Goal: Task Accomplishment & Management: Manage account settings

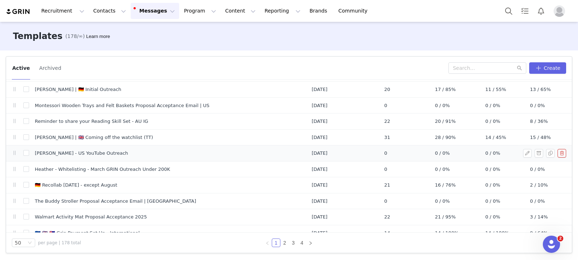
scroll to position [661, 0]
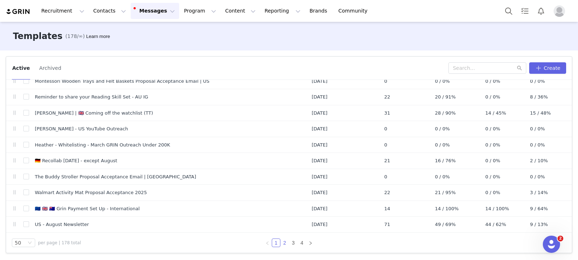
click at [282, 244] on link "2" at bounding box center [285, 243] width 8 height 8
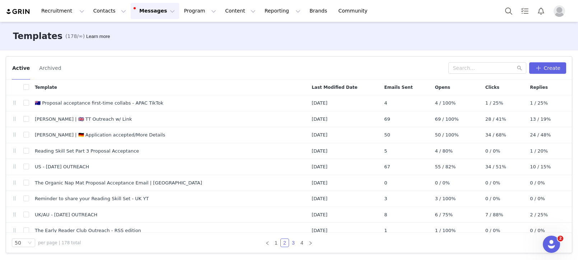
click at [295, 243] on link "3" at bounding box center [293, 243] width 8 height 8
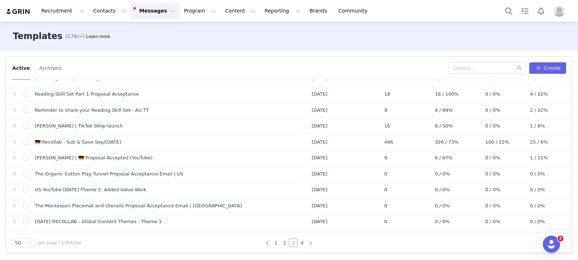
scroll to position [302, 0]
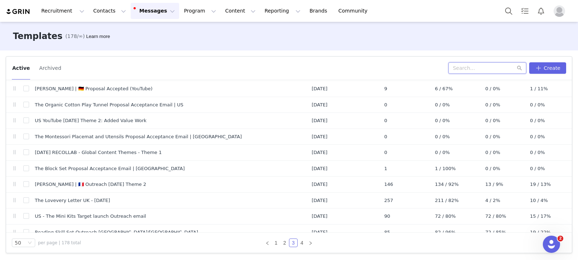
click at [463, 69] on input "text" at bounding box center [487, 67] width 78 height 11
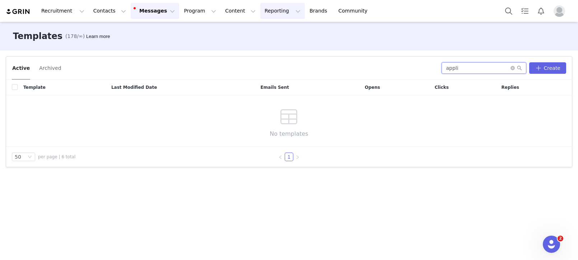
type input "appli"
drag, startPoint x: 474, startPoint y: 69, endPoint x: 404, endPoint y: 65, distance: 69.8
click at [404, 65] on div "Active Archived appli Create" at bounding box center [289, 67] width 554 height 11
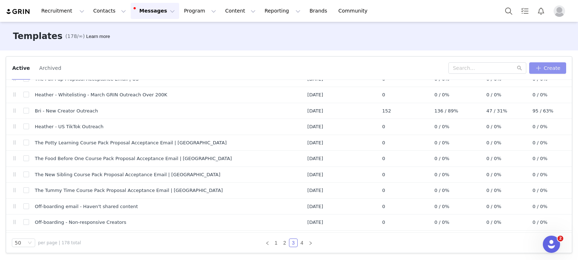
scroll to position [265, 0]
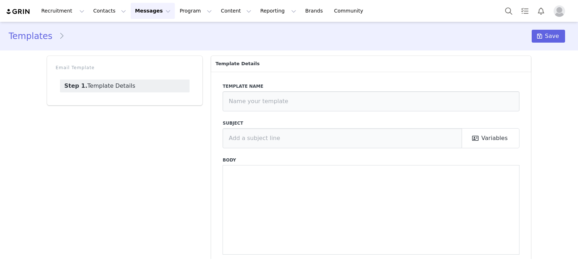
type input "🇦🇺 Proposal acceptance first-time collabs - APAC TikTok"
type input "You’re in! Welcome to our collaboration programme 🩷"
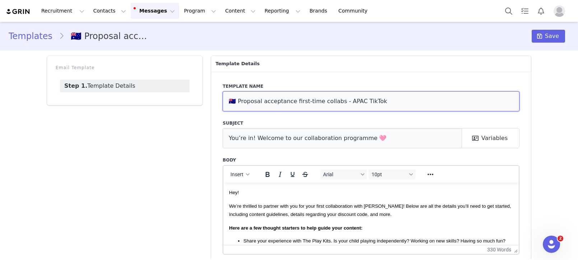
click at [301, 96] on input "🇦🇺 Proposal acceptance first-time collabs - APAC TikTok" at bounding box center [370, 101] width 297 height 20
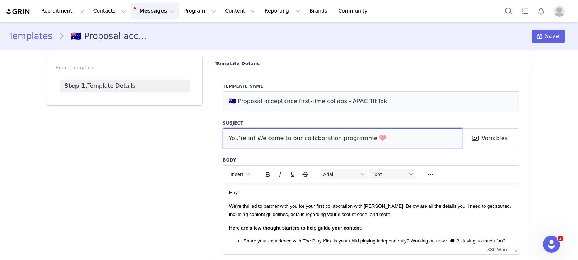
click at [274, 143] on input "You’re in! Welcome to our collaboration programme 🩷" at bounding box center [341, 138] width 239 height 20
drag, startPoint x: 251, startPoint y: 203, endPoint x: 245, endPoint y: 199, distance: 6.6
click at [251, 203] on p "We’re thrilled to partner with you for your first collaboration with Lovevery! …" at bounding box center [371, 210] width 284 height 16
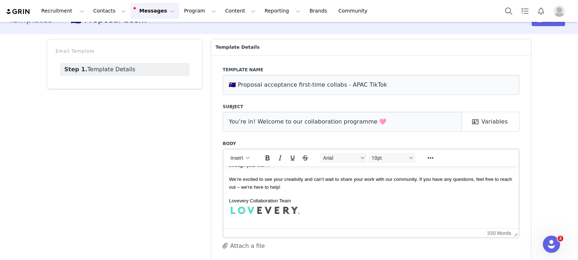
scroll to position [224, 0]
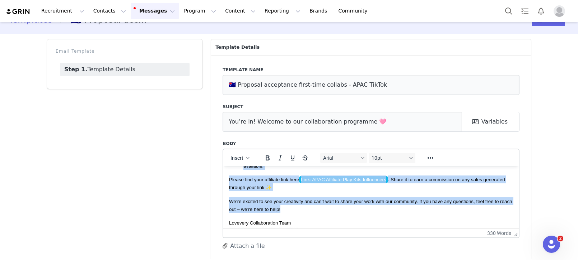
drag, startPoint x: 229, startPoint y: 175, endPoint x: 325, endPoint y: 174, distance: 96.5
click at [316, 208] on body "Hey! We’re thrilled to partner with you for your first collaboration with Lovev…" at bounding box center [371, 112] width 284 height 329
copy body "Hey! We’re thrilled to partner with you for your first collaboration with Lovev…"
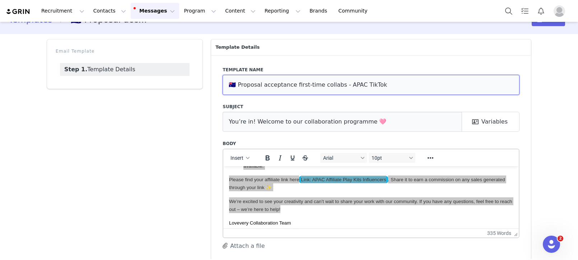
click at [224, 84] on input "🇦🇺 Proposal acceptance first-time collabs - APAC TikTok" at bounding box center [370, 85] width 297 height 20
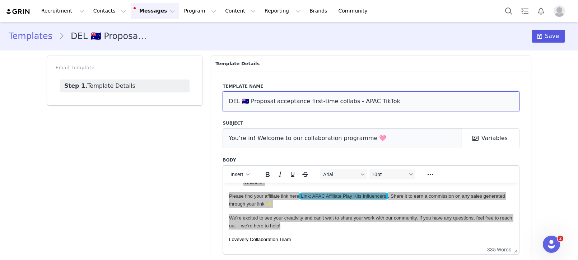
type input "DEL 🇦🇺 Proposal acceptance first-time collabs - APAC TikTok"
click at [547, 40] on span "Save" at bounding box center [552, 36] width 14 height 9
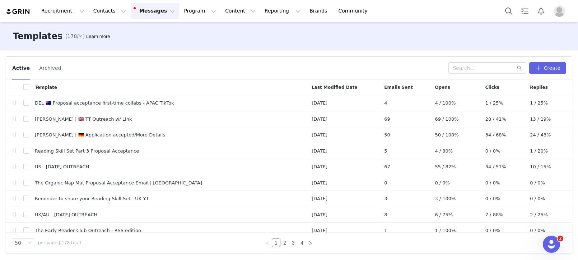
click at [134, 12] on button "Messages Messages" at bounding box center [155, 11] width 48 height 16
click at [101, 99] on td "DEL 🇦🇺 Proposal acceptance first-time collabs - APAC TikTok" at bounding box center [167, 103] width 277 height 16
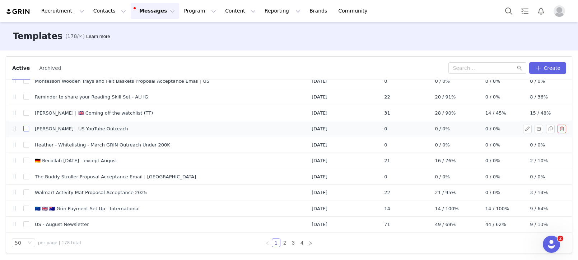
click at [26, 128] on input "checkbox" at bounding box center [26, 129] width 6 height 6
checkbox input "true"
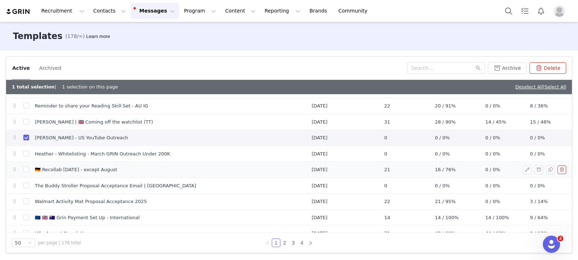
scroll to position [667, 0]
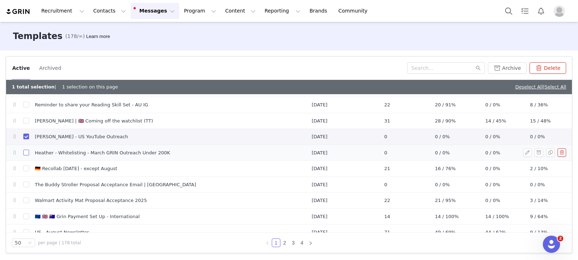
click at [23, 155] on input "checkbox" at bounding box center [26, 153] width 6 height 6
checkbox input "true"
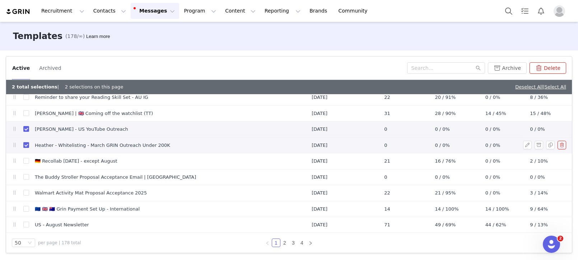
scroll to position [675, 0]
click at [23, 226] on input "checkbox" at bounding box center [26, 225] width 6 height 6
checkbox input "true"
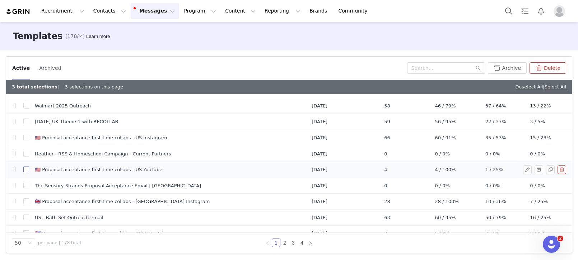
scroll to position [472, 0]
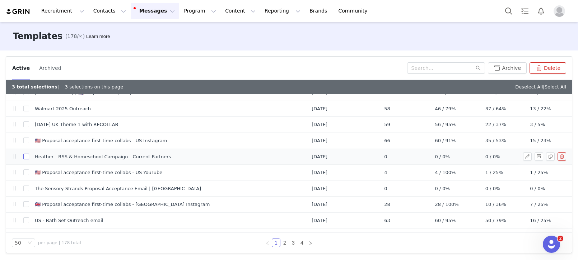
click at [25, 156] on input "checkbox" at bounding box center [26, 157] width 6 height 6
checkbox input "true"
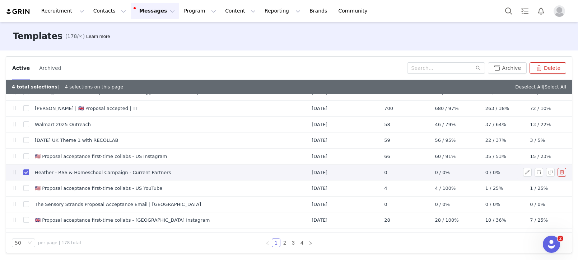
scroll to position [453, 0]
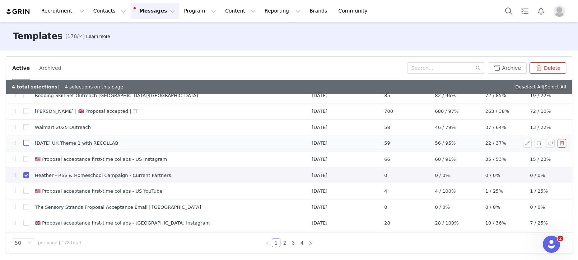
click at [27, 142] on input "checkbox" at bounding box center [26, 143] width 6 height 6
checkbox input "true"
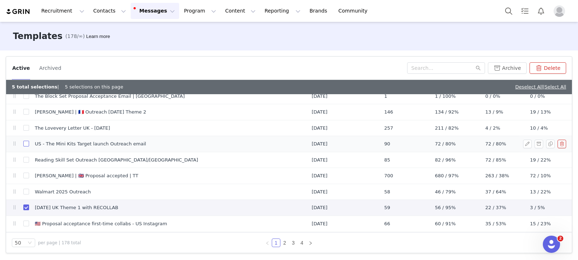
scroll to position [382, 0]
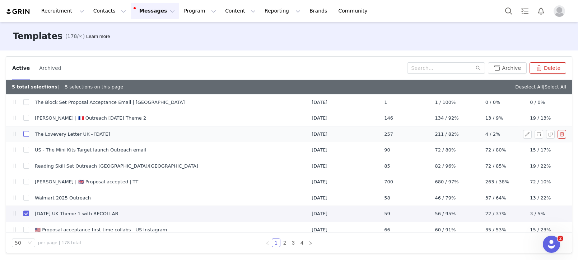
click at [24, 135] on input "checkbox" at bounding box center [26, 134] width 6 height 6
checkbox input "true"
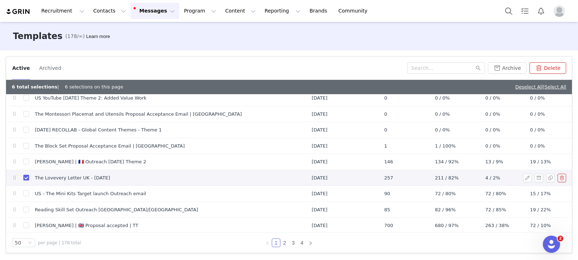
scroll to position [335, 0]
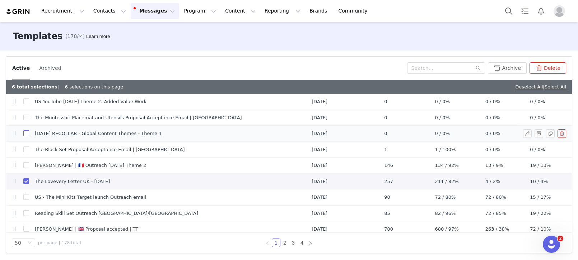
click at [27, 134] on input "checkbox" at bounding box center [26, 134] width 6 height 6
checkbox input "true"
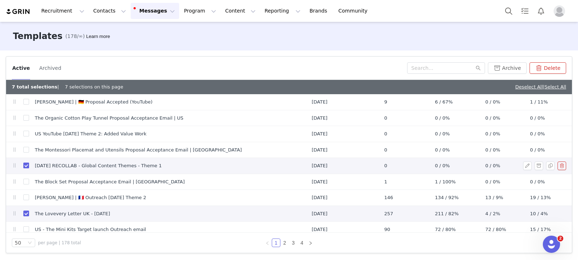
scroll to position [301, 0]
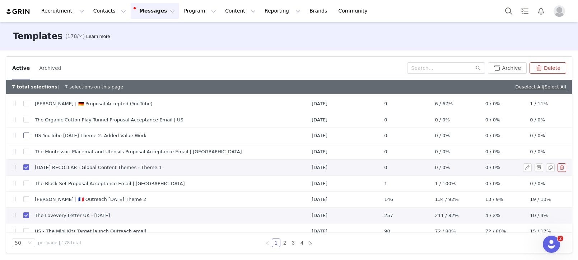
click at [27, 134] on input "checkbox" at bounding box center [26, 136] width 6 height 6
checkbox input "true"
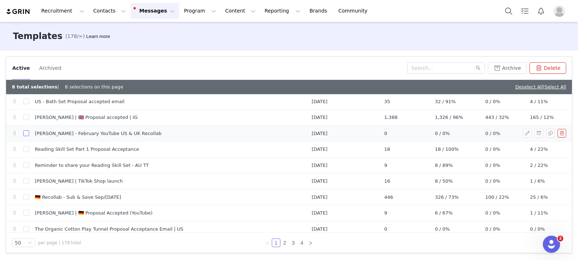
click at [25, 135] on input "checkbox" at bounding box center [26, 134] width 6 height 6
checkbox input "true"
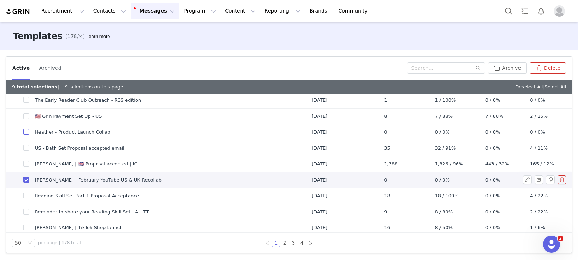
click at [25, 135] on input "checkbox" at bounding box center [26, 132] width 6 height 6
checkbox input "true"
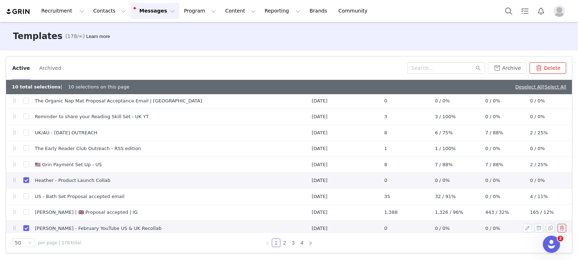
scroll to position [94, 0]
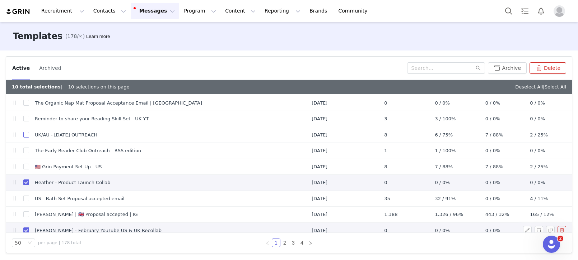
click at [25, 135] on input "checkbox" at bounding box center [26, 135] width 6 height 6
checkbox input "true"
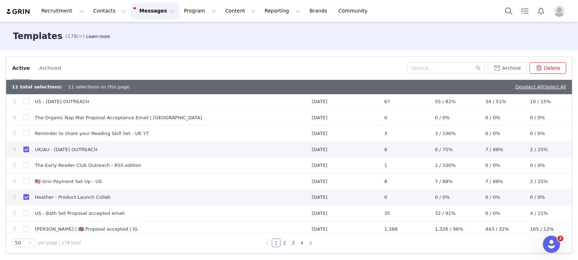
scroll to position [79, 0]
click at [25, 135] on input "checkbox" at bounding box center [26, 134] width 6 height 6
checkbox input "true"
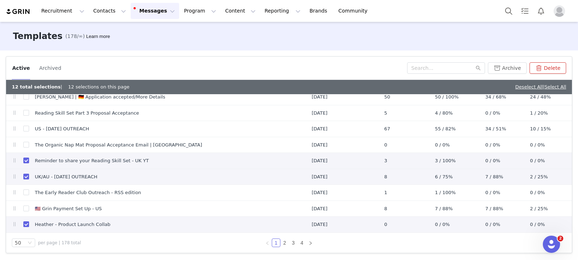
scroll to position [52, 0]
click at [24, 130] on input "checkbox" at bounding box center [26, 129] width 6 height 6
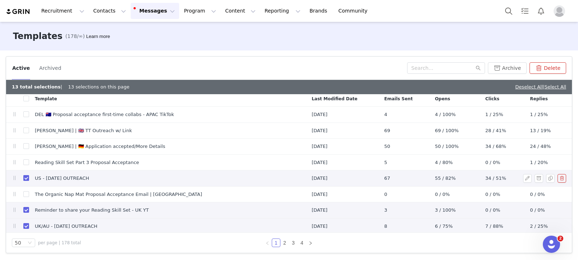
scroll to position [0, 0]
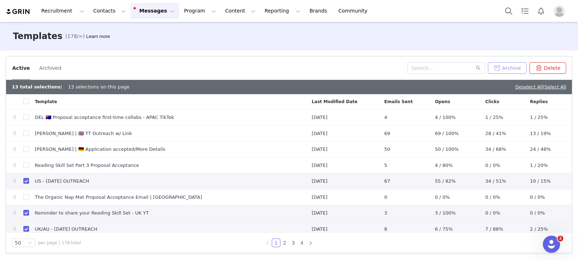
click at [507, 65] on button "Archive" at bounding box center [507, 67] width 39 height 11
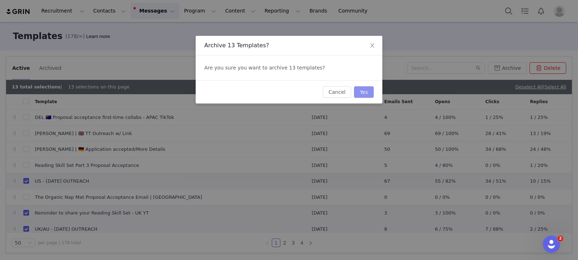
click at [360, 95] on button "Yes" at bounding box center [364, 91] width 20 height 11
checkbox input "false"
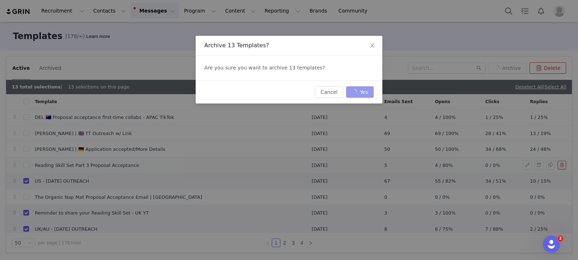
checkbox input "false"
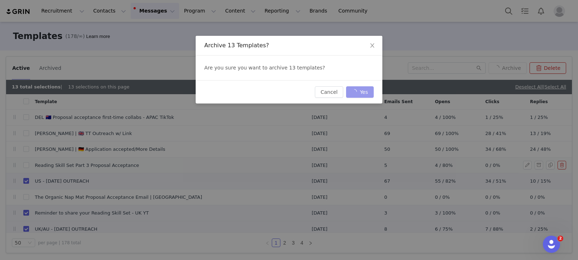
checkbox input "false"
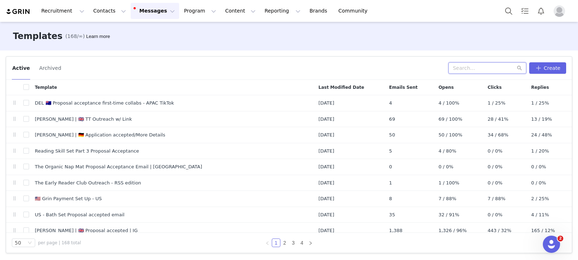
click at [485, 67] on input "text" at bounding box center [487, 67] width 78 height 11
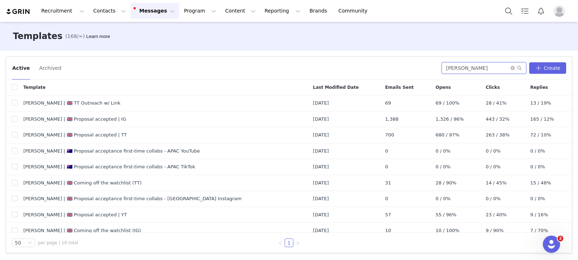
click at [475, 67] on input "amanda" at bounding box center [483, 67] width 85 height 11
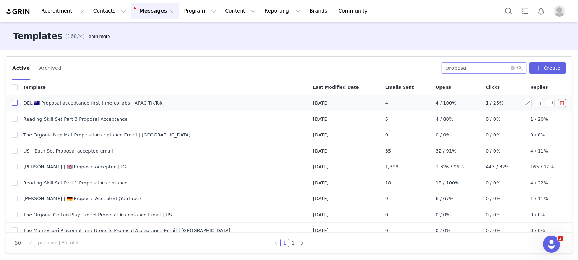
type input "proposal"
click at [15, 103] on input "checkbox" at bounding box center [15, 103] width 6 height 6
checkbox input "true"
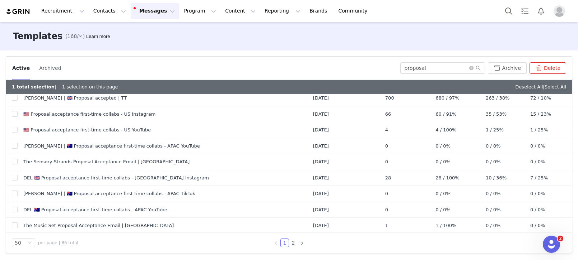
scroll to position [179, 0]
click at [13, 209] on input "checkbox" at bounding box center [15, 210] width 6 height 6
checkbox input "true"
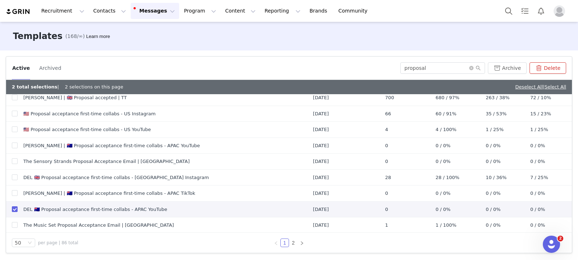
click at [545, 67] on button "Delete" at bounding box center [547, 67] width 37 height 11
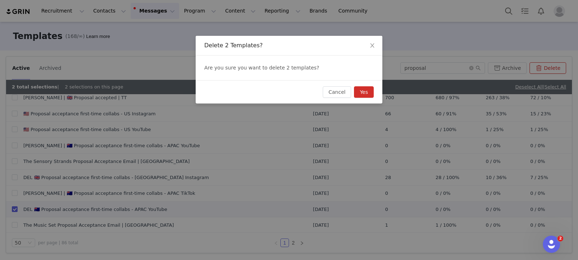
click at [366, 94] on button "Yes" at bounding box center [364, 91] width 20 height 11
checkbox input "false"
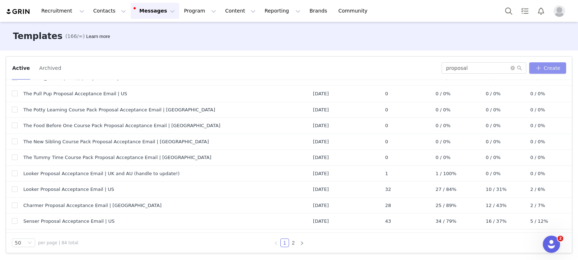
scroll to position [661, 0]
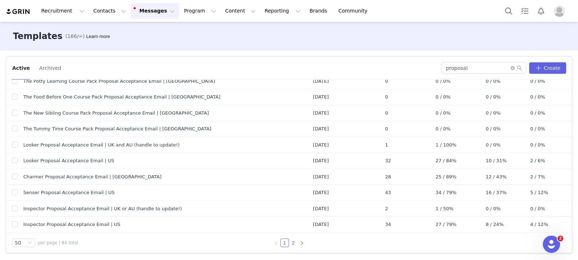
click at [295, 244] on link "2" at bounding box center [293, 243] width 8 height 8
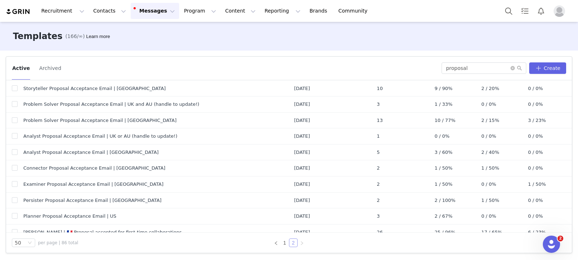
scroll to position [438, 0]
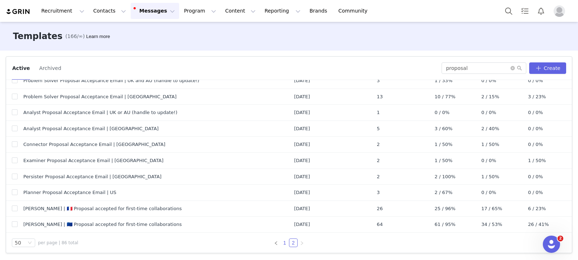
drag, startPoint x: 286, startPoint y: 240, endPoint x: 283, endPoint y: 245, distance: 4.8
click at [286, 240] on link "1" at bounding box center [285, 243] width 8 height 8
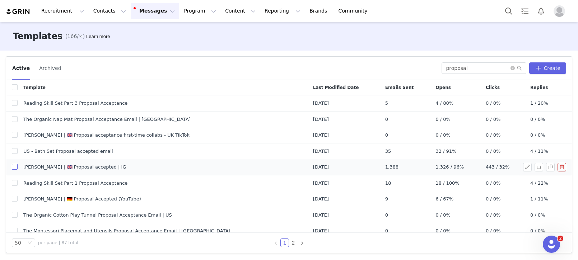
click at [17, 167] on input "checkbox" at bounding box center [15, 167] width 6 height 6
checkbox input "true"
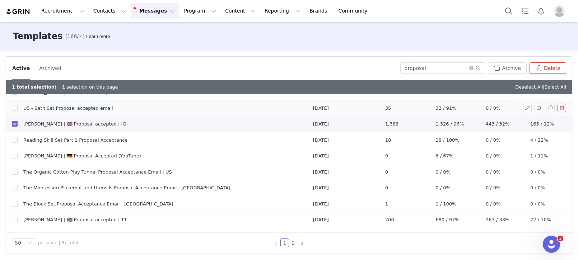
scroll to position [60, 0]
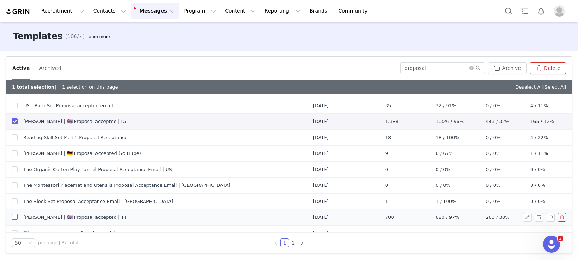
click at [14, 216] on input "checkbox" at bounding box center [15, 217] width 6 height 6
checkbox input "true"
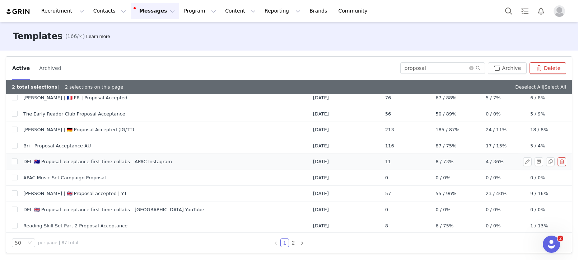
scroll to position [419, 0]
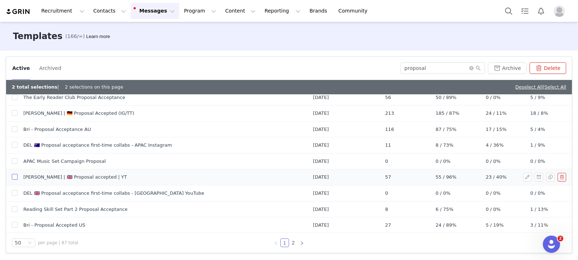
click at [14, 176] on input "checkbox" at bounding box center [15, 177] width 6 height 6
checkbox input "true"
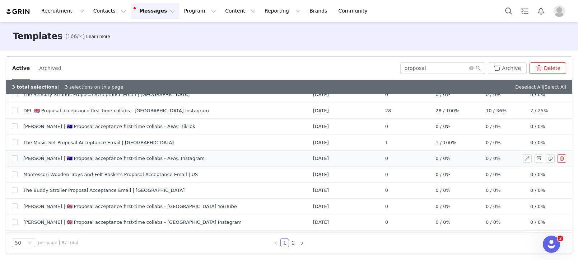
scroll to position [235, 0]
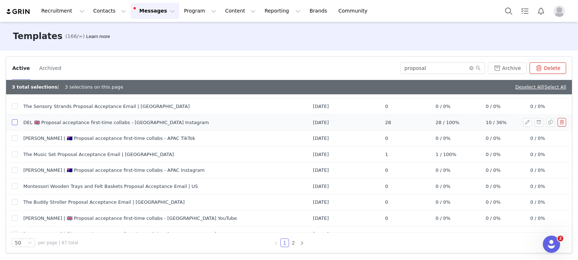
click at [15, 123] on input "checkbox" at bounding box center [15, 122] width 6 height 6
checkbox input "true"
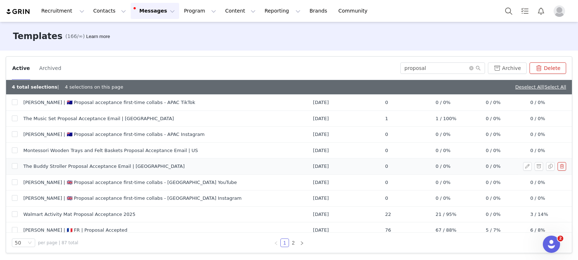
scroll to position [268, 0]
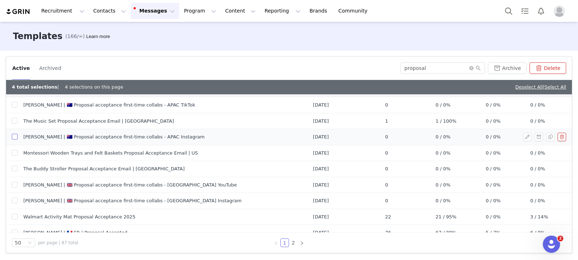
click at [13, 135] on input "checkbox" at bounding box center [15, 137] width 6 height 6
checkbox input "true"
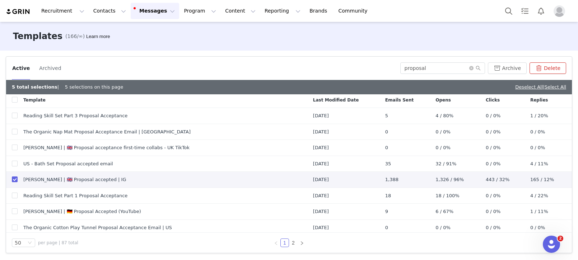
scroll to position [0, 0]
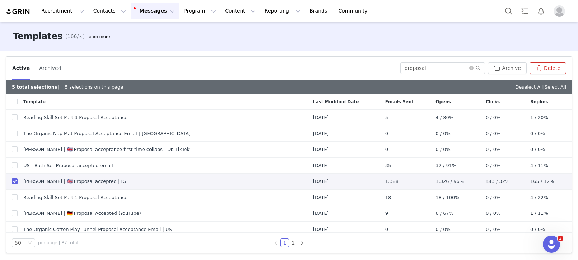
click at [559, 71] on button "Delete" at bounding box center [547, 67] width 37 height 11
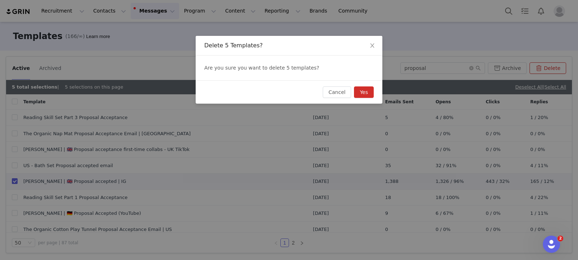
drag, startPoint x: 366, startPoint y: 89, endPoint x: 375, endPoint y: 121, distance: 33.9
click at [366, 89] on button "Yes" at bounding box center [364, 91] width 20 height 11
checkbox input "false"
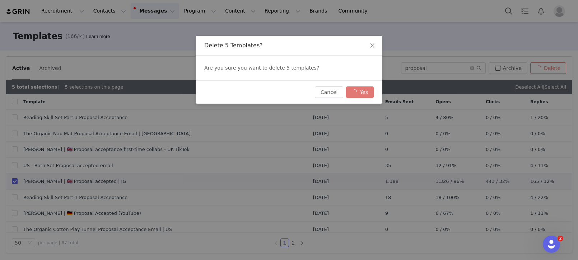
checkbox input "false"
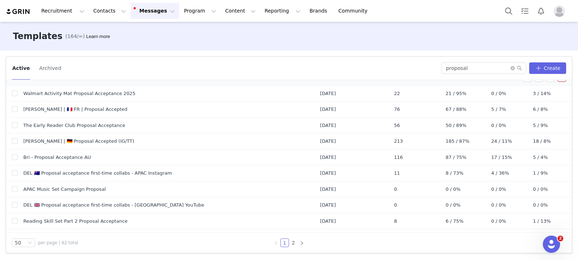
scroll to position [314, 0]
click at [12, 171] on input "checkbox" at bounding box center [15, 173] width 6 height 6
checkbox input "true"
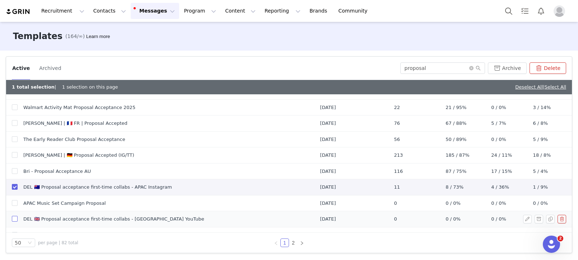
click at [14, 220] on input "checkbox" at bounding box center [15, 219] width 6 height 6
checkbox input "true"
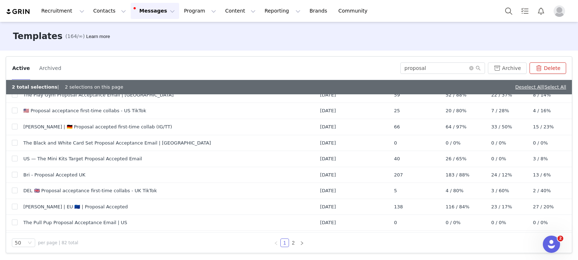
scroll to position [488, 0]
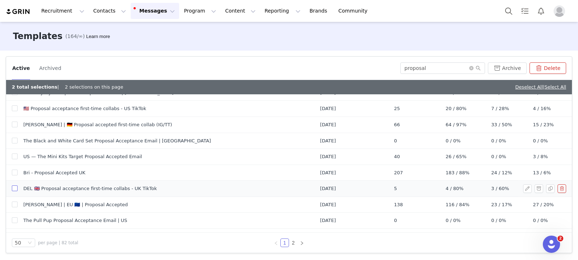
click at [17, 188] on input "checkbox" at bounding box center [15, 188] width 6 height 6
checkbox input "true"
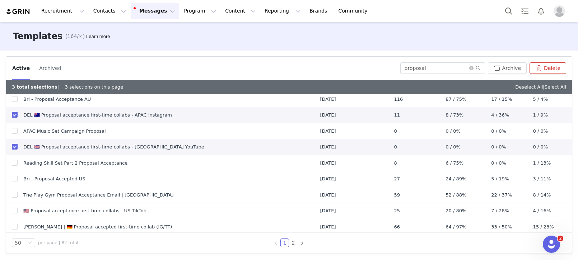
scroll to position [382, 0]
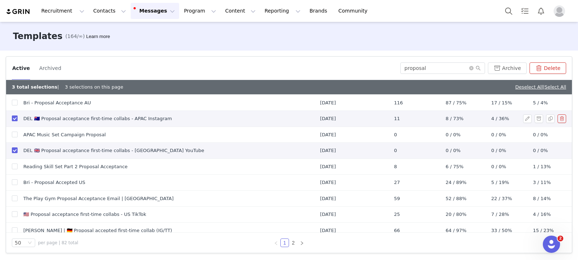
click at [13, 118] on input "checkbox" at bounding box center [15, 119] width 6 height 6
checkbox input "false"
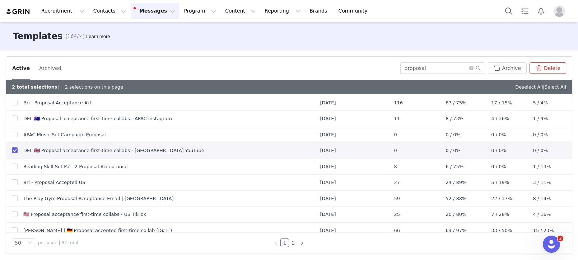
click at [551, 71] on button "Delete" at bounding box center [547, 67] width 37 height 11
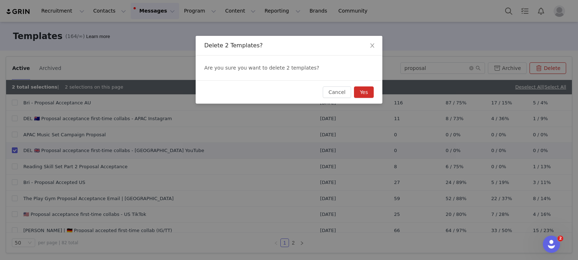
drag, startPoint x: 368, startPoint y: 92, endPoint x: 370, endPoint y: 114, distance: 22.0
click at [368, 92] on button "Yes" at bounding box center [364, 91] width 20 height 11
checkbox input "false"
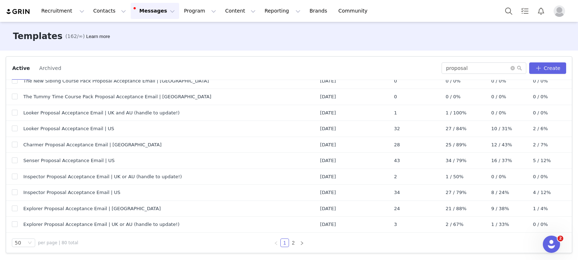
scroll to position [661, 0]
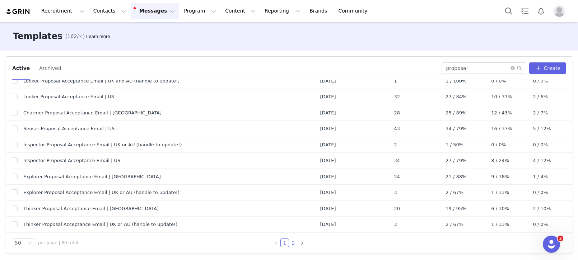
click at [293, 243] on link "2" at bounding box center [293, 243] width 8 height 8
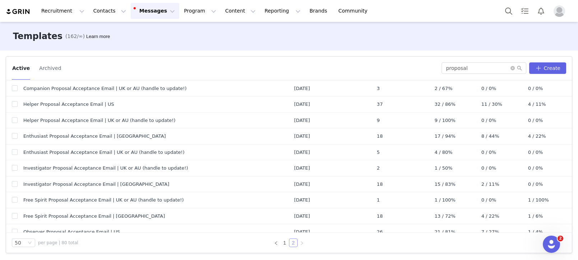
scroll to position [0, 0]
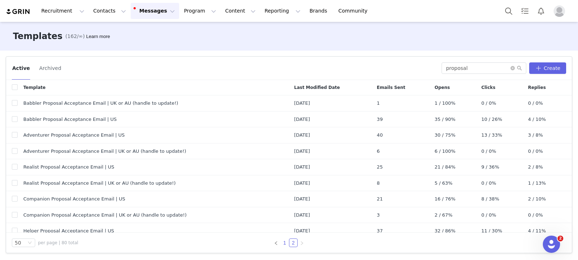
click at [288, 242] on link "1" at bounding box center [285, 243] width 8 height 8
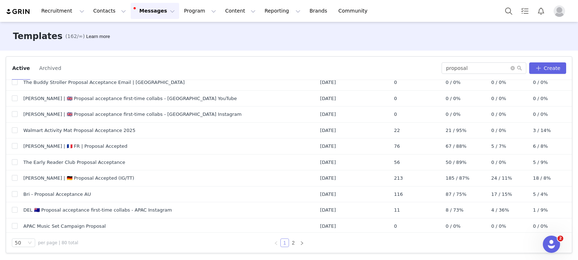
scroll to position [289, 0]
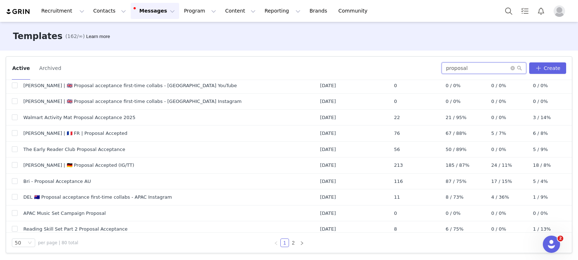
click at [474, 70] on input "proposal" at bounding box center [483, 67] width 85 height 11
click at [16, 198] on input "checkbox" at bounding box center [15, 197] width 6 height 6
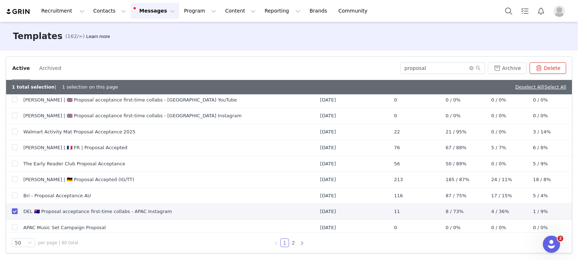
click at [541, 70] on button "Delete" at bounding box center [547, 67] width 37 height 11
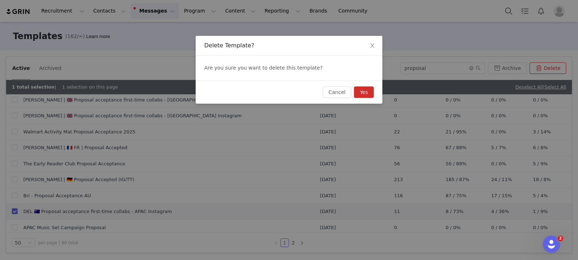
click at [373, 97] on div "Cancel Yes" at bounding box center [289, 91] width 187 height 23
click at [371, 97] on button "Yes" at bounding box center [364, 91] width 20 height 11
checkbox input "false"
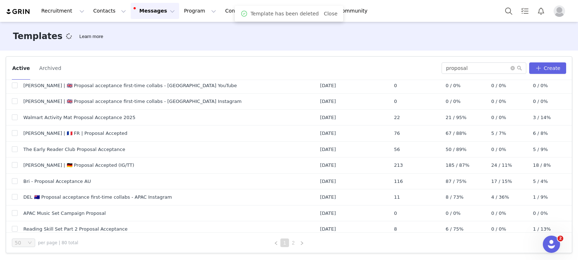
scroll to position [0, 0]
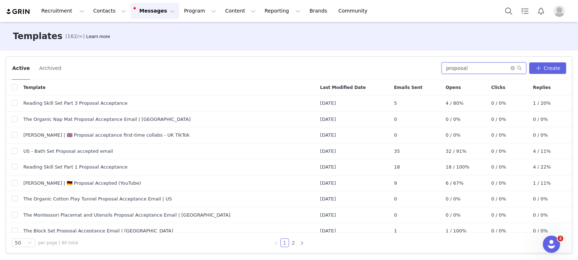
click at [485, 70] on input "proposal" at bounding box center [483, 67] width 85 height 11
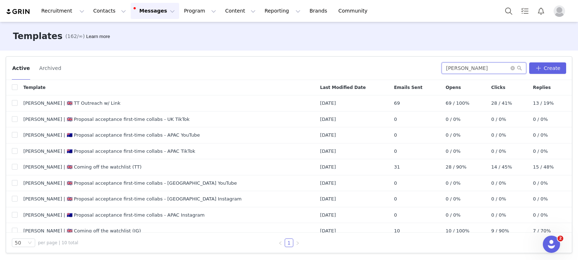
click at [491, 69] on input "amanda" at bounding box center [483, 67] width 85 height 11
paste input "pplication"
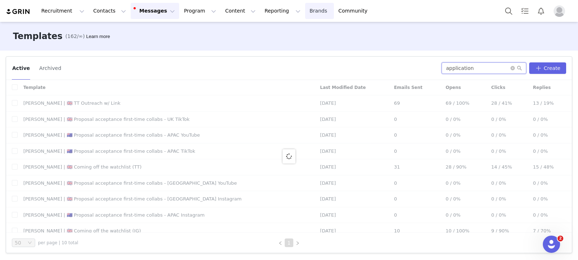
type input "application"
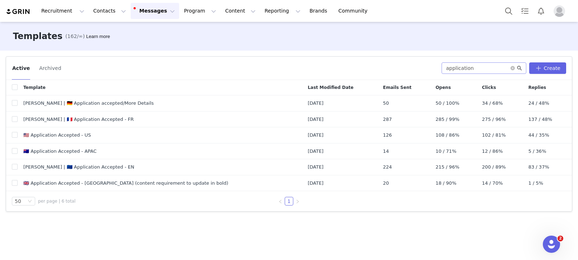
click at [522, 68] on icon "icon: search" at bounding box center [519, 68] width 5 height 5
click at [520, 69] on icon "icon: search" at bounding box center [519, 68] width 5 height 5
click at [516, 69] on span at bounding box center [515, 68] width 11 height 5
click at [514, 69] on icon "icon: close-circle" at bounding box center [512, 68] width 4 height 4
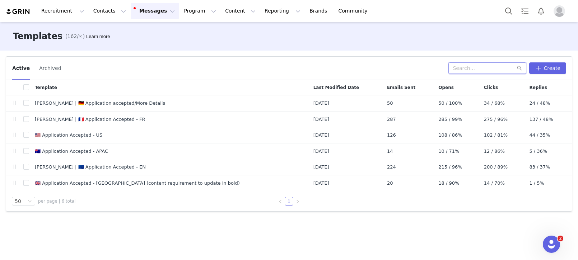
click at [501, 69] on input "text" at bounding box center [487, 67] width 78 height 11
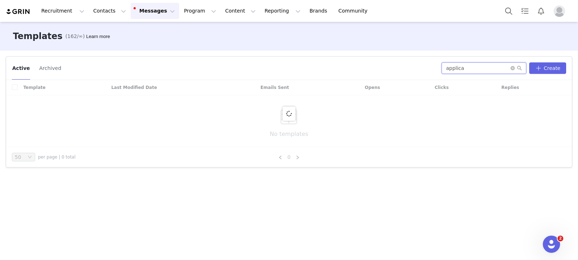
type input "applica"
click at [481, 66] on input "applica" at bounding box center [483, 67] width 85 height 11
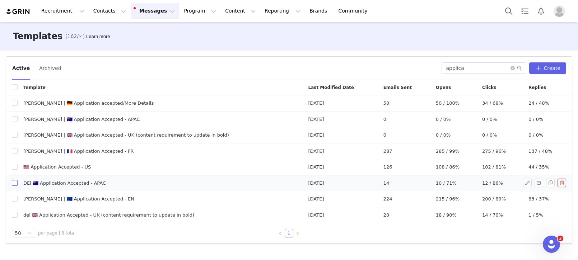
click at [14, 183] on input "checkbox" at bounding box center [15, 183] width 6 height 6
checkbox input "true"
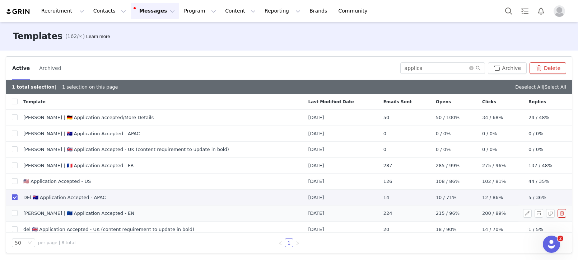
scroll to position [5, 0]
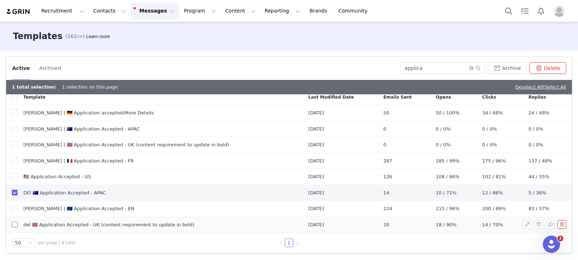
click at [13, 224] on input "checkbox" at bounding box center [15, 225] width 6 height 6
checkbox input "true"
click at [544, 65] on button "Delete" at bounding box center [547, 67] width 37 height 11
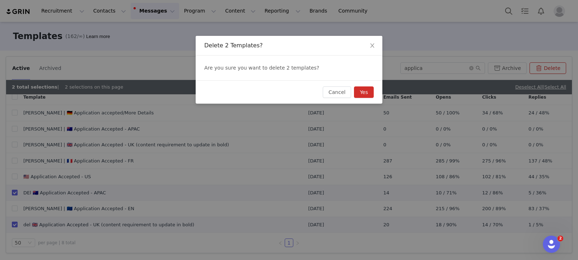
click at [360, 90] on button "Yes" at bounding box center [364, 91] width 20 height 11
checkbox input "false"
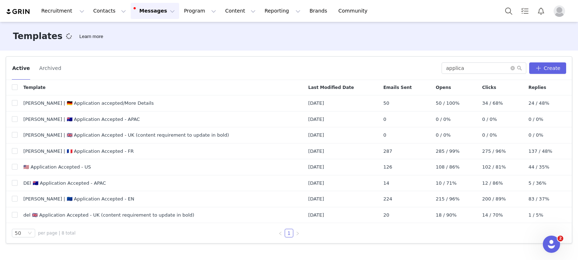
scroll to position [0, 0]
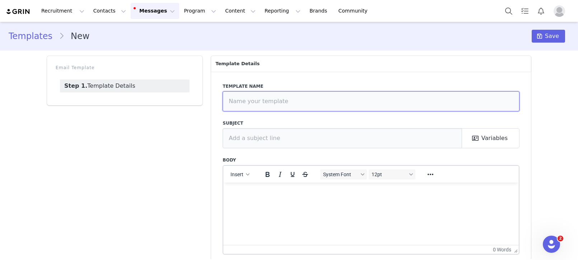
click at [246, 102] on input "text" at bounding box center [370, 101] width 297 height 20
paste input "🇦🇺 Proposal acceptance first-time collabs - APAC TikTok"
type input "🇦🇺 Proposal acceptance first-time collabs - APAC TikTok"
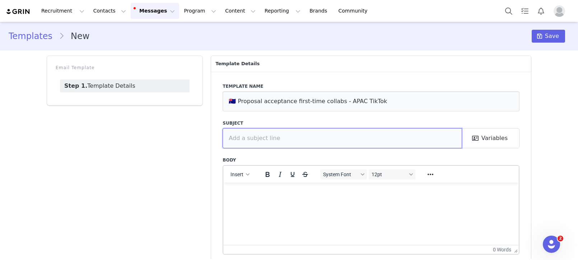
click at [258, 138] on input "text" at bounding box center [341, 138] width 239 height 20
paste input "You’re in! Welcome to our collaboration programme 🩷"
type input "You’re in! Welcome to our collaboration programme 🩷"
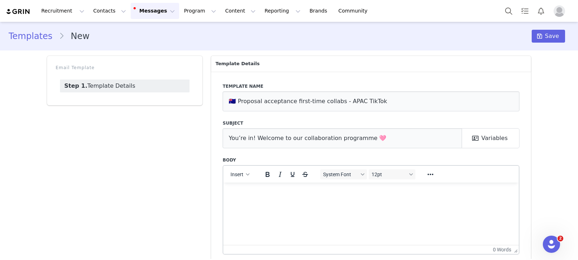
drag, startPoint x: 228, startPoint y: 188, endPoint x: 232, endPoint y: 190, distance: 4.7
click at [228, 188] on html at bounding box center [370, 192] width 295 height 19
click at [240, 192] on p "Rich Text Area. Press ALT-0 for help." at bounding box center [371, 192] width 284 height 8
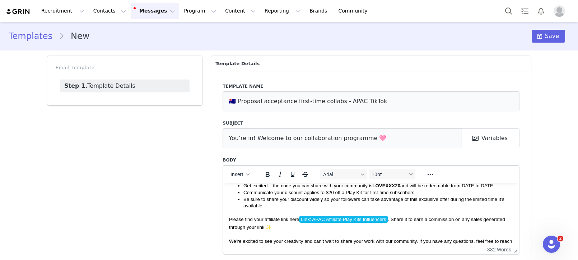
scroll to position [215, 0]
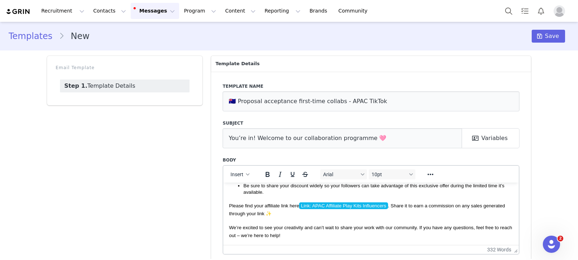
click at [290, 237] on p "We’re excited to see your creativity and can’t wait to share your work with our…" at bounding box center [371, 232] width 284 height 16
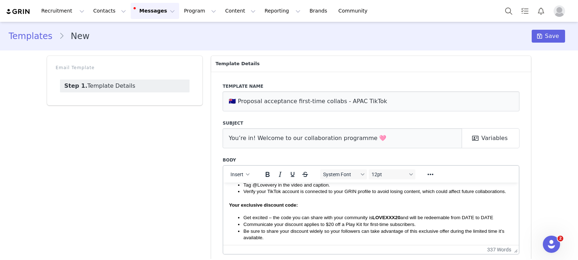
scroll to position [173, 0]
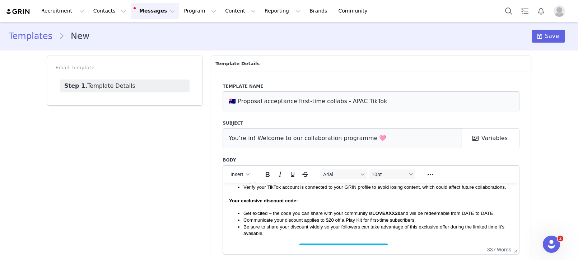
drag, startPoint x: 464, startPoint y: 213, endPoint x: 491, endPoint y: 211, distance: 27.8
click at [497, 211] on li "Get excited – the code you can share with your community is LOVEXXX20 and will …" at bounding box center [377, 213] width 269 height 7
drag, startPoint x: 267, startPoint y: 175, endPoint x: 300, endPoint y: 178, distance: 32.8
click at [267, 175] on icon "Bold" at bounding box center [267, 174] width 9 height 9
drag, startPoint x: 498, startPoint y: 211, endPoint x: 502, endPoint y: 212, distance: 4.7
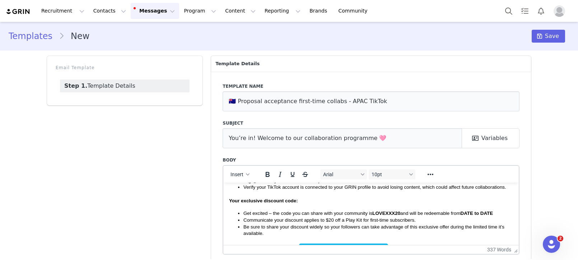
click at [498, 211] on li "Get excited – the code you can share with your community is LOVEXXX20 and will …" at bounding box center [377, 213] width 269 height 7
drag, startPoint x: 501, startPoint y: 214, endPoint x: 506, endPoint y: 214, distance: 5.4
click at [501, 214] on li "Get excited – the code you can share with your community is LOVEXXX20 and will …" at bounding box center [377, 213] width 269 height 7
click at [264, 173] on icon "Bold" at bounding box center [267, 174] width 9 height 9
click at [265, 176] on icon "Bold" at bounding box center [267, 174] width 9 height 9
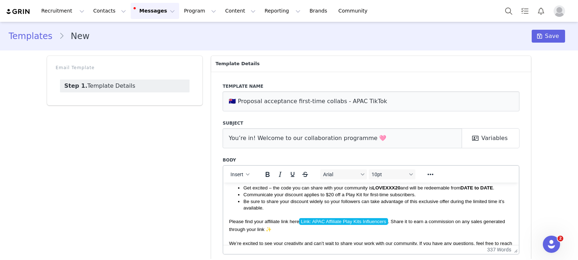
scroll to position [200, 0]
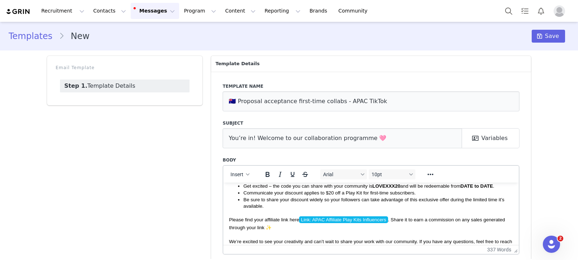
drag, startPoint x: 390, startPoint y: 223, endPoint x: 404, endPoint y: 224, distance: 14.0
click at [390, 223] on span "Please find your affiliate link here Link: APAC Affiliate Play Kits Influencers…" at bounding box center [367, 223] width 276 height 14
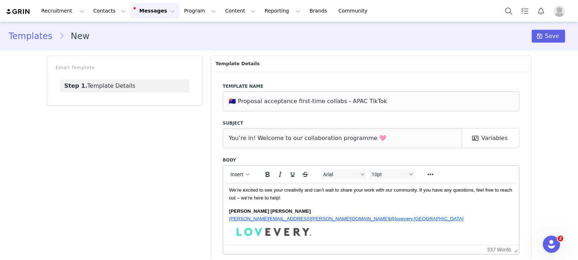
scroll to position [258, 0]
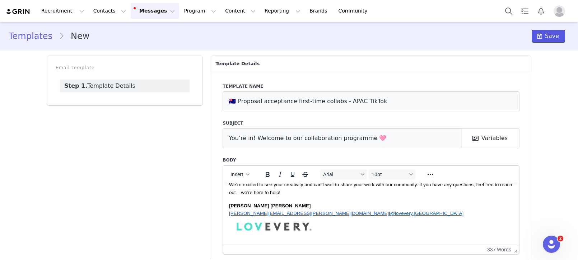
click at [544, 40] on span at bounding box center [539, 36] width 9 height 9
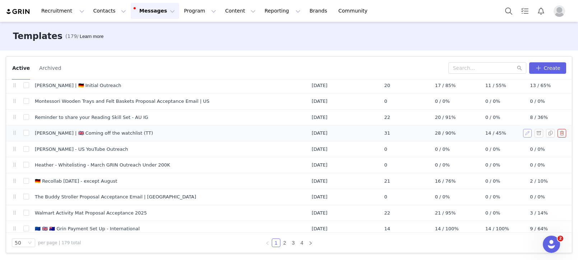
scroll to position [661, 0]
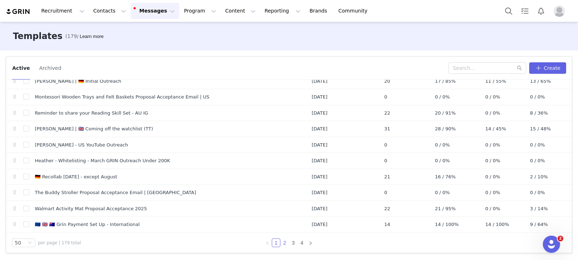
click at [285, 241] on link "2" at bounding box center [285, 243] width 8 height 8
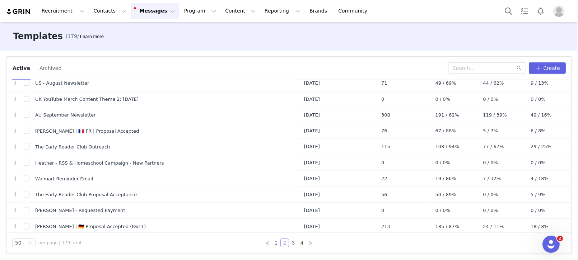
scroll to position [0, 0]
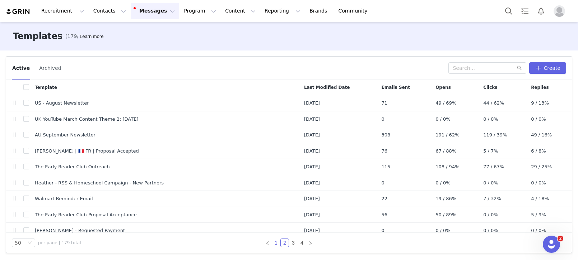
click at [274, 245] on link "1" at bounding box center [276, 243] width 8 height 8
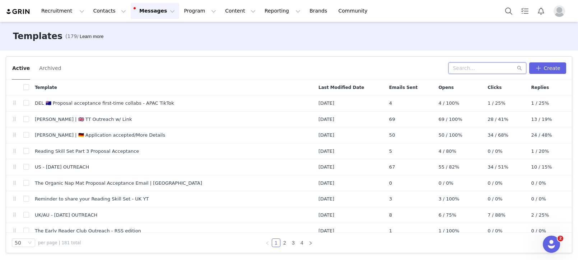
click at [487, 69] on input "text" at bounding box center [487, 67] width 78 height 11
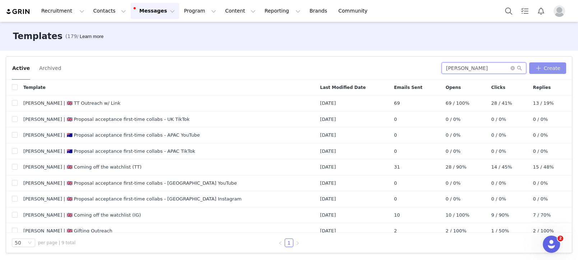
type input "amanda"
click at [526, 134] on button "button" at bounding box center [527, 135] width 9 height 9
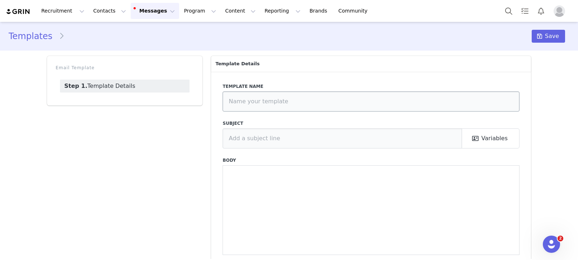
type input "Amanda | 🇦🇺 Proposal acceptance first-time collabs - APAC YouTube"
type input "You’re in! Welcome to our collaboration programme 🩷"
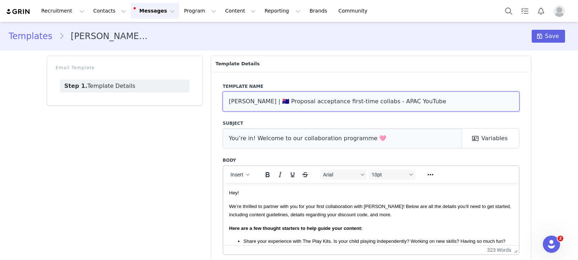
click at [262, 100] on input "Amanda | 🇦🇺 Proposal acceptance first-time collabs - APAC YouTube" at bounding box center [370, 101] width 297 height 20
click at [259, 102] on input "Amanda | 🇦🇺 Proposal acceptance first-time collabs - APAC YouTube" at bounding box center [370, 101] width 297 height 20
drag, startPoint x: 255, startPoint y: 103, endPoint x: 259, endPoint y: 102, distance: 3.7
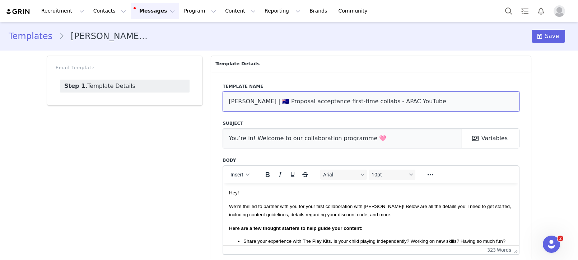
click at [259, 102] on input "Amanda | 🇦🇺 Proposal acceptance first-time collabs - APAC YouTube" at bounding box center [370, 101] width 297 height 20
drag, startPoint x: 35, startPoint y: 39, endPoint x: 103, endPoint y: 7, distance: 74.6
click at [35, 39] on link "Templates" at bounding box center [34, 36] width 50 height 13
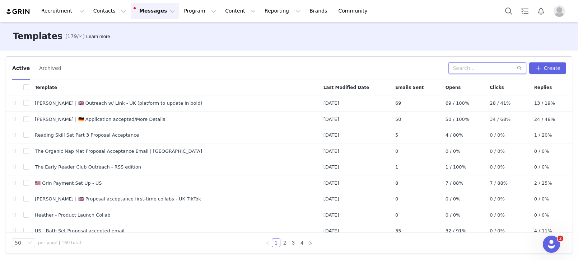
click at [485, 65] on input "text" at bounding box center [487, 67] width 78 height 11
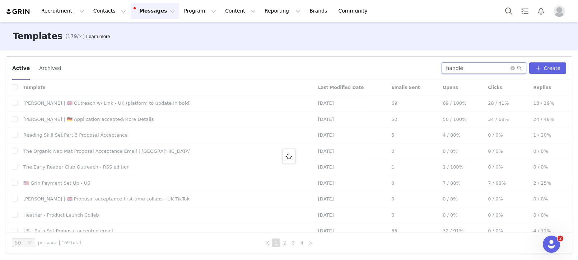
type input "handle"
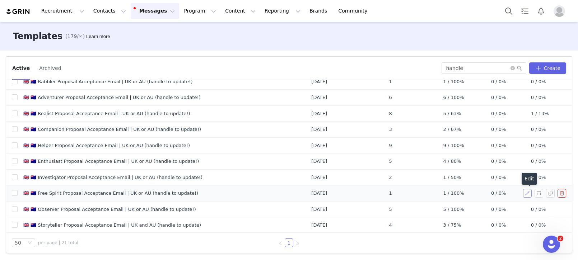
scroll to position [198, 0]
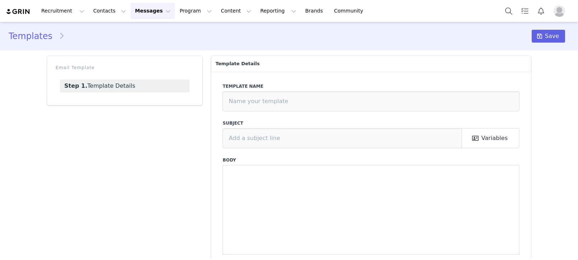
type input "[PERSON_NAME] | 🇬🇧 TT Outreach w/ Link"
type input "Let’s collaborate! We love your content ✨"
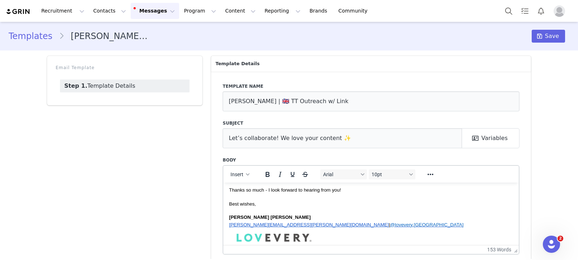
scroll to position [105, 0]
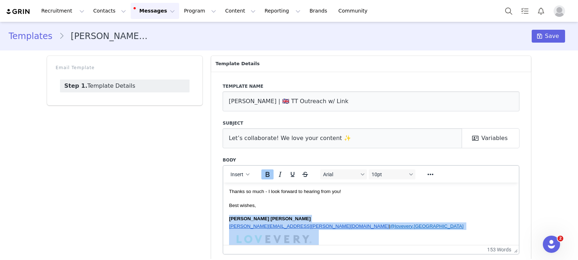
drag, startPoint x: 229, startPoint y: 220, endPoint x: 331, endPoint y: 206, distance: 102.5
click at [322, 237] on body "Hello First Name , My name is [PERSON_NAME], and I’m reaching out on behalf of …" at bounding box center [371, 174] width 284 height 183
copy div "[PERSON_NAME] Bahl [EMAIL_ADDRESS][PERSON_NAME][DOMAIN_NAME] | @[DOMAIN_NAME][G…"
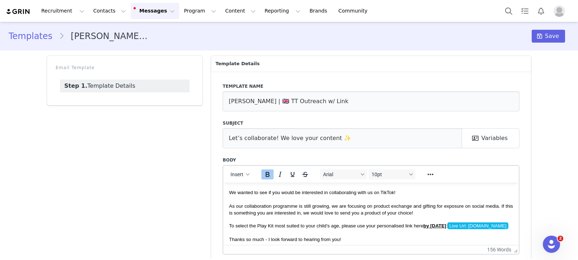
scroll to position [58, 0]
drag, startPoint x: 542, startPoint y: 39, endPoint x: 537, endPoint y: 38, distance: 5.2
click at [542, 39] on span at bounding box center [539, 36] width 9 height 9
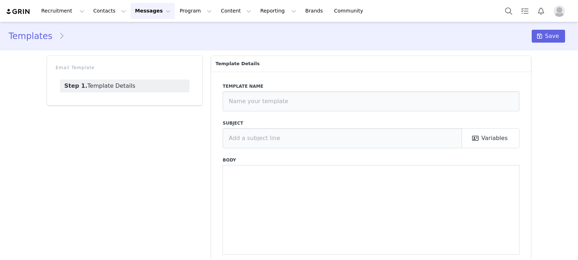
type input "DEL 🇦🇺 Proposal acceptance first-time collabs - APAC TikTok"
type input "You’re in! Welcome to our collaboration programme 🩷"
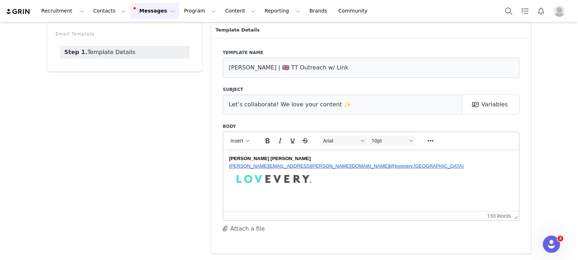
scroll to position [70, 0]
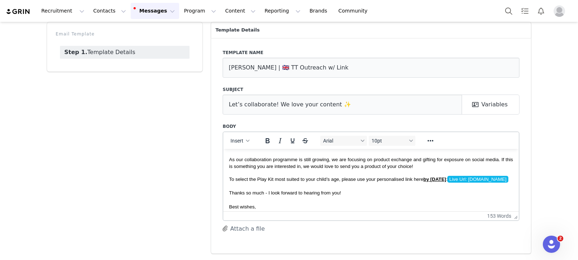
click at [407, 208] on html "Hello First Name , My name is [PERSON_NAME], and I’m reaching out on behalf of …" at bounding box center [370, 176] width 295 height 194
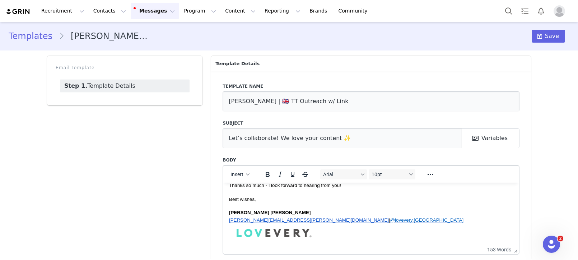
scroll to position [106, 0]
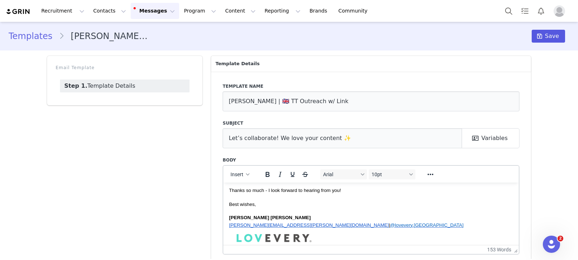
click at [564, 32] on button "Save" at bounding box center [547, 36] width 33 height 13
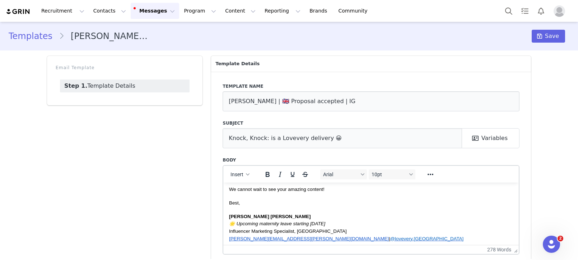
scroll to position [250, 0]
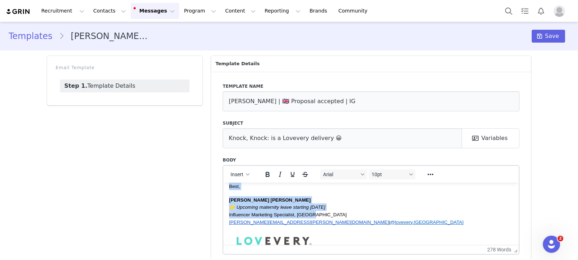
drag, startPoint x: 315, startPoint y: 200, endPoint x: 228, endPoint y: 189, distance: 87.5
click at [228, 189] on html "Hi First Name , Thanks so much for submitting your proposal. We can’t wait to s…" at bounding box center [370, 103] width 295 height 312
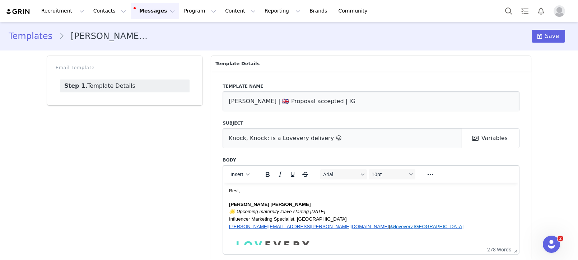
click at [228, 189] on html "Hi First Name , Thanks so much for submitting your proposal. We can’t wait to s…" at bounding box center [370, 108] width 295 height 312
drag, startPoint x: 319, startPoint y: 220, endPoint x: 232, endPoint y: 213, distance: 86.4
click at [225, 213] on html "Hi First Name , Thanks so much for submitting your proposal. We can’t wait to s…" at bounding box center [370, 108] width 295 height 312
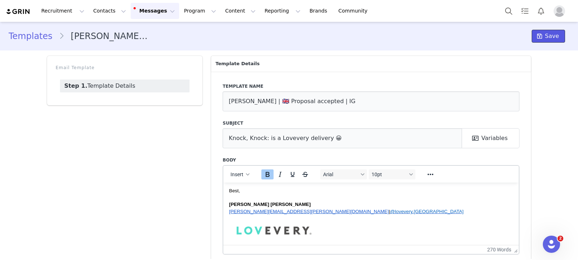
click at [544, 35] on span at bounding box center [539, 36] width 9 height 9
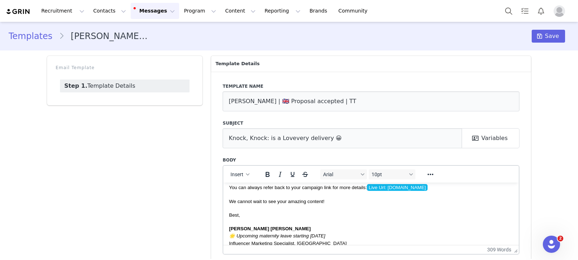
scroll to position [279, 0]
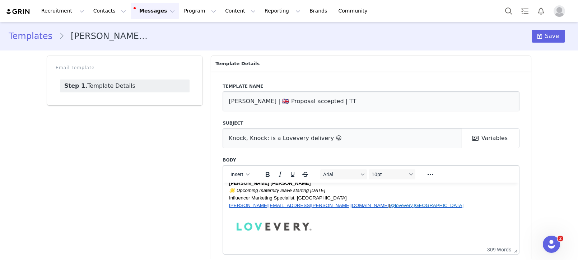
click at [324, 193] on em "🌟 Upcoming maternity leave starting [DATE]" at bounding box center [277, 190] width 96 height 5
click at [326, 198] on p "Influencer Marketing Specialist, [GEOGRAPHIC_DATA]" at bounding box center [371, 198] width 284 height 8
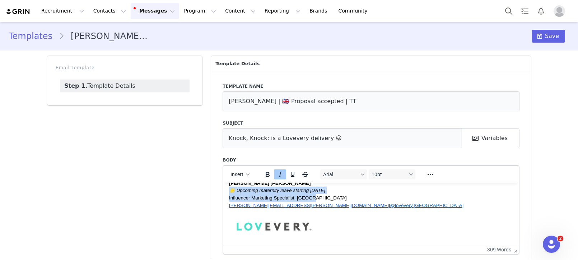
drag, startPoint x: 330, startPoint y: 199, endPoint x: 236, endPoint y: 193, distance: 94.2
click at [230, 192] on div "[PERSON_NAME] Tamalavičius [PERSON_NAME] 🌟 Upcoming maternity leave starting [D…" at bounding box center [371, 194] width 284 height 30
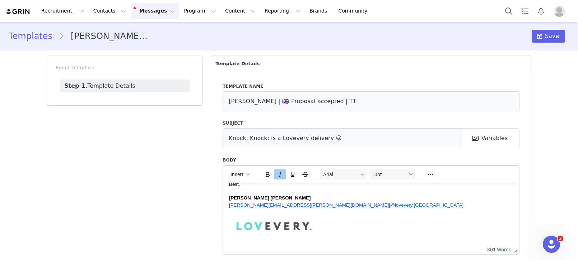
scroll to position [264, 0]
click at [547, 40] on span "Save" at bounding box center [552, 36] width 14 height 9
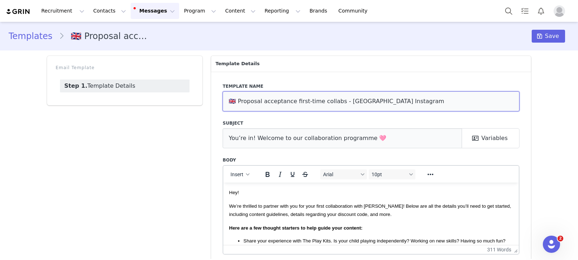
click at [322, 105] on input "🇬🇧 Proposal acceptance first-time collabs - UK Instagram" at bounding box center [370, 101] width 297 height 20
drag, startPoint x: 322, startPoint y: 105, endPoint x: 278, endPoint y: 66, distance: 58.4
click at [322, 105] on input "🇬🇧 Proposal acceptance first-time collabs - [GEOGRAPHIC_DATA] Instagram" at bounding box center [370, 101] width 297 height 20
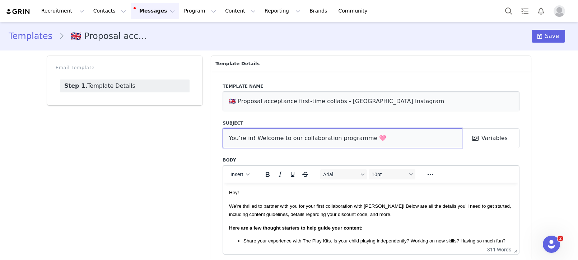
click at [279, 141] on input "You’re in! Welcome to our collaboration programme 🩷" at bounding box center [341, 138] width 239 height 20
drag, startPoint x: 279, startPoint y: 141, endPoint x: 269, endPoint y: 102, distance: 40.0
click at [279, 141] on input "You’re in! Welcome to our collaboration programme 🩷" at bounding box center [341, 138] width 239 height 20
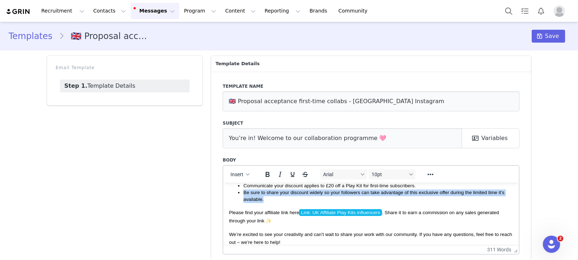
drag, startPoint x: 228, startPoint y: 192, endPoint x: 266, endPoint y: 207, distance: 40.4
click at [267, 208] on html "Hey! We’re thrilled to partner with you for your first collaboration with Lovev…" at bounding box center [370, 149] width 295 height 334
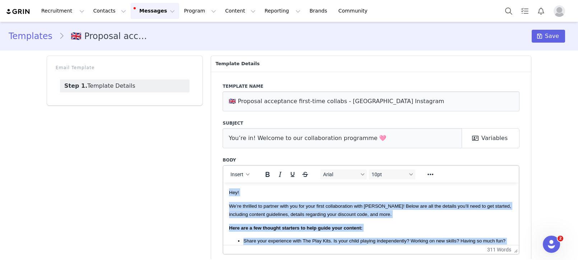
drag, startPoint x: 297, startPoint y: 204, endPoint x: 208, endPoint y: 143, distance: 108.1
copy body "Hey! We’re thrilled to partner with you for your first collaboration with Lovev…"
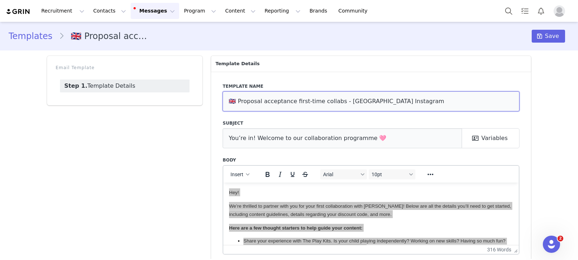
drag, startPoint x: 229, startPoint y: 102, endPoint x: 231, endPoint y: 106, distance: 4.5
click at [229, 102] on input "🇬🇧 Proposal acceptance first-time collabs - [GEOGRAPHIC_DATA] Instagram" at bounding box center [370, 101] width 297 height 20
type input "DEL 🇬🇧 Proposal acceptance first-time collabs - UK Instagram"
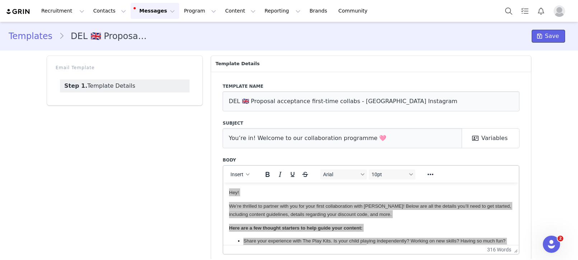
drag, startPoint x: 553, startPoint y: 38, endPoint x: 403, endPoint y: 20, distance: 150.7
click at [553, 38] on span "Save" at bounding box center [552, 36] width 14 height 9
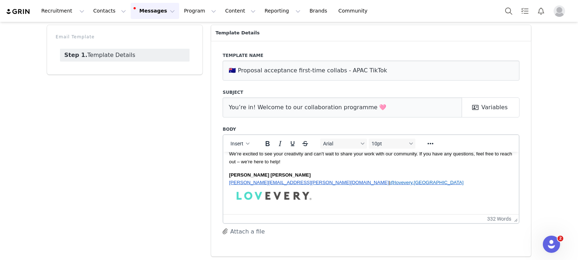
scroll to position [34, 0]
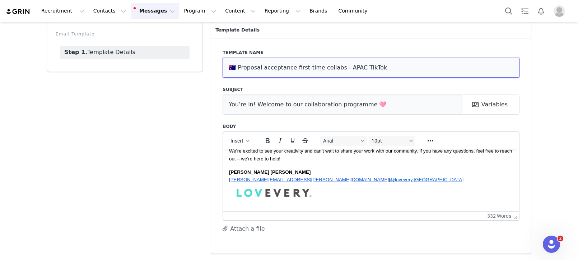
drag, startPoint x: 233, startPoint y: 73, endPoint x: 228, endPoint y: 71, distance: 5.8
click at [233, 73] on input "🇦🇺 Proposal acceptance first-time collabs - APAC TikTok" at bounding box center [370, 68] width 297 height 20
click at [227, 67] on input "🇦🇺 Proposal acceptance first-time collabs - APAC TikTok" at bounding box center [370, 68] width 297 height 20
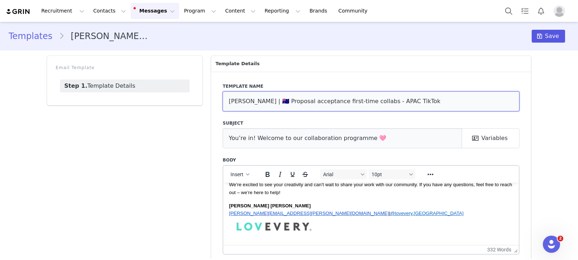
type input "[PERSON_NAME] | 🇦🇺 Proposal acceptance first-time collabs - APAC TikTok"
click at [557, 36] on span "Save" at bounding box center [552, 36] width 14 height 9
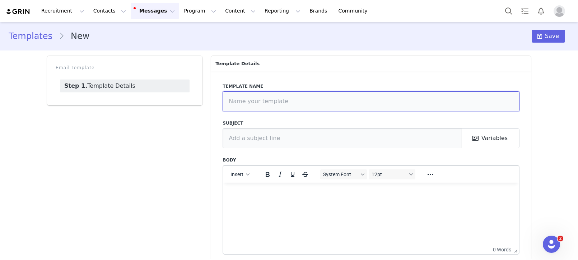
click at [260, 102] on input "text" at bounding box center [370, 101] width 297 height 20
paste input "🇬🇧 Proposal acceptance first-time collabs - [GEOGRAPHIC_DATA] Instagram"
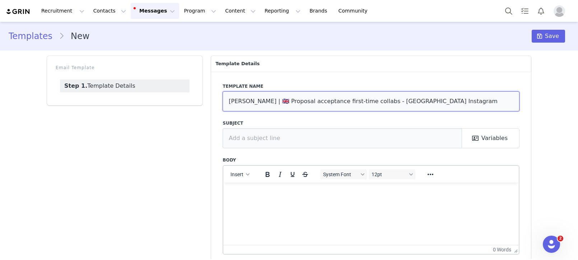
type input "[PERSON_NAME] | 🇬🇧 Proposal acceptance first-time collabs - [GEOGRAPHIC_DATA] I…"
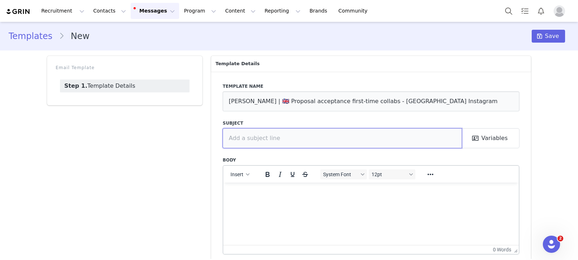
click at [262, 137] on input "text" at bounding box center [341, 138] width 239 height 20
paste input "You’re in! Welcome to our collaboration programme 🩷"
type input "You’re in! Welcome to our collaboration programme 🩷"
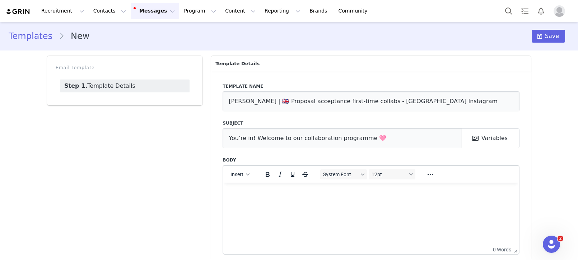
drag, startPoint x: 264, startPoint y: 204, endPoint x: 265, endPoint y: 199, distance: 4.7
click at [264, 202] on html at bounding box center [370, 192] width 295 height 19
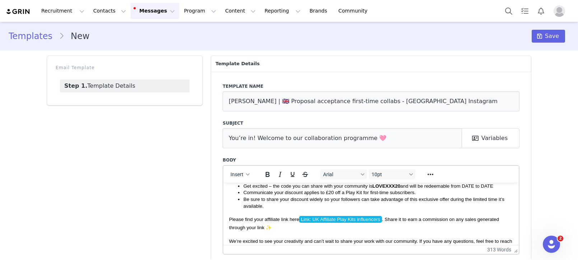
click at [383, 221] on span "Please find your affiliate link here Link: [GEOGRAPHIC_DATA] Affiliate Play Kit…" at bounding box center [364, 223] width 270 height 14
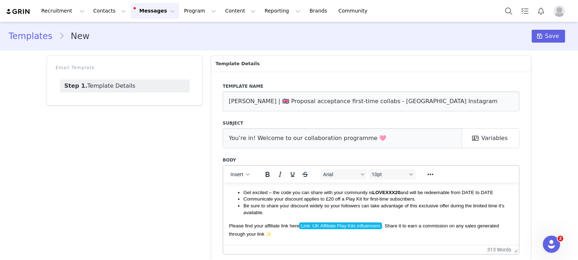
scroll to position [182, 0]
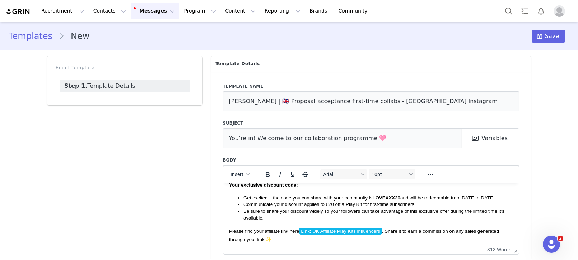
click at [493, 199] on span "Get excited – the code you can share with your community is LOVEXXX20 and will …" at bounding box center [368, 197] width 250 height 5
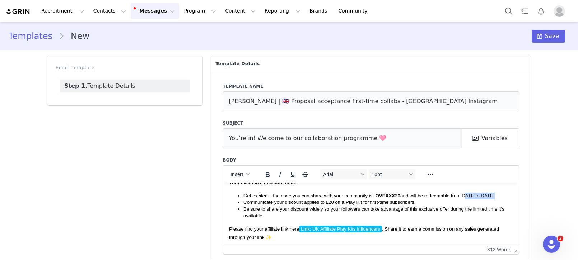
click at [494, 198] on span "Get excited – the code you can share with your community is LOVEXXX20 and will …" at bounding box center [368, 195] width 251 height 5
drag, startPoint x: 266, startPoint y: 173, endPoint x: 271, endPoint y: 176, distance: 5.8
click at [266, 173] on icon "Bold" at bounding box center [267, 174] width 4 height 5
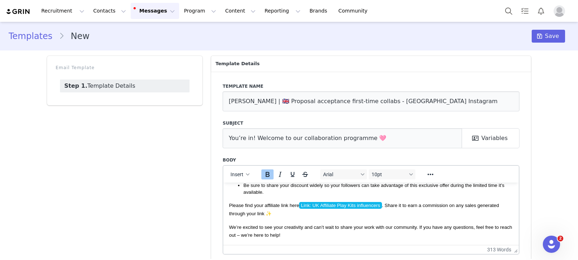
click at [288, 240] on html "Hey! We’re thrilled to partner with you for your first collaboration with Lovev…" at bounding box center [370, 110] width 295 height 270
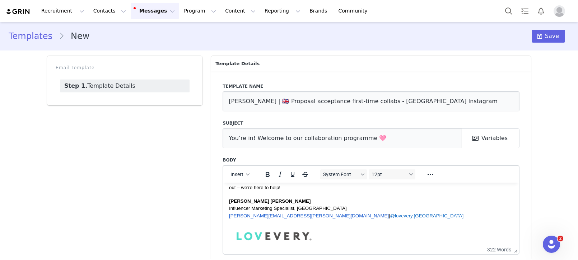
scroll to position [266, 0]
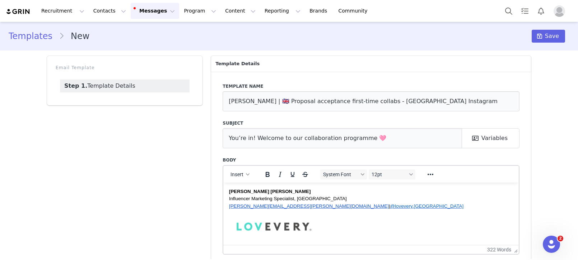
click at [259, 201] on span "Influencer Marketing Specialist, [GEOGRAPHIC_DATA]" at bounding box center [288, 198] width 118 height 5
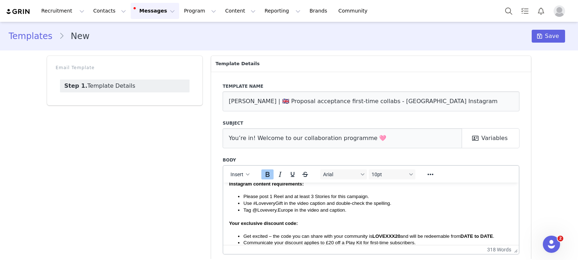
scroll to position [259, 0]
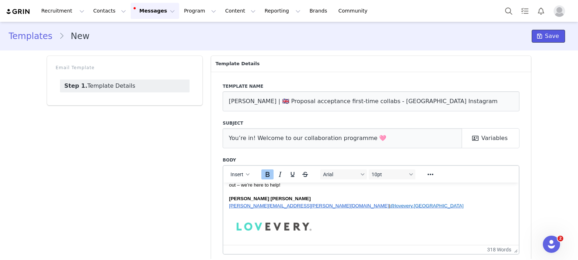
click at [542, 39] on icon at bounding box center [539, 36] width 5 height 6
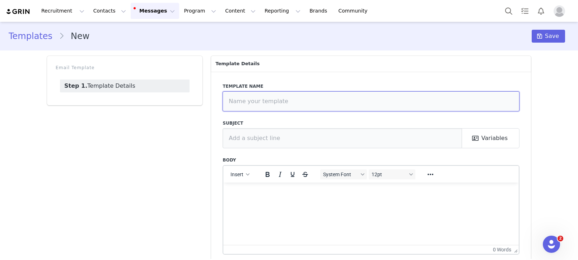
click at [276, 103] on input "text" at bounding box center [370, 101] width 297 height 20
paste input "🇦🇺 Proposal acceptance first-time collabs - APAC YouTube"
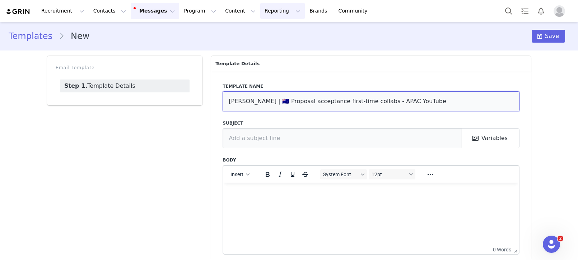
scroll to position [0, 0]
type input "[PERSON_NAME] | 🇦🇺 Proposal acceptance first-time collabs - APAC YouTube"
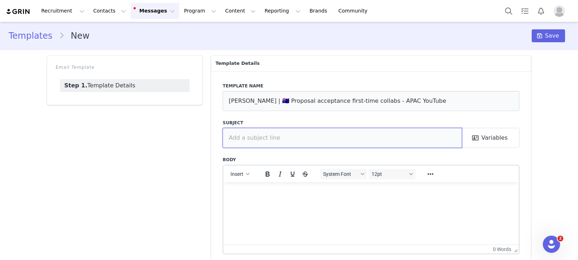
click at [253, 135] on input "text" at bounding box center [341, 138] width 239 height 20
paste input "You’re in! Welcome to our collaboration programme 🩷"
type input "You’re in! Welcome to our collaboration programme 🩷"
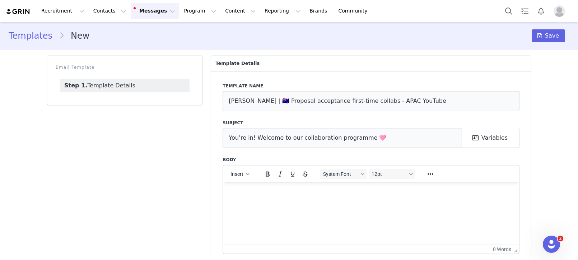
click at [264, 192] on p "Rich Text Area. Press ALT-0 for help." at bounding box center [371, 192] width 284 height 8
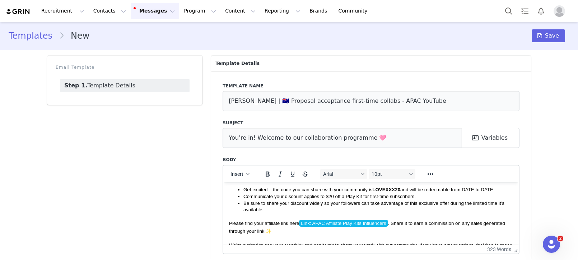
scroll to position [193, 0]
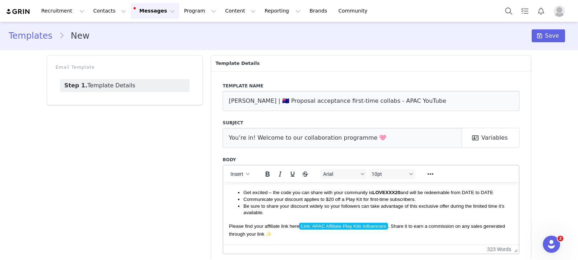
drag, startPoint x: 497, startPoint y: 192, endPoint x: 514, endPoint y: 202, distance: 19.9
click at [497, 192] on li "Get excited – the code you can share with your community is LOVEXXX20 and will …" at bounding box center [377, 192] width 269 height 7
drag, startPoint x: 465, startPoint y: 194, endPoint x: 495, endPoint y: 193, distance: 29.4
click at [494, 193] on span "Get excited – the code you can share with your community is LOVEXXX20 and will …" at bounding box center [368, 192] width 251 height 5
drag, startPoint x: 268, startPoint y: 174, endPoint x: 274, endPoint y: 181, distance: 8.7
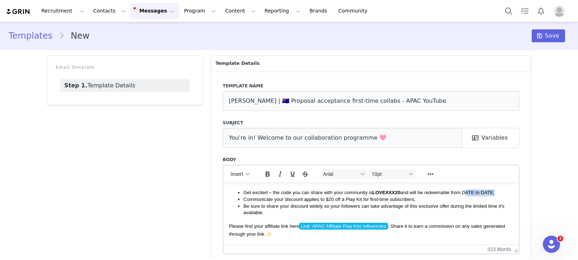
click at [268, 174] on icon "Bold" at bounding box center [267, 174] width 9 height 9
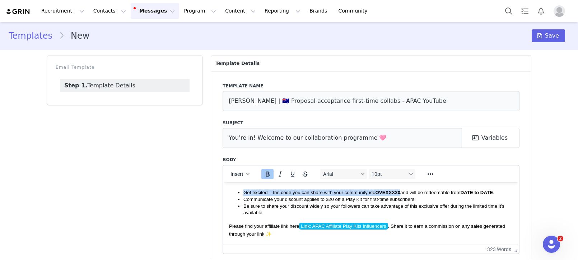
scroll to position [197, 0]
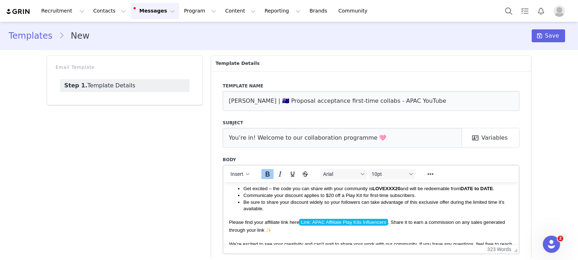
click at [391, 224] on span "Please find your affiliate link here Link: APAC Affiliate Play Kits Influencers…" at bounding box center [367, 226] width 276 height 14
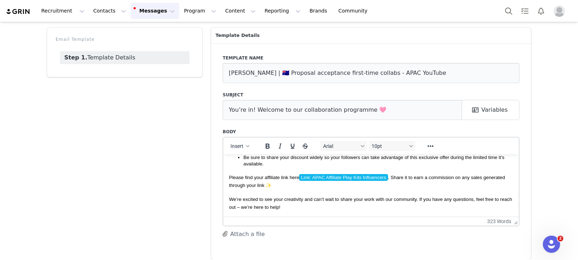
scroll to position [34, 0]
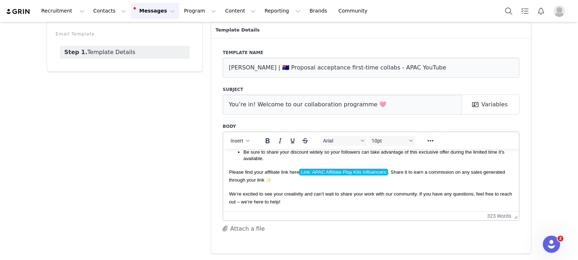
drag, startPoint x: 298, startPoint y: 221, endPoint x: 300, endPoint y: 212, distance: 9.1
click at [298, 221] on div "Insert Arial 10pt To open the popup, press Shift+Enter To open the popup, press…" at bounding box center [370, 183] width 297 height 102
click at [300, 212] on div "323 words" at bounding box center [370, 216] width 295 height 9
click at [302, 207] on html "Hey! We’re thrilled to partner with you for your first collaboration with [PERS…" at bounding box center [370, 73] width 295 height 277
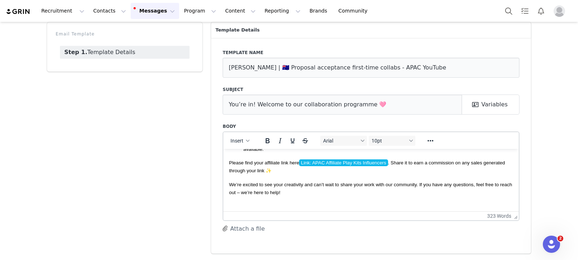
scroll to position [266, 0]
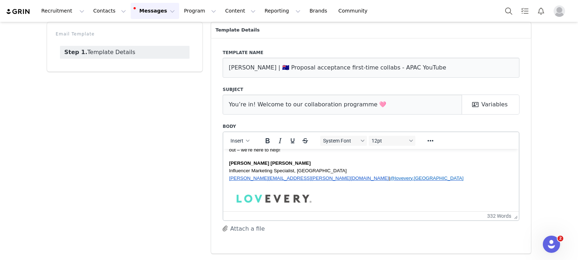
click at [302, 168] on p "Influencer Marketing Specialist, [GEOGRAPHIC_DATA]" at bounding box center [371, 171] width 284 height 8
click at [302, 168] on p "Influencer Marketing Specialist, Europe" at bounding box center [371, 171] width 284 height 8
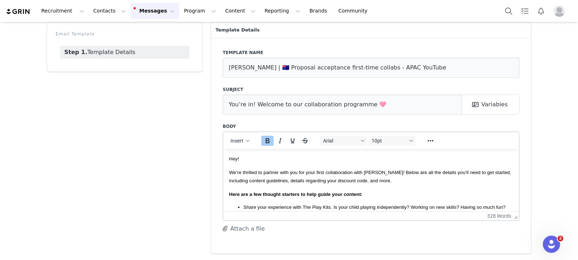
scroll to position [0, 0]
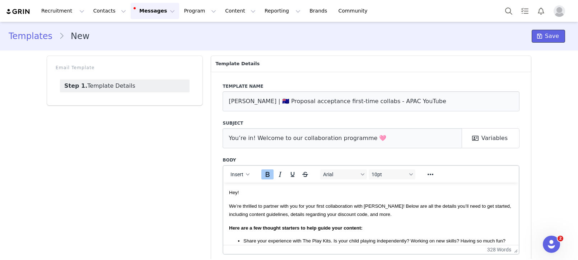
drag, startPoint x: 553, startPoint y: 33, endPoint x: 540, endPoint y: 47, distance: 19.6
click at [553, 33] on span "Save" at bounding box center [552, 36] width 14 height 9
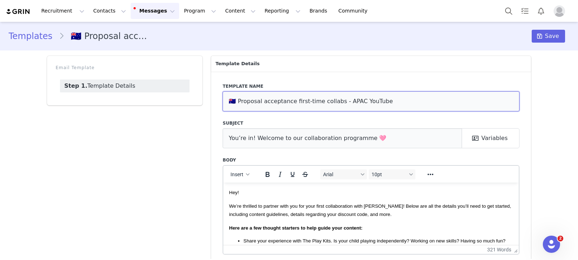
click at [346, 100] on input "🇦🇺 Proposal acceptance first-time collabs - APAC YouTube" at bounding box center [370, 101] width 297 height 20
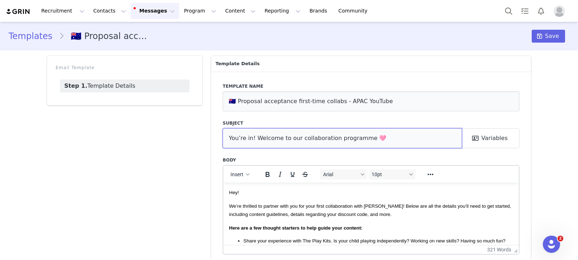
click at [255, 137] on input "You’re in! Welcome to our collaboration programme 🩷" at bounding box center [341, 138] width 239 height 20
drag, startPoint x: 255, startPoint y: 137, endPoint x: 171, endPoint y: 14, distance: 148.5
click at [255, 137] on input "You’re in! Welcome to our collaboration programme 🩷" at bounding box center [341, 138] width 239 height 20
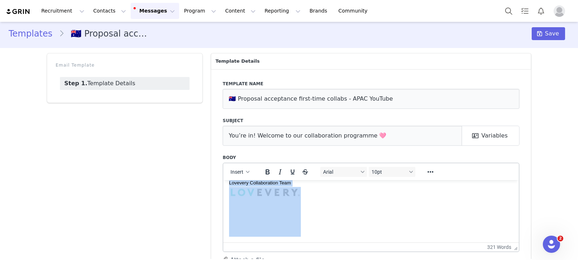
scroll to position [5, 0]
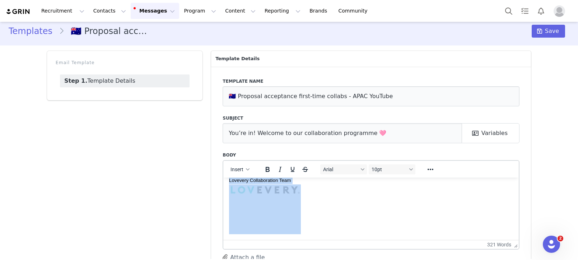
drag, startPoint x: 228, startPoint y: 187, endPoint x: 321, endPoint y: 230, distance: 102.4
click at [321, 230] on html "Hey! We’re thrilled to partner with you for your first collaboration with [PERS…" at bounding box center [370, 70] width 295 height 340
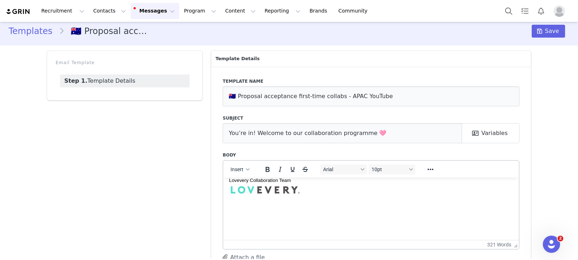
drag, startPoint x: 323, startPoint y: 226, endPoint x: 309, endPoint y: 202, distance: 28.4
click at [323, 226] on p "Lovevery Collaboration Team" at bounding box center [371, 205] width 284 height 58
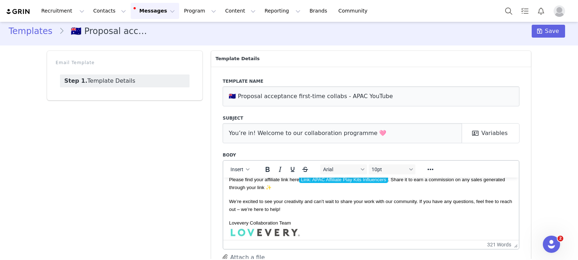
scroll to position [0, 0]
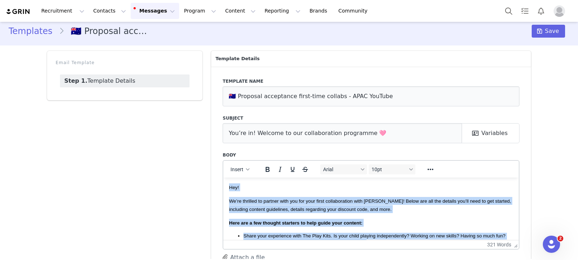
drag, startPoint x: 274, startPoint y: 198, endPoint x: 191, endPoint y: 118, distance: 115.5
copy body "Lor! Ip’do sitametc ad elitsed doei tem inc utla etdol magnaaliquaen admi Venia…"
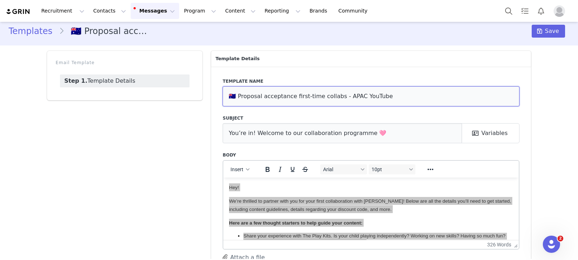
click at [226, 99] on input "🇦🇺 Proposal acceptance first-time collabs - APAC YouTube" at bounding box center [370, 96] width 297 height 20
type input "DEL 🇦🇺 Proposal acceptance first-time collabs - APAC YouTube"
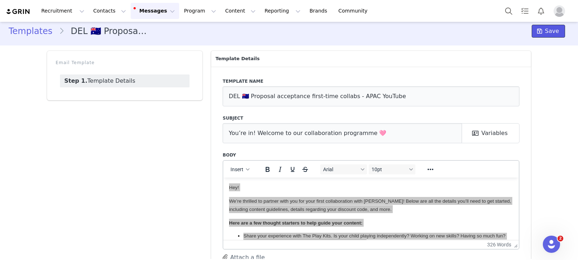
click at [542, 36] on button "Save" at bounding box center [547, 31] width 33 height 13
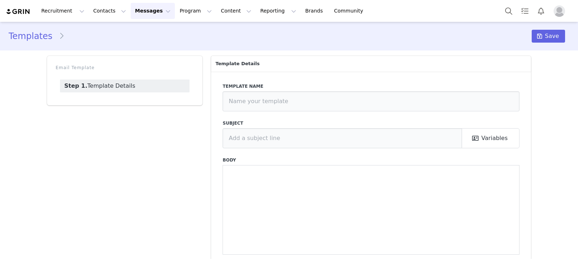
type input "[PERSON_NAME] | 🇬🇧 Coming off the watchlist (TT)"
type input "Collaboration with Lovevery"
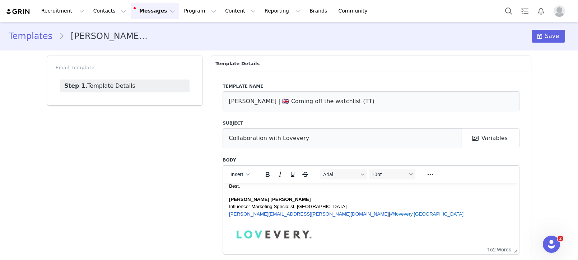
scroll to position [140, 0]
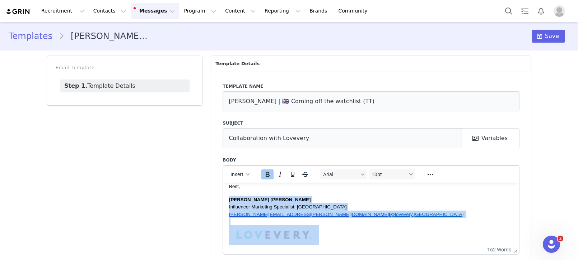
drag, startPoint x: 229, startPoint y: 201, endPoint x: 326, endPoint y: 224, distance: 100.0
click at [327, 226] on div "Amanda Tamalavičius Bahl Influencer Marketing Specialist, Europe amanda.bahl@lo…" at bounding box center [371, 222] width 284 height 52
copy div "Amanda Tamalavičius Bahl Influencer Marketing Specialist, Europe amanda.bahl@lo…"
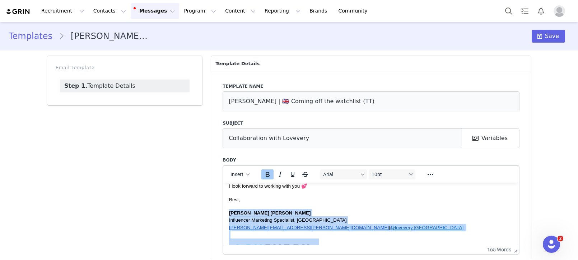
scroll to position [130, 0]
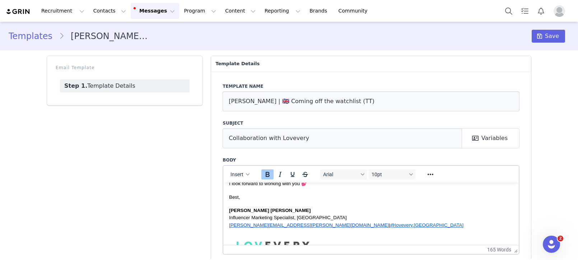
click at [290, 216] on span "Influencer Marketing Specialist, Europe" at bounding box center [288, 217] width 118 height 5
click at [319, 220] on p "Influencer Marketing Specialist, Europe" at bounding box center [371, 218] width 284 height 8
click at [298, 219] on span "Influencer Marketing Specialist, Europe" at bounding box center [288, 217] width 118 height 5
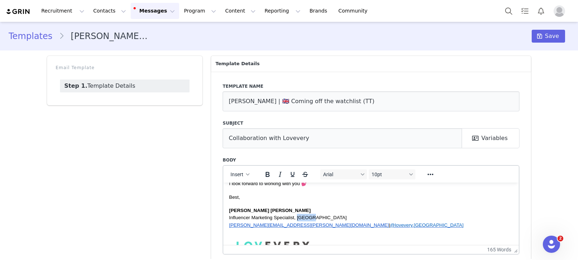
click at [298, 219] on span "Influencer Marketing Specialist, Europe" at bounding box center [288, 217] width 118 height 5
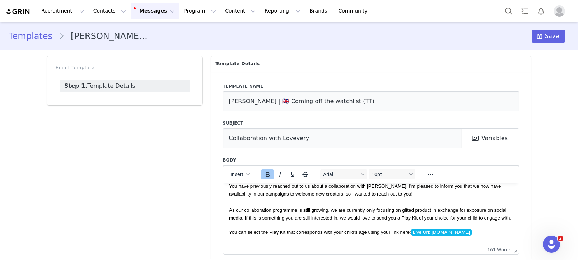
scroll to position [40, 0]
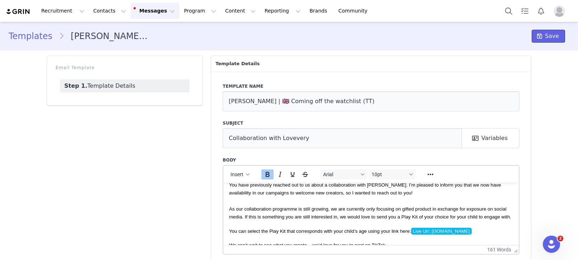
click at [536, 32] on button "Save" at bounding box center [547, 36] width 33 height 13
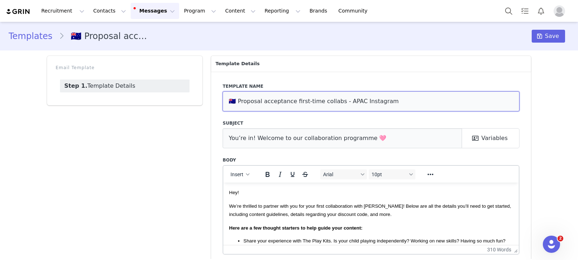
click at [282, 107] on input "🇦🇺 Proposal acceptance first-time collabs - APAC Instagram" at bounding box center [370, 101] width 297 height 20
drag, startPoint x: 282, startPoint y: 107, endPoint x: 282, endPoint y: 90, distance: 16.2
click at [282, 107] on input "🇦🇺 Proposal acceptance first-time collabs - APAC Instagram" at bounding box center [370, 101] width 297 height 20
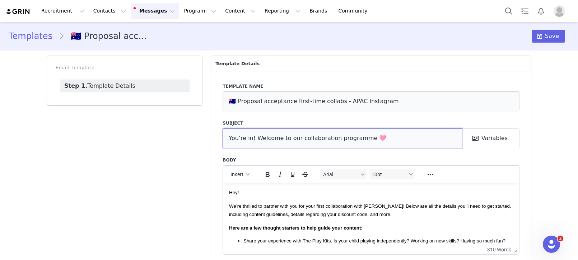
click at [265, 137] on input "You’re in! Welcome to our collaboration programme 🩷" at bounding box center [341, 138] width 239 height 20
drag, startPoint x: 265, startPoint y: 137, endPoint x: 281, endPoint y: 86, distance: 53.0
click at [265, 137] on input "You’re in! Welcome to our collaboration programme 🩷" at bounding box center [341, 138] width 239 height 20
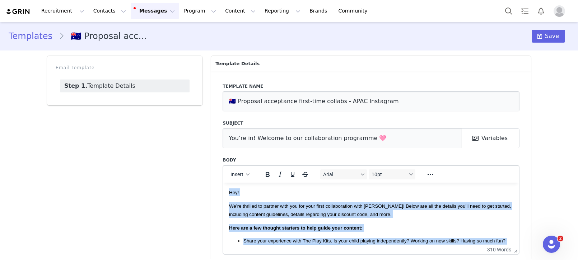
drag, startPoint x: 267, startPoint y: 192, endPoint x: 180, endPoint y: 138, distance: 103.1
copy body "Hey! We’re thrilled to partner with you for your first collaboration with Lovev…"
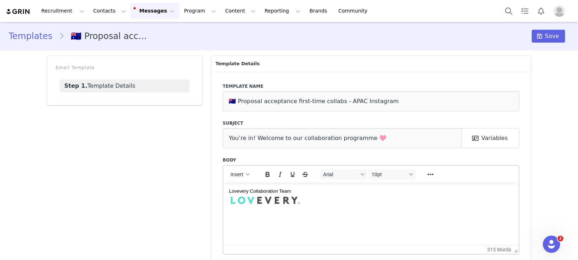
scroll to position [272, 0]
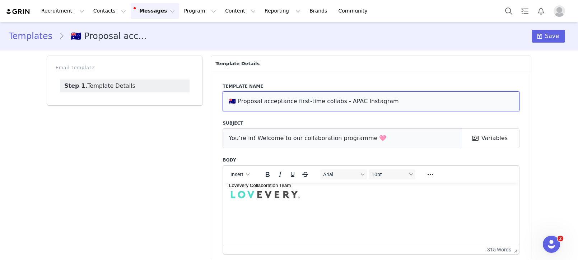
click at [227, 102] on input "🇦🇺 Proposal acceptance first-time collabs - APAC Instagram" at bounding box center [370, 101] width 297 height 20
type input "DEL 🇦🇺 Proposal acceptance first-time collabs - APAC Instagram"
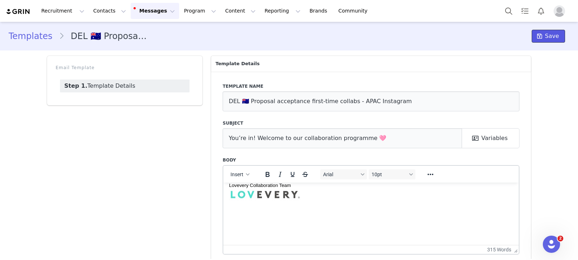
click at [536, 35] on span at bounding box center [539, 36] width 9 height 9
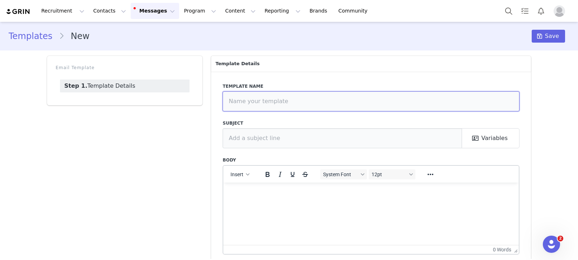
click at [257, 101] on input "text" at bounding box center [370, 101] width 297 height 20
paste input "🇦🇺 Proposal acceptance first-time collabs - APAC Instagram"
click at [234, 100] on input "🇦🇺 Proposal acceptance first-time collabs - APAC Instagram" at bounding box center [370, 101] width 297 height 20
click at [230, 101] on input "🇦🇺 Proposal acceptance first-time collabs - APAC Instagram" at bounding box center [370, 101] width 297 height 20
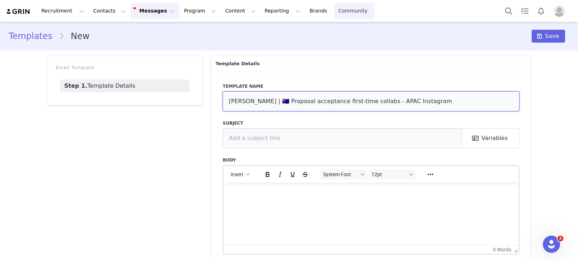
type input "[PERSON_NAME] | 🇦🇺 Proposal acceptance first-time collabs - APAC Instagram"
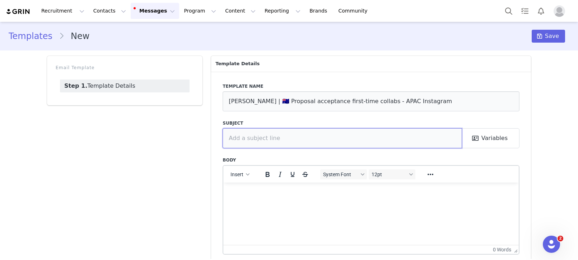
click at [266, 135] on input "text" at bounding box center [341, 138] width 239 height 20
paste input "You’re in! Welcome to our collaboration programme 🩷"
type input "You’re in! Welcome to our collaboration programme 🩷"
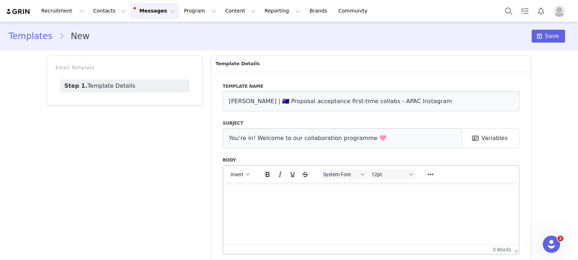
drag, startPoint x: 272, startPoint y: 215, endPoint x: 272, endPoint y: 203, distance: 12.2
click at [272, 202] on html at bounding box center [370, 192] width 295 height 19
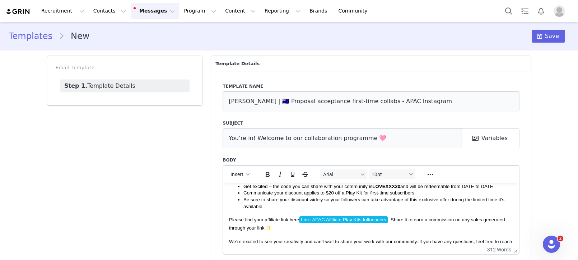
scroll to position [183, 0]
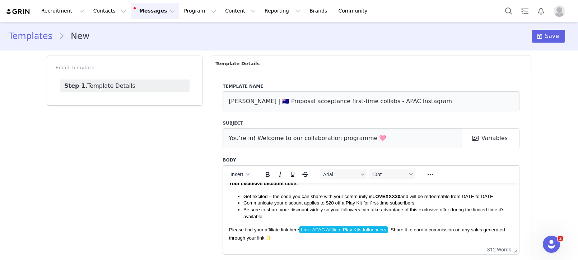
click at [493, 196] on span "Get excited – the code you can share with your community is LOVEXXX20 and will …" at bounding box center [368, 196] width 250 height 5
drag, startPoint x: 464, startPoint y: 196, endPoint x: 496, endPoint y: 196, distance: 31.9
click at [494, 196] on span "Get excited – the code you can share with your community is LOVEXXX20 and will …" at bounding box center [368, 196] width 251 height 5
click at [267, 175] on icon "Bold" at bounding box center [267, 174] width 4 height 5
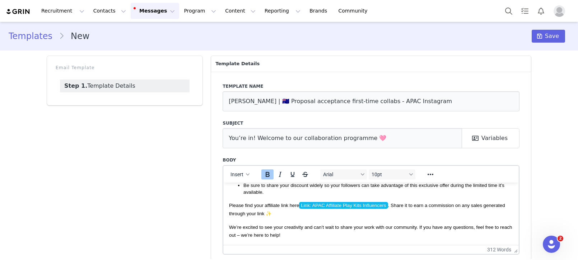
scroll to position [34, 0]
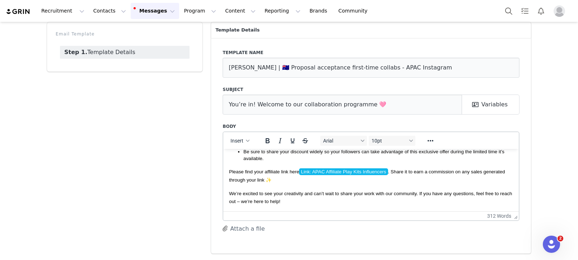
click at [305, 211] on html "Hey! We’re thrilled to partner with you for your first collaboration with Lovev…" at bounding box center [370, 76] width 295 height 270
click at [307, 207] on html "Hey! We’re thrilled to partner with you for your first collaboration with Lovev…" at bounding box center [370, 76] width 295 height 270
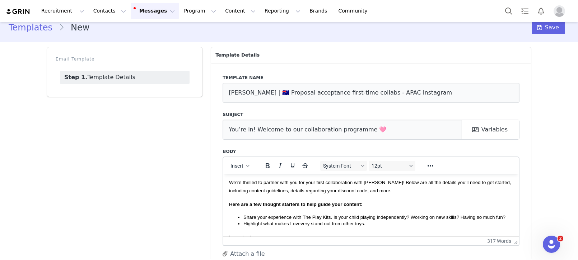
scroll to position [27, 0]
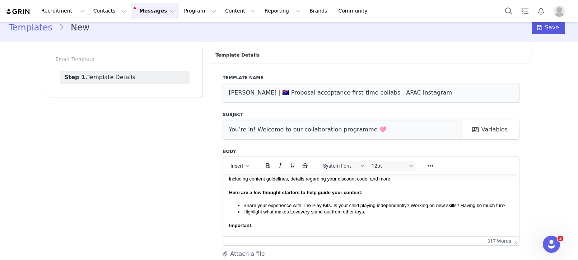
click at [544, 25] on span at bounding box center [539, 27] width 9 height 9
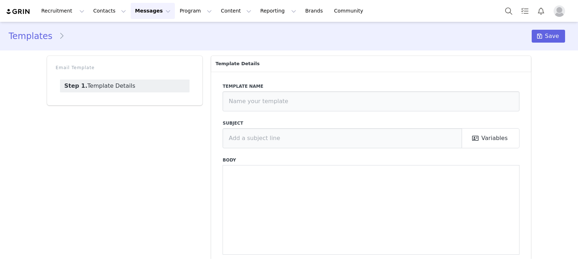
type input "[PERSON_NAME] | 🇬🇧 TT Outreach w/ Link"
type input "Let’s collaborate! We love your content ✨"
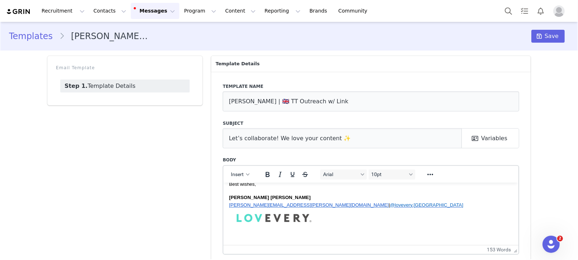
scroll to position [121, 0]
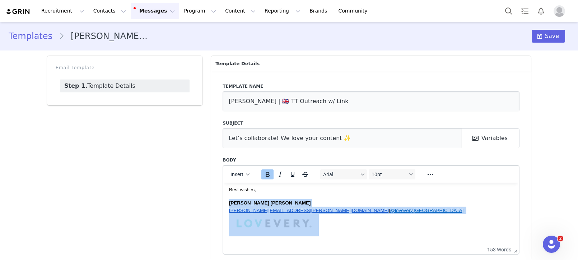
drag, startPoint x: 229, startPoint y: 204, endPoint x: 357, endPoint y: 222, distance: 128.7
click at [357, 221] on body "Hello First Name , My name is [PERSON_NAME], and I’m reaching out on behalf of …" at bounding box center [371, 158] width 284 height 183
copy div "[PERSON_NAME] Bahl [EMAIL_ADDRESS][PERSON_NAME][DOMAIN_NAME] | @[DOMAIN_NAME][G…"
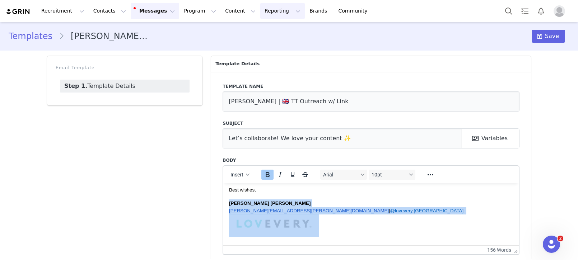
copy div "[PERSON_NAME] Bahl [EMAIL_ADDRESS][PERSON_NAME][DOMAIN_NAME] | @[DOMAIN_NAME][G…"
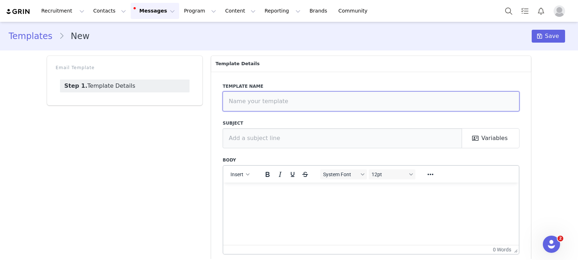
click at [288, 102] on input "text" at bounding box center [370, 101] width 297 height 20
paste input "🇬🇧 Proposal acceptance first-time collabs - [GEOGRAPHIC_DATA] YouTube"
click at [229, 101] on input "🇬🇧 Proposal acceptance first-time collabs - [GEOGRAPHIC_DATA] YouTube" at bounding box center [370, 101] width 297 height 20
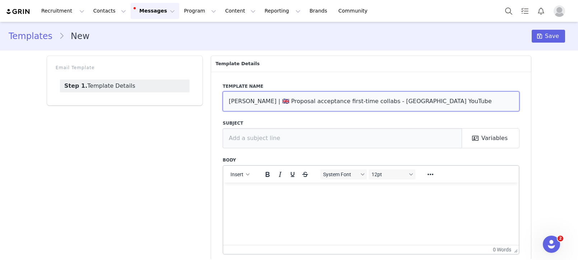
type input "[PERSON_NAME] | 🇬🇧 Proposal acceptance first-time collabs - [GEOGRAPHIC_DATA] Y…"
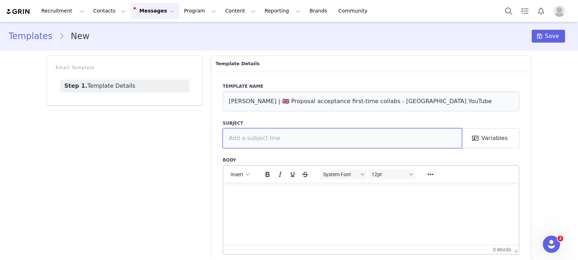
click at [278, 136] on input "text" at bounding box center [341, 138] width 239 height 20
paste input "You’re in! Welcome to our collaboration programme 🩷"
type input "You’re in! Welcome to our collaboration programme 🩷"
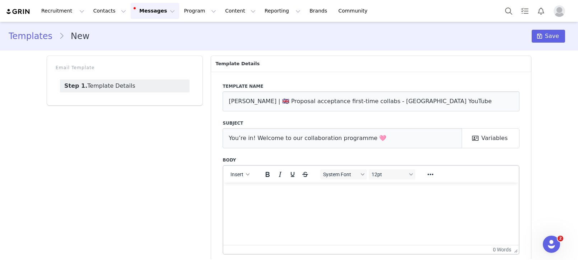
click at [273, 192] on p "Rich Text Area. Press ALT-0 for help." at bounding box center [371, 192] width 284 height 8
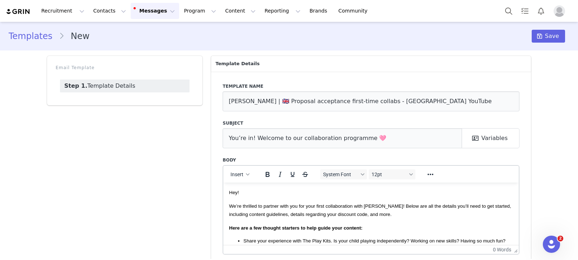
scroll to position [201, 0]
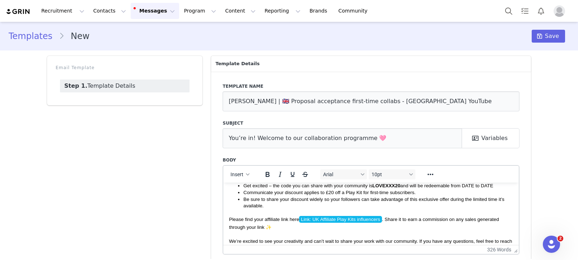
click at [383, 220] on span "Please find your affiliate link here Link: UK Affiliate Play Kits influencers ﻿…" at bounding box center [364, 223] width 270 height 14
drag, startPoint x: 385, startPoint y: 222, endPoint x: 396, endPoint y: 233, distance: 15.7
click at [385, 222] on span "Please find your affiliate link here Link: UK Affiliate Play Kits influencers .…" at bounding box center [364, 223] width 270 height 14
drag, startPoint x: 496, startPoint y: 186, endPoint x: 503, endPoint y: 195, distance: 11.6
click at [496, 186] on li "Get excited – the code you can share with your community is LOVEXXX20 and will …" at bounding box center [377, 186] width 269 height 7
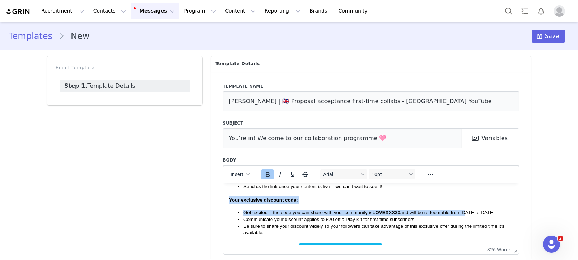
scroll to position [156, 0]
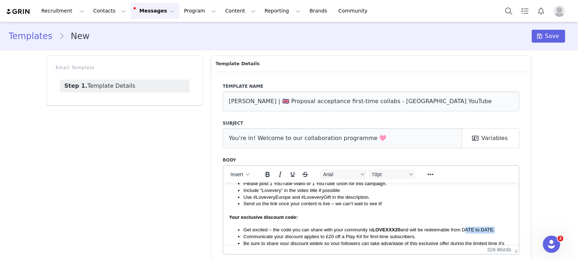
drag, startPoint x: 465, startPoint y: 187, endPoint x: 494, endPoint y: 229, distance: 51.8
click at [494, 229] on span "Get excited – the code you can share with your community is LOVEXXX20 and will …" at bounding box center [368, 229] width 251 height 5
click at [268, 173] on icon "Bold" at bounding box center [267, 174] width 4 height 5
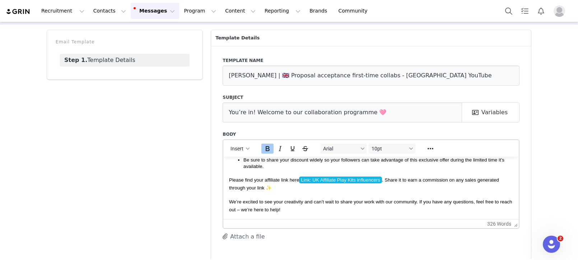
scroll to position [34, 0]
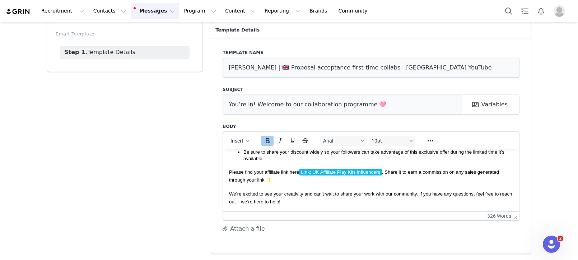
click at [299, 205] on p "We’re excited to see your creativity and can’t wait to share your work with our…" at bounding box center [371, 198] width 284 height 16
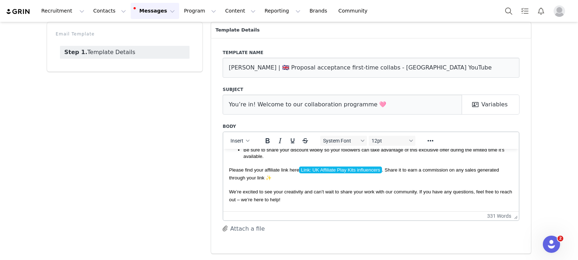
scroll to position [216, 0]
drag, startPoint x: 264, startPoint y: 179, endPoint x: 539, endPoint y: 369, distance: 334.6
click at [264, 179] on span "Please find your affiliate link here Link: UK Affiliate Play Kits influencers .…" at bounding box center [364, 174] width 270 height 14
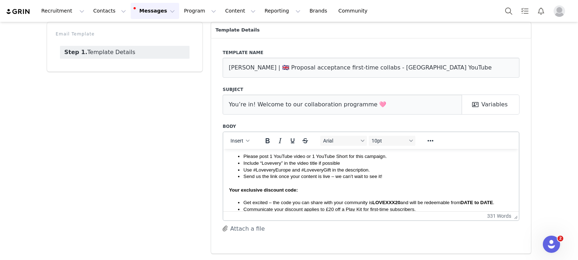
scroll to position [146, 0]
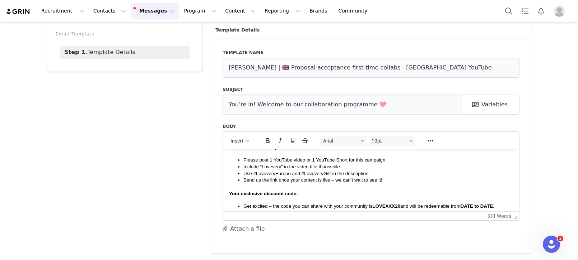
click at [342, 167] on li "Include “Lovevery” in the video title if possible" at bounding box center [377, 167] width 269 height 7
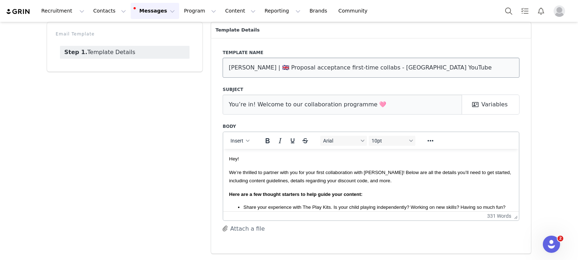
scroll to position [0, 0]
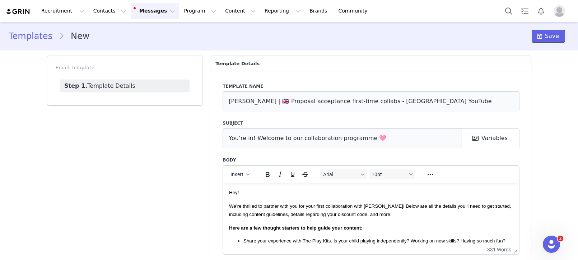
click at [540, 37] on icon at bounding box center [539, 36] width 5 height 6
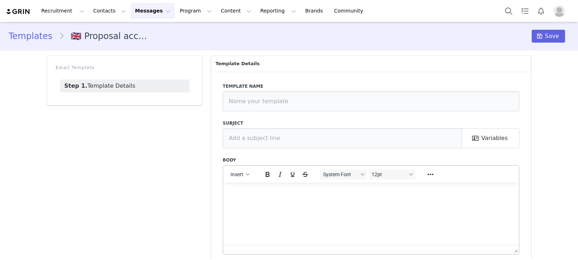
type input "🇬🇧 Proposal acceptance first-time collabs - UK YouTube"
type input "You’re in! Welcome to our collaboration programme 🩷"
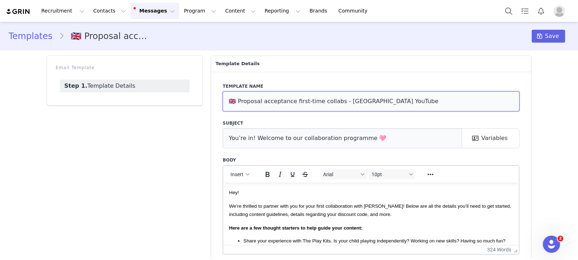
click at [324, 98] on input "🇬🇧 Proposal acceptance first-time collabs - UK YouTube" at bounding box center [370, 101] width 297 height 20
drag, startPoint x: 324, startPoint y: 98, endPoint x: 265, endPoint y: 100, distance: 58.1
click at [323, 98] on input "🇬🇧 Proposal acceptance first-time collabs - UK YouTube" at bounding box center [370, 101] width 297 height 20
click at [232, 103] on input "🇬🇧 Proposal acceptance first-time collabs - UK YouTube" at bounding box center [370, 101] width 297 height 20
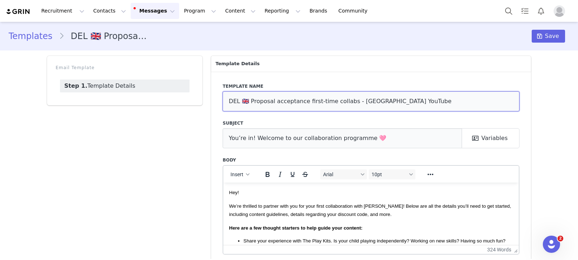
type input "DEL 🇬🇧 Proposal acceptance first-time collabs - UK YouTube"
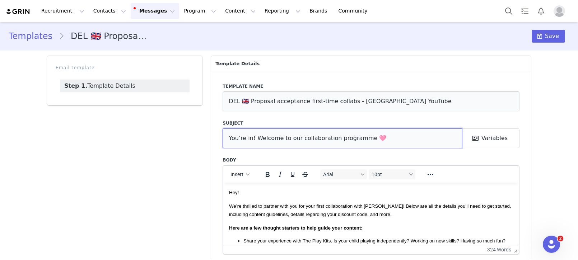
click at [291, 134] on input "You’re in! Welcome to our collaboration programme 🩷" at bounding box center [341, 138] width 239 height 20
drag, startPoint x: 291, startPoint y: 134, endPoint x: 359, endPoint y: 5, distance: 145.4
click at [291, 134] on input "You’re in! Welcome to our collaboration programme 🩷" at bounding box center [341, 138] width 239 height 20
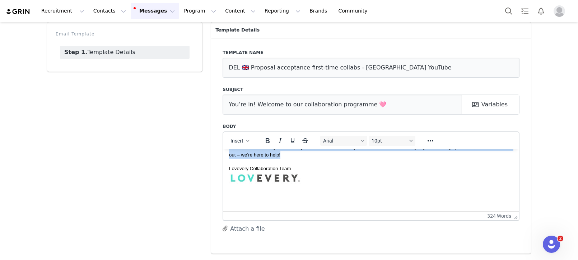
scroll to position [222, 0]
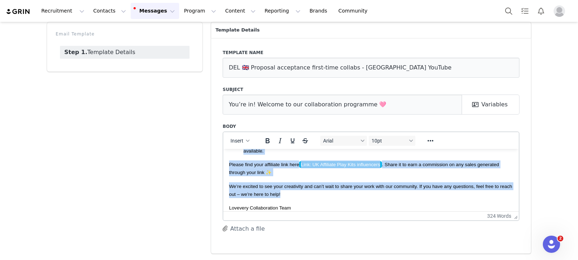
drag, startPoint x: 229, startPoint y: 158, endPoint x: 333, endPoint y: 154, distance: 103.8
click at [292, 198] on body "Hey! We’re thrilled to partner with you for your first collaboration with Lovev…" at bounding box center [371, 97] width 284 height 329
copy body "Hey! We’re thrilled to partner with you for your first collaboration with Lovev…"
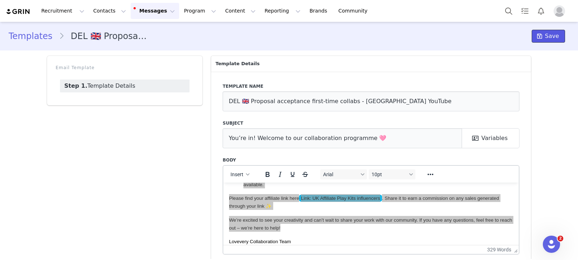
click at [548, 36] on span "Save" at bounding box center [552, 36] width 14 height 9
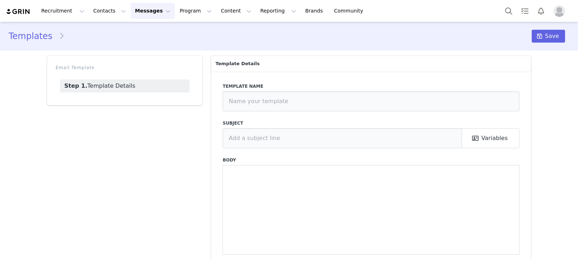
type input "[PERSON_NAME] | 🇬🇧 TT Outreach w/ Link"
type input "Let’s collaborate! We love your content ✨"
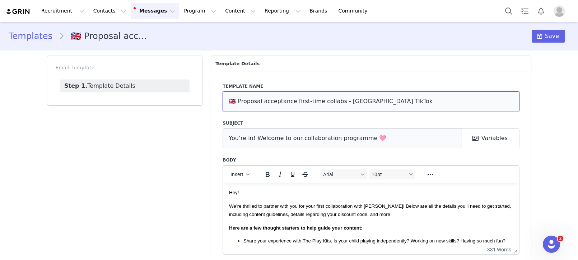
click at [287, 104] on input "🇬🇧 Proposal acceptance first-time collabs - [GEOGRAPHIC_DATA] TikTok" at bounding box center [370, 101] width 297 height 20
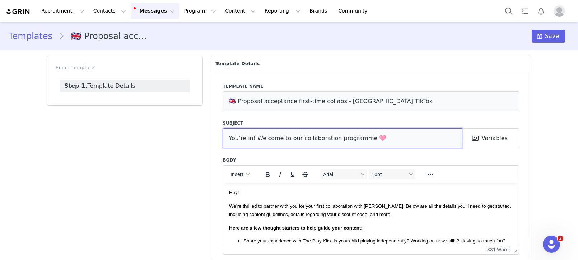
click at [269, 137] on input "You’re in! Welcome to our collaboration programme 🩷" at bounding box center [341, 138] width 239 height 20
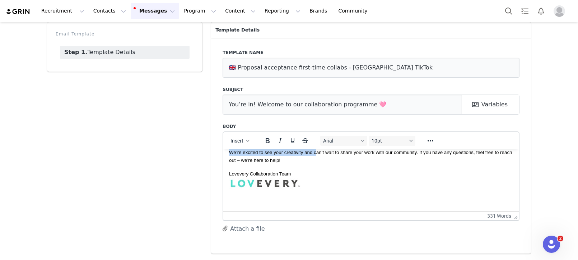
scroll to position [254, 0]
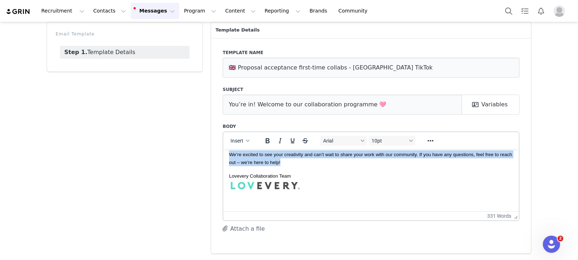
drag, startPoint x: 249, startPoint y: 162, endPoint x: 321, endPoint y: 154, distance: 73.3
click at [315, 160] on body "Hey! We’re thrilled to partner with you for your first collaboration with [PERS…" at bounding box center [371, 65] width 284 height 329
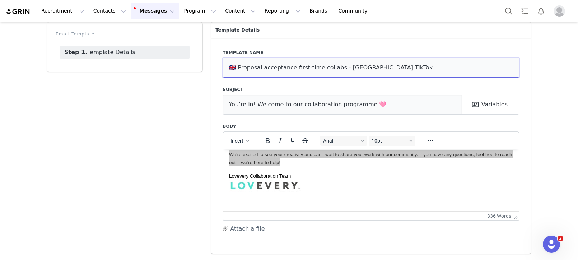
drag, startPoint x: 234, startPoint y: 64, endPoint x: 229, endPoint y: 65, distance: 5.2
click at [234, 64] on input "🇬🇧 Proposal acceptance first-time collabs - UK TikTok" at bounding box center [370, 68] width 297 height 20
click at [229, 65] on input "🇬🇧 Proposal acceptance first-time collabs - UK TikTok" at bounding box center [370, 68] width 297 height 20
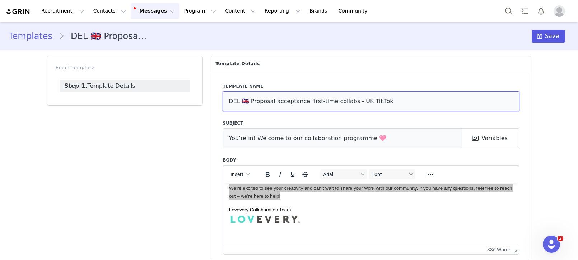
type input "DEL 🇬🇧 Proposal acceptance first-time collabs - UK TikTok"
click at [539, 33] on icon at bounding box center [539, 36] width 5 height 6
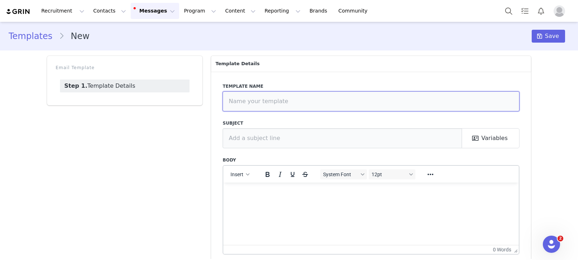
click at [289, 105] on input "text" at bounding box center [370, 101] width 297 height 20
paste input "🇬🇧 Proposal acceptance first-time collabs - UK TikTok"
type input "[PERSON_NAME] | 🇬🇧 Proposal acceptance first-time collabs - UK TikTok"
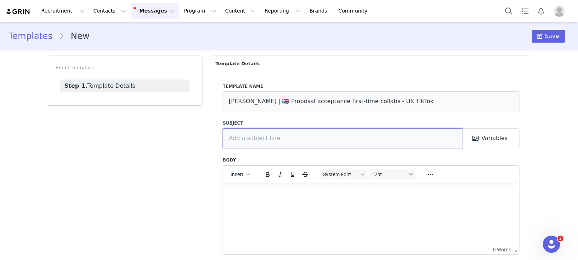
drag, startPoint x: 302, startPoint y: 139, endPoint x: 348, endPoint y: 20, distance: 127.8
click at [302, 139] on input "text" at bounding box center [341, 138] width 239 height 20
paste input "You’re in! Welcome to our collaboration programme 🩷"
type input "You’re in! Welcome to our collaboration programme 🩷"
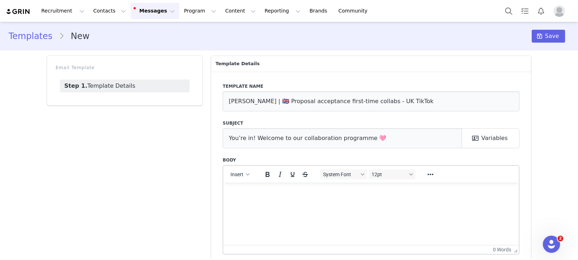
drag, startPoint x: 295, startPoint y: 209, endPoint x: 297, endPoint y: 193, distance: 15.6
click at [295, 202] on html at bounding box center [370, 192] width 295 height 19
click at [275, 202] on html at bounding box center [370, 192] width 295 height 19
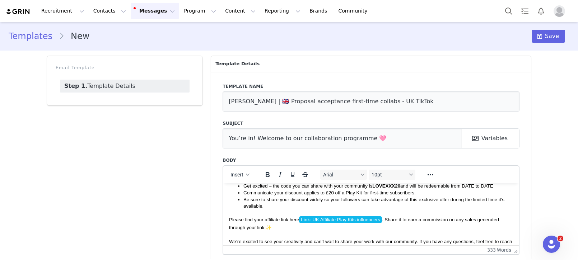
scroll to position [215, 0]
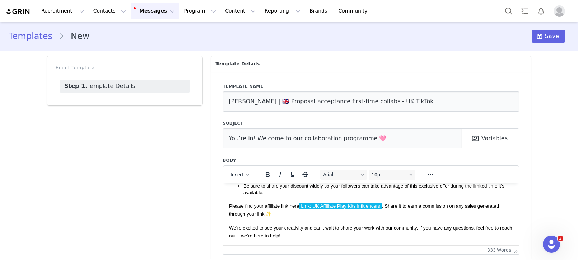
click at [318, 235] on p "We’re excited to see your creativity and can’t wait to share your work with our…" at bounding box center [371, 232] width 284 height 16
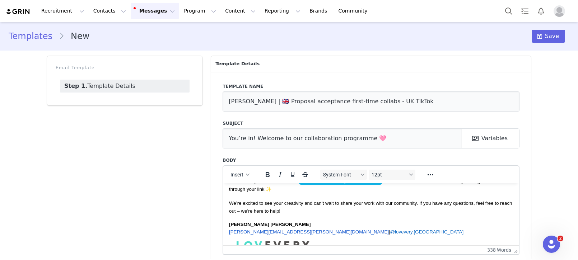
scroll to position [232, 0]
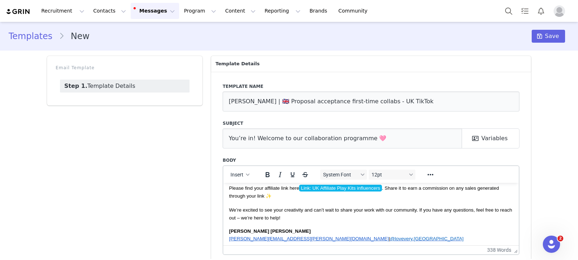
click at [260, 196] on span "Please find your affiliate link here Link: UK Affiliate Play Kits influencers .…" at bounding box center [364, 191] width 270 height 14
drag, startPoint x: 265, startPoint y: 197, endPoint x: 330, endPoint y: 236, distance: 75.8
click at [265, 197] on span "Please find your affiliate link here Link: UK Affiliate Play Kits influencers .…" at bounding box center [364, 191] width 270 height 14
click at [385, 191] on span "Please find your affiliate link here Link: UK Affiliate Play Kits influencers .…" at bounding box center [364, 191] width 270 height 14
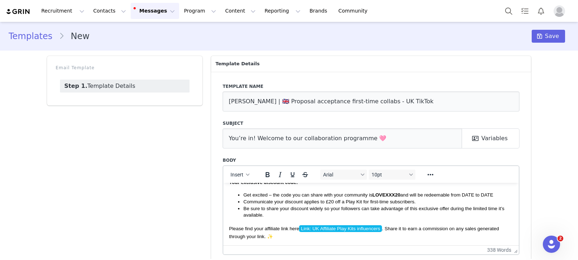
scroll to position [188, 0]
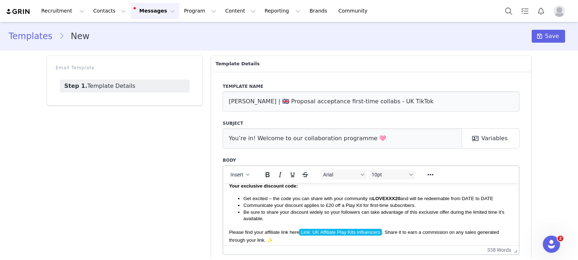
click at [497, 197] on li "Get excited – the code you can share with your community is LOVEXXX20 and will …" at bounding box center [377, 198] width 269 height 7
drag, startPoint x: 465, startPoint y: 198, endPoint x: 428, endPoint y: 183, distance: 40.0
click at [494, 199] on span "Get excited – the code you can share with your community is LOVEXXX20 and will …" at bounding box center [368, 198] width 251 height 5
click at [269, 175] on icon "Bold" at bounding box center [267, 174] width 4 height 5
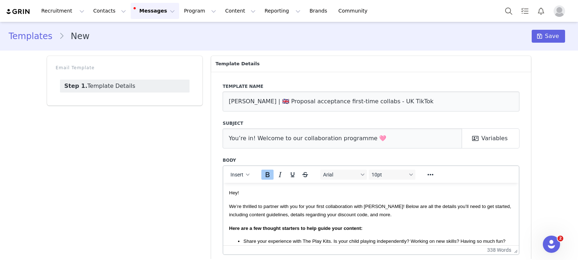
scroll to position [258, 0]
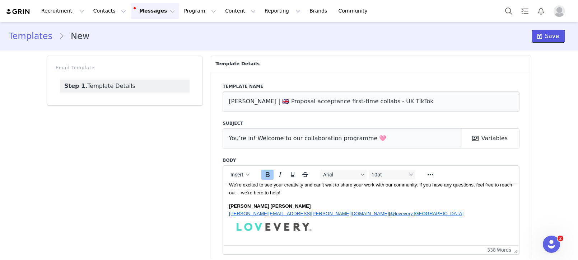
click at [556, 38] on span "Save" at bounding box center [552, 36] width 14 height 9
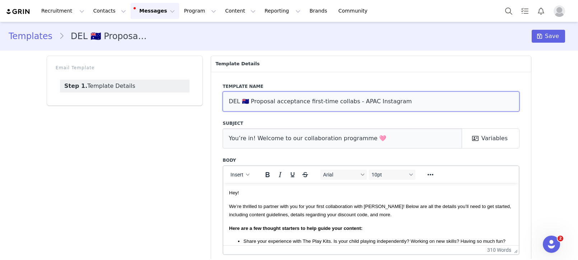
drag, startPoint x: 266, startPoint y: 100, endPoint x: 406, endPoint y: 65, distance: 144.4
click at [422, 99] on input "DEL 🇦🇺 Proposal acceptance first-time collabs - APAC Instagram" at bounding box center [370, 101] width 297 height 20
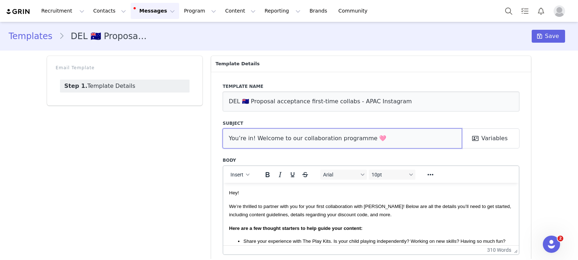
click at [253, 137] on input "You’re in! Welcome to our collaboration programme 🩷" at bounding box center [341, 138] width 239 height 20
drag, startPoint x: 253, startPoint y: 137, endPoint x: 268, endPoint y: 49, distance: 89.8
click at [253, 137] on input "You’re in! Welcome to our collaboration programme 🩷" at bounding box center [341, 138] width 239 height 20
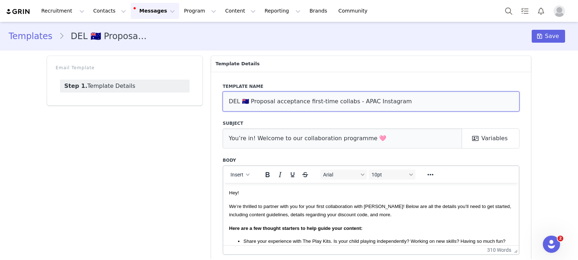
drag, startPoint x: 246, startPoint y: 103, endPoint x: 394, endPoint y: 67, distance: 152.1
click at [433, 97] on input "DEL 🇦🇺 Proposal acceptance first-time collabs - APAC Instagram" at bounding box center [370, 101] width 297 height 20
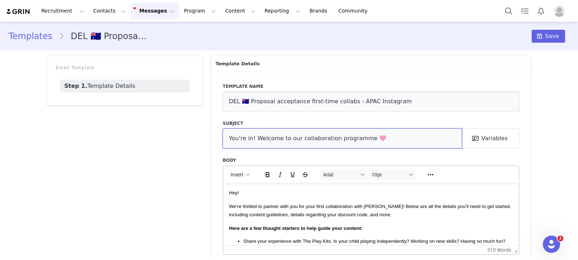
click at [302, 143] on input "You’re in! Welcome to our collaboration programme 🩷" at bounding box center [341, 138] width 239 height 20
drag, startPoint x: 302, startPoint y: 143, endPoint x: 306, endPoint y: 6, distance: 136.7
click at [302, 143] on input "You’re in! Welcome to our collaboration programme 🩷" at bounding box center [341, 138] width 239 height 20
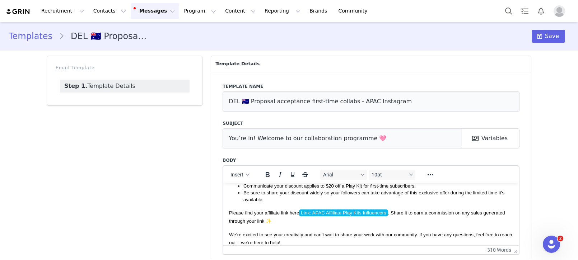
click at [229, 192] on html "Hey! We’re thrilled to partner with you for your first collaboration with Lovev…" at bounding box center [370, 149] width 295 height 334
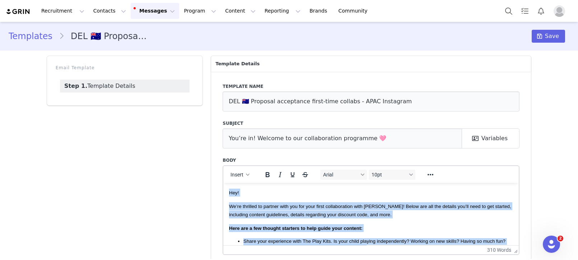
drag, startPoint x: 299, startPoint y: 190, endPoint x: 170, endPoint y: 142, distance: 137.6
copy body "Hey! We’re thrilled to partner with you for your first collaboration with Lovev…"
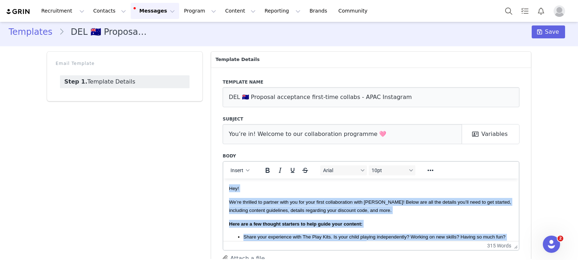
scroll to position [5, 0]
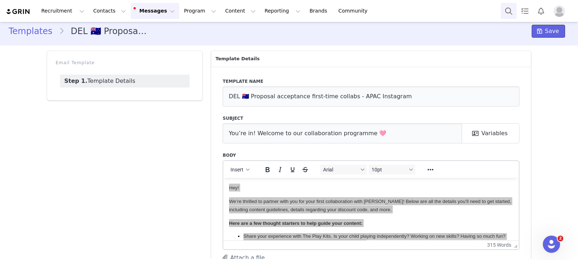
drag, startPoint x: 534, startPoint y: 35, endPoint x: 511, endPoint y: 4, distance: 38.6
click at [534, 35] on button "Save" at bounding box center [547, 31] width 33 height 13
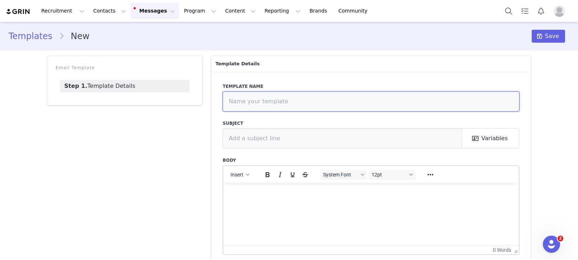
drag, startPoint x: 268, startPoint y: 104, endPoint x: 288, endPoint y: 102, distance: 20.3
click at [268, 104] on input "text" at bounding box center [370, 101] width 297 height 20
paste input "Proposal acceptance first-time collabs - APAC Instagram"
click at [276, 98] on input "Proposal acceptance first-time collabs - APAC Instagram" at bounding box center [370, 101] width 297 height 20
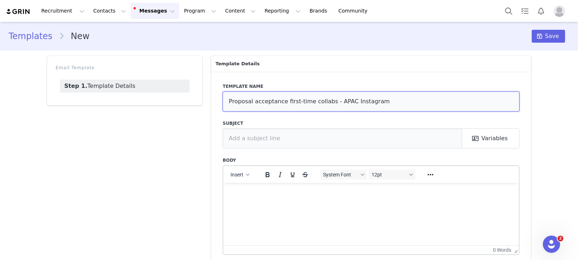
click at [276, 98] on input "Proposal acceptance first-time collabs - APAC Instagram" at bounding box center [370, 101] width 297 height 20
paste input "🇦🇺 Proposal acceptance first-time collabs - APAC Instagram"
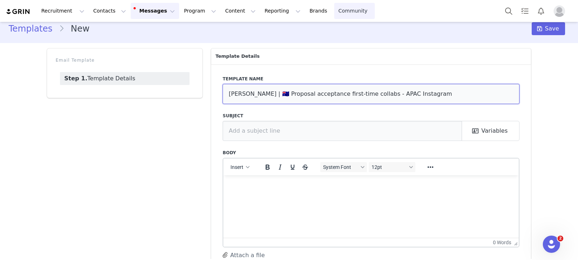
type input "[PERSON_NAME] | 🇦🇺 Proposal acceptance first-time collabs - APAC Instagram"
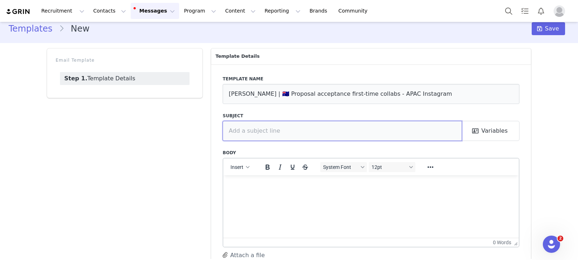
click at [269, 140] on div "Template name [PERSON_NAME] | 🇦🇺 Proposal acceptance first-time collabs - APAC …" at bounding box center [371, 172] width 320 height 216
drag, startPoint x: 269, startPoint y: 133, endPoint x: 274, endPoint y: 130, distance: 6.2
click at [269, 133] on input "text" at bounding box center [341, 131] width 239 height 20
paste input "You’re in! Welcome to our collaboration programme 🩷"
type input "You’re in! Welcome to our collaboration programme 🩷"
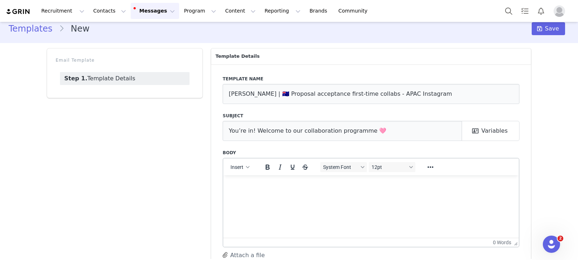
click at [251, 177] on html at bounding box center [370, 184] width 295 height 19
click at [253, 183] on p "Rich Text Area. Press ALT-0 for help." at bounding box center [371, 185] width 284 height 8
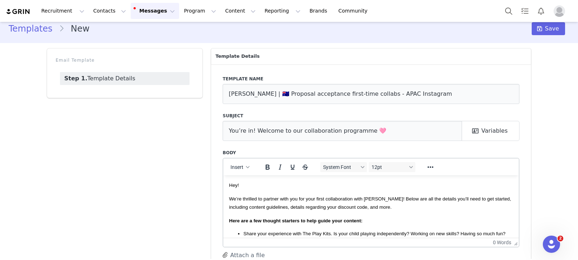
scroll to position [194, 0]
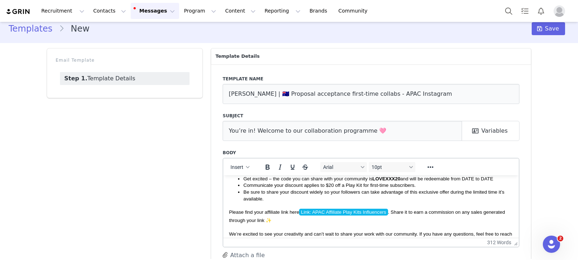
drag, startPoint x: 266, startPoint y: 219, endPoint x: 287, endPoint y: 225, distance: 21.7
click at [266, 219] on span "Please find your affiliate link here Link: APAC Affiliate Play Kits Influencers…" at bounding box center [367, 215] width 276 height 14
click at [493, 180] on span "Get excited – the code you can share with your community is LOVEXXX20 and will …" at bounding box center [368, 178] width 250 height 5
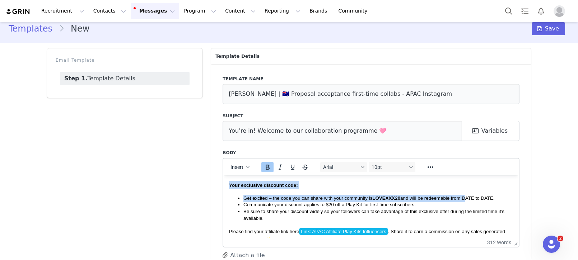
scroll to position [168, 0]
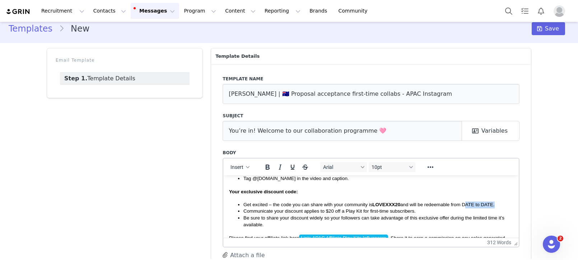
drag, startPoint x: 464, startPoint y: 180, endPoint x: 495, endPoint y: 205, distance: 40.1
click at [494, 205] on span "Get excited – the code you can share with your community is LOVEXXX20 and will …" at bounding box center [368, 204] width 251 height 5
click at [267, 166] on icon "Bold" at bounding box center [267, 167] width 4 height 5
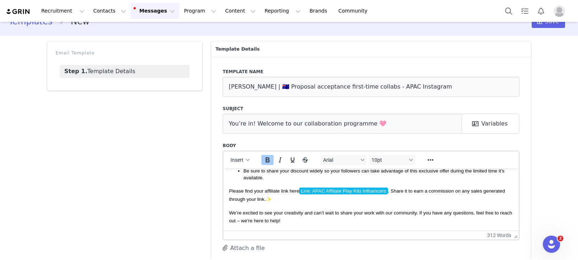
scroll to position [34, 0]
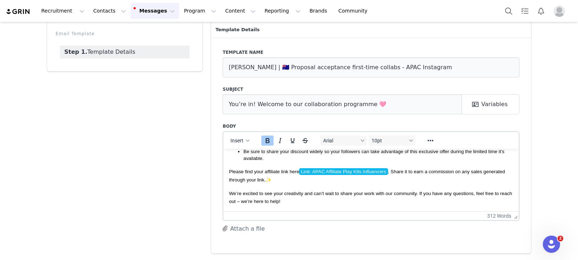
click at [291, 203] on p "We’re excited to see your creativity and can’t wait to share your work with our…" at bounding box center [371, 197] width 284 height 16
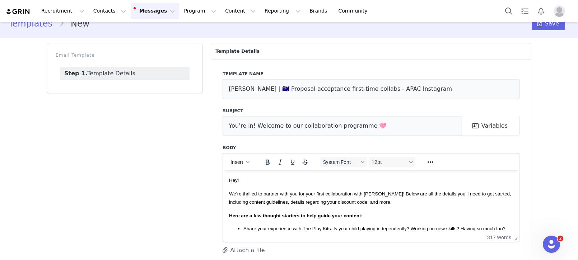
scroll to position [0, 0]
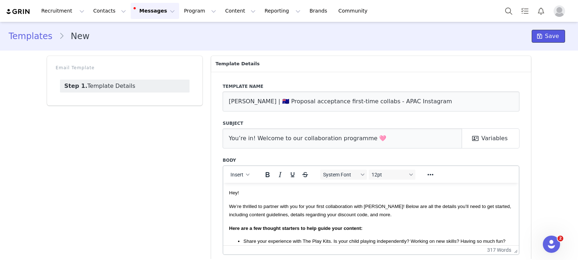
click at [544, 34] on span at bounding box center [539, 36] width 9 height 9
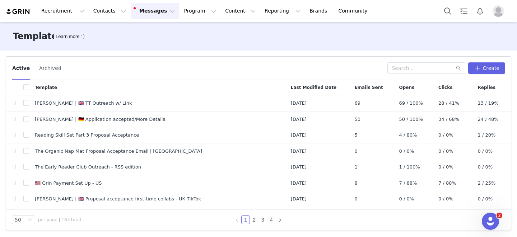
click at [52, 72] on button "Archived" at bounding box center [50, 67] width 23 height 11
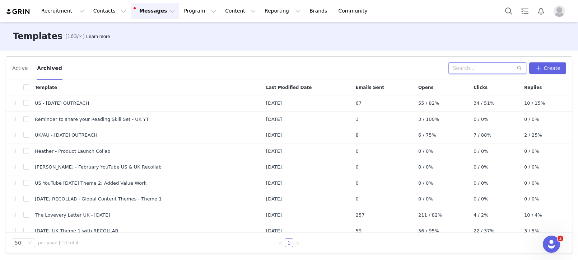
click at [472, 67] on input "text" at bounding box center [487, 67] width 78 height 11
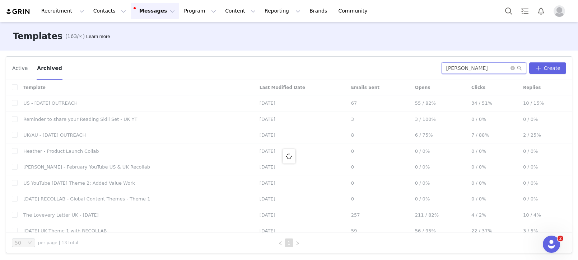
type input "heather"
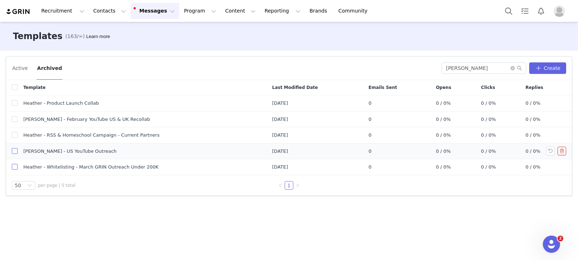
click at [14, 167] on input "checkbox" at bounding box center [15, 167] width 6 height 6
checkbox input "true"
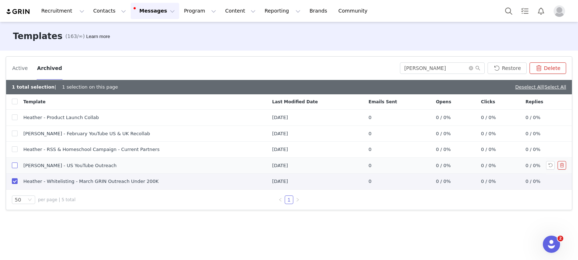
click at [14, 164] on input "checkbox" at bounding box center [15, 166] width 6 height 6
click at [508, 70] on button "Restore" at bounding box center [506, 67] width 39 height 11
checkbox input "false"
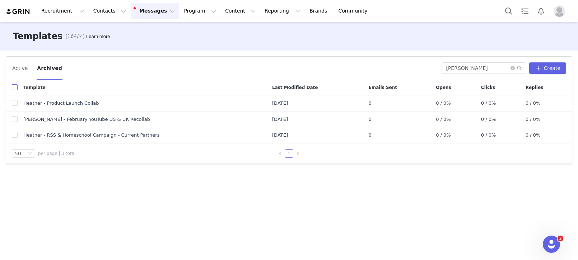
click at [14, 88] on input "checkbox" at bounding box center [15, 87] width 6 height 6
checkbox input "true"
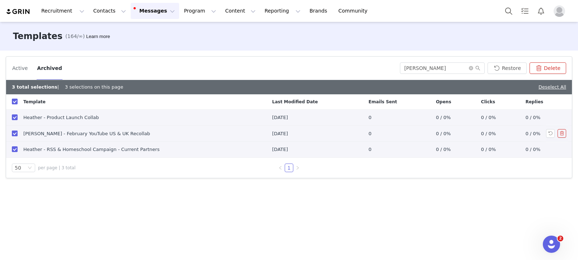
click at [15, 135] on input "checkbox" at bounding box center [15, 134] width 6 height 6
checkbox input "false"
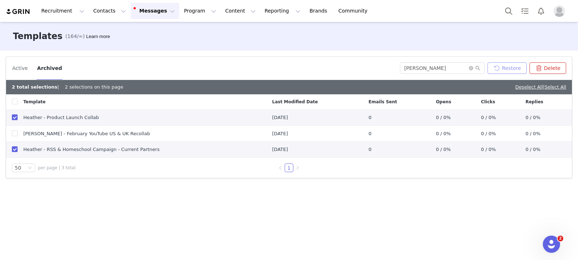
click at [502, 69] on button "Restore" at bounding box center [506, 67] width 39 height 11
checkbox input "false"
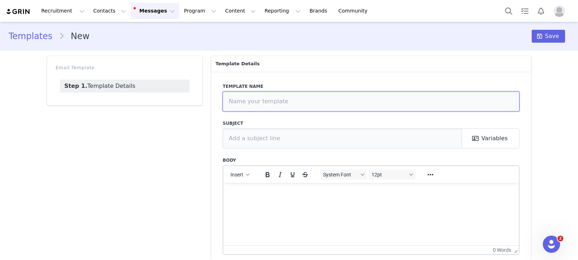
click at [268, 99] on input "text" at bounding box center [370, 101] width 297 height 20
paste input "🇦🇺 Application Accepted - APAC"
click at [257, 103] on input "[PERSON_NAME] | 🇦🇺 Application Accepted - APAC" at bounding box center [370, 101] width 297 height 20
click at [254, 104] on input "[PERSON_NAME] | 🇦🇺 Application Accepted - APAC" at bounding box center [370, 101] width 297 height 20
click at [251, 104] on input "[PERSON_NAME] | 🇦🇺 Application Accepted - APAC" at bounding box center [370, 101] width 297 height 20
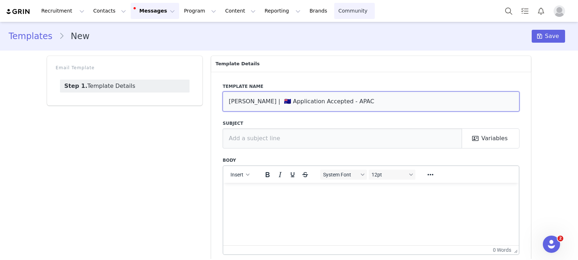
type input "[PERSON_NAME] | 🇦🇺 Application Accepted - APAC"
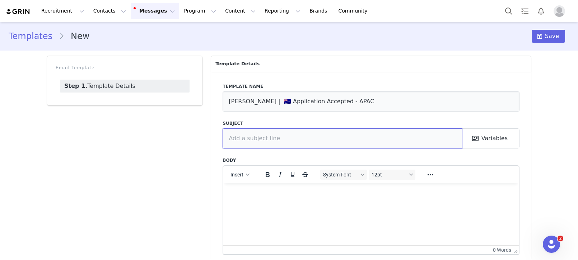
click at [280, 131] on input "text" at bounding box center [341, 138] width 239 height 20
paste input "It’s time to select your Play Kit ✨"
type input "It’s time to select your Play Kit ✨"
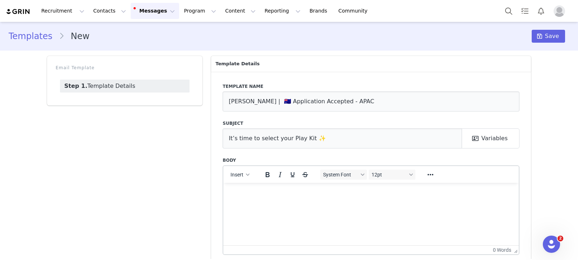
click at [298, 202] on html at bounding box center [370, 192] width 295 height 19
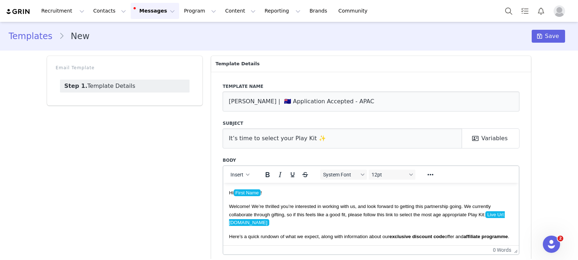
scroll to position [182, 0]
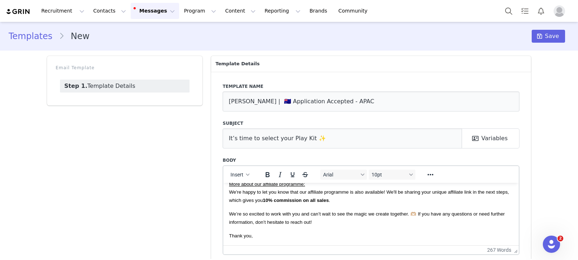
click at [263, 239] on p "Thank you," at bounding box center [371, 235] width 284 height 8
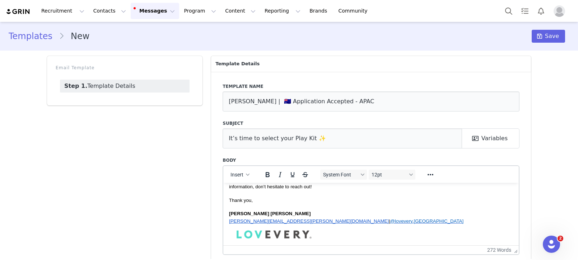
scroll to position [0, 0]
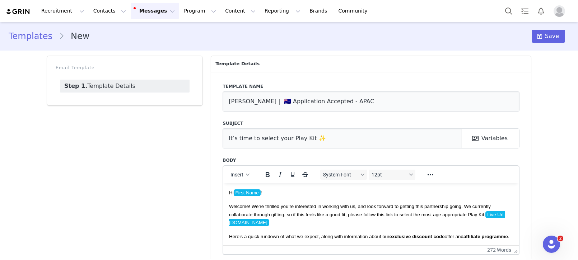
click at [285, 192] on p "Hi First Name !" at bounding box center [371, 192] width 284 height 8
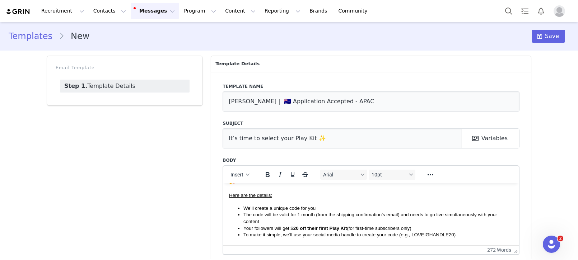
scroll to position [116, 0]
click at [329, 210] on li "We’ll create a unique code for you" at bounding box center [377, 206] width 269 height 7
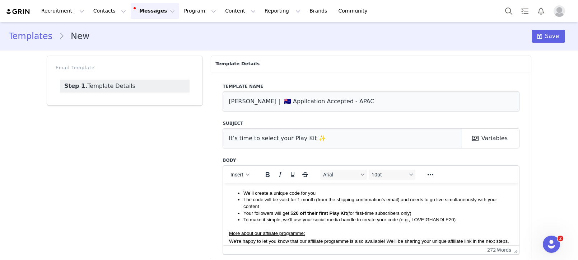
scroll to position [132, 0]
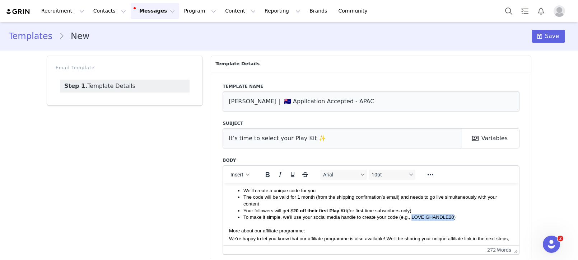
drag, startPoint x: 412, startPoint y: 226, endPoint x: 341, endPoint y: 191, distance: 78.5
click at [453, 220] on span "To make it simple, we’ll use your social media handle to create your code (e.g.…" at bounding box center [349, 216] width 212 height 5
click at [279, 173] on icon "Italic" at bounding box center [280, 174] width 9 height 9
click at [356, 214] on li "Your followers will get $ 20 off their first Play Kit (for first-time subscribe…" at bounding box center [377, 210] width 269 height 7
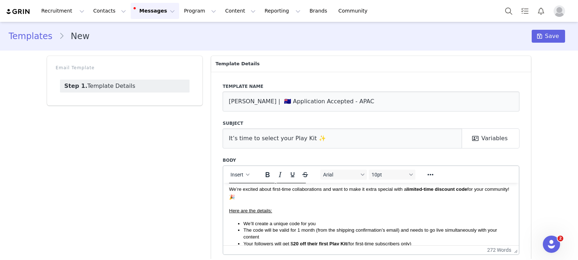
scroll to position [0, 0]
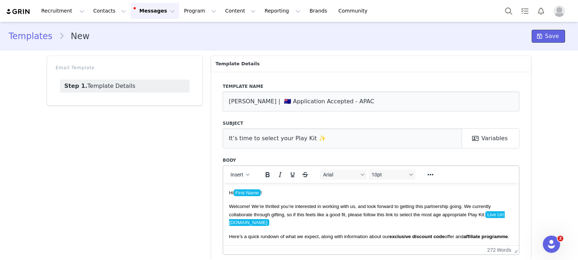
drag, startPoint x: 549, startPoint y: 40, endPoint x: 465, endPoint y: 6, distance: 90.5
click at [549, 40] on span "Save" at bounding box center [552, 36] width 14 height 9
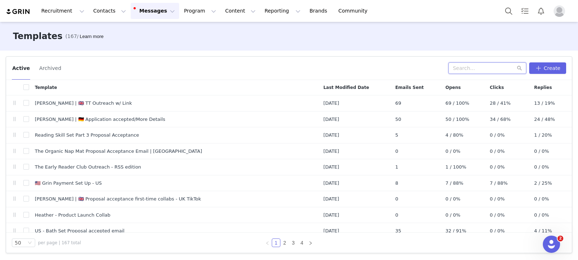
click at [465, 66] on input "text" at bounding box center [487, 67] width 78 height 11
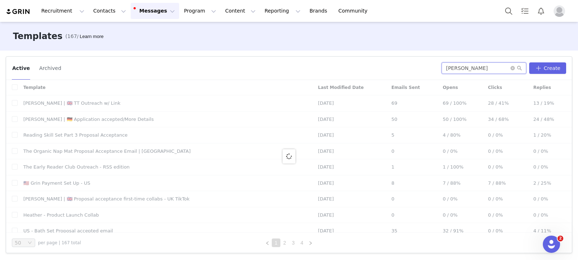
type input "amanda"
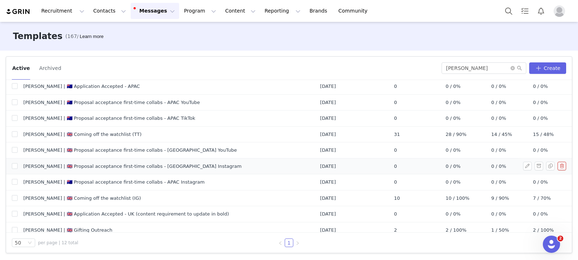
scroll to position [54, 0]
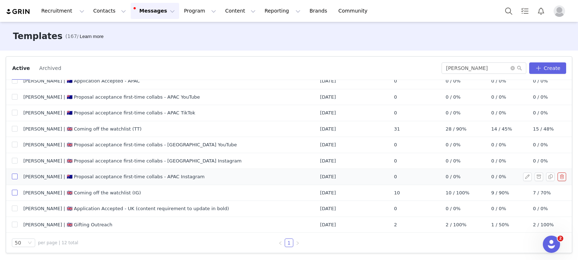
click at [14, 194] on input "checkbox" at bounding box center [15, 193] width 6 height 6
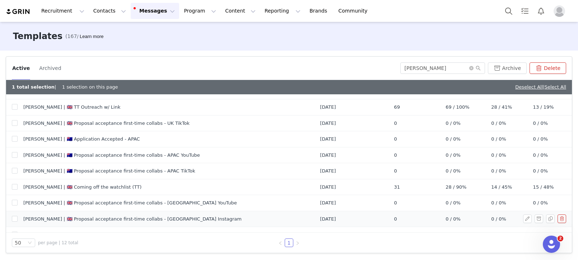
scroll to position [69, 0]
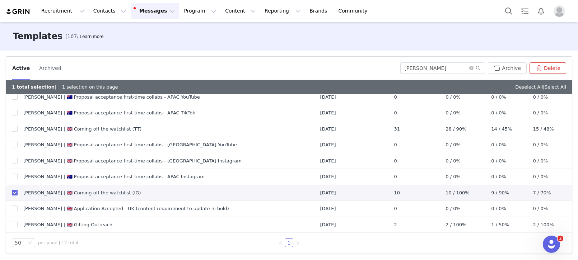
click at [556, 70] on button "Delete" at bounding box center [547, 67] width 37 height 11
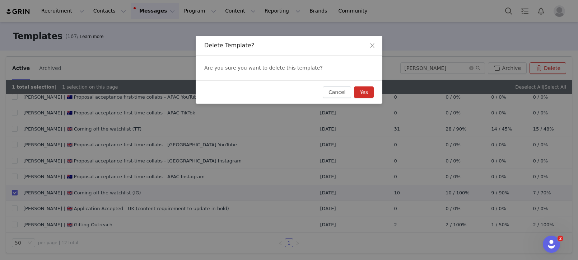
click at [360, 91] on button "Yes" at bounding box center [364, 91] width 20 height 11
checkbox input "false"
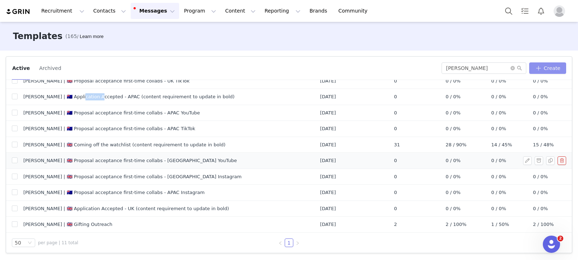
scroll to position [0, 0]
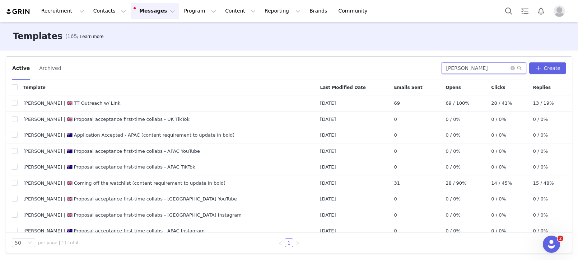
drag, startPoint x: 502, startPoint y: 67, endPoint x: 370, endPoint y: 58, distance: 132.4
click at [370, 58] on div "Active Archived amanda Create" at bounding box center [288, 68] width 565 height 23
type input "amanda"
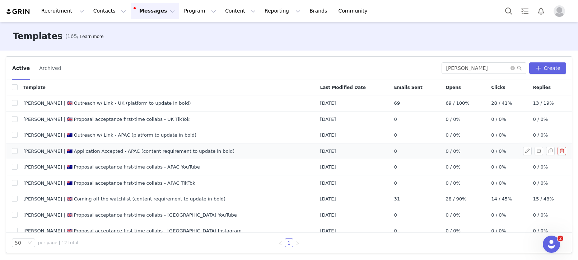
scroll to position [54, 0]
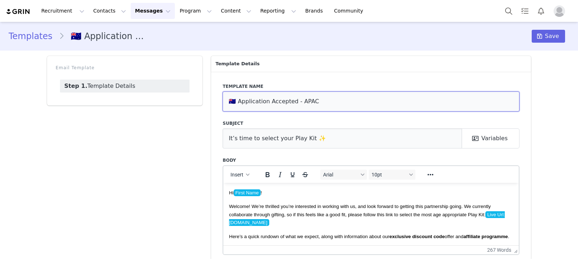
click at [265, 101] on input "🇦🇺 Application Accepted - APAC" at bounding box center [370, 101] width 297 height 20
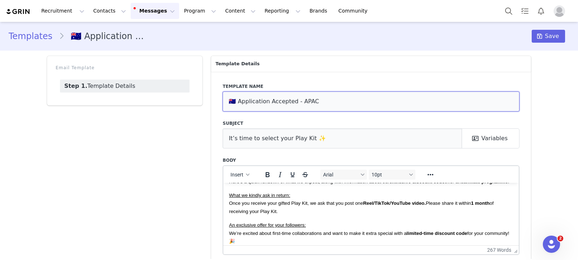
scroll to position [65, 0]
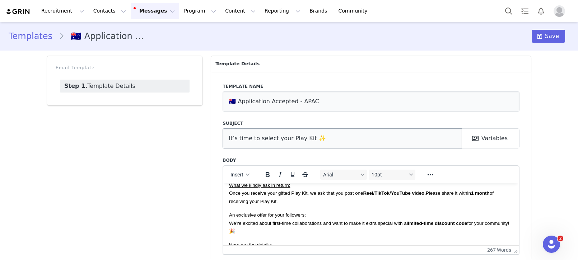
drag, startPoint x: 308, startPoint y: 149, endPoint x: 310, endPoint y: 145, distance: 4.0
click at [308, 149] on div "Template name 🇦🇺 Application Accepted - APAC Subject It’s time to select your P…" at bounding box center [371, 180] width 320 height 216
click at [228, 102] on input "🇦🇺 Application Accepted - APAC" at bounding box center [370, 101] width 297 height 20
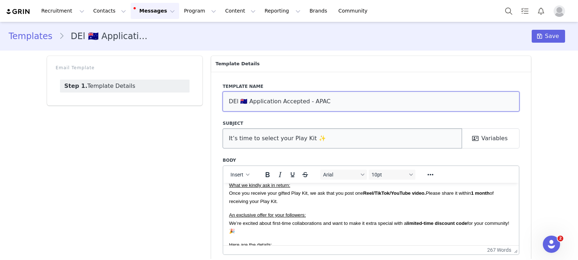
type input "DEl 🇦🇺 Application Accepted - APAC"
click at [261, 144] on input "It’s time to select your Play Kit ✨" at bounding box center [341, 138] width 239 height 20
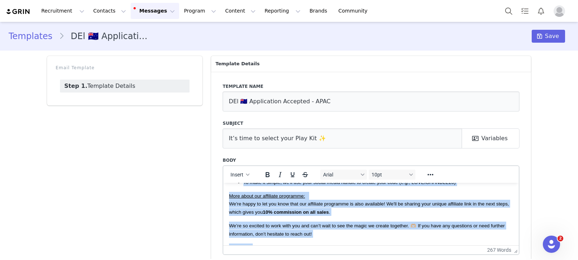
scroll to position [0, 0]
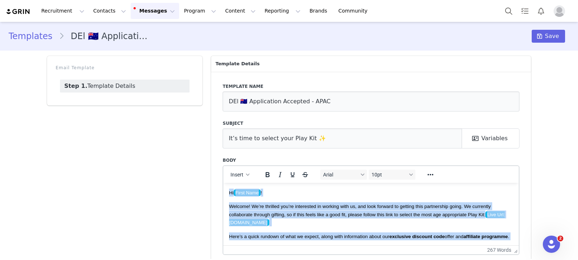
drag, startPoint x: 265, startPoint y: 191, endPoint x: 167, endPoint y: 145, distance: 108.2
copy body "Lo Ipsum Dolo ! Sitamet! Co’ad elitsedd eiu’te incididunt ut laboree dolo ma, a…"
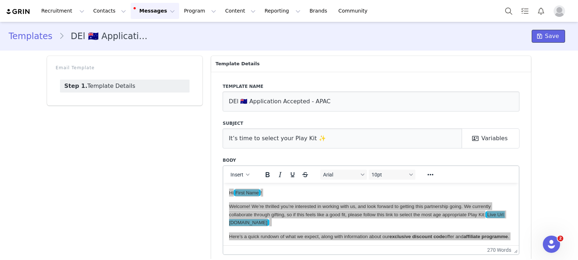
click at [550, 41] on button "Save" at bounding box center [547, 36] width 33 height 13
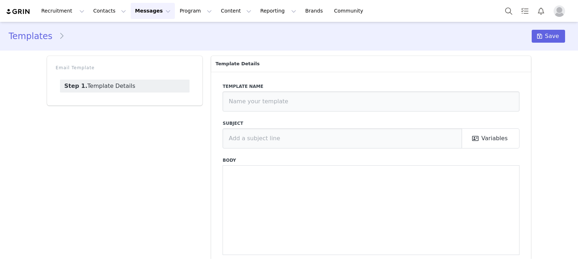
type input "🇬🇧 Application Accepted - [GEOGRAPHIC_DATA] (content requirement to update in b…"
type input "It’s time to select your Play Kit ✨"
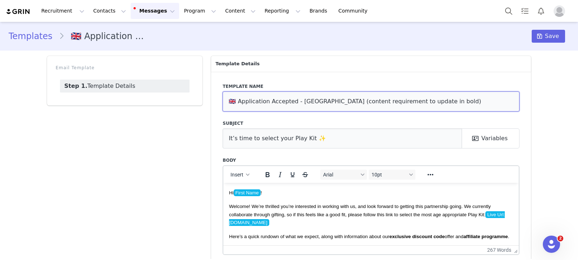
click at [265, 98] on input "🇬🇧 Application Accepted - [GEOGRAPHIC_DATA] (content requirement to update in b…" at bounding box center [370, 101] width 297 height 20
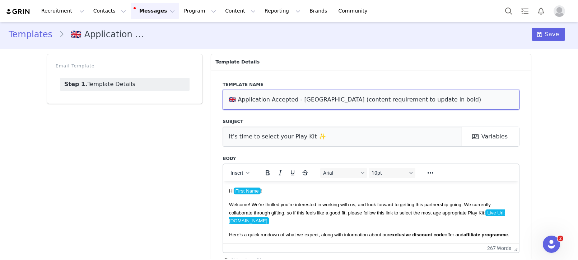
drag, startPoint x: 242, startPoint y: 99, endPoint x: 236, endPoint y: 98, distance: 6.1
click at [242, 99] on input "🇬🇧 Application Accepted - [GEOGRAPHIC_DATA] (content requirement to update in b…" at bounding box center [370, 100] width 297 height 20
click at [230, 99] on input "🇬🇧 Application Accepted - [GEOGRAPHIC_DATA] (content requirement to update in b…" at bounding box center [370, 100] width 297 height 20
type input "del 🇬🇧 Application Accepted - UK (content requirement to update in bold)"
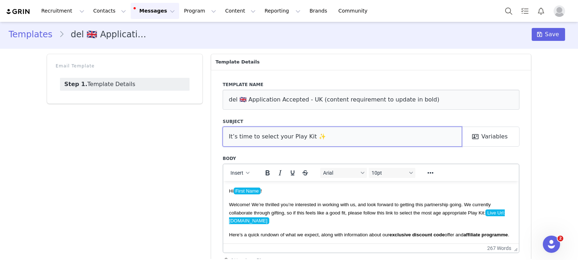
click at [251, 128] on input "It’s time to select your Play Kit ✨" at bounding box center [341, 137] width 239 height 20
drag, startPoint x: 235, startPoint y: 187, endPoint x: 228, endPoint y: 190, distance: 8.0
click at [235, 187] on p "Hi First Name !" at bounding box center [371, 191] width 284 height 8
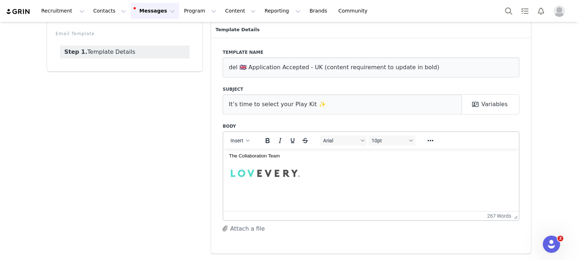
scroll to position [227, 0]
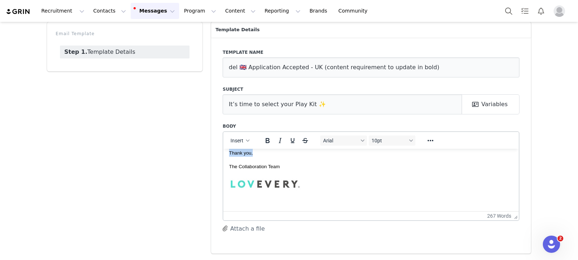
drag, startPoint x: 229, startPoint y: 159, endPoint x: 292, endPoint y: 164, distance: 64.1
click at [292, 164] on body "Hi First Name ! Welcome! We’re thrilled you’re interested in working with us, a…" at bounding box center [371, 77] width 284 height 301
copy body "Hi First Name ! Welcome! We’re thrilled you’re interested in working with us, a…"
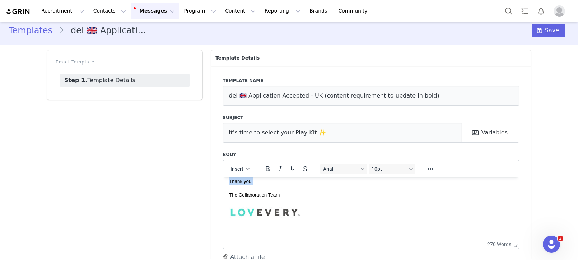
scroll to position [0, 0]
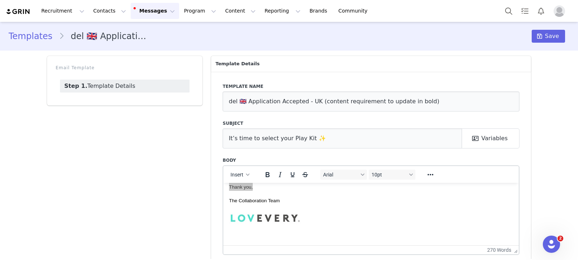
click at [539, 28] on div "Templates del 🇬🇧 Application Accepted - UK (content requirement to update in bo…" at bounding box center [289, 36] width 578 height 24
click at [546, 34] on span "Save" at bounding box center [552, 36] width 14 height 9
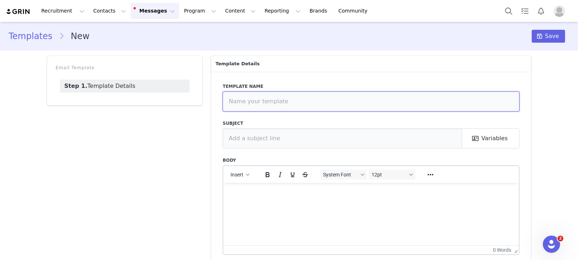
click at [253, 102] on input "text" at bounding box center [370, 101] width 297 height 20
paste input "🇬🇧 Application Accepted - UK (content requirement to update in bold)"
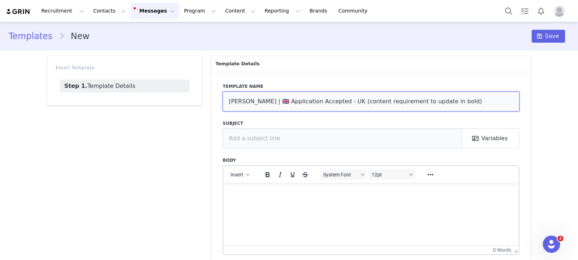
type input "Amanda | 🇬🇧 Application Accepted - UK (content requirement to update in bold)"
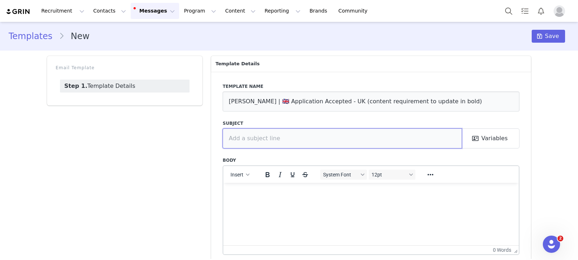
click at [321, 135] on input "text" at bounding box center [341, 138] width 239 height 20
paste input "It’s time to select your Play Kit ✨"
type input "It’s time to select your Play Kit ✨"
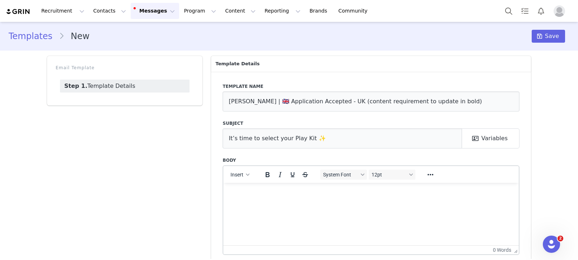
click at [239, 202] on html at bounding box center [370, 192] width 295 height 19
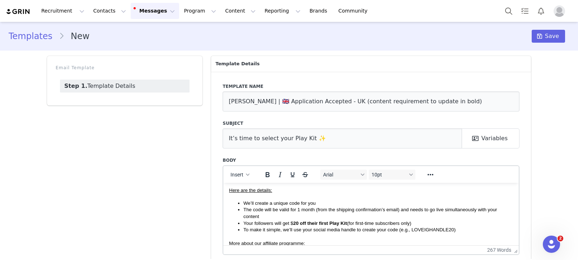
scroll to position [124, 0]
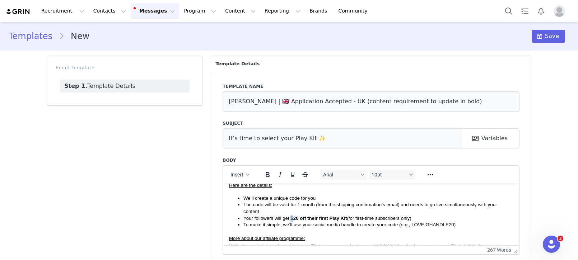
click at [290, 221] on span "Your followers will get $ 20 off their first Play Kit (for first-time subscribe…" at bounding box center [327, 217] width 168 height 5
paste body "Rich Text Area. Press ALT-0 for help."
drag, startPoint x: 412, startPoint y: 234, endPoint x: 452, endPoint y: 232, distance: 40.9
click at [453, 227] on span "To make it simple, we’ll use your social media handle to create your code (e.g.…" at bounding box center [349, 224] width 212 height 5
drag, startPoint x: 76, startPoint y: 6, endPoint x: 288, endPoint y: 179, distance: 273.3
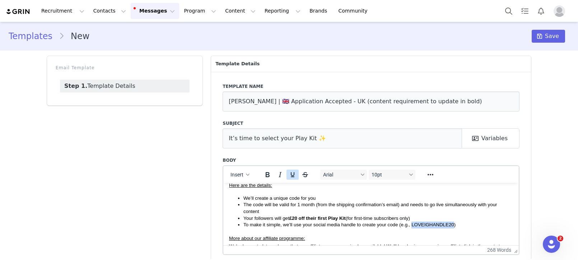
click at [283, 174] on icon "Italic" at bounding box center [280, 174] width 9 height 9
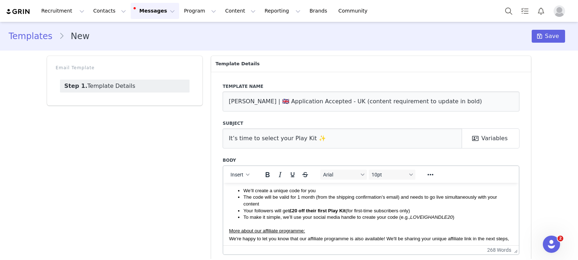
click at [348, 207] on li "The code will be valid for 1 month (from the shipping confirmation’s email) and…" at bounding box center [377, 200] width 269 height 13
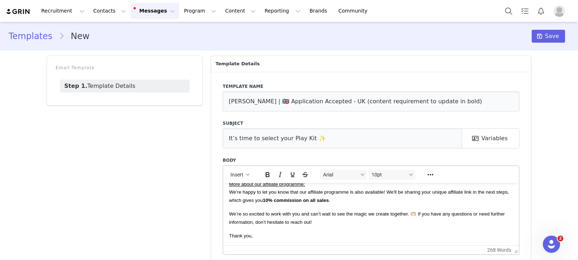
scroll to position [189, 0]
drag, startPoint x: 251, startPoint y: 240, endPoint x: 258, endPoint y: 240, distance: 6.9
click at [251, 240] on html "Hi First Name ! Welcome! We’re thrilled you’re interested in working with us, a…" at bounding box center [370, 124] width 295 height 241
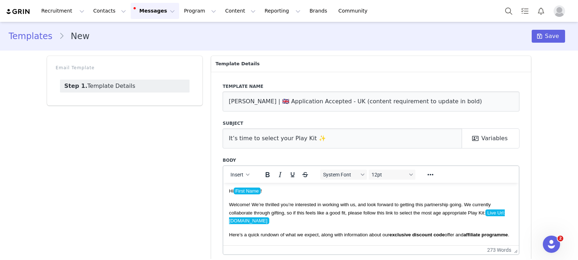
scroll to position [0, 0]
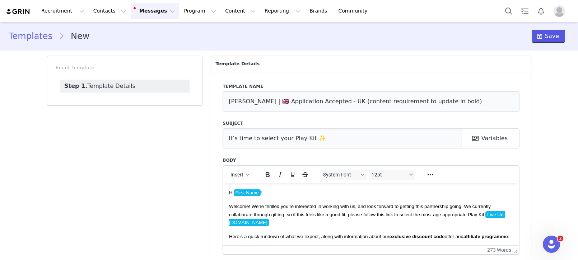
click at [551, 38] on span "Save" at bounding box center [552, 36] width 14 height 9
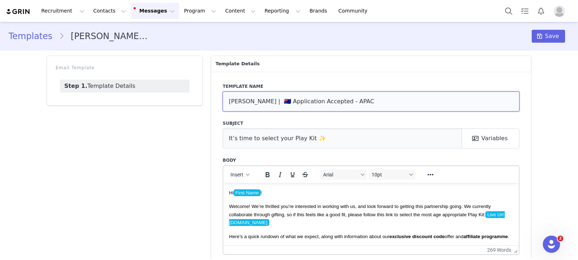
click at [357, 103] on input "[PERSON_NAME] | 🇦🇺 Application Accepted - APAC" at bounding box center [370, 101] width 297 height 20
paste input "(content requirement to update in bold)"
type input "[PERSON_NAME] | 🇦🇺 Application Accepted - APAC (content requirement to update i…"
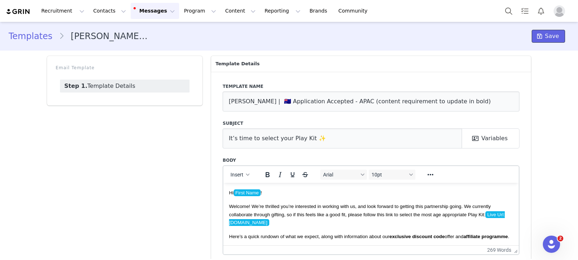
click at [558, 32] on span "Save" at bounding box center [552, 36] width 14 height 9
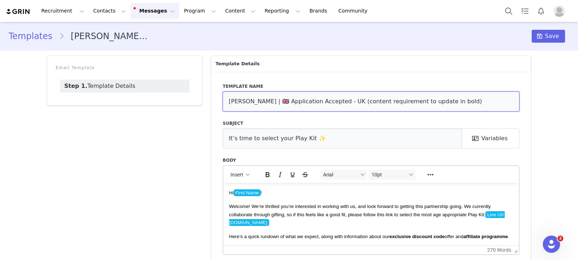
drag, startPoint x: 333, startPoint y: 103, endPoint x: 476, endPoint y: 102, distance: 143.2
click at [476, 102] on input "[PERSON_NAME] | 🇬🇧 Application Accepted - UK (content requirement to update in …" at bounding box center [370, 101] width 297 height 20
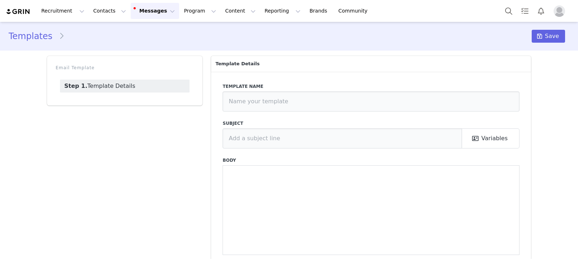
type input "[PERSON_NAME] | 🇬🇧 Coming off the watchlist (TT)"
type input "Collaboration with Lovevery"
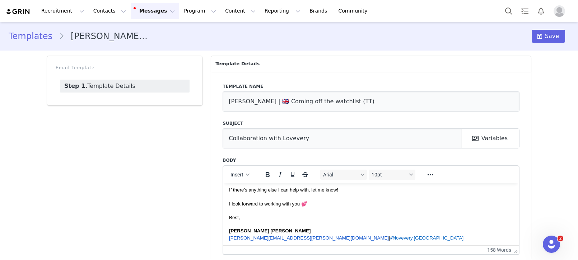
scroll to position [95, 0]
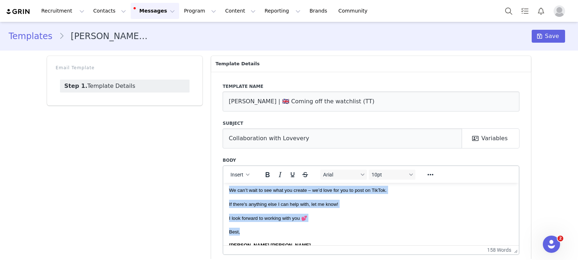
drag, startPoint x: 229, startPoint y: 229, endPoint x: 285, endPoint y: 230, distance: 55.6
click at [285, 230] on body "Hello First Name , I hope you and your family are doing well! 😊 You have previo…" at bounding box center [371, 189] width 284 height 192
paste body "Rich Text Area. Press ALT-0 for help."
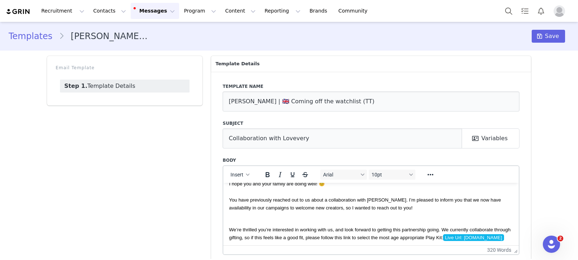
scroll to position [27, 0]
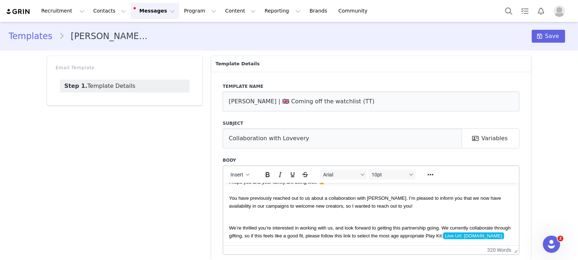
click at [277, 215] on div "Rich Text Area. Press ALT-0 for help." at bounding box center [371, 214] width 284 height 8
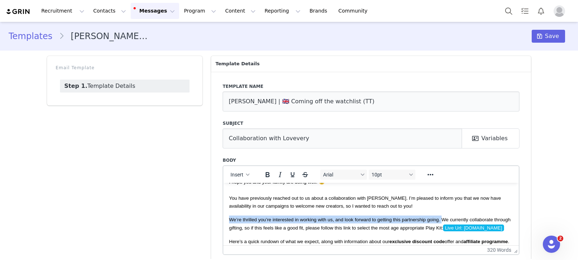
drag, startPoint x: 429, startPoint y: 218, endPoint x: 225, endPoint y: 217, distance: 204.1
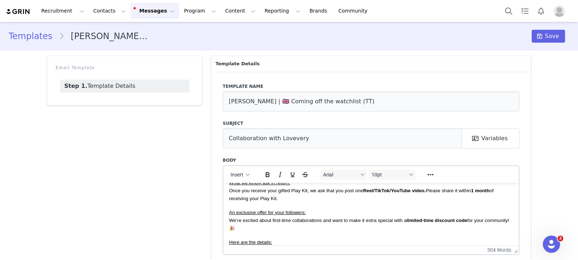
scroll to position [100, 0]
drag, startPoint x: 361, startPoint y: 102, endPoint x: 401, endPoint y: 99, distance: 40.6
click at [401, 99] on input "Amanda | 🇬🇧 Coming off the watchlist (TT)" at bounding box center [370, 101] width 297 height 20
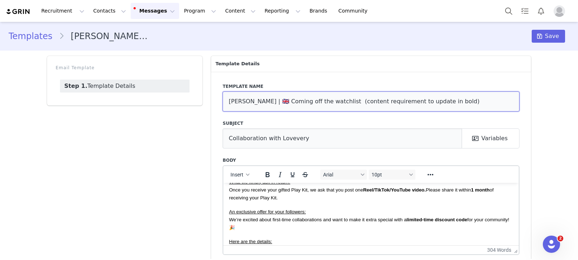
click at [329, 102] on input "Amanda | 🇬🇧 Coming off the watchlist (content requirement to update in bold)" at bounding box center [370, 101] width 297 height 20
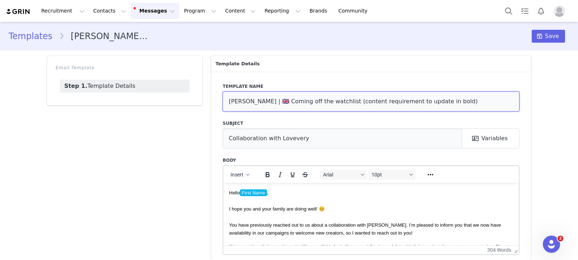
type input "Amanda | 🇬🇧 Coming off the watchlist (content requirement to update in bold)"
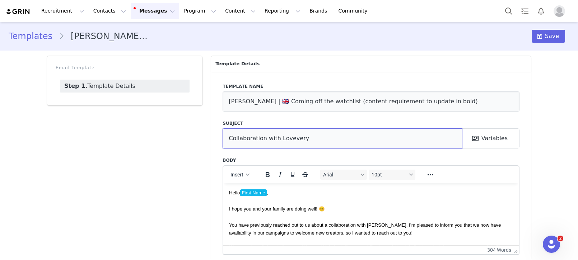
click at [318, 142] on input "Collaboration with Lovevery" at bounding box center [341, 138] width 239 height 20
paste input "✨"
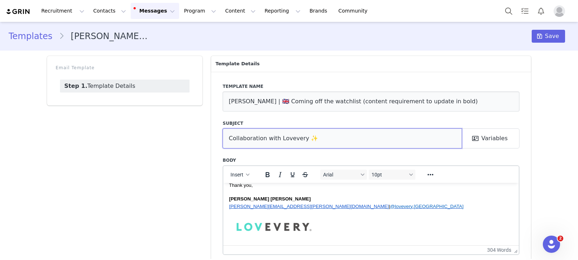
scroll to position [271, 0]
type input "Collaboration with Lovevery ✨"
drag, startPoint x: 556, startPoint y: 38, endPoint x: 509, endPoint y: 29, distance: 48.6
click at [556, 38] on span "Save" at bounding box center [552, 36] width 14 height 9
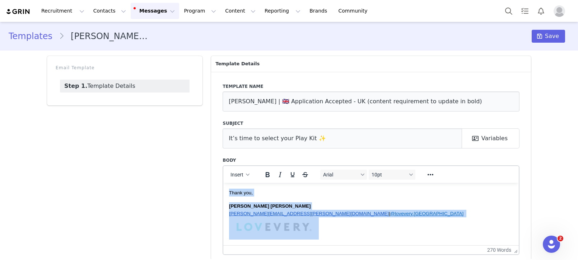
scroll to position [231, 0]
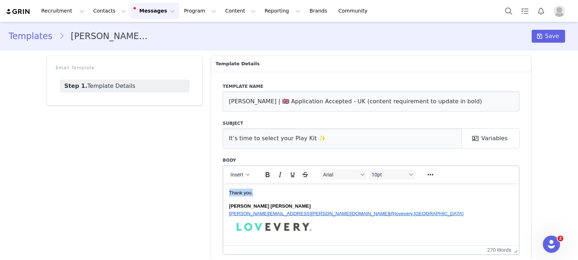
drag, startPoint x: 251, startPoint y: 206, endPoint x: 290, endPoint y: 194, distance: 39.9
click at [290, 194] on body "Hi First Name ! Welcome! We’re thrilled you’re interested in working with us, a…" at bounding box center [371, 103] width 284 height 273
copy body "Lo’ip dolorsit ame’co adipiscing el seddoei temp in, utl etdo magnaal en admini…"
drag, startPoint x: 334, startPoint y: 101, endPoint x: 609, endPoint y: 112, distance: 274.7
click at [577, 112] on html "Recruitment Recruitment Creator Search Curated Lists Landing Pages Web Extensio…" at bounding box center [289, 130] width 578 height 260
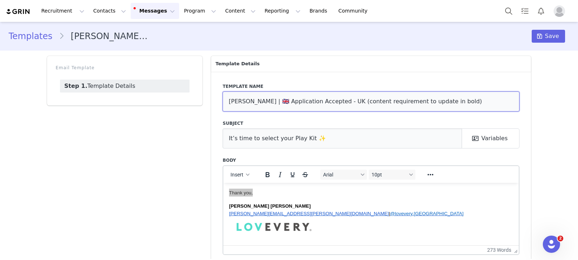
drag, startPoint x: 332, startPoint y: 103, endPoint x: 511, endPoint y: 111, distance: 178.8
click at [511, 111] on input "[PERSON_NAME] | 🇬🇧 Application Accepted - UK (content requirement to update in …" at bounding box center [370, 101] width 297 height 20
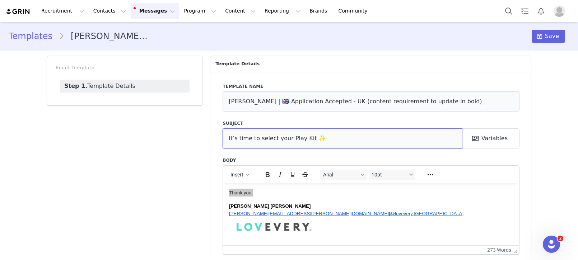
click at [313, 137] on input "It’s time to select your Play Kit ✨" at bounding box center [341, 138] width 239 height 20
drag, startPoint x: 306, startPoint y: 137, endPoint x: 311, endPoint y: 138, distance: 5.1
click at [306, 137] on input "It’s time to select your Play Kit ✨" at bounding box center [341, 138] width 239 height 20
drag, startPoint x: 308, startPoint y: 138, endPoint x: 315, endPoint y: 139, distance: 6.9
click at [315, 139] on input "It’s time to select your Play Kit ✨" at bounding box center [341, 138] width 239 height 20
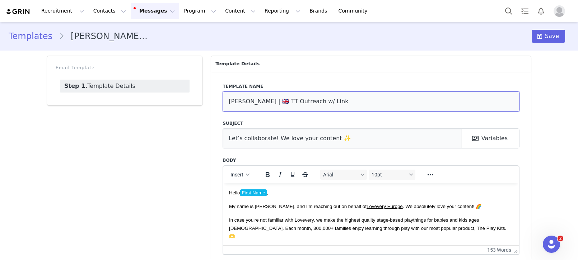
drag, startPoint x: 271, startPoint y: 102, endPoint x: 263, endPoint y: 102, distance: 8.3
click at [263, 102] on input "[PERSON_NAME] | 🇬🇧 TT Outreach w/ Link" at bounding box center [370, 101] width 297 height 20
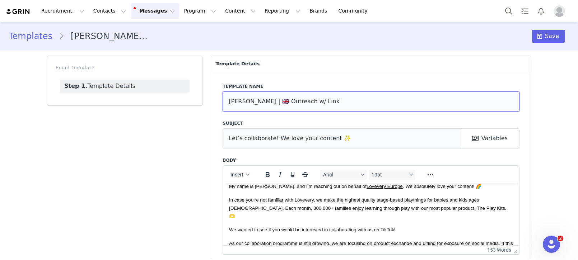
scroll to position [22, 0]
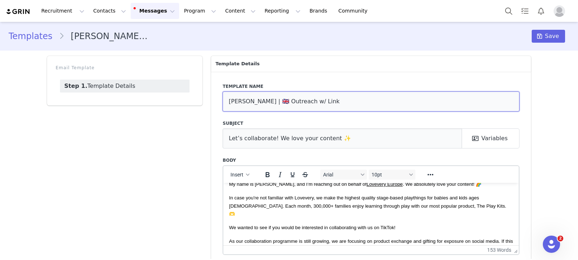
type input "[PERSON_NAME] | 🇬🇧 Outreach w/ Link"
click at [388, 225] on span "We wanted to see if you would be interested in collaborating with us on TikTok!" at bounding box center [312, 227] width 166 height 5
paste body "Rich Text Area. Press ALT-0 for help."
click at [314, 103] on input "[PERSON_NAME] | 🇬🇧 Outreach w/ Link" at bounding box center [370, 101] width 297 height 20
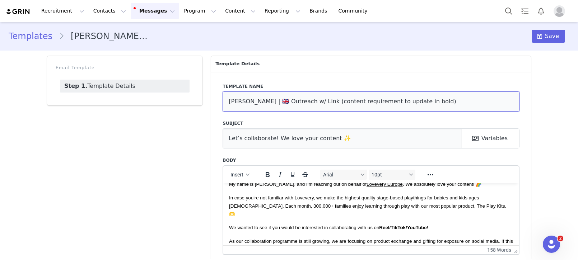
click at [325, 98] on input "[PERSON_NAME] | 🇬🇧 Outreach w/ Link (content requirement to update in bold)" at bounding box center [370, 101] width 297 height 20
drag, startPoint x: 361, startPoint y: 102, endPoint x: 309, endPoint y: 102, distance: 52.0
click at [309, 102] on input "[PERSON_NAME] | 🇬🇧 Outreach w/ Link (content requirement to update in bold)" at bounding box center [370, 101] width 297 height 20
click at [346, 101] on input "[PERSON_NAME] | 🇬🇧 Outreach w/ Link (content requirement to update in bold)" at bounding box center [370, 101] width 297 height 20
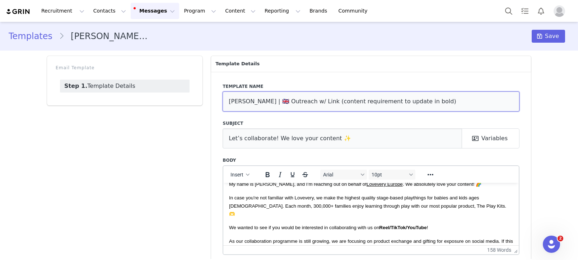
drag, startPoint x: 364, startPoint y: 102, endPoint x: 311, endPoint y: 103, distance: 52.8
click at [311, 103] on input "[PERSON_NAME] | 🇬🇧 Outreach w/ Link (content requirement to update in bold)" at bounding box center [370, 101] width 297 height 20
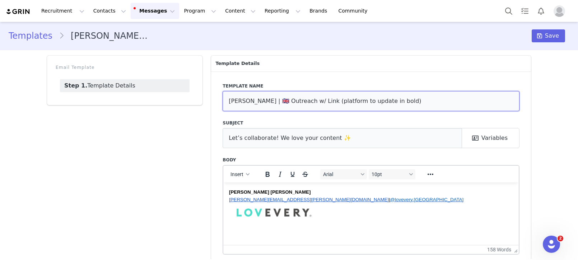
scroll to position [34, 0]
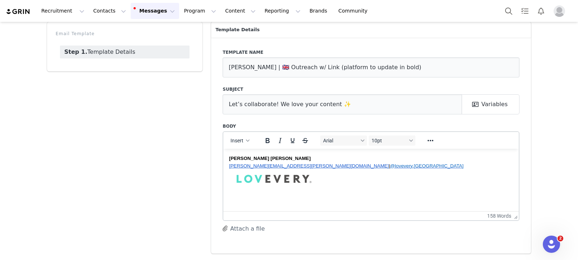
click at [371, 198] on p "Rich Text Area. Press ALT-0 for help." at bounding box center [371, 201] width 284 height 8
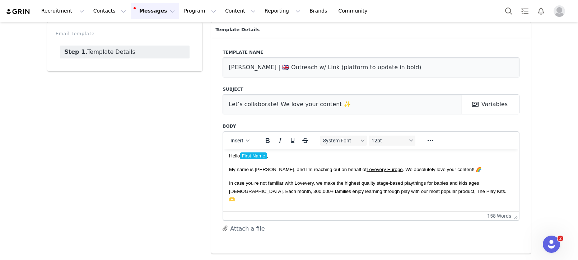
scroll to position [4, 0]
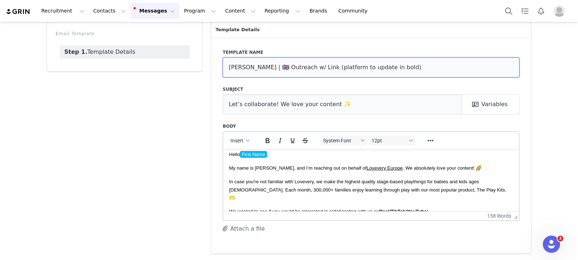
click at [334, 68] on input "[PERSON_NAME] | 🇬🇧 Outreach w/ Link (platform to update in bold)" at bounding box center [370, 67] width 297 height 20
click at [334, 68] on input "Amanda | 🇬🇧 Outreach w/ Link (platform to update in bold)" at bounding box center [370, 67] width 297 height 20
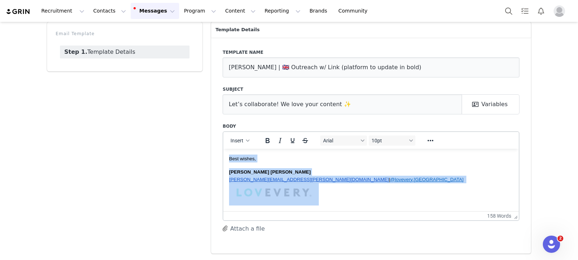
scroll to position [0, 0]
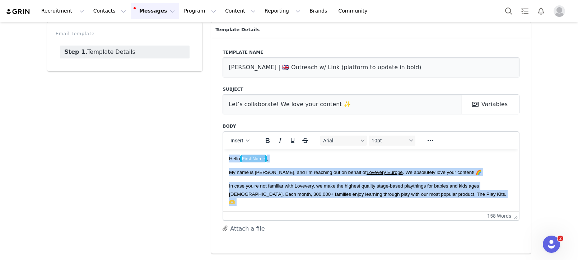
drag, startPoint x: 343, startPoint y: 194, endPoint x: 197, endPoint y: 85, distance: 182.5
click at [223, 149] on html "Hello First Name , My name is Amanda, and I’m reaching out on behalf of Lovever…" at bounding box center [370, 239] width 295 height 180
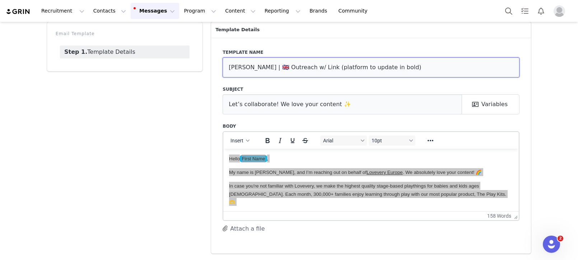
click at [269, 67] on input "Amanda | 🇬🇧 Outreach w/ Link (platform to update in bold)" at bounding box center [370, 67] width 297 height 20
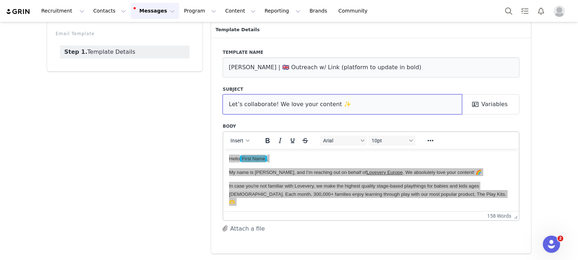
click at [282, 110] on input "Let’s collaborate! We love your content ✨" at bounding box center [341, 104] width 239 height 20
click at [281, 109] on input "Let’s collaborate! We love your content ✨" at bounding box center [341, 104] width 239 height 20
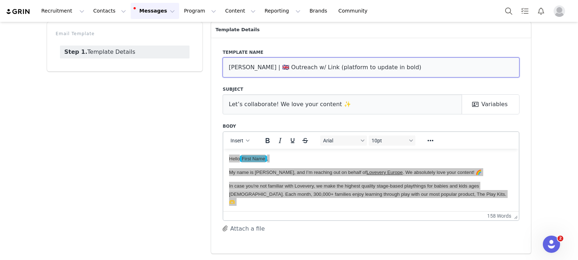
drag, startPoint x: 306, startPoint y: 69, endPoint x: 422, endPoint y: 73, distance: 115.2
click at [307, 69] on input "Amanda | 🇬🇧 Outreach w/ Link (platform to update in bold)" at bounding box center [370, 67] width 297 height 20
type input "Amanda | 🇬🇧 Outreach w/ Link - UK (platform to update in bold)"
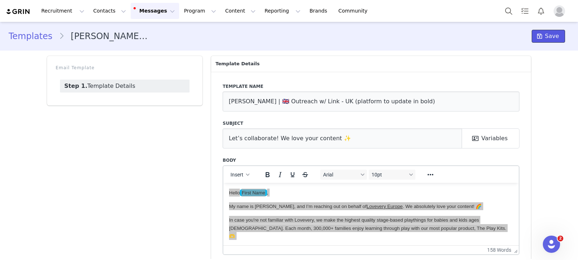
click at [553, 37] on span "Save" at bounding box center [552, 36] width 14 height 9
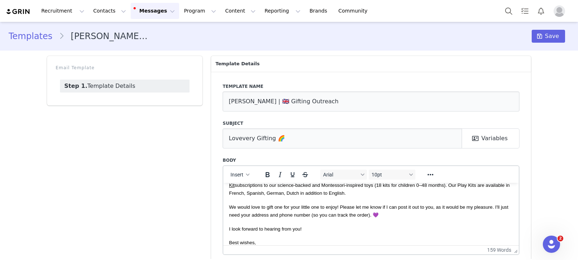
scroll to position [53, 0]
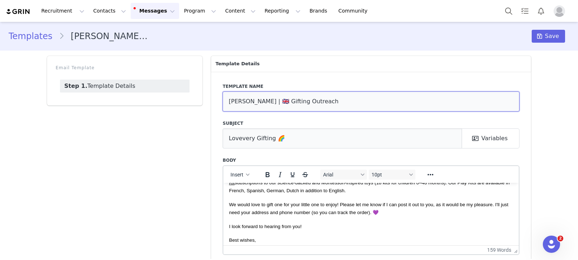
click at [305, 98] on input "Amanda | 🇬🇧 Gifting Outreach" at bounding box center [370, 101] width 297 height 20
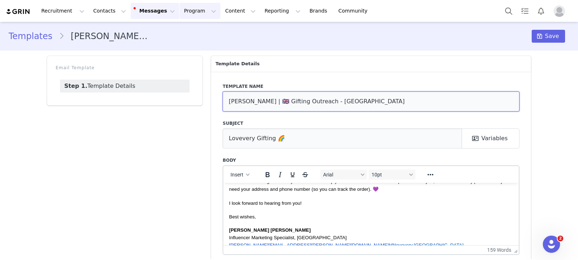
scroll to position [78, 0]
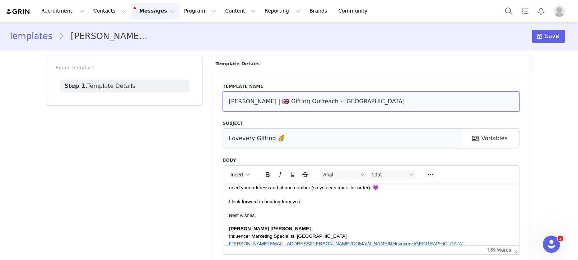
type input "Amanda | 🇬🇧 Gifting Outreach - UK"
click at [286, 93] on input "Amanda | 🇬🇧 Gifting Outreach - UK" at bounding box center [370, 101] width 297 height 20
click at [286, 93] on input "[PERSON_NAME] | 🇬🇧 Gifting Outreach - [GEOGRAPHIC_DATA]" at bounding box center [370, 101] width 297 height 20
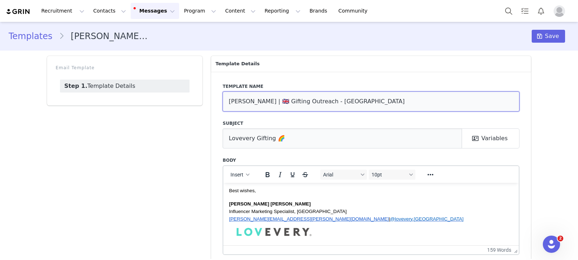
scroll to position [109, 0]
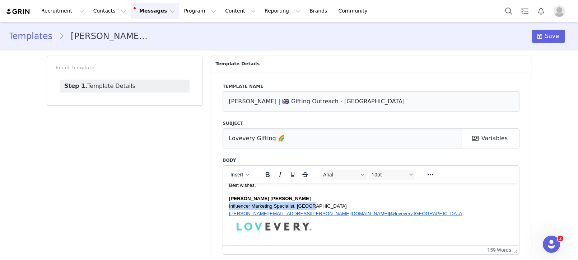
drag, startPoint x: 314, startPoint y: 205, endPoint x: 282, endPoint y: 215, distance: 33.6
click at [223, 206] on html "Hello First Name , My name is Amanda, and I’m reaching out on behalf of Lovever…" at bounding box center [370, 159] width 295 height 171
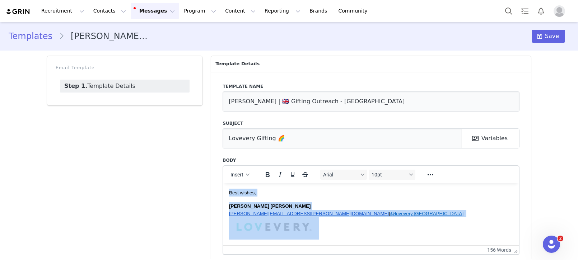
scroll to position [0, 0]
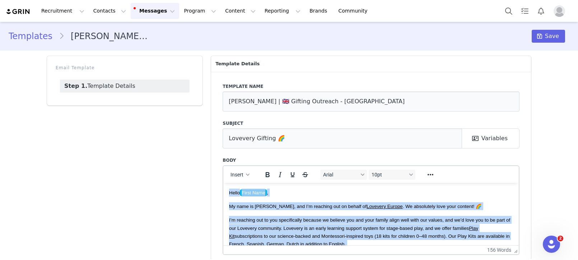
drag, startPoint x: 330, startPoint y: 231, endPoint x: 179, endPoint y: 146, distance: 173.3
click at [223, 183] on html "Hello First Name , My name is Amanda, and I’m reaching out on behalf of Lovever…" at bounding box center [370, 264] width 295 height 163
copy body "Hello First Name , My name is Amanda, and I’m reaching out on behalf of Lovever…"
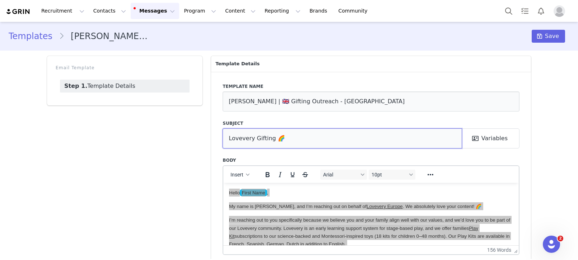
click at [260, 134] on input "Lovevery Gifting 🌈" at bounding box center [341, 138] width 239 height 20
drag, startPoint x: 260, startPoint y: 134, endPoint x: 230, endPoint y: 14, distance: 123.7
click at [260, 134] on input "Lovevery Gifting 🌈" at bounding box center [341, 138] width 239 height 20
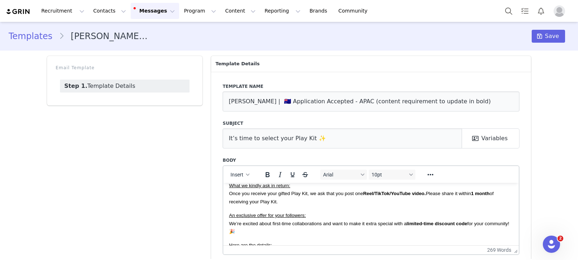
scroll to position [69, 0]
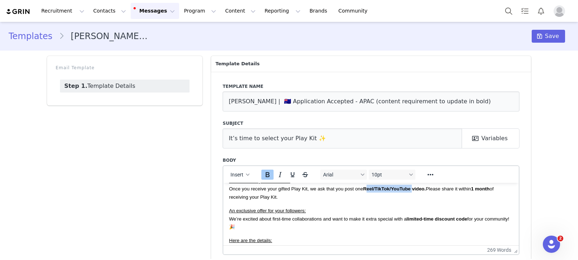
drag, startPoint x: 368, startPoint y: 197, endPoint x: 411, endPoint y: 198, distance: 42.7
click at [411, 191] on strong "Reel/TikTok/YouTube video." at bounding box center [394, 188] width 63 height 5
copy strong "Reel/TikTok/YouTube"
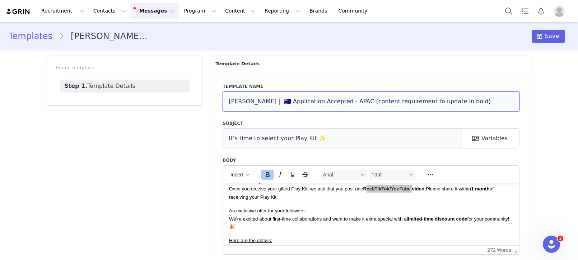
drag, startPoint x: 342, startPoint y: 102, endPoint x: 459, endPoint y: 105, distance: 117.0
click at [459, 105] on input "[PERSON_NAME] | 🇦🇺 Application Accepted - APAC (content requirement to update i…" at bounding box center [370, 101] width 297 height 20
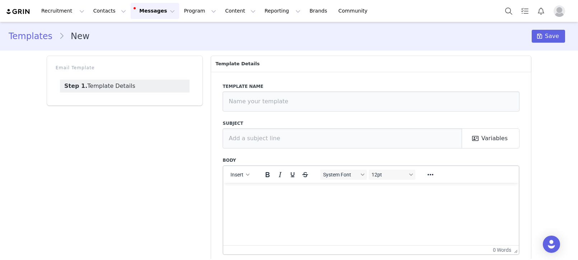
click at [271, 202] on html at bounding box center [370, 192] width 295 height 19
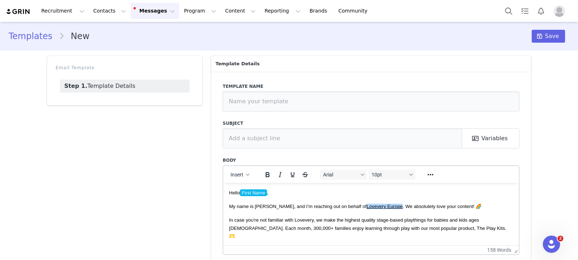
click at [373, 208] on link "Lovevery Europe" at bounding box center [384, 205] width 36 height 5
click at [366, 207] on link "Lovevery﻿" at bounding box center [375, 205] width 19 height 5
click at [429, 174] on icon "Reveal or hide additional toolbar items" at bounding box center [430, 174] width 9 height 9
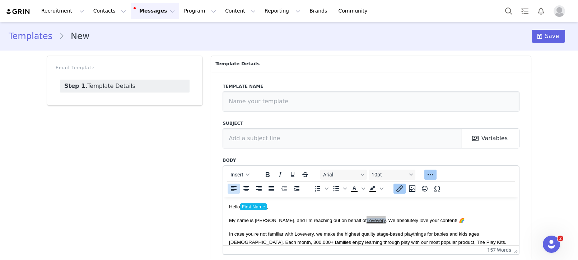
click at [401, 191] on icon "Insert/edit link" at bounding box center [399, 188] width 9 height 9
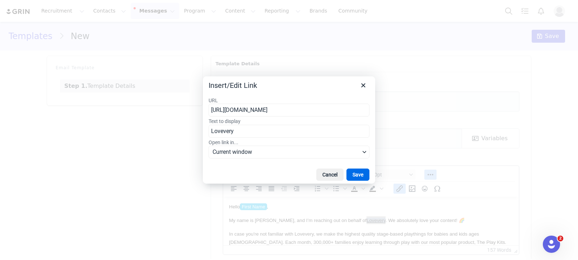
click at [276, 107] on input "https://lovevery.co.uk/" at bounding box center [288, 110] width 161 height 13
type input "[URL][DOMAIN_NAME]"
click at [359, 174] on button "Save" at bounding box center [357, 175] width 23 height 12
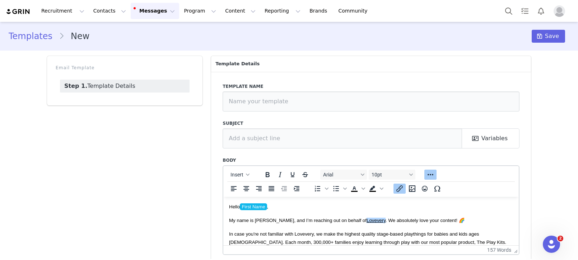
click at [251, 100] on input "text" at bounding box center [370, 101] width 297 height 20
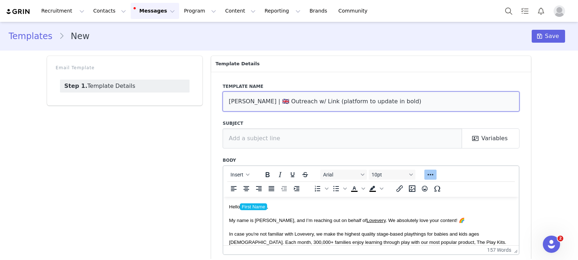
click at [310, 100] on input "Amanda | 🇬🇧 Outreach w/ Link (platform to update in bold)" at bounding box center [370, 101] width 297 height 20
click at [309, 102] on input "Amanda | 🇬🇧 Outreach w/ Link (platform to update in bold)" at bounding box center [370, 101] width 297 height 20
click at [257, 102] on input "Amanda | 🇬🇧 Outreach w/ Link - APAC (platform to update in bold)" at bounding box center [370, 101] width 297 height 20
paste input "🇺"
type input "[PERSON_NAME] | 🇦🇺 Outreach w/ Link - APAC (platform to update in bold)"
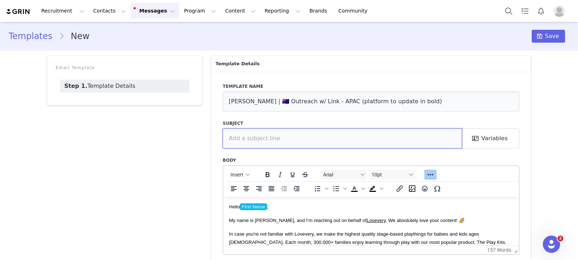
click at [287, 142] on input "text" at bounding box center [341, 138] width 239 height 20
paste input "Let’s collaborate! We love your content ✨"
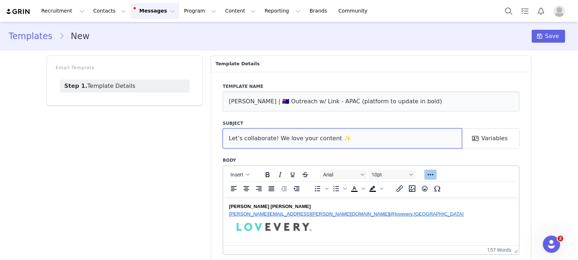
scroll to position [132, 0]
type input "Let’s collaborate! We love your content ✨"
click at [555, 41] on button "Save" at bounding box center [547, 36] width 33 height 13
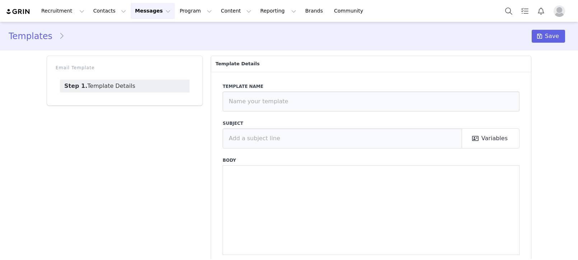
type input "[PERSON_NAME] | 🇦🇺 Application Accepted - APAC (content requirement to update i…"
type input "It’s time to select your Play Kit ✨"
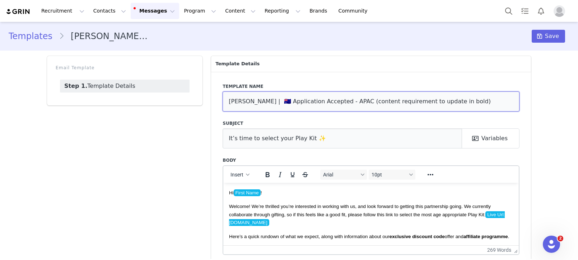
drag, startPoint x: 260, startPoint y: 101, endPoint x: 253, endPoint y: 100, distance: 7.7
click at [257, 101] on input "[PERSON_NAME] | 🇦🇺 Application Accepted - APAC (content requirement to update i…" at bounding box center [370, 101] width 297 height 20
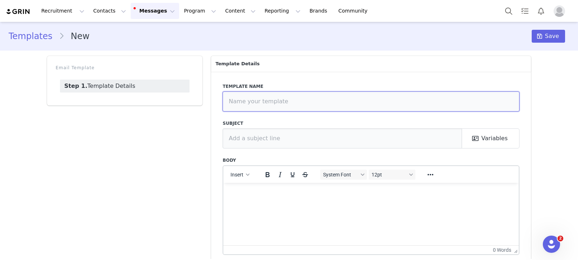
drag, startPoint x: 289, startPoint y: 108, endPoint x: 293, endPoint y: 106, distance: 4.5
click at [289, 108] on input "text" at bounding box center [370, 101] width 297 height 20
paste input "[PERSON_NAME] | 🇬🇧 Gifting Outreach - [GEOGRAPHIC_DATA]"
click at [319, 102] on input "[PERSON_NAME] | 🇬🇧 Gifting Outreach - [GEOGRAPHIC_DATA]" at bounding box center [370, 101] width 297 height 20
click at [318, 103] on input "[PERSON_NAME] | 🇬🇧 Gifting Outreach - [GEOGRAPHIC_DATA]" at bounding box center [370, 101] width 297 height 20
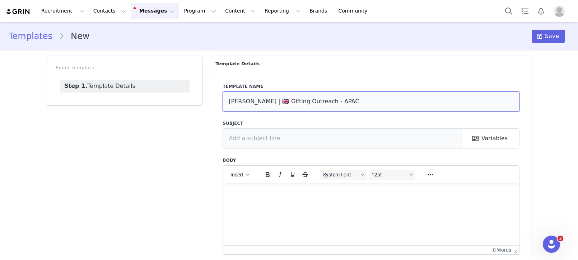
type input "[PERSON_NAME] | 🇬🇧 Gifting Outreach - APAC"
click at [277, 202] on html at bounding box center [370, 192] width 295 height 19
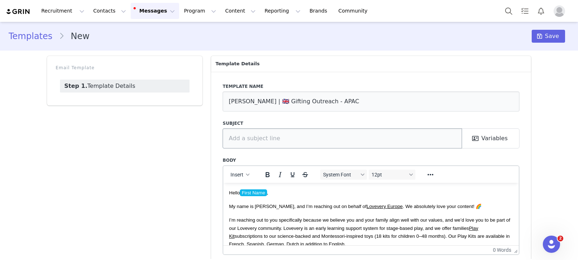
scroll to position [95, 0]
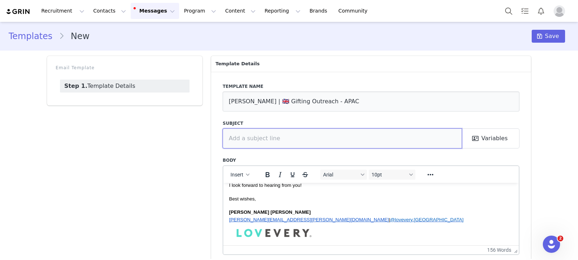
click at [279, 147] on input "text" at bounding box center [341, 138] width 239 height 20
paste input "Lovevery Gifting 🌈"
type input "Lovevery Gifting 🌈"
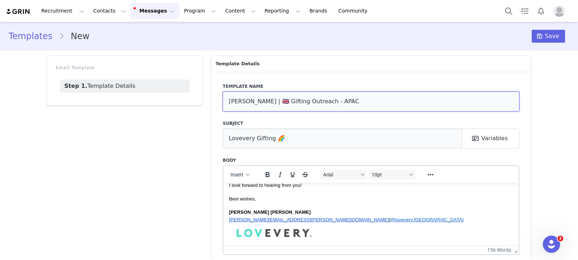
click at [255, 99] on input "[PERSON_NAME] | 🇬🇧 Gifting Outreach - APAC" at bounding box center [370, 101] width 297 height 20
paste input "🇦🇺"
type input "[PERSON_NAME] | 🇦🇺 Gifting Outreach - APAC"
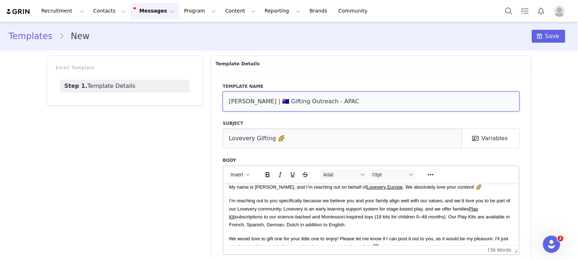
scroll to position [0, 0]
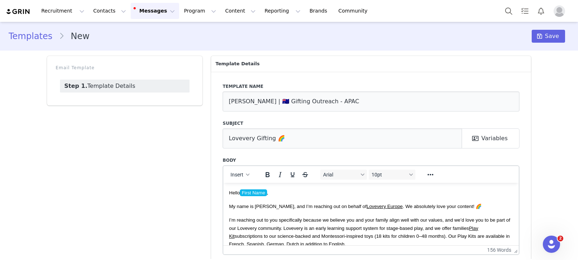
click at [366, 208] on link "Lovevery Europe" at bounding box center [384, 205] width 36 height 5
click at [364, 210] on p "My name is [PERSON_NAME], and I’m reaching out on behalf of Lovevery Europe . W…" at bounding box center [371, 206] width 284 height 8
click at [376, 208] on link "Lovevery Europe" at bounding box center [384, 205] width 36 height 5
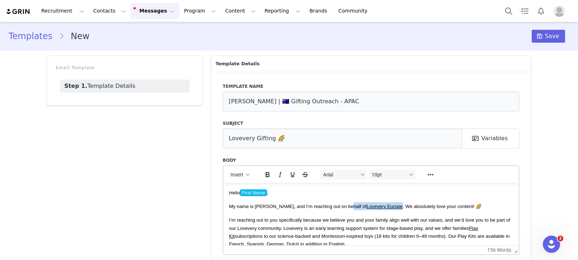
drag, startPoint x: 379, startPoint y: 206, endPoint x: 345, endPoint y: 208, distance: 33.8
click at [345, 208] on span "My name is [PERSON_NAME], and I’m reaching out on behalf of Lovevery Europe . W…" at bounding box center [355, 205] width 253 height 5
click at [340, 211] on body "Hello First Name , My name is [PERSON_NAME], and I’m reaching out on behalf of …" at bounding box center [371, 264] width 284 height 152
drag, startPoint x: 343, startPoint y: 209, endPoint x: 354, endPoint y: 209, distance: 11.1
click at [343, 209] on span "My name is [PERSON_NAME], and I’m reaching out on behalf of [PERSON_NAME] . We …" at bounding box center [347, 205] width 236 height 5
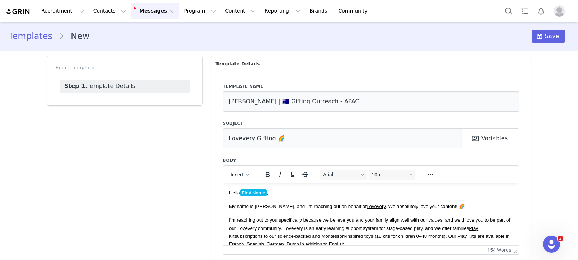
click at [343, 207] on span "My name is [PERSON_NAME], and I’m reaching out on behalf of [PERSON_NAME] . We …" at bounding box center [347, 205] width 236 height 5
click at [366, 206] on link "Lovevery" at bounding box center [375, 205] width 19 height 5
click at [431, 174] on icon "Reveal or hide additional toolbar items" at bounding box center [430, 174] width 9 height 9
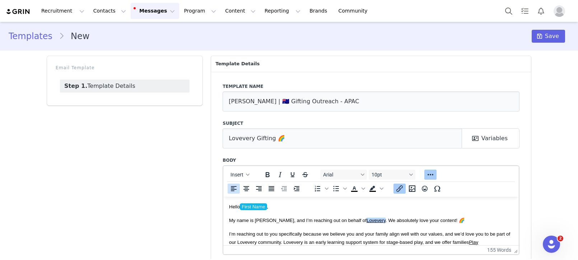
click at [402, 193] on button "Insert/edit link" at bounding box center [399, 189] width 12 height 10
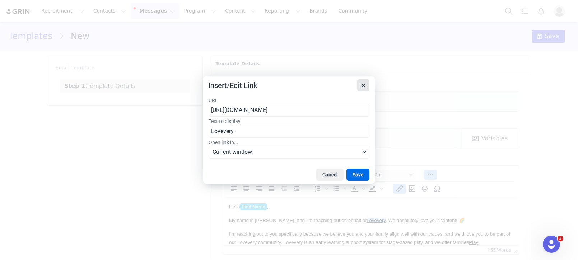
click at [365, 90] on button "Close" at bounding box center [363, 85] width 12 height 12
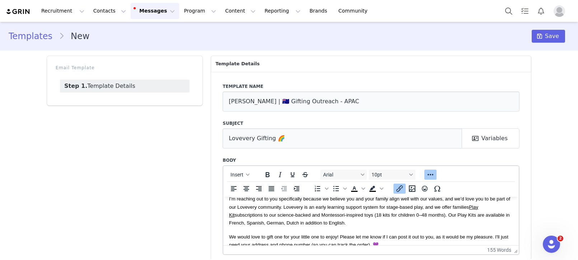
scroll to position [39, 0]
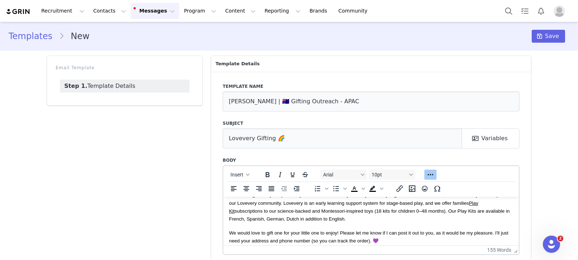
drag, startPoint x: 444, startPoint y: 211, endPoint x: 449, endPoint y: 217, distance: 8.7
click at [449, 217] on p "I’m reaching out to you specifically because we believe you and your family ali…" at bounding box center [371, 207] width 284 height 32
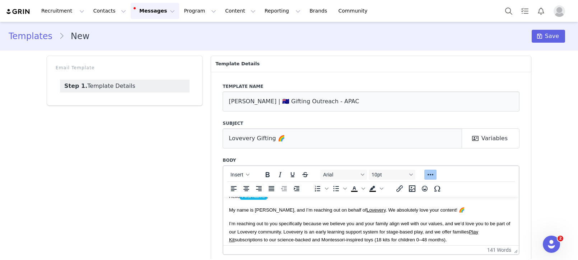
scroll to position [0, 0]
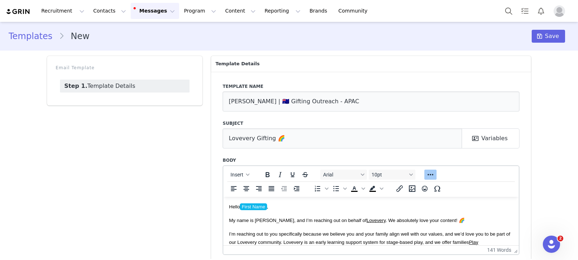
drag, startPoint x: 540, startPoint y: 32, endPoint x: 452, endPoint y: 30, distance: 88.3
click at [540, 32] on span at bounding box center [539, 36] width 9 height 9
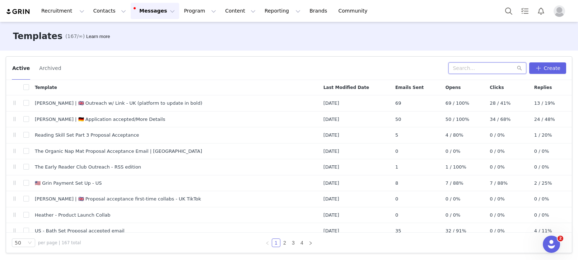
click at [473, 71] on input "text" at bounding box center [487, 67] width 78 height 11
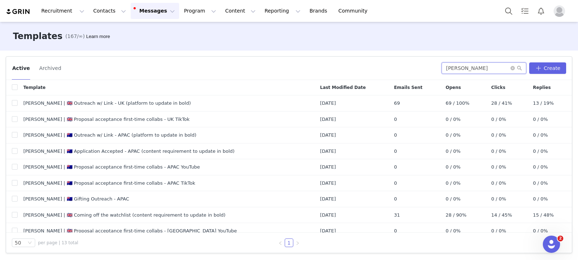
click at [472, 73] on input "amanda" at bounding box center [483, 67] width 85 height 11
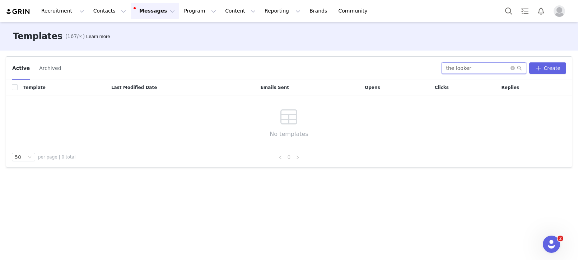
drag, startPoint x: 462, startPoint y: 67, endPoint x: 400, endPoint y: 68, distance: 61.7
click at [401, 68] on div "Active Archived the looker Create" at bounding box center [289, 67] width 554 height 11
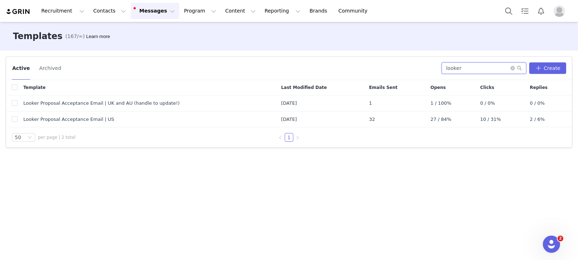
click at [465, 72] on input "looker" at bounding box center [483, 67] width 85 height 11
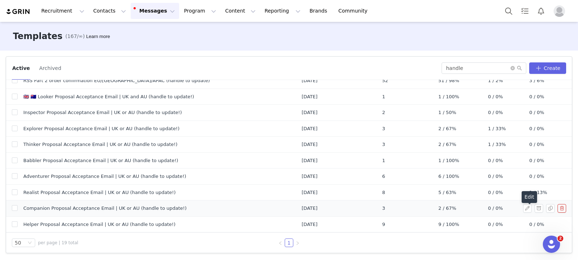
scroll to position [63, 0]
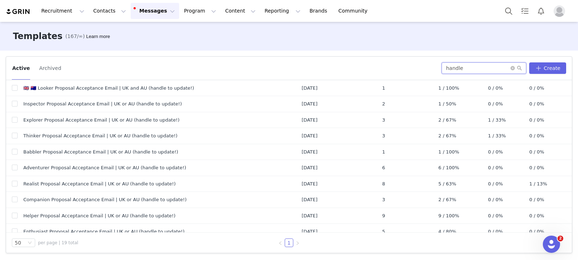
click at [495, 71] on input "handle" at bounding box center [483, 67] width 85 height 11
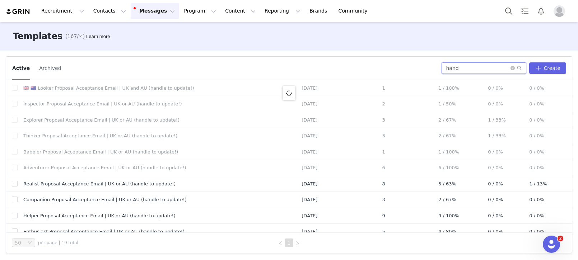
scroll to position [0, 0]
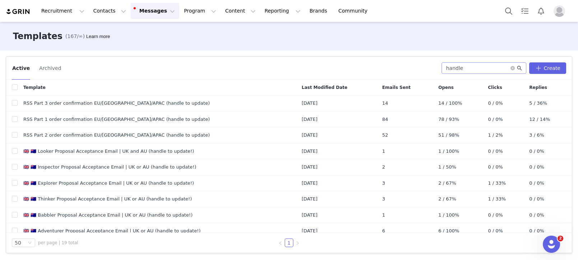
click at [522, 69] on icon "icon: search" at bounding box center [519, 68] width 5 height 5
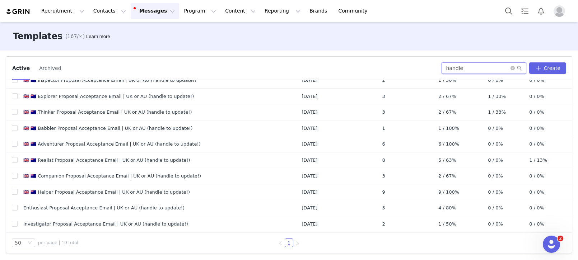
scroll to position [166, 0]
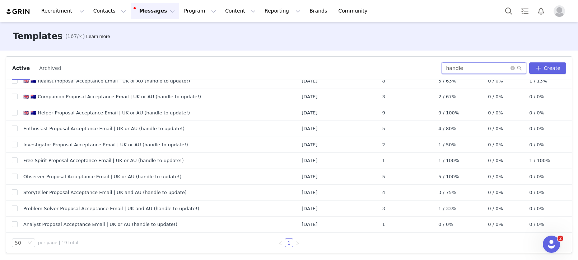
click at [471, 64] on input "handle" at bounding box center [483, 67] width 85 height 11
drag, startPoint x: 472, startPoint y: 69, endPoint x: 476, endPoint y: 69, distance: 4.0
click at [472, 69] on input "handle" at bounding box center [483, 67] width 85 height 11
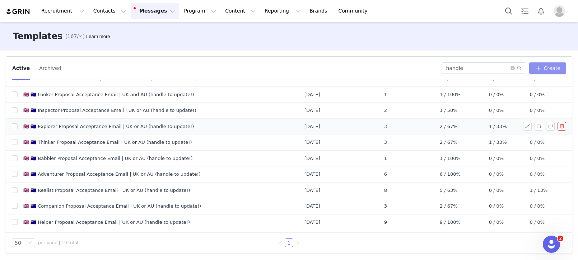
scroll to position [0, 0]
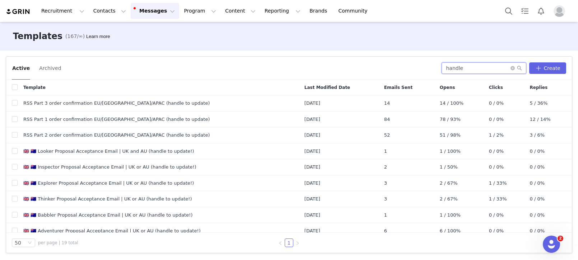
click at [485, 71] on input "handle" at bounding box center [483, 67] width 85 height 11
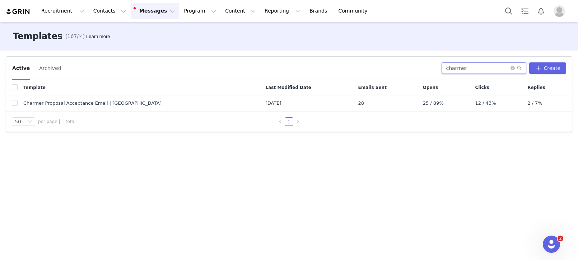
click at [465, 64] on input "charmer" at bounding box center [483, 67] width 85 height 11
type input "senser"
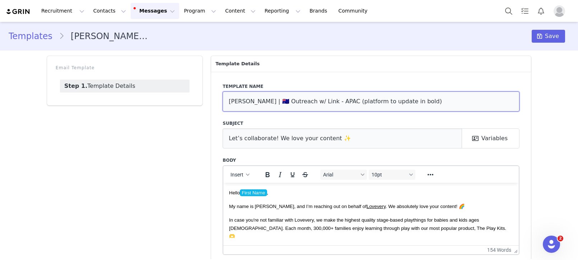
drag, startPoint x: 256, startPoint y: 103, endPoint x: 267, endPoint y: 85, distance: 20.6
click at [259, 102] on input "[PERSON_NAME] | 🇦🇺 Outreach w/ Link - APAC (platform to update in bold)" at bounding box center [370, 101] width 297 height 20
click at [366, 206] on link "Lovevery" at bounding box center [375, 205] width 19 height 5
copy link "Lovevery"
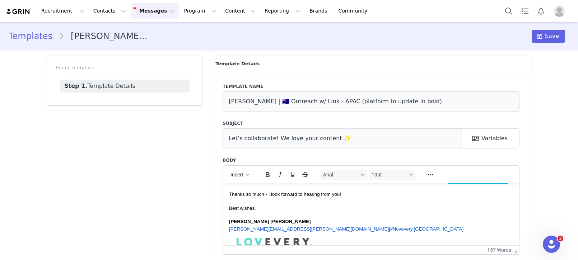
scroll to position [88, 0]
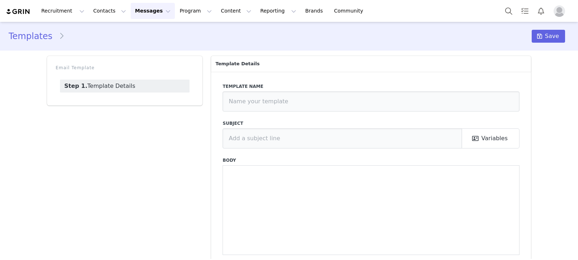
type input "Looker Proposal Acceptance Email | UK and AU (handle to update!)"
type input "Get ready to play with The Looker Play Kit! 👀"
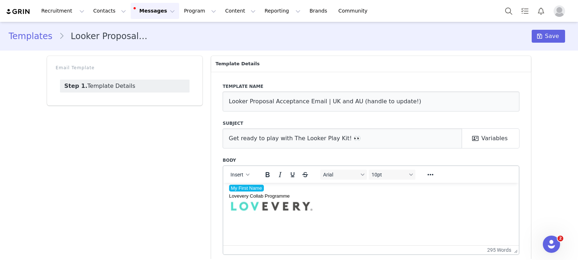
scroll to position [332, 0]
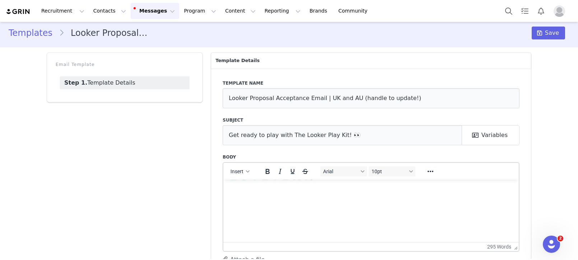
click at [352, 215] on div "Rich Text Area. Press ALT-0 for help." at bounding box center [371, 198] width 284 height 59
click at [343, 226] on div "Rich Text Area. Press ALT-0 for help." at bounding box center [371, 197] width 284 height 59
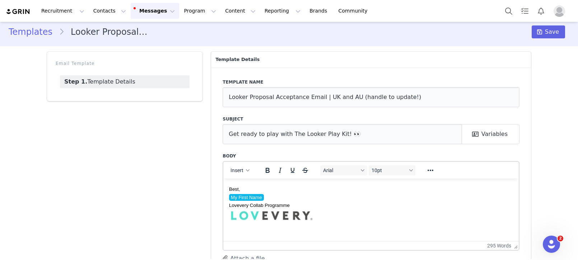
scroll to position [290, 0]
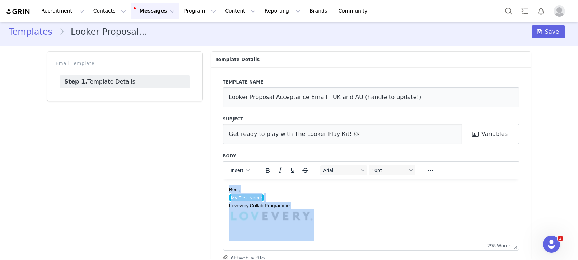
drag, startPoint x: 337, startPoint y: 232, endPoint x: 227, endPoint y: 197, distance: 114.8
click at [227, 197] on html "Hi First Name ! Exciting news: The Looker Play Kit is on its way to you! 🎉 It’s…" at bounding box center [370, 86] width 295 height 394
click at [335, 210] on div "Rich Text Area. Press ALT-0 for help." at bounding box center [371, 238] width 284 height 59
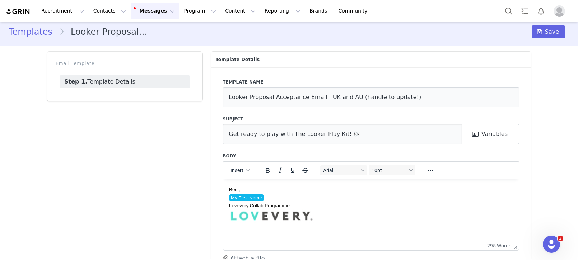
click at [324, 233] on div "Rich Text Area. Press ALT-0 for help." at bounding box center [371, 238] width 284 height 59
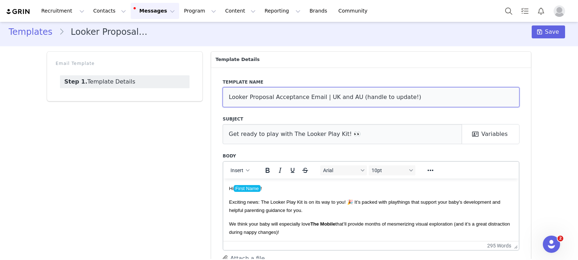
click at [227, 97] on input "Looker Proposal Acceptance Email | UK and AU (handle to update!)" at bounding box center [370, 97] width 297 height 20
paste input "🇦🇺"
drag, startPoint x: 244, startPoint y: 99, endPoint x: 204, endPoint y: 95, distance: 40.0
click at [204, 95] on div "Email Template Step 1. Template Details Template Details Template name 🇬🇧 🇦🇺 Lo…" at bounding box center [289, 167] width 492 height 240
click at [413, 99] on input "🇬🇧 🇦🇺 Looker Proposal Acceptance Email | UK and AU (handle to update!)" at bounding box center [370, 97] width 297 height 20
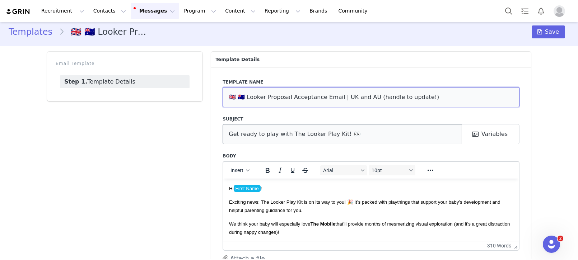
drag, startPoint x: 419, startPoint y: 97, endPoint x: 432, endPoint y: 126, distance: 31.3
click at [419, 97] on input "🇬🇧 🇦🇺 Looker Proposal Acceptance Email | UK and AU (handle to update!)" at bounding box center [370, 97] width 297 height 20
click at [418, 99] on input "🇬🇧 🇦🇺 Looker Proposal Acceptance Email | UK and AU (handle to update!)" at bounding box center [370, 97] width 297 height 20
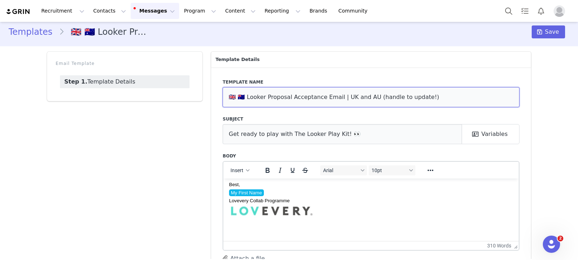
scroll to position [296, 0]
type input "🇬🇧 🇦🇺 Looker Proposal Acceptance Email | UK and AU (handle to update!)"
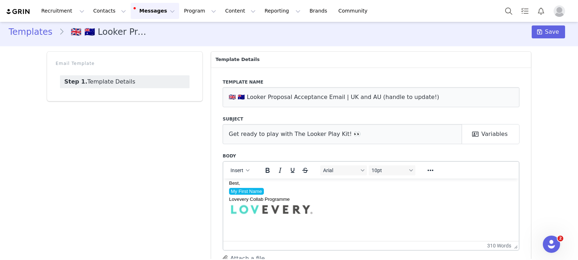
click at [259, 201] on span "Lovevery Collab Programme" at bounding box center [259, 198] width 61 height 5
click at [264, 230] on img "Rich Text Area. Press ALT-0 for help." at bounding box center [271, 223] width 85 height 57
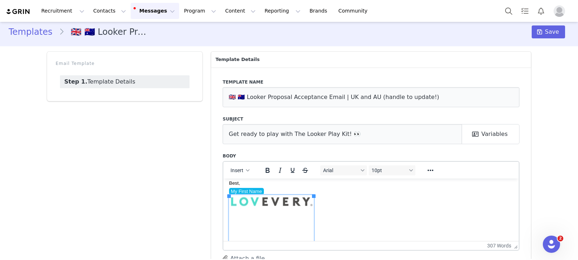
click at [367, 219] on div "Rich Text Area. Press ALT-0 for help." at bounding box center [371, 224] width 284 height 59
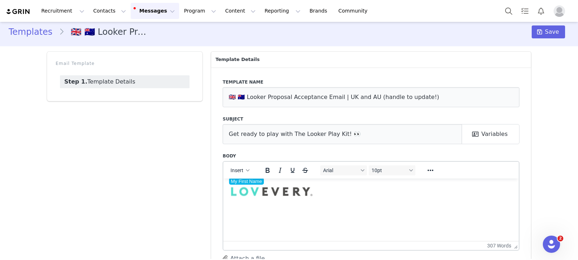
scroll to position [316, 0]
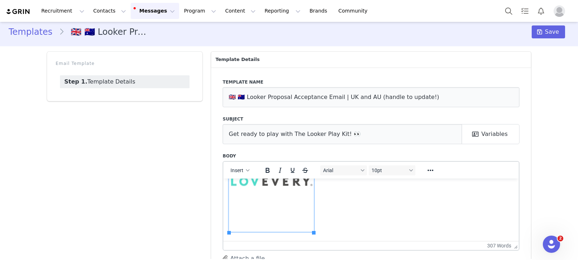
drag, startPoint x: 320, startPoint y: 212, endPoint x: 244, endPoint y: 208, distance: 76.5
click at [238, 206] on div "Rich Text Area. Press ALT-0 for help." at bounding box center [371, 204] width 284 height 59
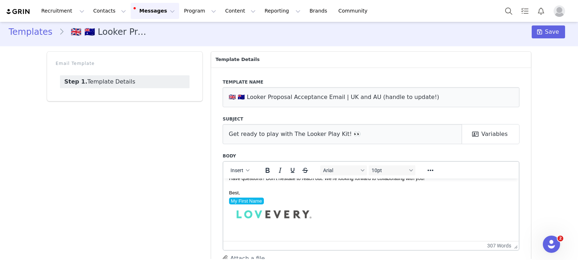
click at [271, 235] on html "Hi First Name ! Exciting news: The Looker Play Kit is on its way to you! 🎉 It’s…" at bounding box center [370, 66] width 295 height 349
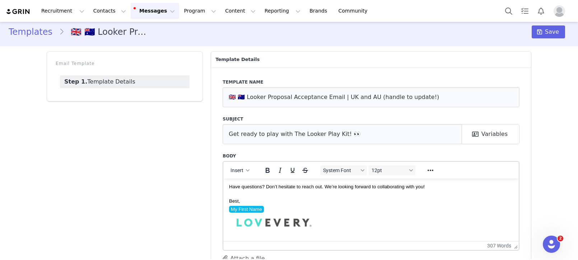
scroll to position [279, 0]
drag, startPoint x: 233, startPoint y: 98, endPoint x: 226, endPoint y: 95, distance: 7.5
click at [217, 96] on div "Template name 🇬🇧 🇦🇺 Looker Proposal Acceptance Email | UK and AU (handle to upd…" at bounding box center [371, 175] width 320 height 216
click at [555, 34] on span "Save" at bounding box center [552, 32] width 14 height 9
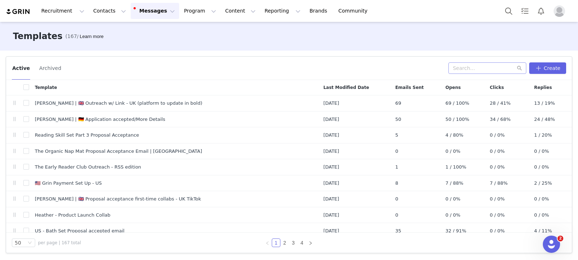
drag, startPoint x: 474, startPoint y: 60, endPoint x: 478, endPoint y: 67, distance: 8.0
click at [475, 61] on div "Active Archived Create" at bounding box center [288, 68] width 565 height 23
click at [478, 68] on input "text" at bounding box center [487, 67] width 78 height 11
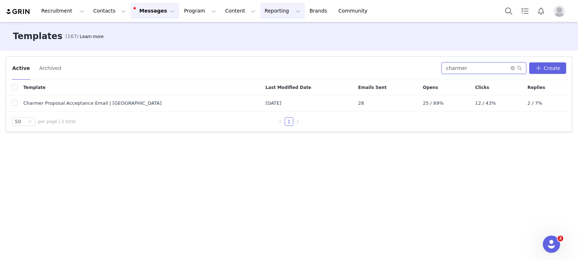
type input "charmer"
drag, startPoint x: 487, startPoint y: 69, endPoint x: 419, endPoint y: 69, distance: 67.8
click at [419, 69] on div "Active Archived charmer Create" at bounding box center [289, 67] width 554 height 11
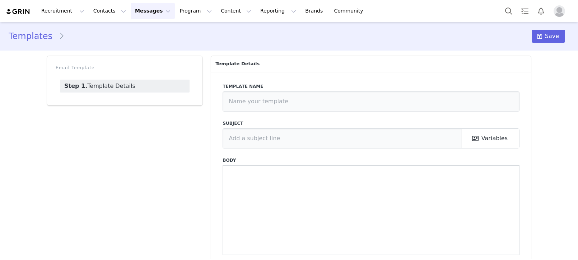
type input "[PERSON_NAME] | 🇬🇧 Outreach w/ Link - UK (platform to update in bold)"
type input "Let’s collaborate! We love your content ✨"
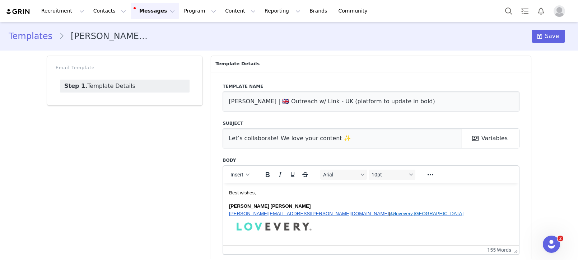
scroll to position [34, 0]
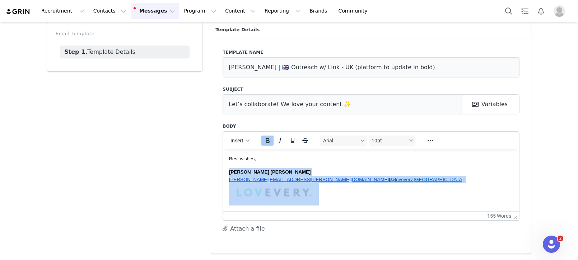
drag, startPoint x: 331, startPoint y: 193, endPoint x: 227, endPoint y: 175, distance: 105.7
click at [227, 175] on html "Hello First Name , My name is [PERSON_NAME], and I’m reaching out on behalf of …" at bounding box center [370, 120] width 295 height 180
copy div "[PERSON_NAME] Bahl [EMAIL_ADDRESS][PERSON_NAME][DOMAIN_NAME] | @[DOMAIN_NAME][G…"
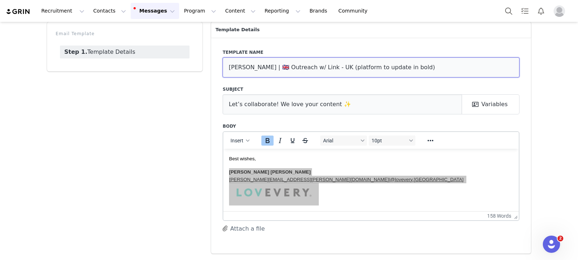
click at [258, 71] on input "[PERSON_NAME] | 🇬🇧 Outreach w/ Link - UK (platform to update in bold)" at bounding box center [370, 67] width 297 height 20
click at [258, 71] on input "Amanda | 🇬🇧 Outreach w/ Link - UK (platform to update in bold)" at bounding box center [370, 67] width 297 height 20
click at [260, 68] on input "Amanda | 🇬🇧 Outreach w/ Link - UK (platform to update in bold)" at bounding box center [370, 67] width 297 height 20
drag, startPoint x: 260, startPoint y: 68, endPoint x: 254, endPoint y: 67, distance: 6.5
click at [260, 68] on input "Amanda | 🇬🇧 Outreach w/ Link - UK (platform to update in bold)" at bounding box center [370, 67] width 297 height 20
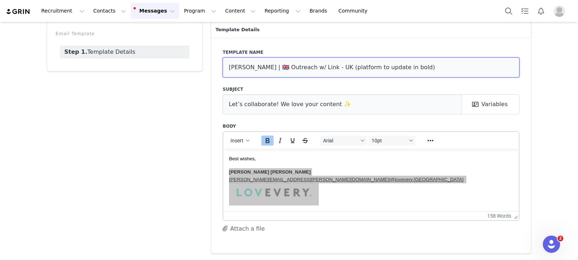
drag, startPoint x: 255, startPoint y: 67, endPoint x: 260, endPoint y: 67, distance: 4.7
click at [260, 67] on input "Amanda | 🇬🇧 Outreach w/ Link - UK (platform to update in bold)" at bounding box center [370, 67] width 297 height 20
click at [262, 66] on input "Amanda | 🇬🇧 Outreach w/ Link - UK (platform to update in bold)" at bounding box center [370, 67] width 297 height 20
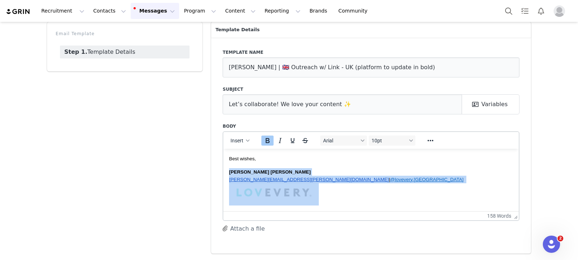
drag, startPoint x: 312, startPoint y: 187, endPoint x: 318, endPoint y: 191, distance: 7.0
click at [312, 187] on img "Rich Text Area. Press ALT-0 for help." at bounding box center [274, 193] width 90 height 20
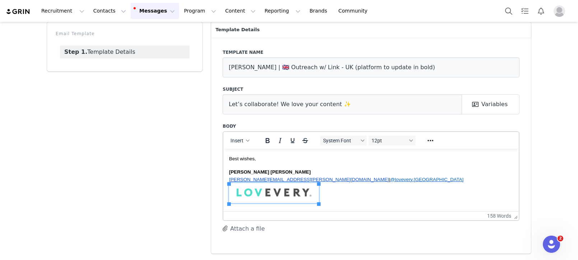
drag, startPoint x: 320, startPoint y: 193, endPoint x: 226, endPoint y: 194, distance: 94.4
click at [225, 194] on html "Hello First Name , My name is Amanda, and I’m reaching out on behalf of Lovever…" at bounding box center [370, 120] width 295 height 180
click at [304, 203] on img "Rich Text Area. Press ALT-0 for help." at bounding box center [274, 193] width 90 height 20
click at [304, 199] on img "Rich Text Area. Press ALT-0 for help." at bounding box center [274, 193] width 90 height 20
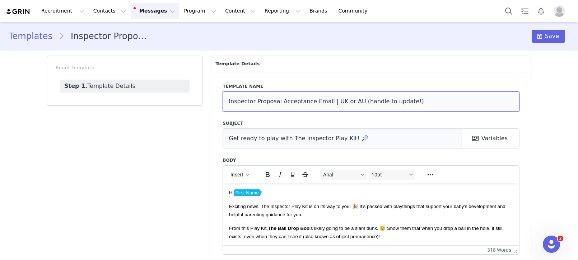
drag, startPoint x: 229, startPoint y: 97, endPoint x: 225, endPoint y: 95, distance: 5.1
click at [229, 97] on input "Inspector Proposal Acceptance Email | UK or AU (handle to update!)" at bounding box center [370, 101] width 297 height 20
paste input "🇬🇧 🇦🇺"
type input "🇬🇧 🇦🇺 Inspector Proposal Acceptance Email | UK or AU (handle to update!)"
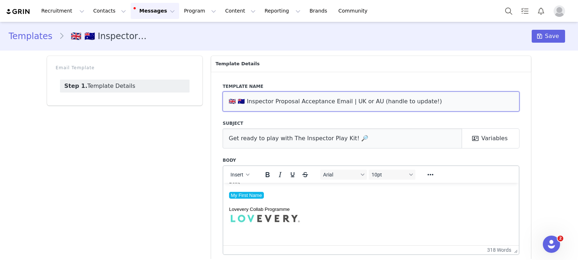
scroll to position [306, 0]
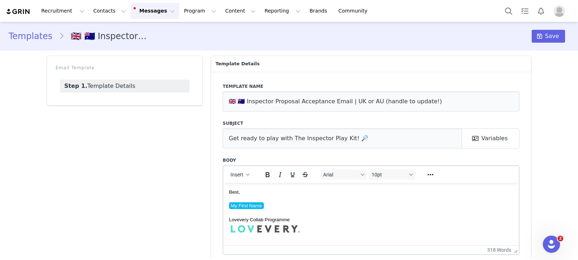
click at [261, 223] on span "Lovevery Collab Programme" at bounding box center [265, 244] width 72 height 55
click at [261, 222] on span "Lovevery Collab Programme" at bounding box center [265, 244] width 72 height 55
drag, startPoint x: 291, startPoint y: 229, endPoint x: 301, endPoint y: 232, distance: 10.8
click at [291, 229] on img "Rich Text Area. Press ALT-0 for help." at bounding box center [265, 247] width 72 height 48
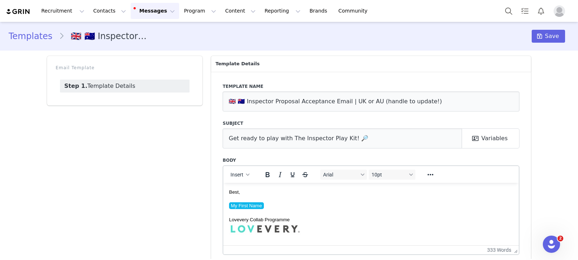
click at [310, 233] on p "Lovevery Collab Programme" at bounding box center [371, 244] width 284 height 58
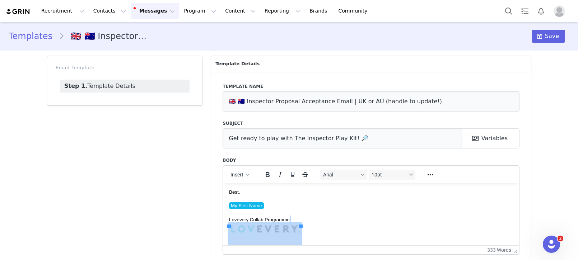
drag, startPoint x: 310, startPoint y: 233, endPoint x: 236, endPoint y: 231, distance: 74.3
click at [236, 231] on p "Lovevery Collab Programme" at bounding box center [371, 244] width 284 height 58
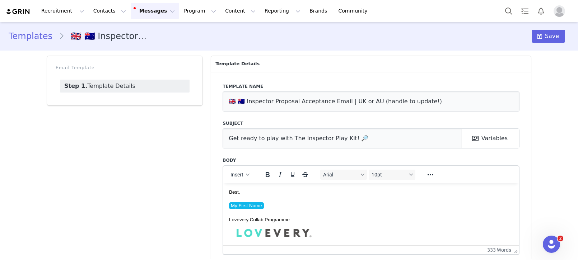
scroll to position [309, 0]
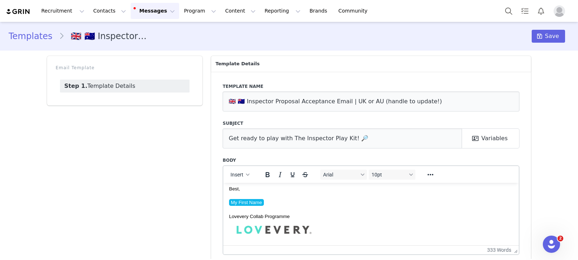
click at [276, 222] on img "Rich Text Area. Press ALT-0 for help." at bounding box center [274, 230] width 90 height 20
click at [276, 218] on span "Lovevery Collab Programme" at bounding box center [274, 227] width 90 height 28
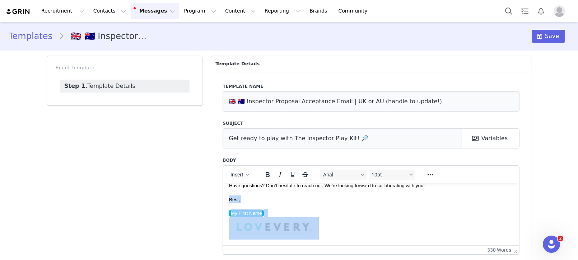
drag, startPoint x: 297, startPoint y: 227, endPoint x: 222, endPoint y: 199, distance: 79.8
click at [223, 199] on html "Hi First Name ! Exciting news: The Inspector Play Kit is on its way to you! 🎉 I…" at bounding box center [370, 64] width 295 height 361
copy body "Best, My First Name"
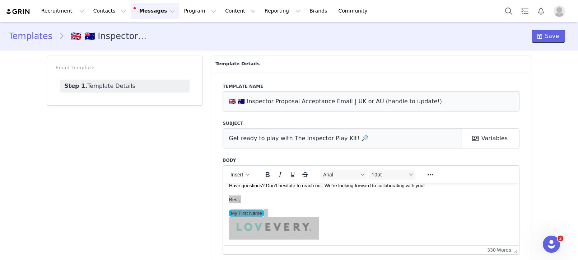
click at [542, 39] on span at bounding box center [539, 36] width 9 height 9
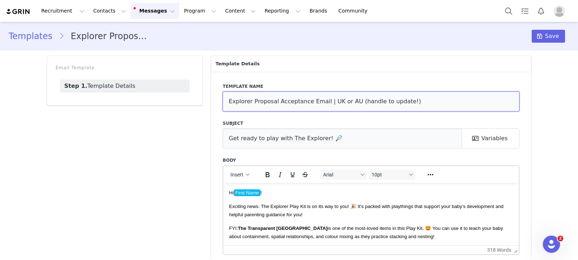
click at [228, 101] on input "Explorer Proposal Acceptance Email | UK or AU (handle to update!)" at bounding box center [370, 101] width 297 height 20
paste input "🇬🇧 🇦🇺"
type input "🇬🇧 🇦🇺 Explorer Proposal Acceptance Email | UK or AU (handle to update!)"
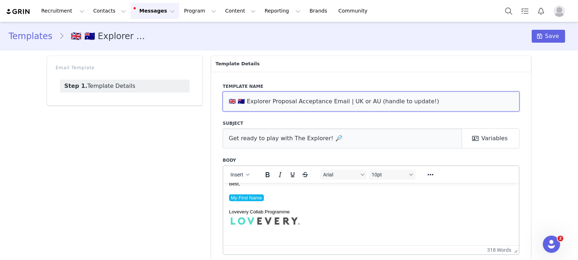
scroll to position [316, 0]
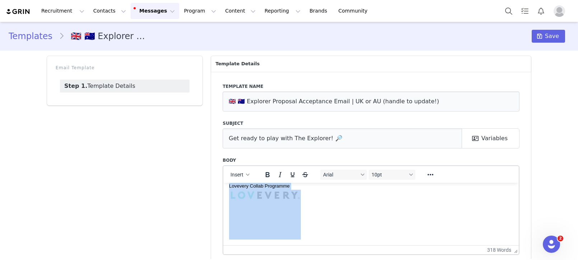
drag, startPoint x: 229, startPoint y: 185, endPoint x: 309, endPoint y: 236, distance: 95.2
click at [302, 245] on html "Hi First Name ! Exciting news: The Explorer Play Kit is on its way to you! 🎉 It…" at bounding box center [370, 42] width 295 height 405
paste body "Rich Text Area. Press ALT-0 for help."
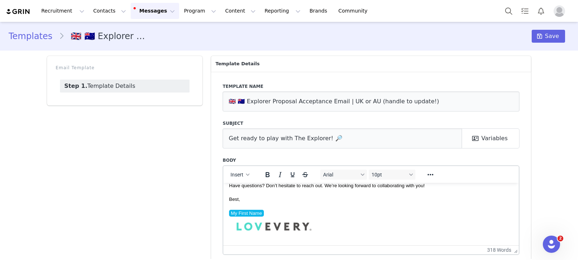
scroll to position [304, 0]
drag, startPoint x: 548, startPoint y: 38, endPoint x: 441, endPoint y: 21, distance: 108.2
click at [548, 38] on span "Save" at bounding box center [552, 36] width 14 height 9
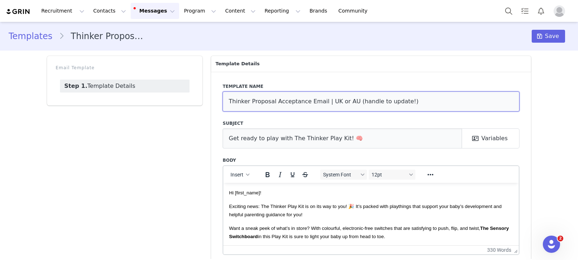
click at [226, 104] on input "Thinker Proposal Acceptance Email | UK or AU (handle to update!)" at bounding box center [370, 101] width 297 height 20
paste input "🇬🇧 🇦🇺"
type input "🇬🇧 🇦🇺 Thinker Proposal Acceptance Email | UK or AU (handle to update!)"
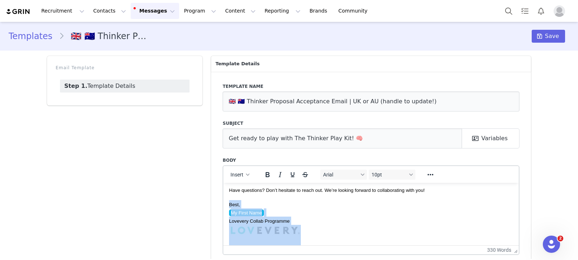
scroll to position [342, 0]
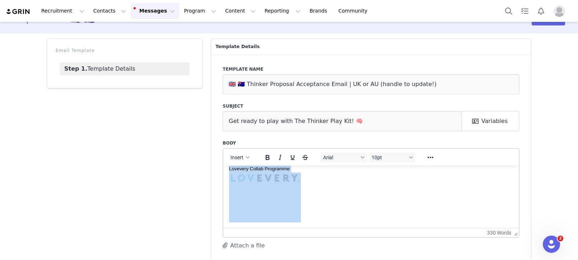
drag, startPoint x: 230, startPoint y: 191, endPoint x: 531, endPoint y: 379, distance: 355.2
click at [294, 228] on html "Hi First Name ! Exciting news: The Thinker Play Kit is on its way to you! 🎉 It’…" at bounding box center [370, 27] width 295 height 402
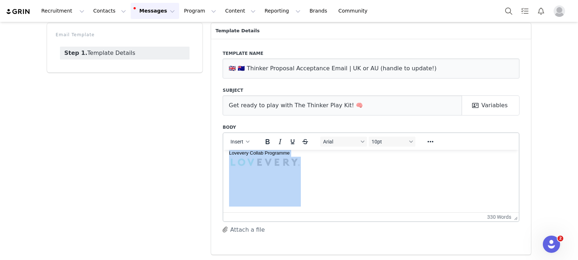
paste body "Rich Text Area. Press ALT-0 for help."
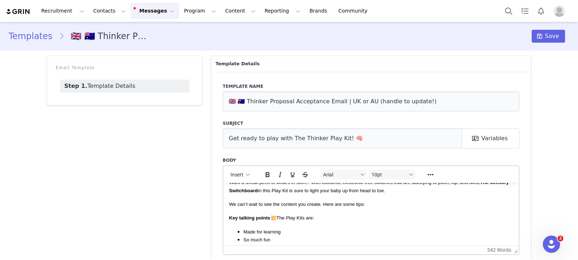
scroll to position [0, 0]
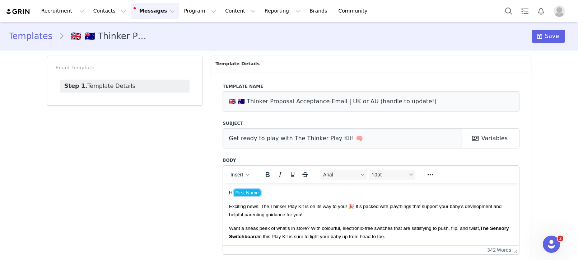
click at [255, 193] on span "First Name" at bounding box center [247, 192] width 27 height 7
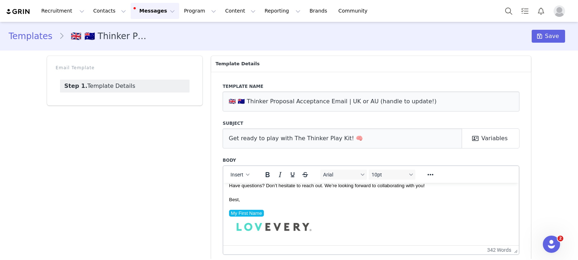
scroll to position [34, 0]
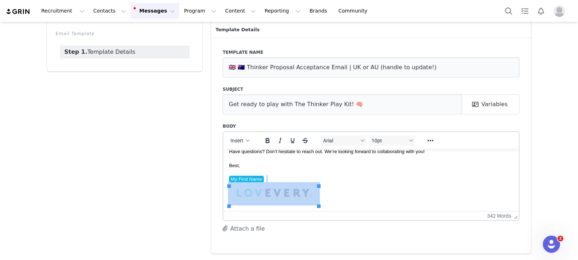
click at [364, 194] on p "My First Name" at bounding box center [371, 190] width 284 height 30
drag, startPoint x: 359, startPoint y: 198, endPoint x: 262, endPoint y: 207, distance: 97.6
click at [229, 167] on body "Hi First Name ! Exciting news: The Thinker Play Kit is on its way to you! 🎉 It’…" at bounding box center [371, 25] width 284 height 360
copy body "Best, My First Name"
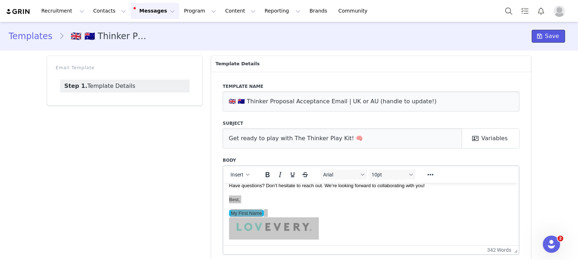
click at [544, 37] on span at bounding box center [539, 36] width 9 height 9
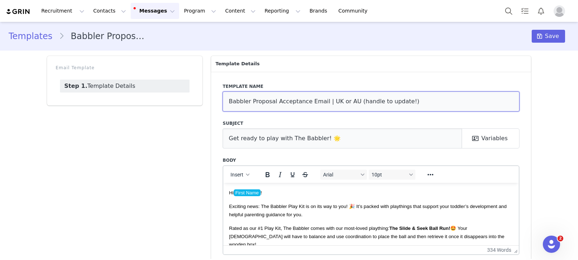
click at [239, 103] on input "Babbler Proposal Acceptance Email | UK or AU (handle to update!)" at bounding box center [370, 101] width 297 height 20
drag, startPoint x: 230, startPoint y: 102, endPoint x: 239, endPoint y: 118, distance: 18.3
click at [230, 102] on input "Babbler Proposal Acceptance Email | UK or AU (handle to update!)" at bounding box center [370, 101] width 297 height 20
paste input "🇬🇧 🇦🇺"
type input "🇬🇧 🇦🇺 Babbler Proposal Acceptance Email | UK or AU (handle to update!)"
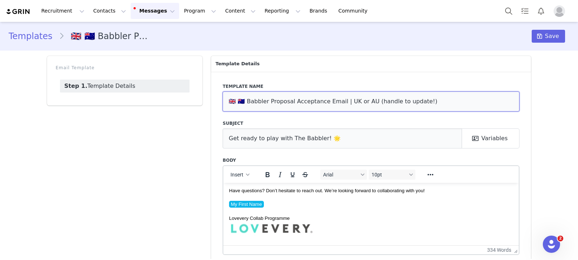
scroll to position [310, 0]
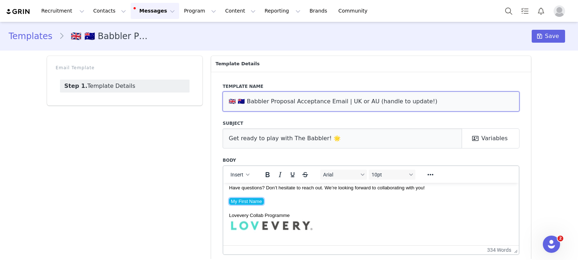
click at [230, 198] on span "My First Name" at bounding box center [246, 201] width 35 height 7
drag, startPoint x: 231, startPoint y: 187, endPoint x: 328, endPoint y: 234, distance: 108.6
click at [328, 234] on body "Hi First Name ! Exciting news: The Babbler Play Kit is on its way to you! 🎉 It’…" at bounding box center [371, 78] width 284 height 399
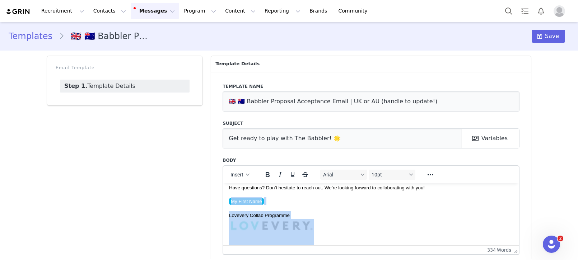
drag, startPoint x: 328, startPoint y: 229, endPoint x: 218, endPoint y: 195, distance: 115.7
click at [223, 195] on html "Hi First Name ! Exciting news: The Babbler Play Kit is on its way to you! 🎉 It’…" at bounding box center [370, 78] width 295 height 410
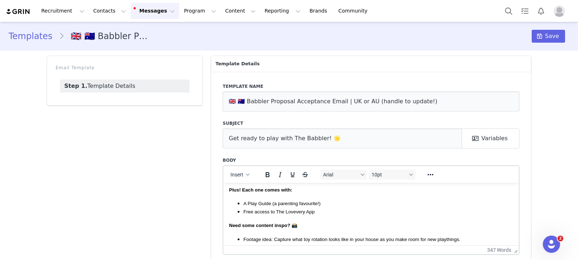
scroll to position [0, 0]
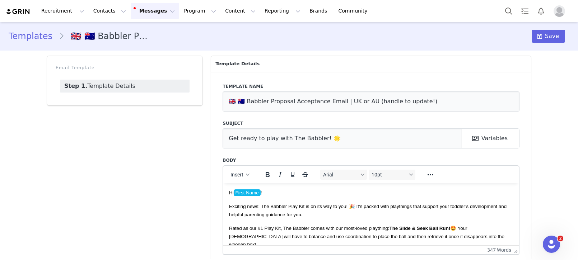
click at [259, 194] on span "First Name" at bounding box center [247, 192] width 27 height 7
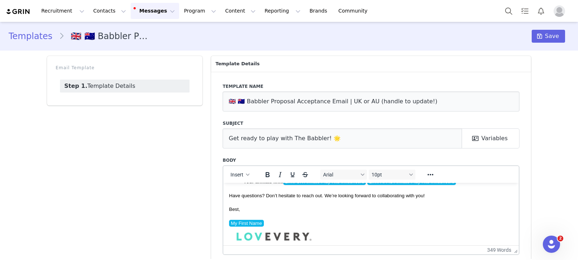
scroll to position [306, 0]
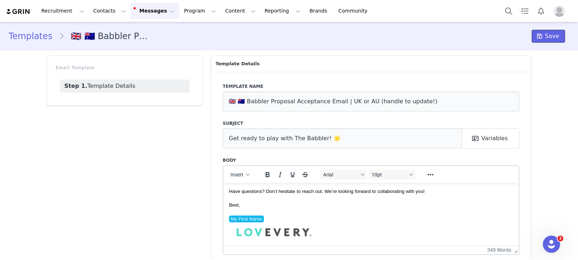
drag, startPoint x: 542, startPoint y: 40, endPoint x: 518, endPoint y: 36, distance: 24.1
click at [542, 40] on span at bounding box center [539, 36] width 9 height 9
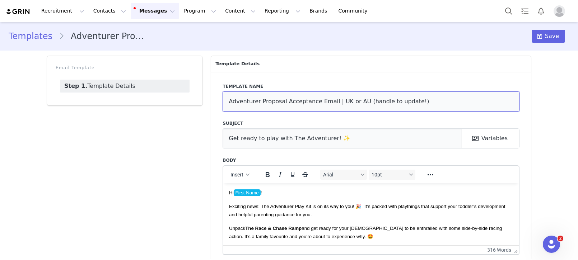
click at [226, 102] on input "Adventurer Proposal Acceptance Email | UK or AU (handle to update!)" at bounding box center [370, 101] width 297 height 20
paste input "🇬🇧 🇦🇺"
type input "🇬🇧 🇦🇺 Adventurer Proposal Acceptance Email | UK or AU (handle to update!)"
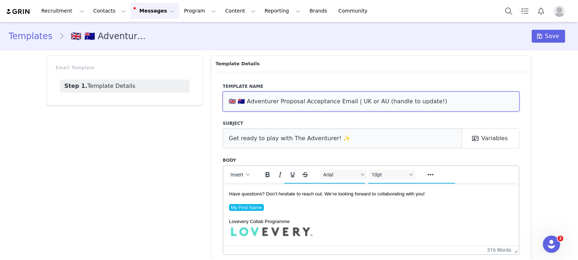
scroll to position [282, 0]
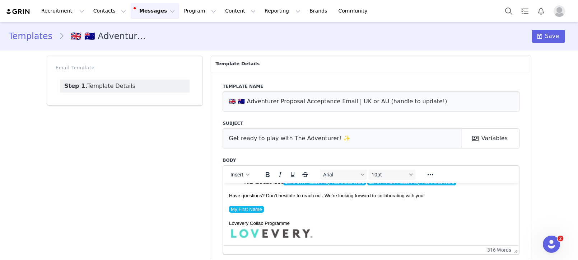
click at [229, 207] on p "﻿ My First Name" at bounding box center [371, 209] width 284 height 8
drag, startPoint x: 233, startPoint y: 205, endPoint x: 302, endPoint y: 226, distance: 72.6
click at [309, 248] on html "Hi First Name ! Exciting news: The Adventurer Play Kit is on its way to you! 🎉 …" at bounding box center [370, 96] width 295 height 390
click at [247, 203] on body "Hi First Name ! Exciting news: The Adventurer Play Kit is on its way to you! 🎉 …" at bounding box center [371, 96] width 284 height 379
drag, startPoint x: 229, startPoint y: 203, endPoint x: 302, endPoint y: 264, distance: 94.8
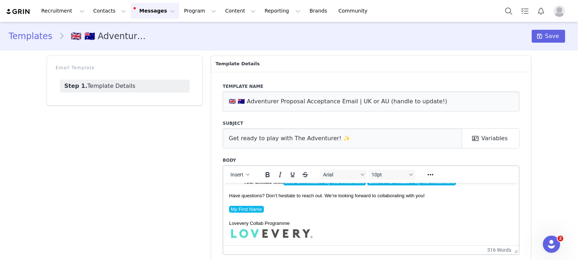
click at [302, 260] on html "Hi First Name ! Exciting news: The Adventurer Play Kit is on its way to you! 🎉 …" at bounding box center [370, 96] width 295 height 390
click at [235, 212] on span "My First Name" at bounding box center [246, 209] width 35 height 7
click at [237, 203] on body "Hi First Name ! Exciting news: The Adventurer Play Kit is on its way to you! 🎉 …" at bounding box center [371, 96] width 284 height 379
drag, startPoint x: 238, startPoint y: 203, endPoint x: 292, endPoint y: 260, distance: 78.9
click at [292, 260] on html "Hi First Name ! Exciting news: The Adventurer Play Kit is on its way to you! 🎉 …" at bounding box center [370, 96] width 295 height 390
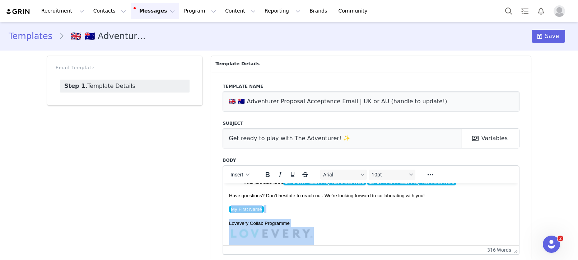
drag, startPoint x: 291, startPoint y: 239, endPoint x: 236, endPoint y: 217, distance: 58.8
click at [227, 211] on html "Hi First Name ! Exciting news: The Adventurer Play Kit is on its way to you! 🎉 …" at bounding box center [370, 96] width 295 height 390
paste body "Rich Text Area. Press ALT-0 for help."
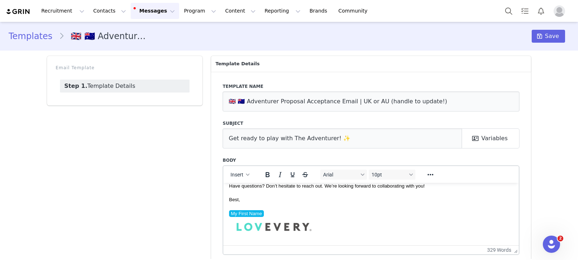
scroll to position [0, 0]
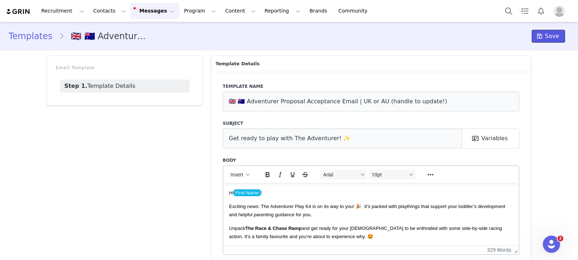
click at [535, 41] on button "Save" at bounding box center [547, 36] width 33 height 13
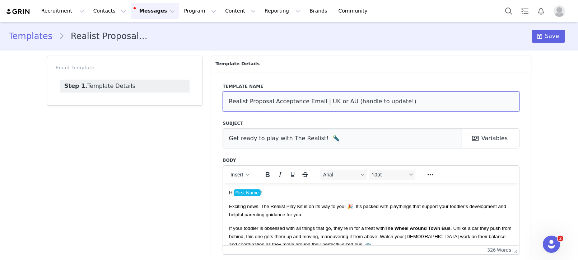
click at [228, 97] on input "Realist Proposal Acceptance Email | UK or AU (handle to update!)" at bounding box center [370, 101] width 297 height 20
paste input "🇬🇧 🇦🇺"
type input "🇬🇧 🇦🇺 Realist Proposal Acceptance Email | UK or AU (handle to update!)"
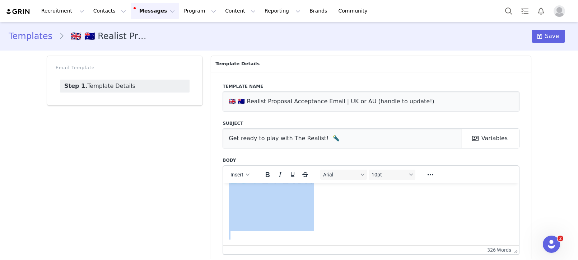
scroll to position [34, 0]
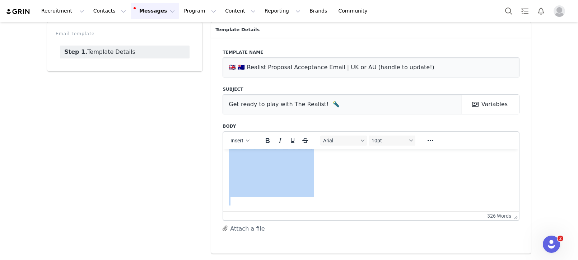
drag, startPoint x: 230, startPoint y: 169, endPoint x: 312, endPoint y: 277, distance: 136.5
click at [312, 211] on html "Hi First Name ! Exciting news: The Realist Play Kit is on its way to you! 🎉 It’…" at bounding box center [370, 0] width 295 height 420
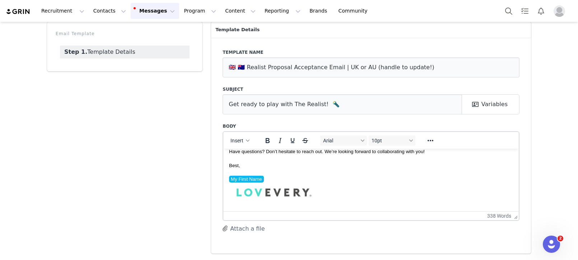
scroll to position [0, 0]
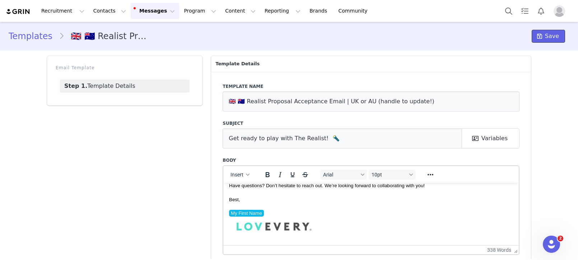
drag, startPoint x: 557, startPoint y: 40, endPoint x: 454, endPoint y: 3, distance: 109.7
click at [557, 40] on span "Save" at bounding box center [552, 36] width 14 height 9
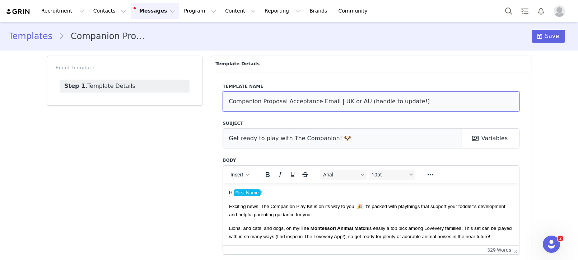
click at [229, 99] on input "Companion Proposal Acceptance Email | UK or AU (handle to update!)" at bounding box center [370, 101] width 297 height 20
paste input "🇬🇧 🇦🇺"
type input "🇬🇧 🇦🇺 Companion Proposal Acceptance Email | UK or AU (handle to update!)"
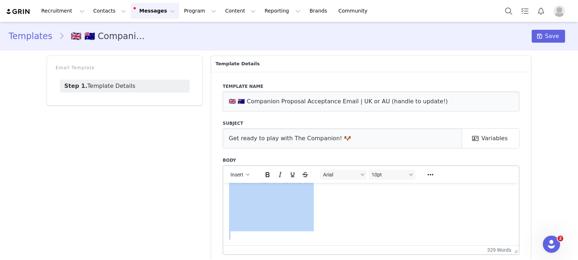
scroll to position [34, 0]
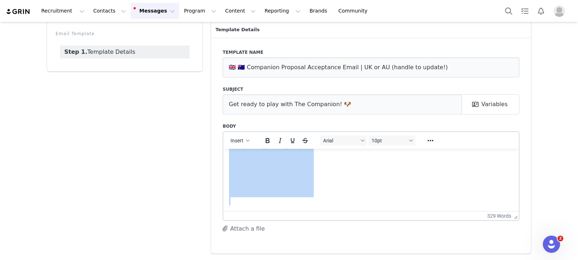
drag, startPoint x: 229, startPoint y: 161, endPoint x: 359, endPoint y: 278, distance: 174.5
click at [359, 211] on html "Hi First Name ! Exciting news: The Companion Play Kit is on its way to you! 🎉 I…" at bounding box center [370, 11] width 295 height 400
paste body "Rich Text Area. Press ALT-0 for help."
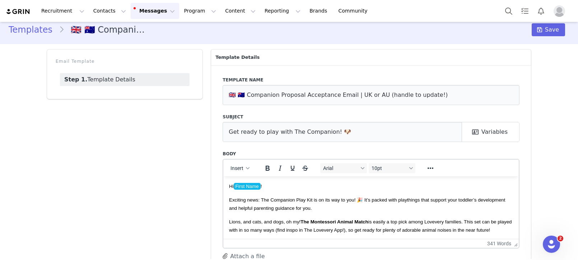
scroll to position [0, 0]
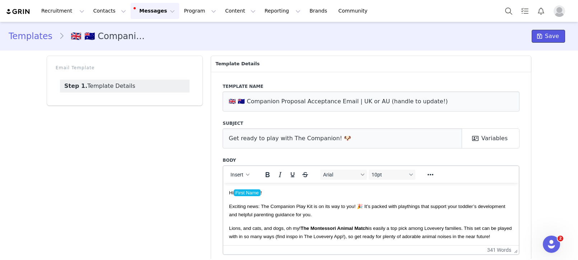
click at [540, 36] on icon at bounding box center [539, 36] width 5 height 6
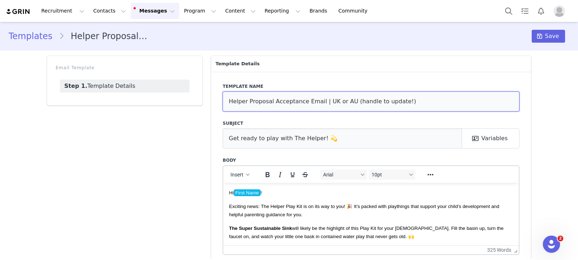
click at [230, 103] on input "Helper Proposal Acceptance Email | UK or AU (handle to update!)" at bounding box center [370, 101] width 297 height 20
paste input "🇬🇧 🇦🇺"
type input "🇬🇧 🇦🇺 Helper Proposal Acceptance Email | UK or AU (handle to update!)"
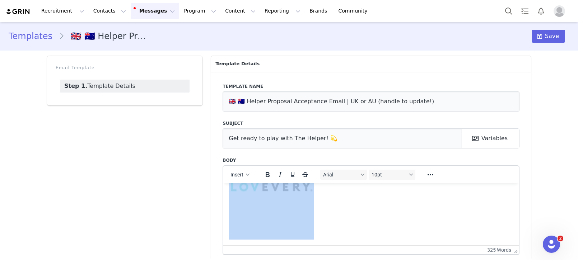
scroll to position [4, 0]
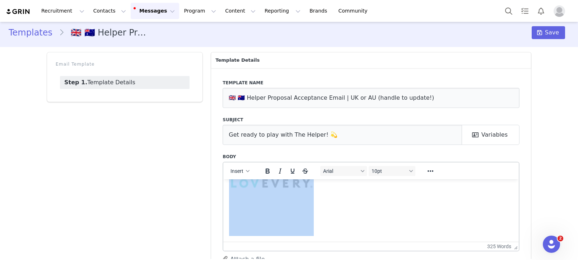
drag, startPoint x: 230, startPoint y: 185, endPoint x: 330, endPoint y: 251, distance: 119.4
click at [330, 241] on html "Hi First Name ! Exciting news: The Helper Play Kit is on its way to you! 🎉 It’s…" at bounding box center [370, 31] width 295 height 420
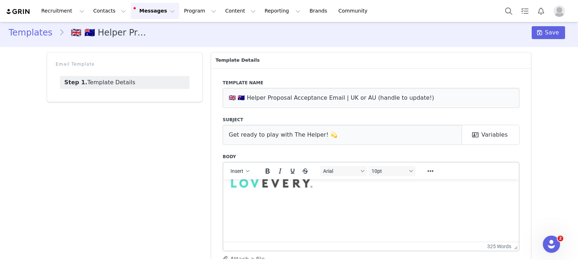
scroll to position [310, 0]
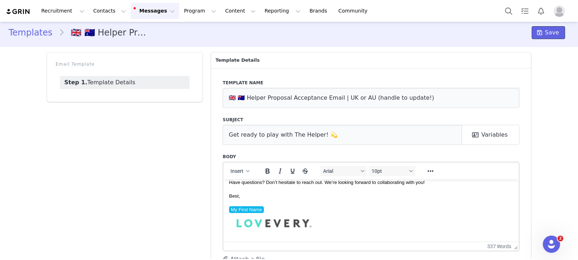
click at [555, 33] on span "Save" at bounding box center [552, 32] width 14 height 9
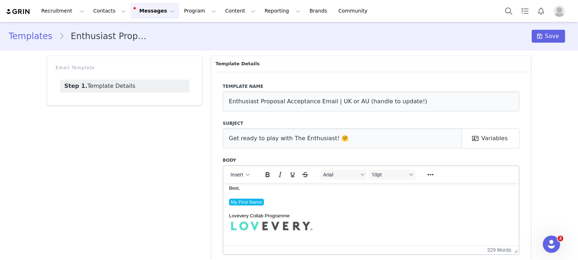
scroll to position [307, 0]
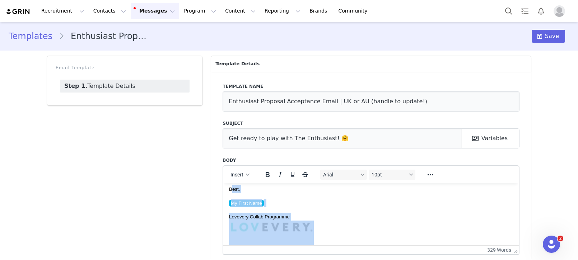
drag, startPoint x: 230, startPoint y: 191, endPoint x: 292, endPoint y: 226, distance: 71.2
click at [292, 226] on body "Hi First Name ! Exciting news: The Enthusiast Play Kit is on its way to you! 🎉 …" at bounding box center [371, 84] width 284 height 406
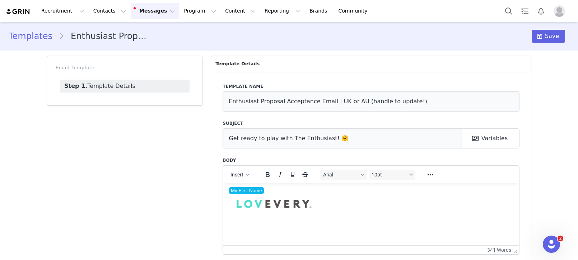
scroll to position [326, 0]
click at [286, 224] on p "﻿" at bounding box center [371, 221] width 284 height 8
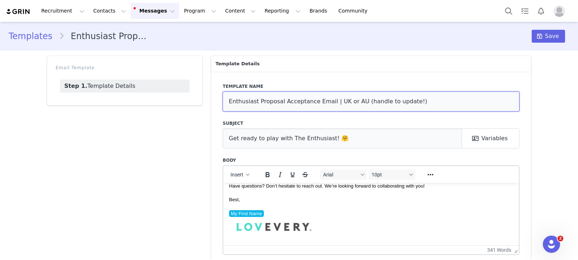
click at [227, 104] on input "Enthusiast Proposal Acceptance Email | UK or AU (handle to update!)" at bounding box center [370, 101] width 297 height 20
type input "🇬🇧 🇦🇺 Enthusiast Proposal Acceptance Email | UK or AU (handle to update!)"
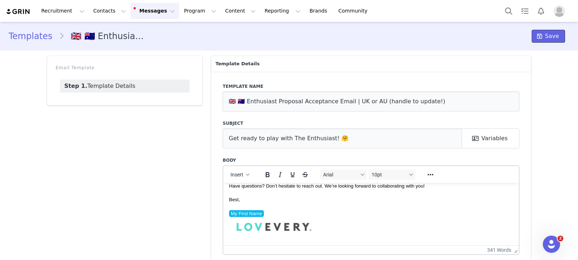
click at [554, 36] on span "Save" at bounding box center [552, 36] width 14 height 9
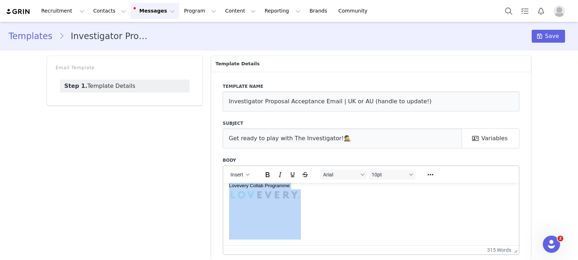
scroll to position [34, 0]
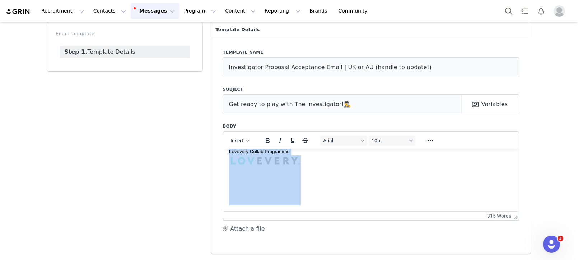
drag, startPoint x: 229, startPoint y: 161, endPoint x: 301, endPoint y: 266, distance: 127.4
click at [301, 211] on html "Hi First Name ! Exciting news: The Investigator Play Kit is on its way to you! …" at bounding box center [370, 13] width 295 height 395
paste body "Rich Text Area. Press ALT-0 for help."
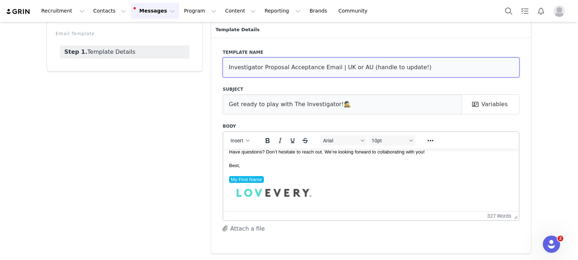
click at [229, 69] on input "Investigator Proposal Acceptance Email | UK or AU (handle to update!)" at bounding box center [370, 67] width 297 height 20
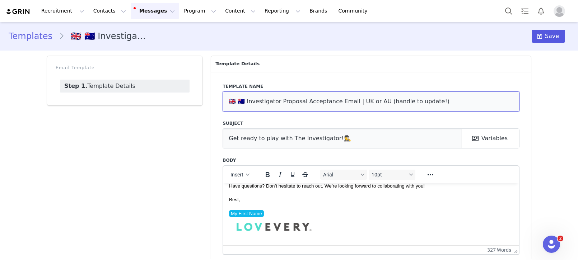
type input "🇬🇧 🇦🇺 Investigator Proposal Acceptance Email | UK or AU (handle to update!)"
drag, startPoint x: 546, startPoint y: 42, endPoint x: 451, endPoint y: 25, distance: 96.6
click at [546, 42] on button "Save" at bounding box center [547, 36] width 33 height 13
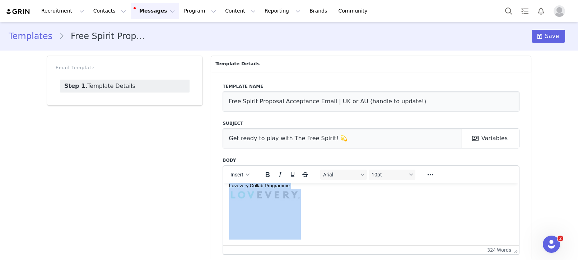
scroll to position [34, 0]
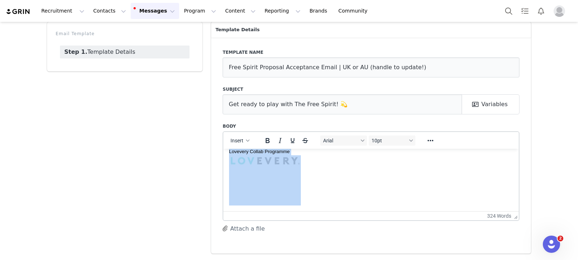
drag, startPoint x: 229, startPoint y: 174, endPoint x: 372, endPoint y: 282, distance: 178.6
click at [372, 211] on html "Hi First Name ! Exciting news: The Free Spirit Play Kit is on its way to you! 🎉…" at bounding box center [370, 10] width 295 height 401
paste body "Rich Text Area. Press ALT-0 for help."
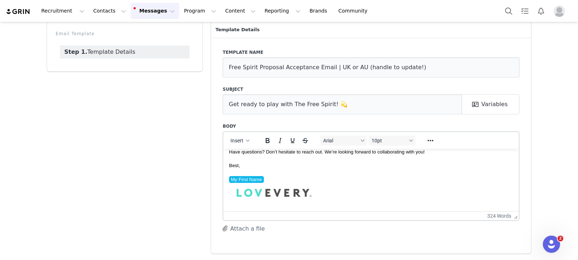
scroll to position [299, 0]
click at [227, 64] on input "Free Spirit Proposal Acceptance Email | UK or AU (handle to update!)" at bounding box center [370, 67] width 297 height 20
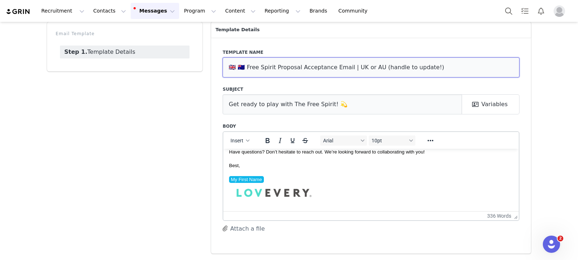
scroll to position [0, 0]
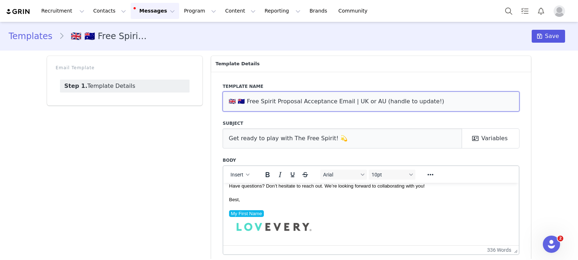
type input "🇬🇧 🇦🇺 Free Spirit Proposal Acceptance Email | UK or AU (handle to update!)"
click at [545, 33] on button "Save" at bounding box center [547, 36] width 33 height 13
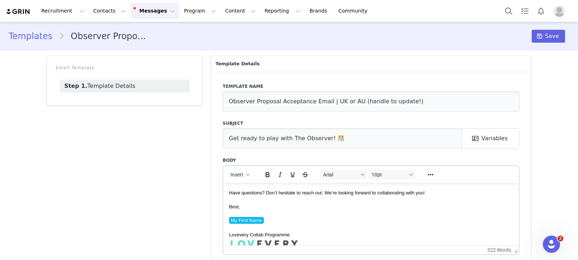
scroll to position [299, 0]
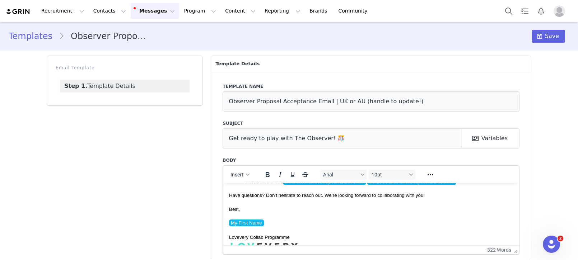
drag, startPoint x: 228, startPoint y: 201, endPoint x: 322, endPoint y: 239, distance: 100.9
click at [328, 244] on html "Hi First Name ! Exciting news: The Observer Play Kit is on its way to you! 🎉 It…" at bounding box center [370, 89] width 295 height 413
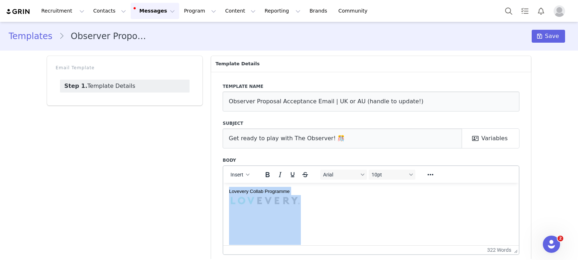
scroll to position [34, 0]
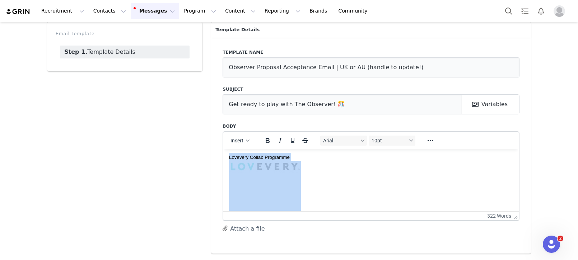
drag, startPoint x: 229, startPoint y: 170, endPoint x: 327, endPoint y: 269, distance: 139.3
click at [327, 216] on html "Hi First Name ! Exciting news: The Observer Play Kit is on its way to you! 🎉 It…" at bounding box center [370, 9] width 295 height 413
paste body "Rich Text Area. Press ALT-0 for help."
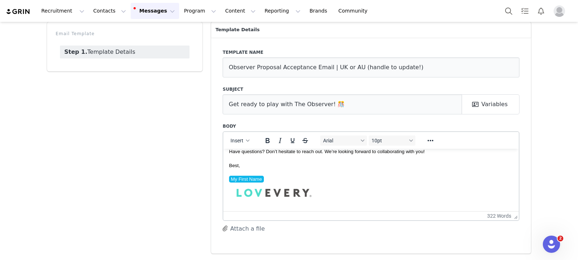
scroll to position [304, 0]
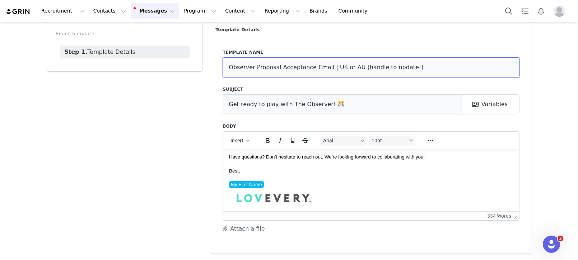
click at [228, 63] on input "Observer Proposal Acceptance Email | UK or AU (handle to update!)" at bounding box center [370, 67] width 297 height 20
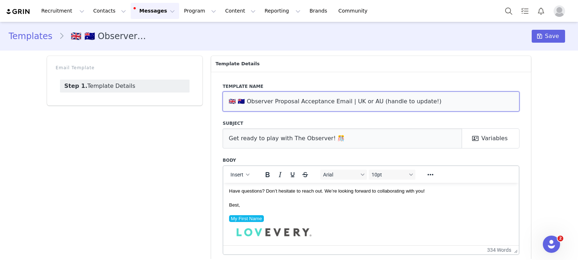
type input "🇬🇧 🇦🇺 Observer Proposal Acceptance Email | UK or AU (handle to update!)"
click at [542, 37] on icon at bounding box center [539, 36] width 5 height 6
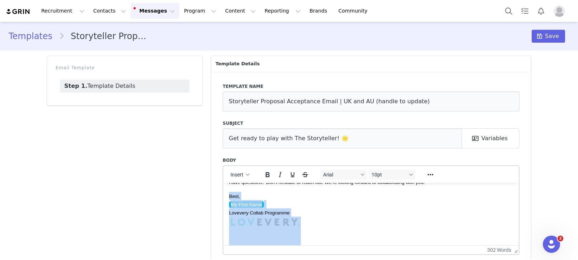
scroll to position [324, 0]
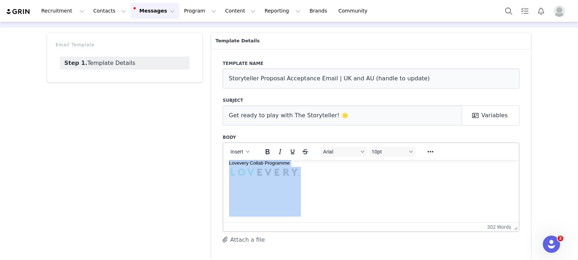
drag, startPoint x: 241, startPoint y: 176, endPoint x: 326, endPoint y: 268, distance: 125.2
click at [326, 222] on html "Hi First Name ! Exciting news: The Storyteller Play Kit is on its way to you! 🎉…" at bounding box center [370, 30] width 295 height 384
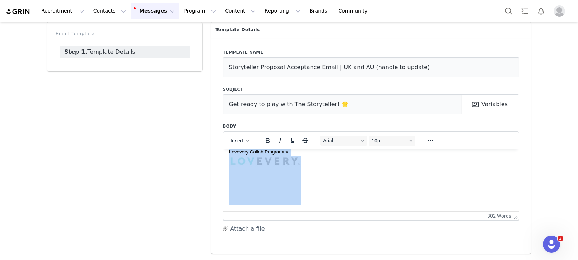
paste body "Rich Text Area. Press ALT-0 for help."
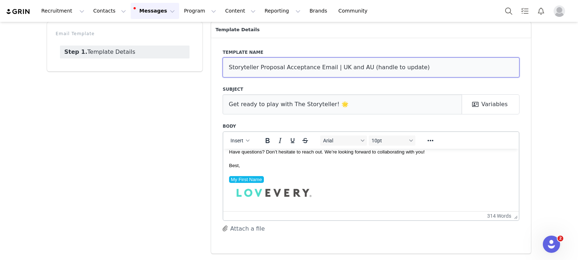
click at [226, 65] on input "Storyteller Proposal Acceptance Email | UK and AU (handle to update)" at bounding box center [370, 67] width 297 height 20
paste input "🇬🇧 🇦🇺"
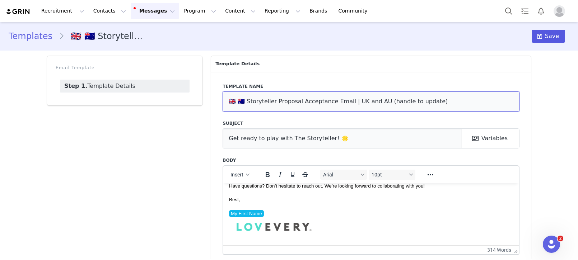
type input "🇬🇧 🇦🇺 Storyteller Proposal Acceptance Email | UK and AU (handle to update)"
drag, startPoint x: 533, startPoint y: 38, endPoint x: 517, endPoint y: 25, distance: 20.5
click at [533, 38] on button "Save" at bounding box center [547, 36] width 33 height 13
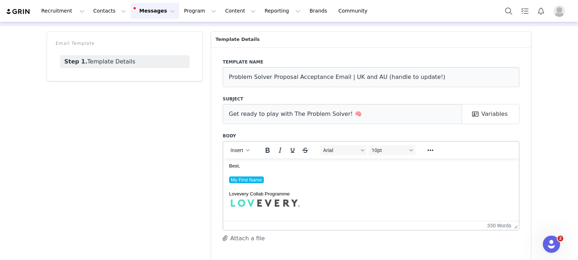
scroll to position [316, 0]
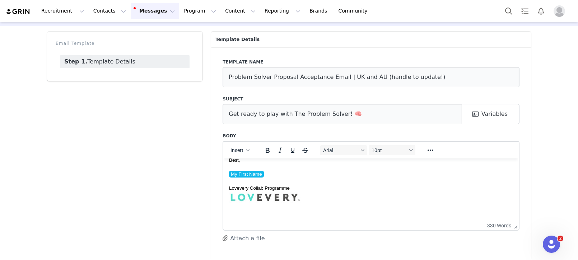
drag, startPoint x: 246, startPoint y: 170, endPoint x: 297, endPoint y: 187, distance: 53.7
click at [299, 188] on html "Hi First Name ! Exciting news: The Problem Solver Play Kit is on its way to you…" at bounding box center [370, 44] width 295 height 405
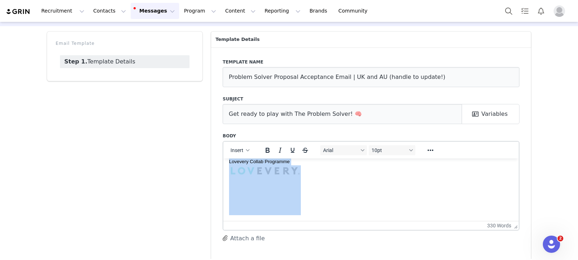
scroll to position [34, 0]
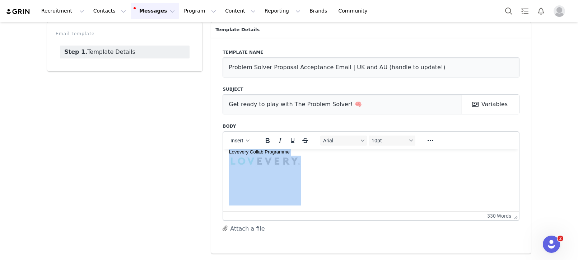
drag, startPoint x: 249, startPoint y: 159, endPoint x: 416, endPoint y: 266, distance: 198.0
click at [416, 211] on html "Hi First Name ! Exciting news: The Problem Solver Play Kit is on its way to you…" at bounding box center [370, 8] width 295 height 405
paste body "Rich Text Area. Press ALT-0 for help."
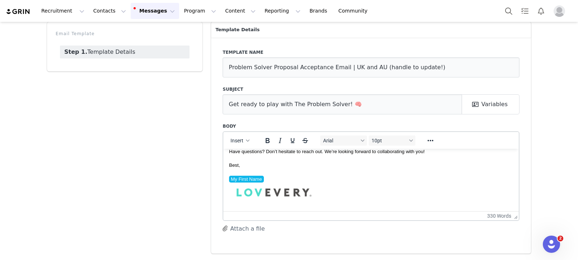
scroll to position [304, 0]
click at [226, 64] on input "Problem Solver Proposal Acceptance Email | UK and AU (handle to update!)" at bounding box center [370, 67] width 297 height 20
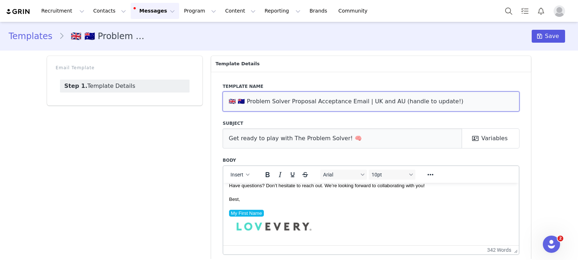
type input "🇬🇧 🇦🇺 Problem Solver Proposal Acceptance Email | UK and AU (handle to update!)"
click at [558, 38] on span "Save" at bounding box center [552, 36] width 14 height 9
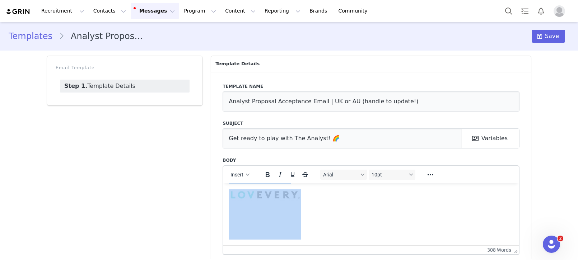
scroll to position [34, 0]
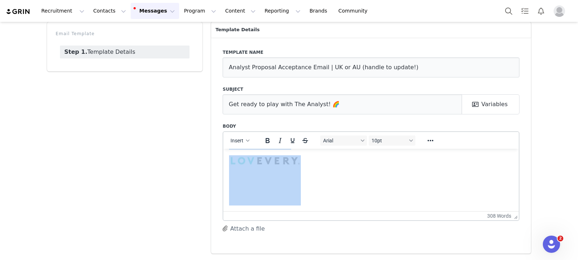
drag, startPoint x: 229, startPoint y: 165, endPoint x: 289, endPoint y: 264, distance: 115.6
click at [289, 211] on html "Hi First Name ! Exciting news: The Analyst Play Kit is on its way to you! 🎉 It’…" at bounding box center [370, 10] width 295 height 401
paste body "Rich Text Area. Press ALT-0 for help."
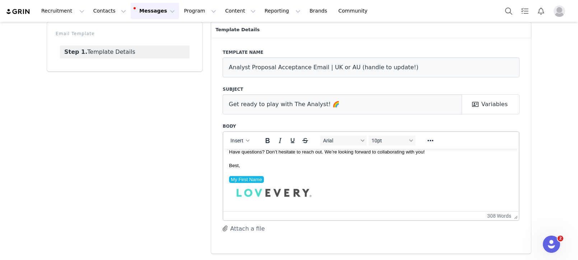
scroll to position [293, 0]
click at [228, 66] on input "Analyst Proposal Acceptance Email | UK or AU (handle to update!)" at bounding box center [370, 67] width 297 height 20
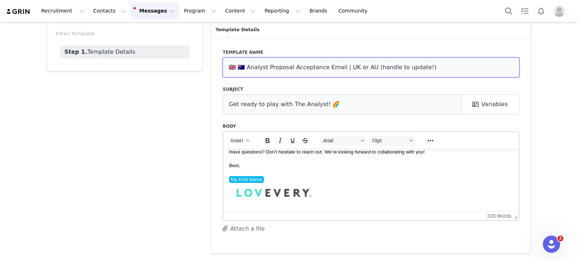
scroll to position [0, 0]
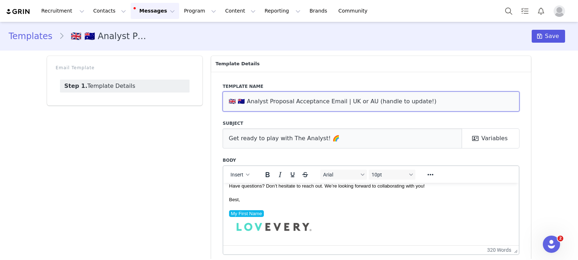
type input "🇬🇧 🇦🇺 Analyst Proposal Acceptance Email | UK or AU (handle to update!)"
click at [546, 30] on button "Save" at bounding box center [547, 36] width 33 height 13
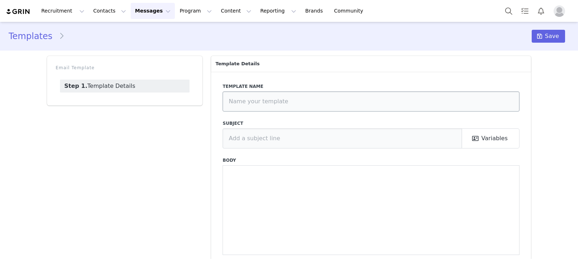
type input "🇬🇧 🇦🇺 Companion Proposal Acceptance Email | UK or AU (handle to update!)"
type input "Get ready to play with The Companion! 🐶"
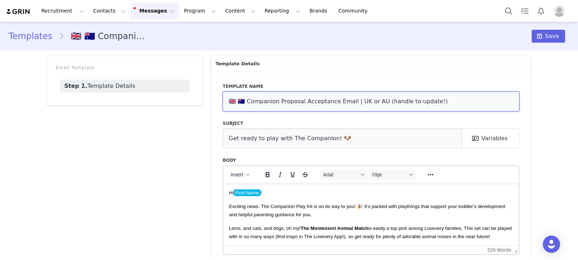
drag, startPoint x: 245, startPoint y: 101, endPoint x: 199, endPoint y: 97, distance: 46.8
click at [199, 98] on div "Email Template Step 1. Template Details Template Details Template name 🇬🇧 🇦🇺 Co…" at bounding box center [289, 172] width 492 height 240
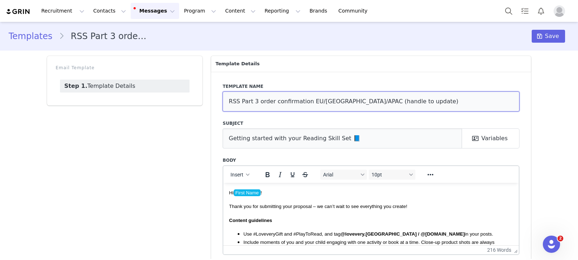
click at [229, 98] on input "RSS Part 3 order confirmation EU/UK/APAC (handle to update)" at bounding box center [370, 101] width 297 height 20
paste input "🇬🇧 🇦🇺"
type input "🇬🇧 🇦🇺 RSS Part 3 order confirmation EU/UK/APAC (handle to update)"
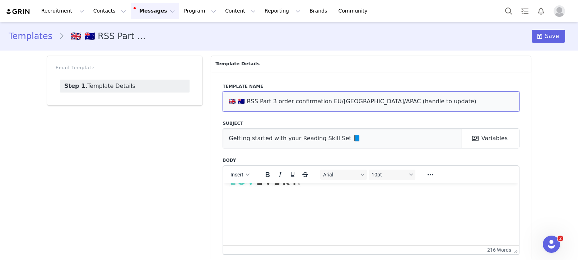
scroll to position [34, 0]
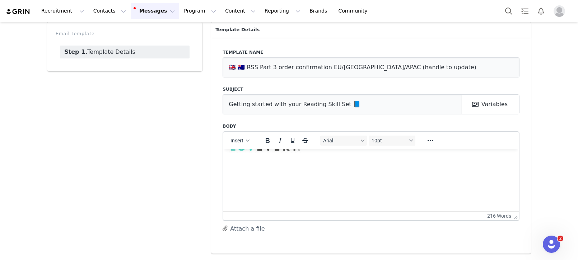
click at [267, 173] on img "Rich Text Area. Press ALT-0 for help." at bounding box center [265, 165] width 72 height 48
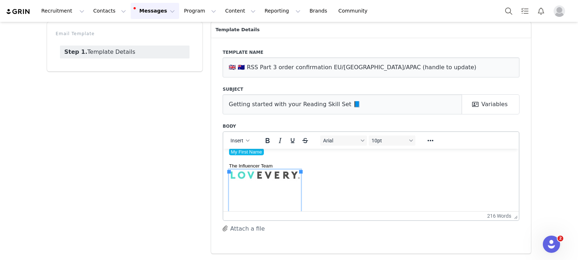
scroll to position [184, 0]
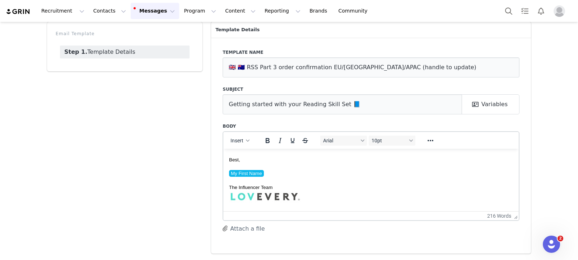
click at [229, 161] on span "Best," at bounding box center [234, 159] width 11 height 5
click at [228, 161] on html "Hi First Name ! Thank you for submitting your proposal – we can’t wait to see e…" at bounding box center [370, 113] width 295 height 296
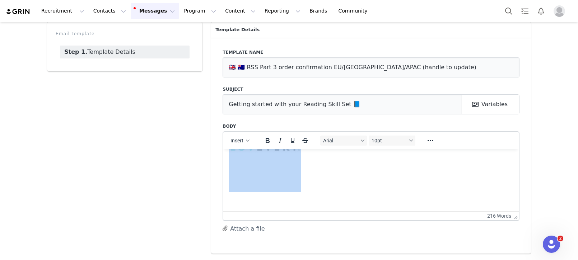
drag, startPoint x: 229, startPoint y: 161, endPoint x: 292, endPoint y: 218, distance: 84.6
click at [292, 211] on html "Hi First Name ! Thank you for submitting your proposal – we can’t wait to see e…" at bounding box center [370, 63] width 295 height 296
paste body "Rich Text Area. Press ALT-0 for help."
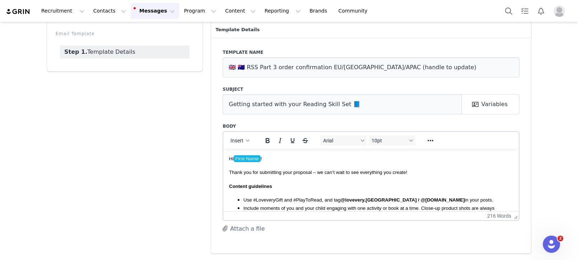
scroll to position [0, 0]
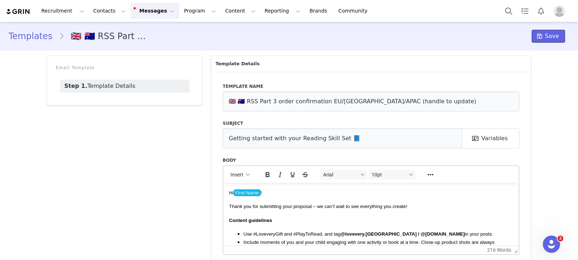
click at [542, 30] on button "Save" at bounding box center [547, 36] width 33 height 13
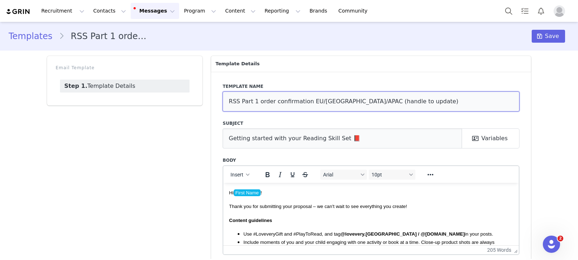
click at [226, 100] on input "RSS Part 1 order confirmation EU/[GEOGRAPHIC_DATA]/APAC (handle to update)" at bounding box center [370, 101] width 297 height 20
paste input "🇬🇧 🇦🇺"
type input "🇬🇧 🇦🇺 RSS Part 1 order confirmation EU/[GEOGRAPHIC_DATA]/APAC (handle to update)"
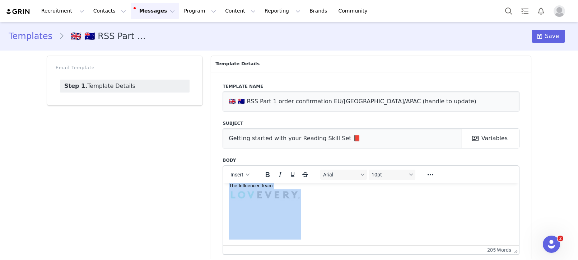
scroll to position [34, 0]
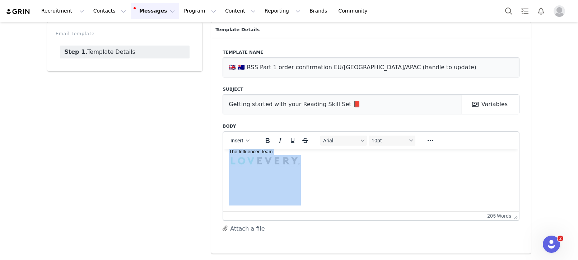
drag, startPoint x: 268, startPoint y: 188, endPoint x: 314, endPoint y: 160, distance: 54.3
click at [293, 211] on html "Hi First Name ! Thank you for submitting your proposal – we can't wait to see e…" at bounding box center [370, 70] width 295 height 282
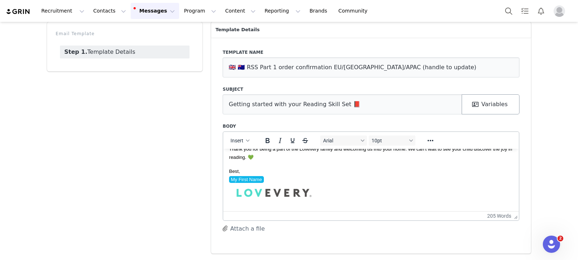
scroll to position [0, 0]
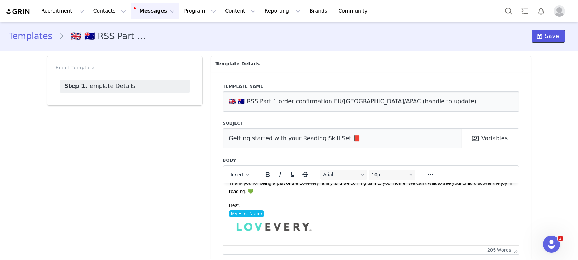
click at [539, 32] on span at bounding box center [539, 36] width 9 height 9
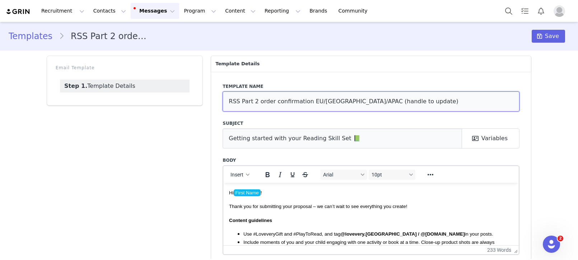
click at [226, 99] on input "RSS Part 2 order confirmation EU/UK/APAC (handle to update)" at bounding box center [370, 101] width 297 height 20
paste input "🇬🇧 🇦🇺"
type input "🇬🇧 🇦🇺 RSS Part 2 order confirmation EU/UK/APAC (handle to update)"
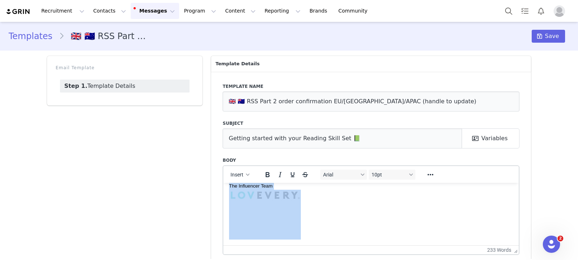
scroll to position [34, 0]
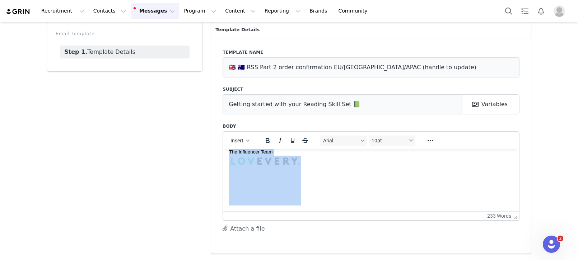
drag, startPoint x: 268, startPoint y: 166, endPoint x: 337, endPoint y: 256, distance: 113.7
click at [337, 211] on html "Hi First Name ! Thank you for submitting your proposal – we can’t wait to see e…" at bounding box center [370, 62] width 295 height 298
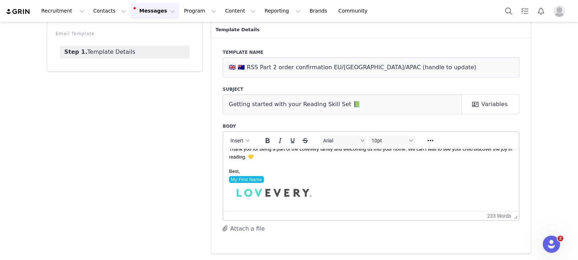
scroll to position [0, 0]
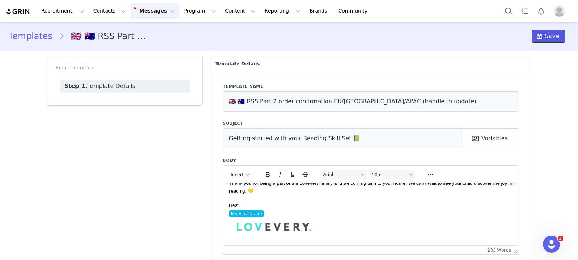
click at [546, 36] on span "Save" at bounding box center [552, 36] width 14 height 9
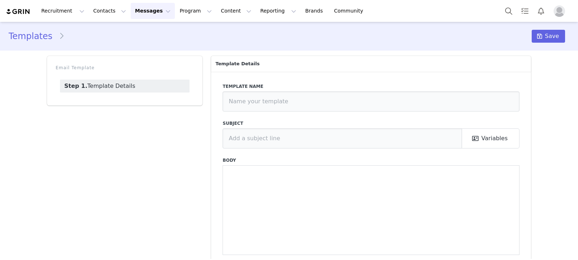
type input "🇬🇧 🇦🇺 Looker Proposal Acceptance Email | UK and AU (handle to update!)"
type input "Get ready to play with The Looker Play Kit! 👀"
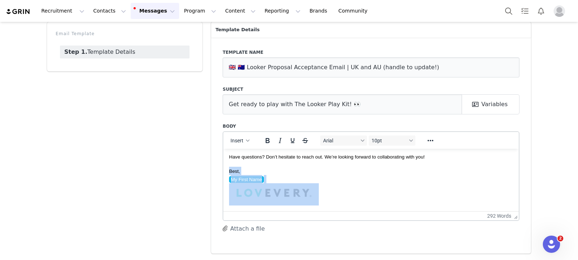
drag, startPoint x: 229, startPoint y: 172, endPoint x: 340, endPoint y: 203, distance: 115.8
click at [340, 203] on body "Hi First Name ! Exciting news: The Looker Play Kit is on its way to you! 🎉 It’s…" at bounding box center [371, 40] width 284 height 329
copy span "Best, My First Name"
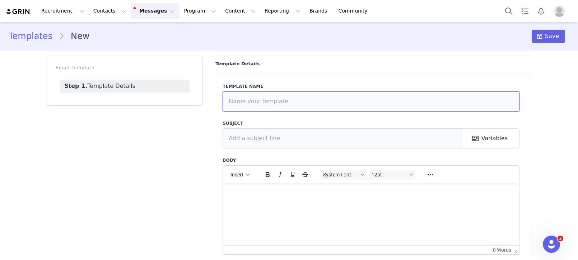
click at [259, 104] on input "text" at bounding box center [370, 101] width 297 height 20
paste input "🇬🇧 🇦🇺 Looker Proposal Acceptance Email | UK and AU (handle to update!)"
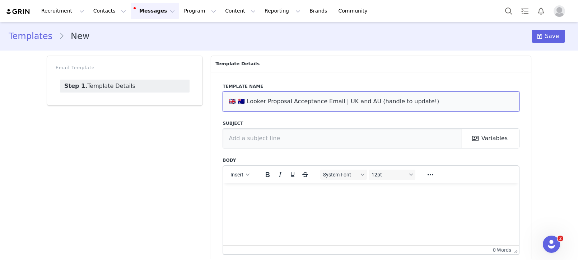
click at [256, 103] on input "🇬🇧 🇦🇺 Looker Proposal Acceptance Email | UK and AU (handle to update!)" at bounding box center [370, 101] width 297 height 20
type input "🇬🇧 🇦🇺 Charmer Proposal Acceptance Email | UK and AU (handle to update!)"
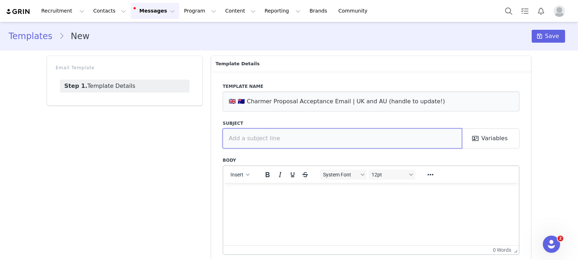
click at [298, 144] on input "text" at bounding box center [341, 138] width 239 height 20
paste input "Get Ready to Play with The Charmer Play Kit! 🤩"
type input "Get Ready to Play with The Charmer Play Kit! 🤩"
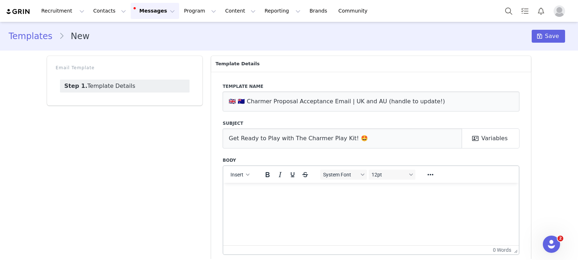
click at [271, 189] on p "Rich Text Area. Press ALT-0 for help." at bounding box center [371, 192] width 284 height 8
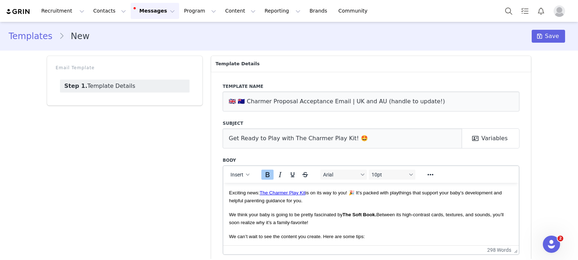
drag, startPoint x: 241, startPoint y: 190, endPoint x: 229, endPoint y: 191, distance: 11.9
click at [241, 190] on span "Exciting news: The Charmer Play Kit is on its way to you! 🎉 It’s packed with pl…" at bounding box center [365, 196] width 273 height 13
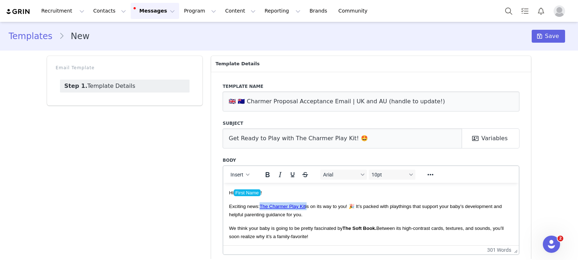
drag, startPoint x: 307, startPoint y: 206, endPoint x: 347, endPoint y: 196, distance: 40.5
click at [259, 205] on span "Exciting news: The Charmer Play Kit is on its way to you! 🎉 It’s packed with pl…" at bounding box center [365, 209] width 273 height 13
click at [430, 173] on icon "Reveal or hide additional toolbar items" at bounding box center [430, 174] width 9 height 9
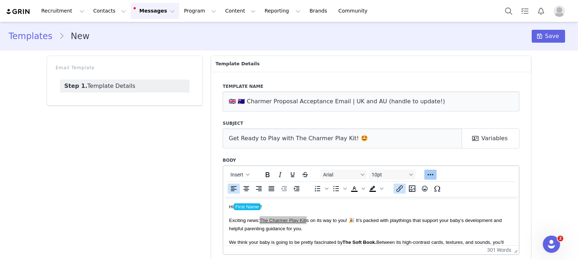
click at [395, 187] on icon "Insert/edit link" at bounding box center [399, 188] width 9 height 9
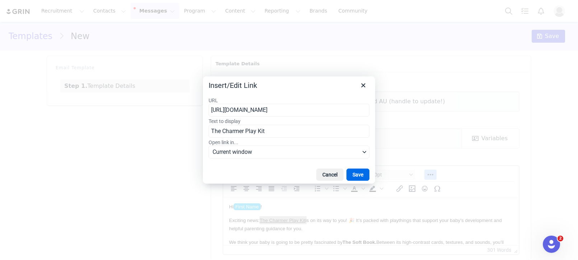
click at [281, 114] on input "[URL][DOMAIN_NAME]" at bounding box center [288, 110] width 161 height 13
click at [354, 178] on button "Save" at bounding box center [357, 175] width 23 height 12
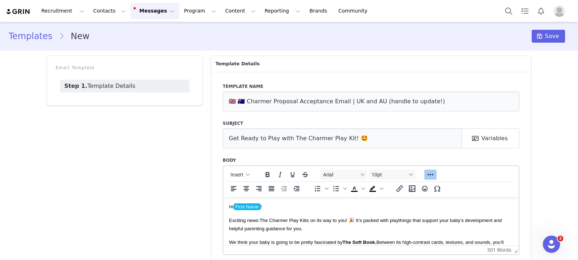
click at [338, 220] on span "Exciting news: The Charmer Play Kit is on its way to you! 🎉 It’s packed with pl…" at bounding box center [365, 223] width 273 height 13
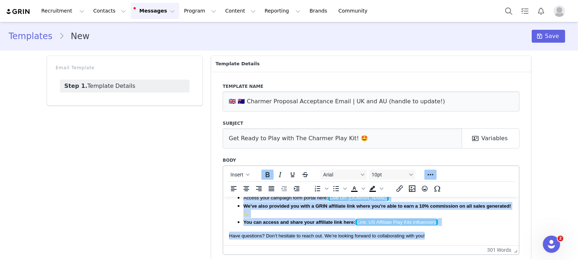
scroll to position [268, 0]
drag, startPoint x: 229, startPoint y: 206, endPoint x: 458, endPoint y: 242, distance: 232.5
click at [478, 245] on html "Hi First Name ! Exciting news: The Charmer Play Kit is on its way to you! 🎉 It’…" at bounding box center [370, 88] width 295 height 313
paste body "Rich Text Area. Press ALT-0 for help."
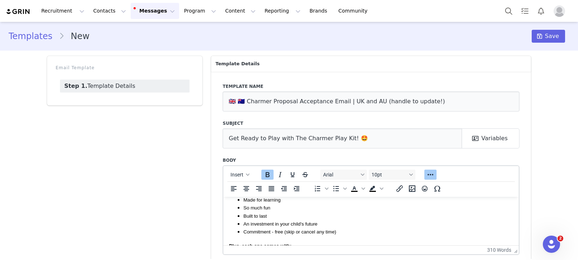
scroll to position [0, 0]
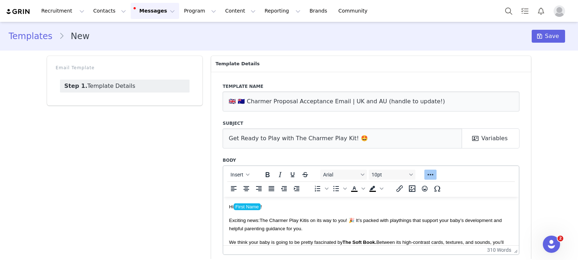
drag, startPoint x: 389, startPoint y: 228, endPoint x: 169, endPoint y: 162, distance: 230.3
copy body "Lo Ipsum Dolo ! Sitametc adip: Eli Seddoei Temp Inc ut la etd mag al eni! 🎉 Ad’…"
click at [317, 224] on p "Exciting news: The Charmer Play Kit is on its way to you! 🎉 It’s packed with pl…" at bounding box center [371, 224] width 284 height 16
click at [274, 227] on span "Exciting news: The Charmer Play Kit is on its way to you! 🎉 It’s packed with pl…" at bounding box center [365, 223] width 273 height 13
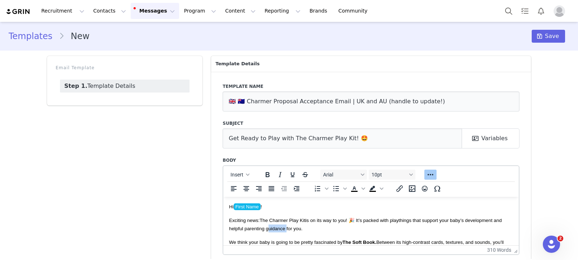
click at [274, 227] on span "Exciting news: The Charmer Play Kit is on its way to you! 🎉 It’s packed with pl…" at bounding box center [365, 223] width 273 height 13
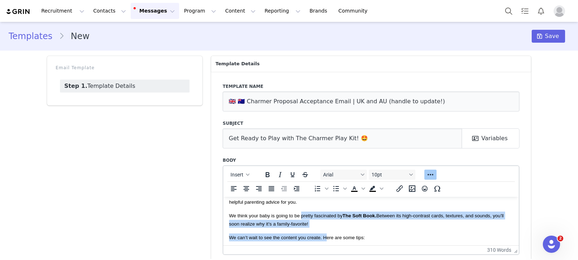
scroll to position [34, 0]
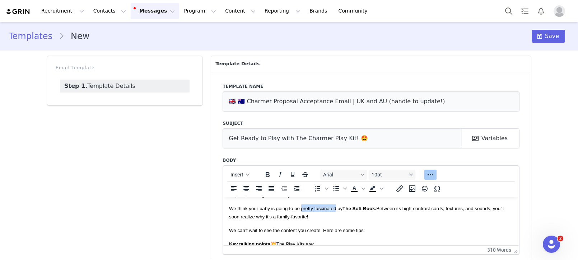
drag, startPoint x: 301, startPoint y: 239, endPoint x: 344, endPoint y: 241, distance: 43.1
click at [337, 210] on span "We think your baby is going to be pretty fascinated by The Soft Book. Between i…" at bounding box center [366, 212] width 274 height 13
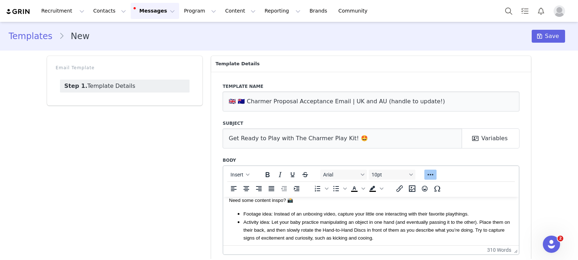
scroll to position [179, 0]
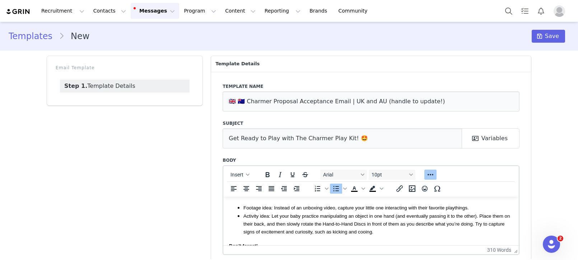
click at [241, 217] on ul "Footage idea: Instead of an unboxing video, capture your little one interacting…" at bounding box center [371, 219] width 284 height 32
drag, startPoint x: 243, startPoint y: 217, endPoint x: 393, endPoint y: 215, distance: 150.3
click at [393, 215] on ul "Footage idea: Instead of an unboxing video, capture your little one interacting…" at bounding box center [371, 219] width 284 height 32
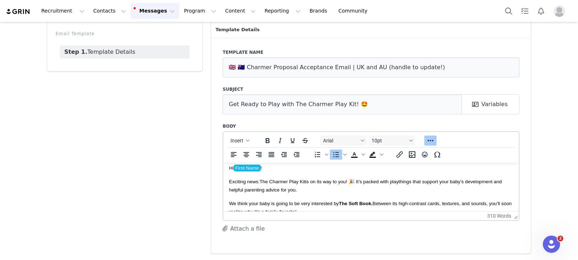
scroll to position [0, 0]
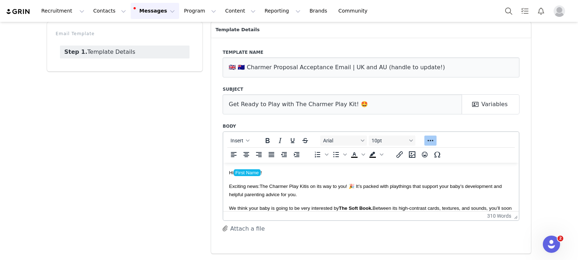
drag, startPoint x: 303, startPoint y: 193, endPoint x: 178, endPoint y: 145, distance: 133.5
copy body "Hi First Name ! Exciting news: The Charmer Play Kit is on its way to you! 🎉 It’…"
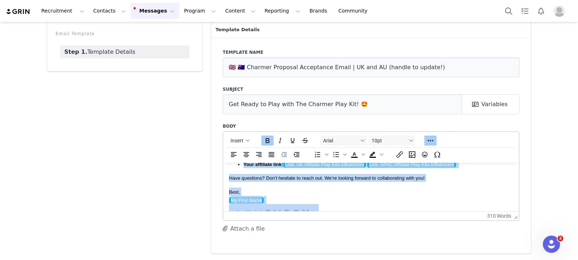
scroll to position [302, 0]
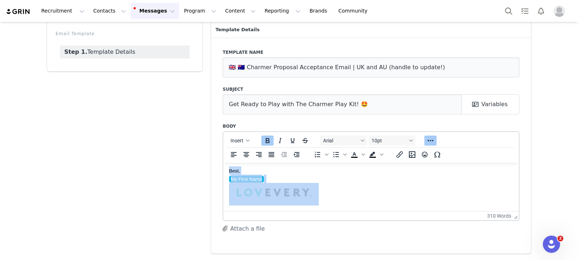
drag, startPoint x: 229, startPoint y: 189, endPoint x: 299, endPoint y: 178, distance: 70.8
click at [286, 208] on html "Hi First Name ! Exciting news: The Charmer Play Kit is on its way to you! 🎉 It’…" at bounding box center [370, 36] width 295 height 349
copy body "Don’t forget! Use #LoveveryGift and tag @lovevery.europe / @lovevery.au / @love…"
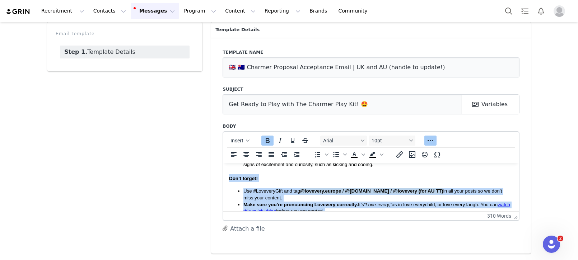
scroll to position [210, 0]
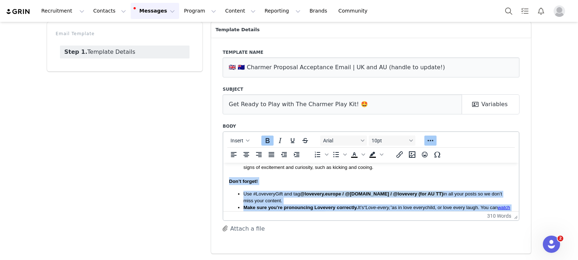
click at [338, 187] on body "Hi First Name ! Exciting news: The Charmer Play Kit is on its way to you! 🎉 It’…" at bounding box center [371, 127] width 284 height 337
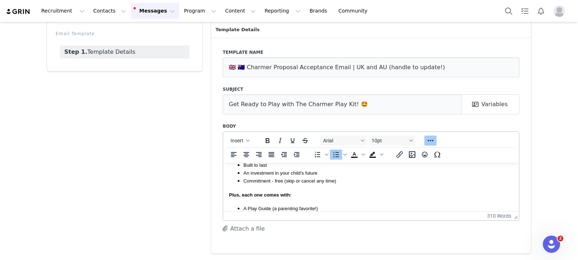
scroll to position [119, 0]
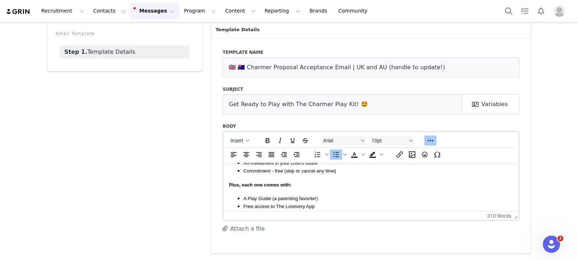
click at [305, 200] on span "A Play Guide (a parenting favorite!)" at bounding box center [280, 198] width 74 height 5
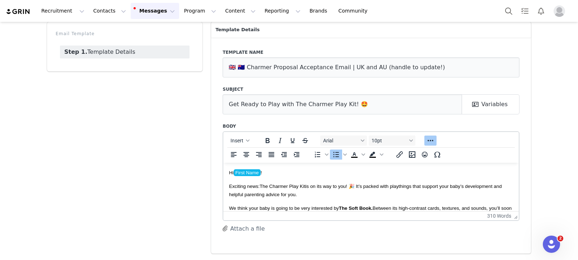
scroll to position [0, 0]
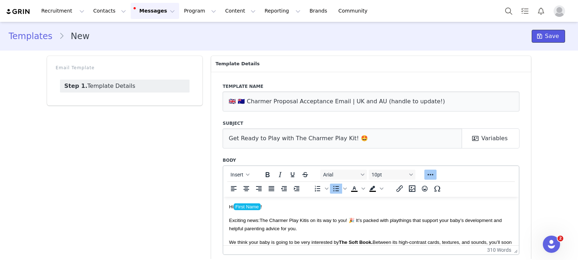
drag, startPoint x: 542, startPoint y: 32, endPoint x: 528, endPoint y: 28, distance: 14.4
click at [542, 32] on span at bounding box center [539, 36] width 9 height 9
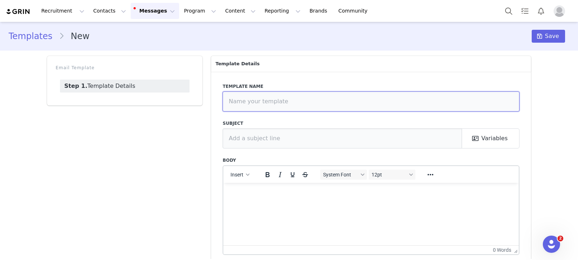
drag, startPoint x: 278, startPoint y: 97, endPoint x: 269, endPoint y: 102, distance: 10.5
click at [278, 97] on input "text" at bounding box center [370, 101] width 297 height 20
paste input "🇬🇧 🇦🇺 Looker Proposal Acceptance Email | UK and AU (handle to update!)"
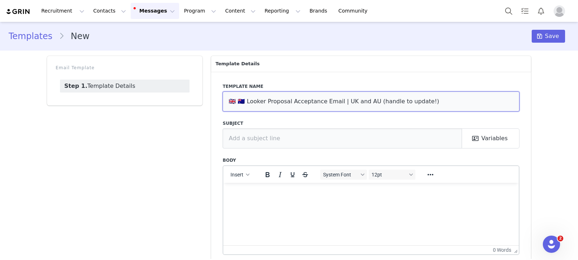
click at [251, 103] on input "🇬🇧 🇦🇺 Looker Proposal Acceptance Email | UK and AU (handle to update!)" at bounding box center [370, 101] width 297 height 20
type input "🇬🇧 🇦🇺 Senser Proposal Acceptance Email | UK and AU (handle to update!)"
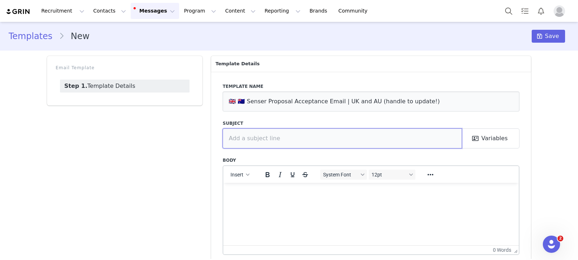
click at [281, 140] on input "text" at bounding box center [341, 138] width 239 height 20
paste input "Get Ready to Play with The Senser Play Kit! 🎊"
type input "Get Ready to Play with The Senser Play Kit! 🎊"
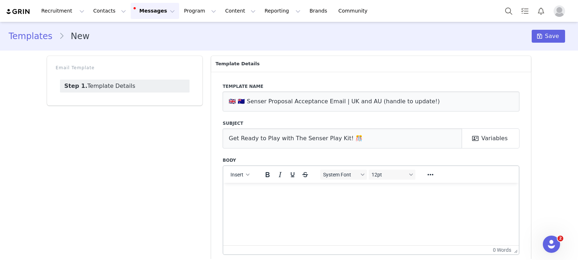
click at [286, 195] on p "Rich Text Area. Press ALT-0 for help." at bounding box center [371, 192] width 284 height 8
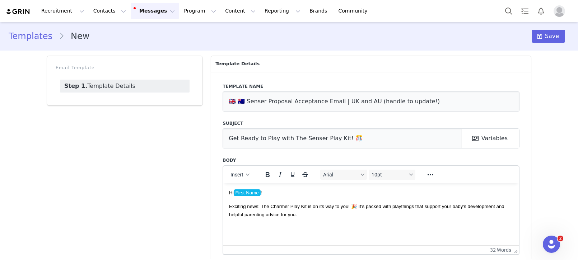
click at [267, 206] on span "Exciting news: The Charmer Play Kit is on its way to you! 🎉 It’s packed with pl…" at bounding box center [366, 209] width 275 height 13
click at [276, 206] on span "Exciting news: The Charmer Play Kit is on its way to you! 🎉 It’s packed with pl…" at bounding box center [366, 209] width 275 height 13
click at [269, 224] on html "Hi First Name ! Exciting news: The Senser Play Kit is on its way to you! 🎉 It’s…" at bounding box center [370, 203] width 295 height 41
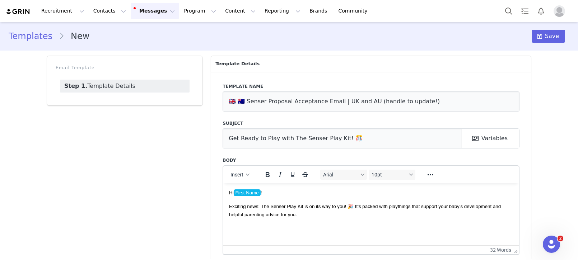
drag, startPoint x: 290, startPoint y: 228, endPoint x: 301, endPoint y: 219, distance: 14.0
click at [290, 224] on html "Hi First Name ! Exciting news: The Senser Play Kit is on its way to you! 🎉 It’s…" at bounding box center [370, 203] width 295 height 41
click at [304, 217] on p "Exciting news: The Senser Play Kit is on its way to you! 🎉 It’s packed with pla…" at bounding box center [371, 210] width 284 height 16
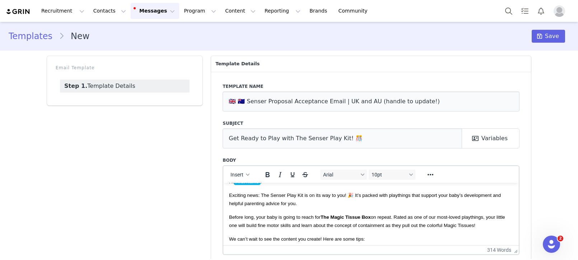
scroll to position [11, 0]
drag, startPoint x: 439, startPoint y: 219, endPoint x: 462, endPoint y: 217, distance: 22.6
click at [462, 217] on span "Before long, your baby is going to reach for The Magic Tissue Box on repeat. Ra…" at bounding box center [367, 220] width 276 height 13
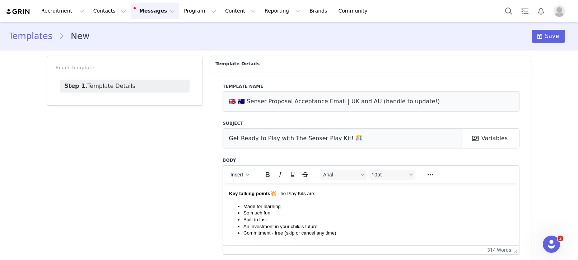
scroll to position [71, 0]
drag, startPoint x: 275, startPoint y: 232, endPoint x: 293, endPoint y: 232, distance: 17.6
click at [275, 232] on span "Commitment - free (skip or cancel any time)" at bounding box center [289, 231] width 93 height 5
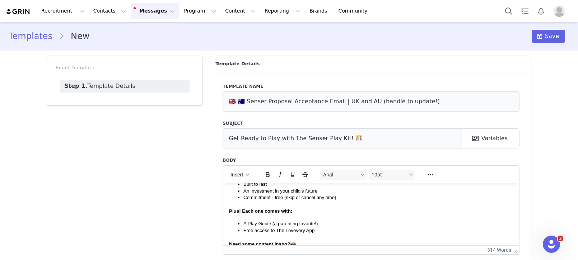
scroll to position [109, 0]
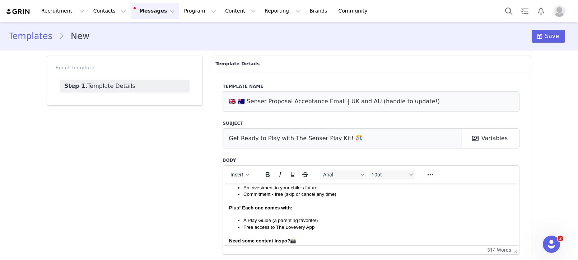
click at [309, 222] on span "A Play Guide (a parenting favorite!)" at bounding box center [280, 219] width 74 height 5
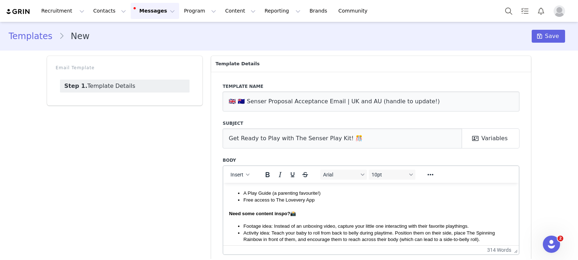
scroll to position [0, 0]
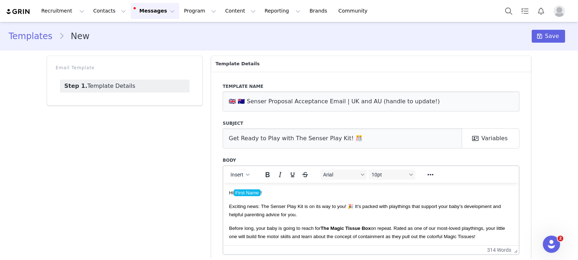
click at [433, 237] on span "Before long, your baby is going to reach for The Magic Tissue Box on repeat. Ra…" at bounding box center [367, 231] width 276 height 13
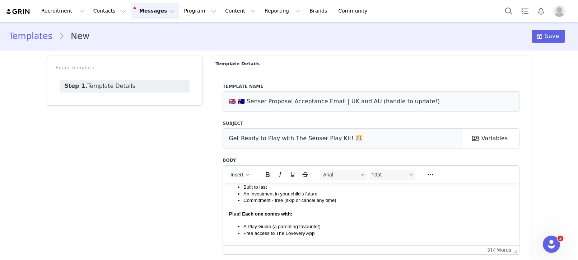
scroll to position [106, 0]
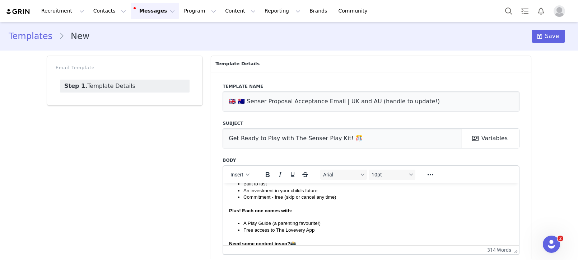
click at [279, 225] on span "A Play Guide (a parenting favourite!)" at bounding box center [281, 222] width 77 height 5
click at [309, 224] on span "A Play Guide (a parenting favourite!)" at bounding box center [281, 222] width 77 height 5
copy span "favourite"
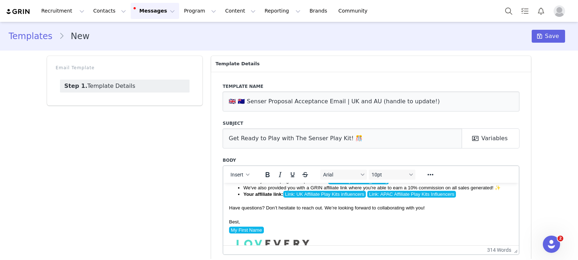
scroll to position [265, 0]
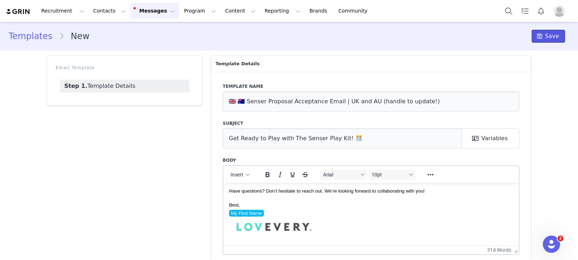
click at [542, 40] on span at bounding box center [539, 36] width 9 height 9
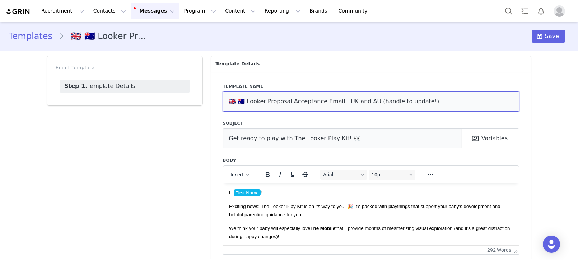
click at [283, 105] on input "🇬🇧 🇦🇺 Looker Proposal Acceptance Email | UK and AU (handle to update!)" at bounding box center [370, 101] width 297 height 20
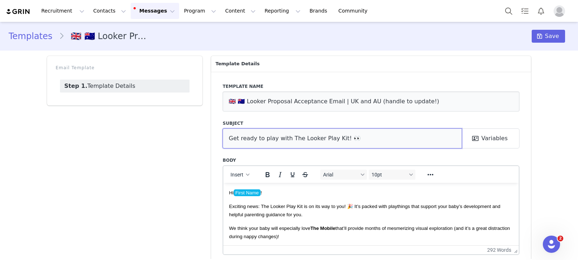
click at [269, 140] on input "Get ready to play with The Looker Play Kit! 👀" at bounding box center [341, 138] width 239 height 20
drag, startPoint x: 269, startPoint y: 140, endPoint x: 293, endPoint y: 122, distance: 29.9
click at [269, 140] on input "Get ready to play with The Looker Play Kit! 👀" at bounding box center [341, 138] width 239 height 20
drag, startPoint x: 276, startPoint y: 195, endPoint x: 186, endPoint y: 185, distance: 90.2
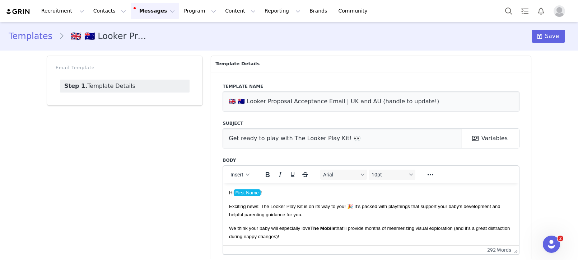
copy span "Hi First Name !"
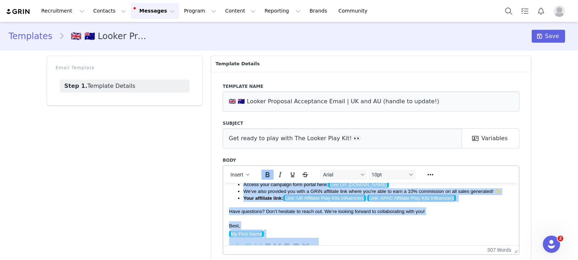
scroll to position [279, 0]
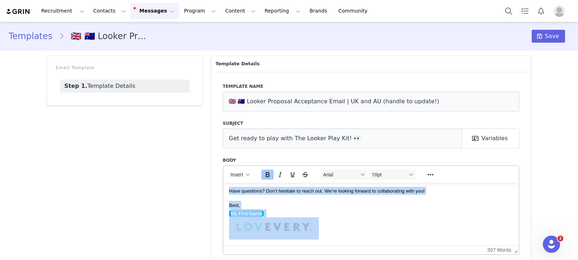
drag, startPoint x: 253, startPoint y: 197, endPoint x: 447, endPoint y: 246, distance: 200.3
click at [447, 245] on html "Hi First Name ! Exciting news: The Looker Play Kit is on its way to you! 🎉 It’s…" at bounding box center [370, 75] width 295 height 340
copy body "Don’t forget! Use #LoveveryGift and tag @lovevery.europe / @lovevery.au / @love…"
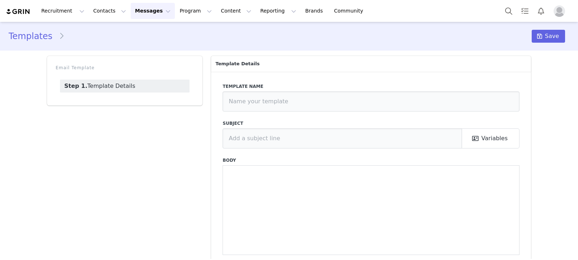
type input "Charmer Proposal Acceptance Email | [GEOGRAPHIC_DATA]"
type input "Get Ready to Play with The Charmer Play Kit! 🤩"
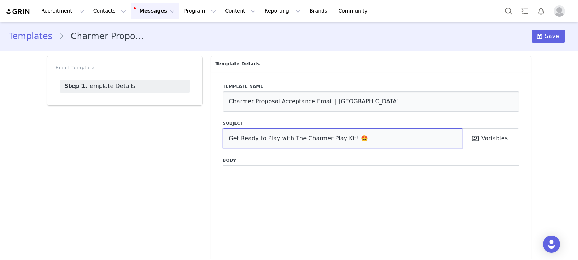
click at [324, 147] on input "Get Ready to Play with The Charmer Play Kit! 🤩" at bounding box center [341, 138] width 239 height 20
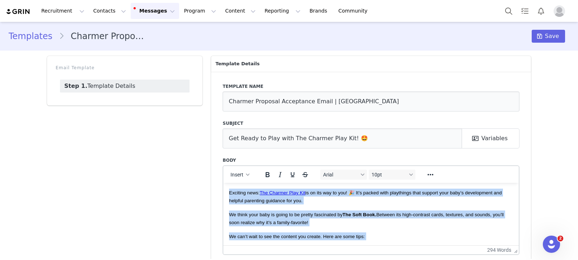
drag, startPoint x: 451, startPoint y: 220, endPoint x: 398, endPoint y: 341, distance: 132.0
copy body "Loremips dolo: Sit Ametcon Adip Eli se do eiu tem in utl! 🎉 Et’d magnaa enim ad…"
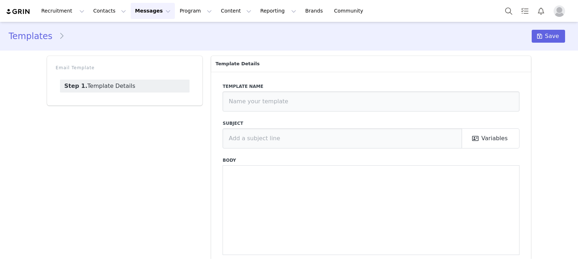
type input "Senser Proposal Acceptance Email | US"
type input "Get Ready to Play with The Senser Play Kit! 🎊"
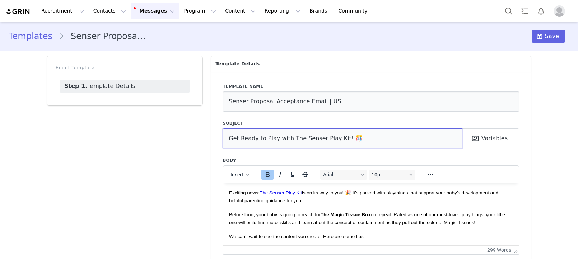
click at [279, 142] on input "Get Ready to Play with The Senser Play Kit! 🎊" at bounding box center [341, 138] width 239 height 20
drag, startPoint x: 279, startPoint y: 142, endPoint x: 320, endPoint y: 62, distance: 90.3
click at [279, 142] on input "Get Ready to Play with The Senser Play Kit! 🎊" at bounding box center [341, 138] width 239 height 20
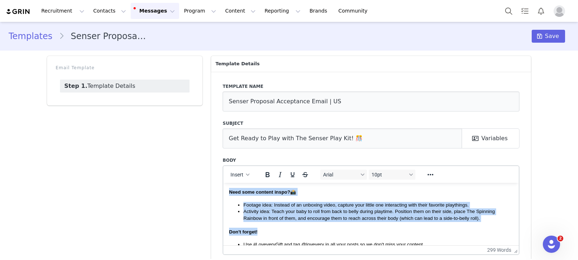
scroll to position [157, 0]
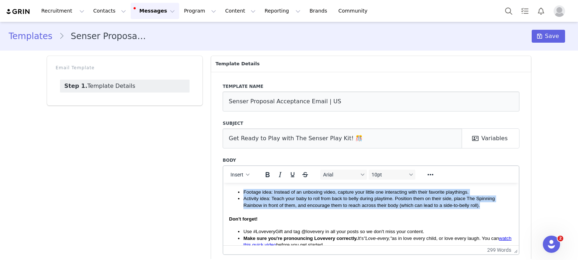
drag, startPoint x: 230, startPoint y: 214, endPoint x: 526, endPoint y: 212, distance: 295.3
click at [518, 212] on html "Exciting news: The Senser Play Kit is on its way to you! 🎉 It’s packed with pla…" at bounding box center [370, 196] width 295 height 341
copy body "Before long, your baby is going to reach for The Magic Tissue Box on repeat. Ra…"
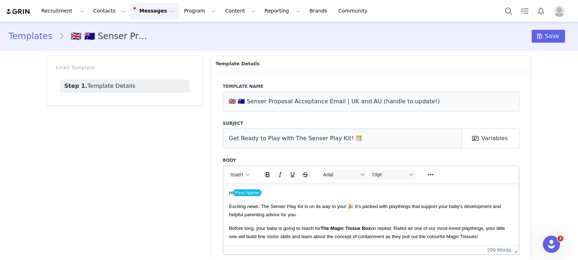
click at [326, 210] on p "Exciting news: The Senser Play Kit is on its way to you! 🎉 It’s packed with pla…" at bounding box center [371, 210] width 284 height 16
click at [272, 214] on span "Exciting news: The Senser Play Kit is on its way to you! 🎉 It’s packed with pla…" at bounding box center [365, 209] width 272 height 13
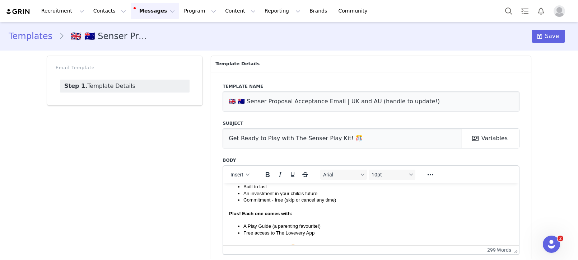
scroll to position [112, 0]
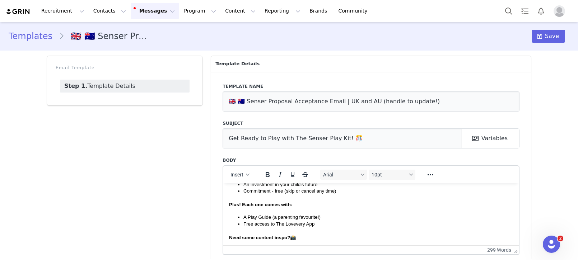
drag, startPoint x: 274, startPoint y: 192, endPoint x: 277, endPoint y: 194, distance: 4.0
click at [274, 192] on span "Commitment - free (skip or cancel any time)" at bounding box center [289, 190] width 93 height 5
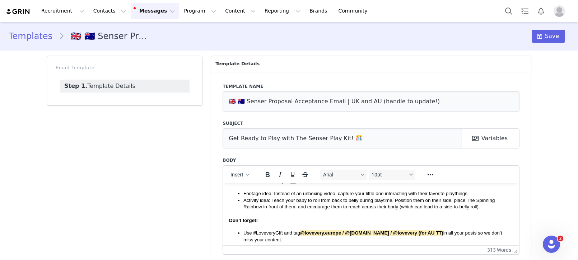
scroll to position [265, 0]
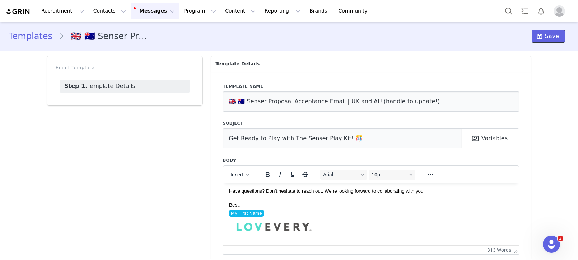
click at [558, 38] on span "Save" at bounding box center [552, 36] width 14 height 9
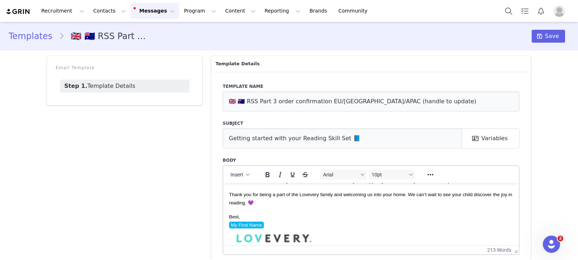
scroll to position [174, 0]
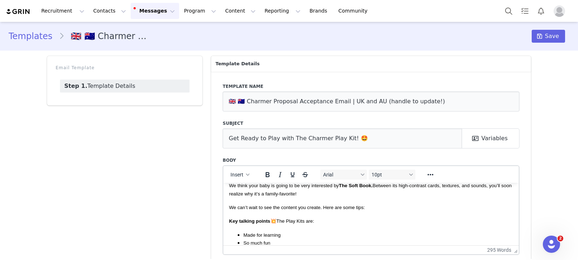
scroll to position [44, 0]
click at [297, 194] on span "We think your baby is going to be very interested by The Soft Book. Between its…" at bounding box center [370, 187] width 282 height 13
paste body "Rich Text Area. Press ALT-0 for help."
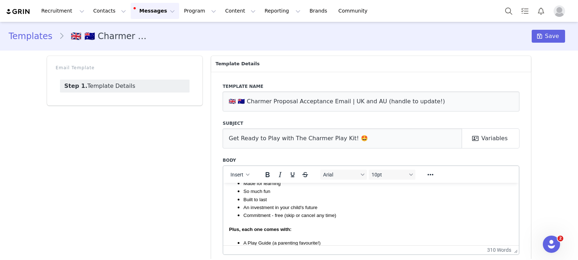
scroll to position [95, 0]
click at [277, 216] on span "Commitment - free (skip or cancel any time)" at bounding box center [289, 214] width 93 height 5
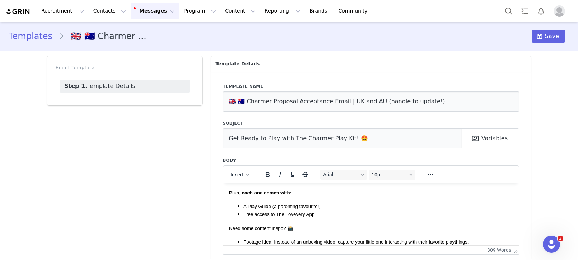
scroll to position [136, 0]
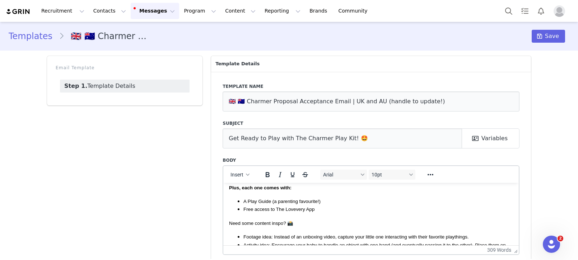
click at [308, 203] on span "A Play Guide (a parenting favourite!)" at bounding box center [281, 200] width 77 height 5
drag, startPoint x: 308, startPoint y: 203, endPoint x: 351, endPoint y: 209, distance: 43.8
click at [308, 203] on span "A Play Guide (a parenting favourite!)" at bounding box center [281, 200] width 77 height 5
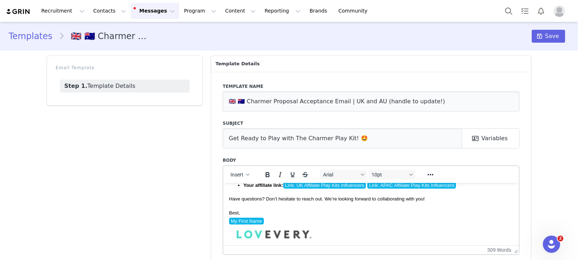
scroll to position [288, 0]
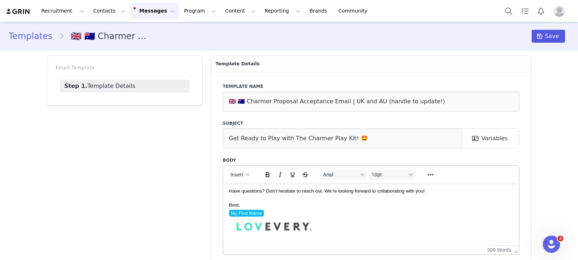
drag, startPoint x: 546, startPoint y: 44, endPoint x: 548, endPoint y: 40, distance: 4.7
click at [546, 44] on div "Templates 🇬🇧 🇦🇺 Charmer Proposal Acceptance Email | UK and AU (handle to update…" at bounding box center [289, 36] width 578 height 24
click at [549, 38] on span "Save" at bounding box center [552, 36] width 14 height 9
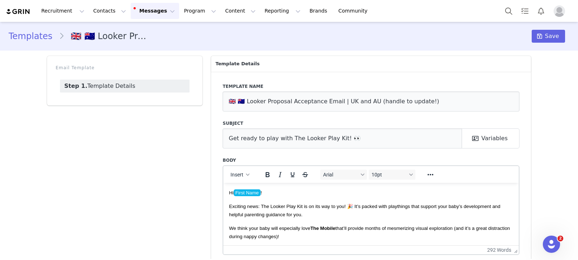
click at [269, 214] on span "Exciting news: The Looker Play Kit is on its way to you! 🎉 It’s packed with pla…" at bounding box center [364, 209] width 271 height 13
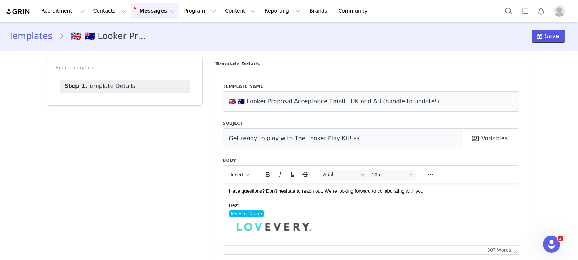
click at [542, 41] on button "Save" at bounding box center [547, 36] width 33 height 13
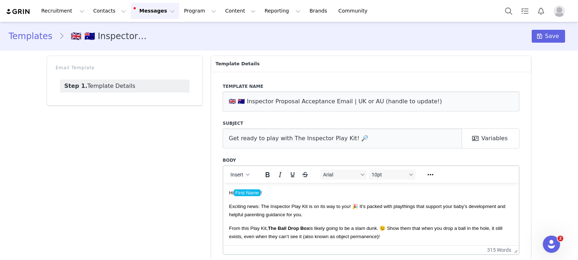
click at [269, 216] on span "Exciting news: The Inspector Play Kit is on its way to you! 🎉 It’s packed with …" at bounding box center [367, 209] width 276 height 13
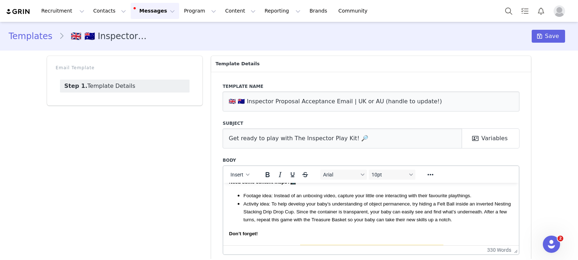
scroll to position [301, 0]
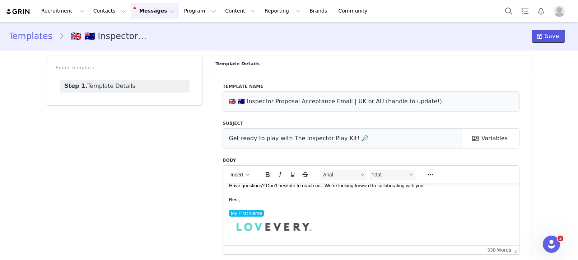
click at [547, 37] on span "Save" at bounding box center [552, 36] width 14 height 9
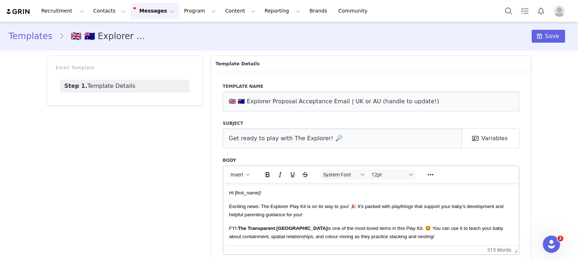
click at [276, 215] on span "Exciting news: The Explorer Play Kit is on its way to you! 🎉 It’s packed with p…" at bounding box center [366, 209] width 274 height 13
click at [275, 215] on span "Exciting news: The Explorer Play Kit is on its way to you! 🎉 It’s packed with p…" at bounding box center [366, 209] width 274 height 13
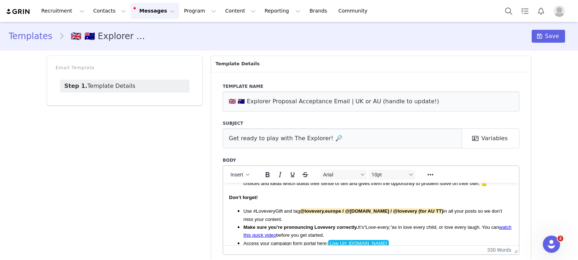
scroll to position [304, 0]
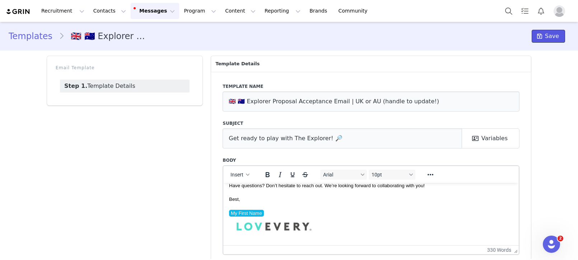
click at [551, 34] on span "Save" at bounding box center [552, 36] width 14 height 9
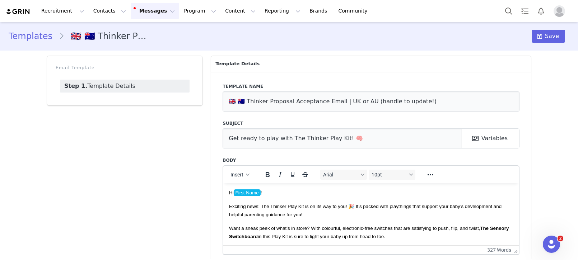
click at [276, 214] on span "Exciting news: The Thinker Play Kit is on its way to you! 🎉 It’s packed with pl…" at bounding box center [365, 209] width 272 height 13
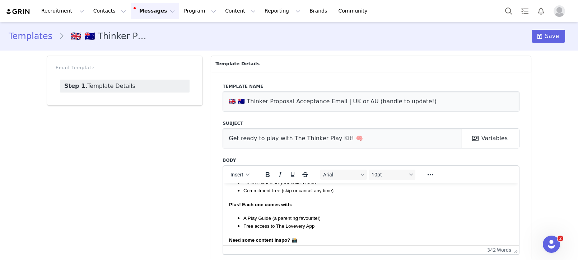
scroll to position [122, 0]
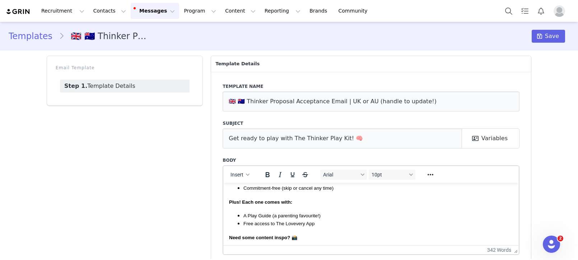
click at [557, 28] on div "Templates 🇬🇧 🇦🇺 Thinker Proposal Acceptance Email | UK or AU (handle to update!…" at bounding box center [289, 36] width 578 height 24
click at [535, 34] on button "Save" at bounding box center [547, 36] width 33 height 13
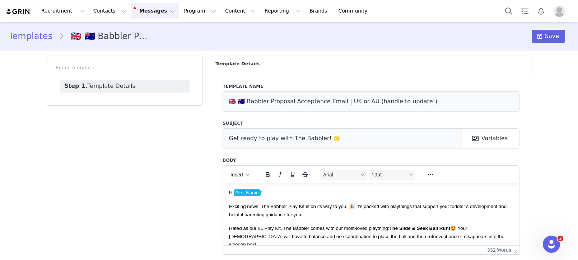
click at [268, 210] on p "Exciting news: The Babbler Play Kit is on its way to you! 🎉 It’s packed with pl…" at bounding box center [371, 210] width 284 height 16
click at [270, 214] on span "Exciting news: The Babbler Play Kit is on its way to you! 🎉 It’s packed with pl…" at bounding box center [367, 209] width 277 height 13
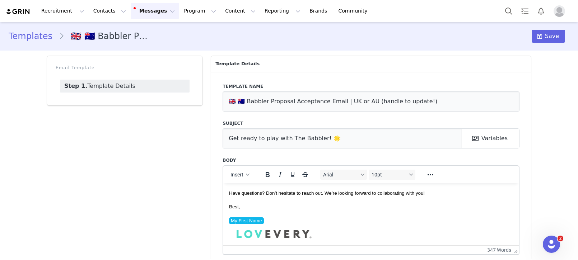
scroll to position [306, 0]
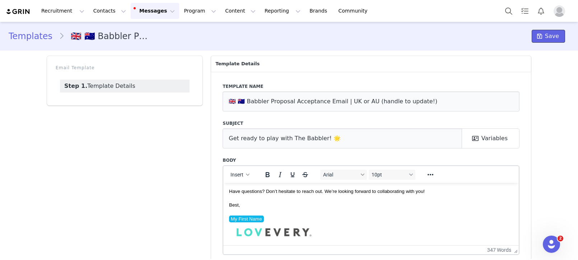
click at [562, 37] on button "Save" at bounding box center [547, 36] width 33 height 13
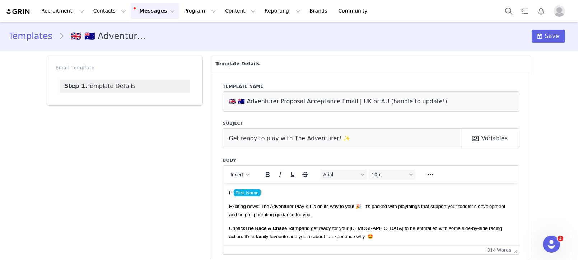
click at [264, 216] on span "Exciting news: The Adventurer Play Kit is on its way to you! 🎉 It’s packed with…" at bounding box center [367, 209] width 276 height 13
click at [275, 215] on span "Exciting news: The Adventurer Play Kit is on its way to you! 🎉 It’s packed with…" at bounding box center [367, 209] width 276 height 13
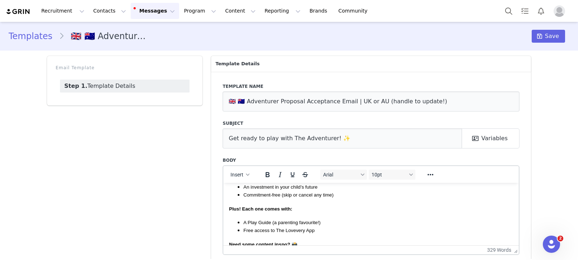
scroll to position [115, 0]
click at [547, 37] on span "Save" at bounding box center [552, 36] width 14 height 9
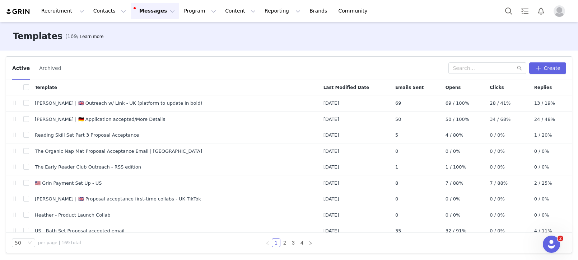
click at [561, 10] on img "Profile" at bounding box center [558, 10] width 11 height 11
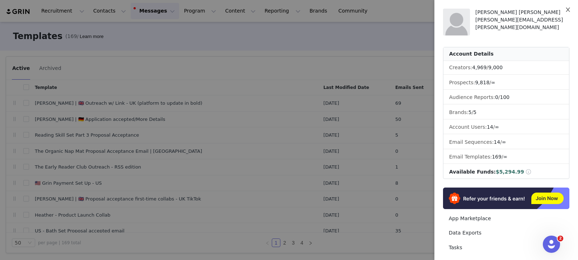
click at [566, 10] on icon "icon: close" at bounding box center [568, 10] width 6 height 6
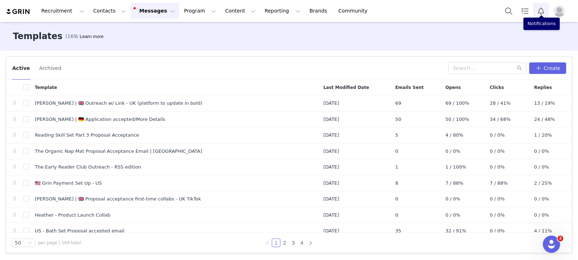
click at [544, 13] on button "Notifications" at bounding box center [541, 11] width 16 height 16
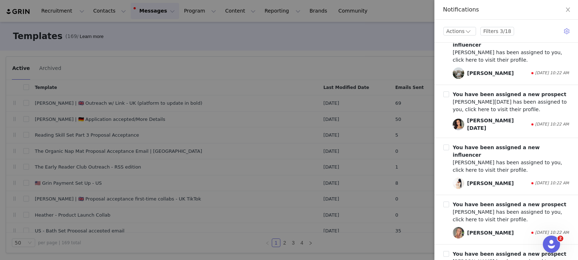
scroll to position [1048, 0]
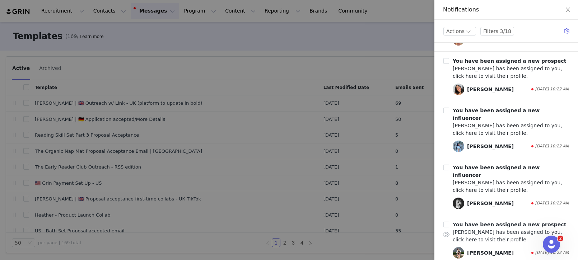
click at [504, 222] on b "You have been assigned a new prospect" at bounding box center [508, 225] width 113 height 6
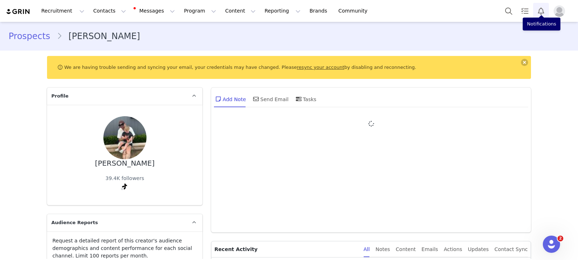
type input "+1 (United States)"
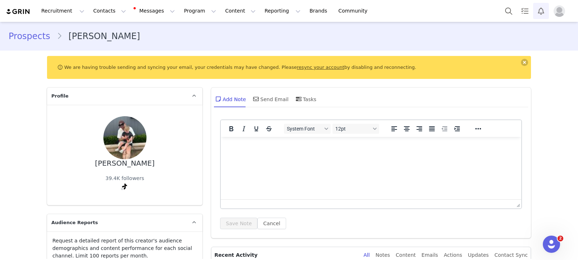
click at [540, 10] on button "Notifications" at bounding box center [541, 11] width 16 height 16
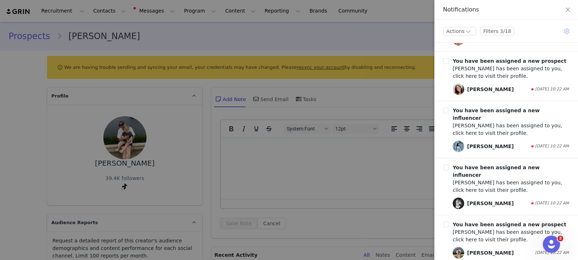
click at [563, 30] on button "button" at bounding box center [567, 30] width 9 height 11
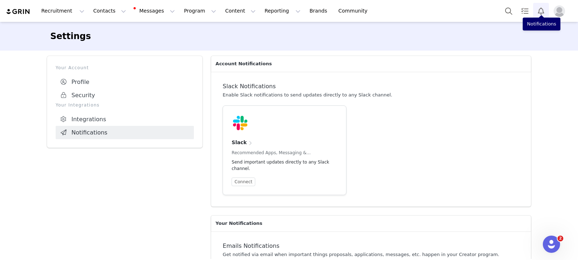
click at [537, 13] on button "Notifications" at bounding box center [541, 11] width 16 height 16
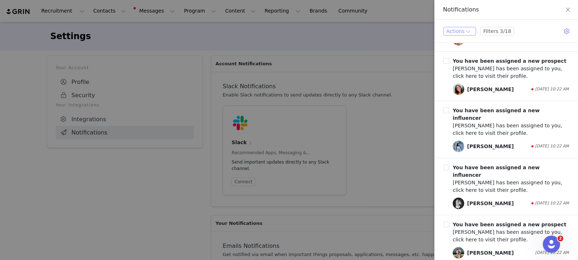
click at [447, 32] on button "Actions" at bounding box center [459, 31] width 33 height 9
click at [466, 72] on li "Archive All" at bounding box center [468, 70] width 50 height 11
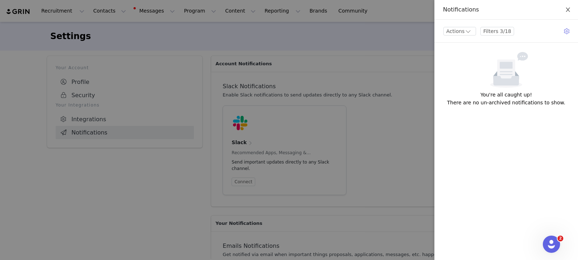
drag, startPoint x: 566, startPoint y: 13, endPoint x: 553, endPoint y: 17, distance: 13.8
click at [565, 13] on button "Close" at bounding box center [568, 10] width 20 height 20
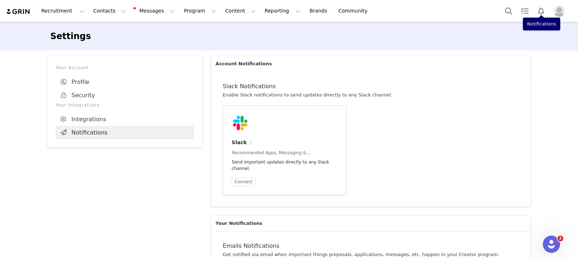
click at [563, 12] on img "Profile" at bounding box center [558, 10] width 11 height 11
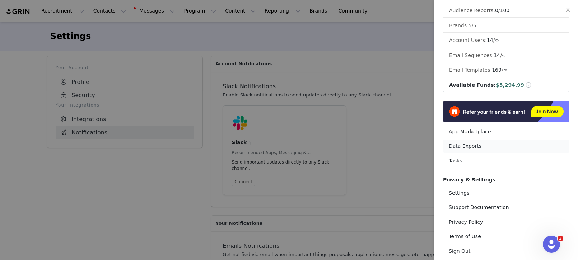
scroll to position [104, 0]
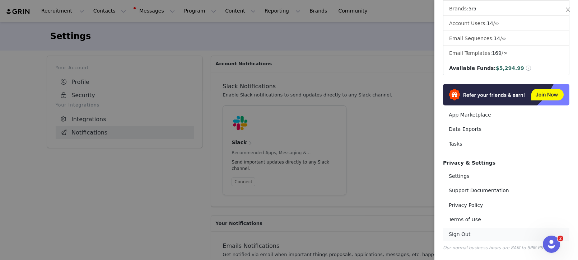
click at [463, 234] on link "Sign Out" at bounding box center [506, 234] width 126 height 13
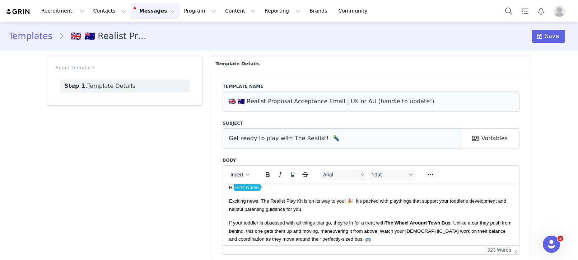
scroll to position [5, 0]
click at [275, 208] on span "Exciting news: The Realist Play Kit is on its way to you! 🎉 It’s packed with pl…" at bounding box center [367, 205] width 277 height 13
click at [276, 208] on span "Exciting news: The Realist Play Kit is on its way to you! 🎉 It’s packed with pl…" at bounding box center [367, 205] width 277 height 13
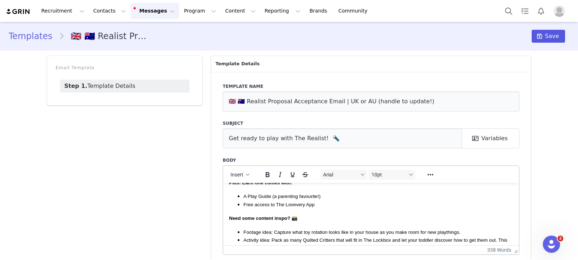
scroll to position [150, 0]
click at [542, 37] on icon at bounding box center [539, 36] width 5 height 6
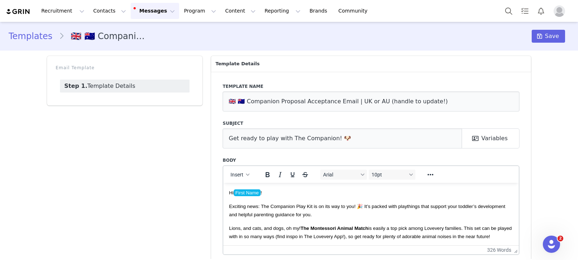
click at [279, 215] on span "Exciting news: The Companion Play Kit is on its way to you! 🎉 It’s packed with …" at bounding box center [367, 209] width 276 height 13
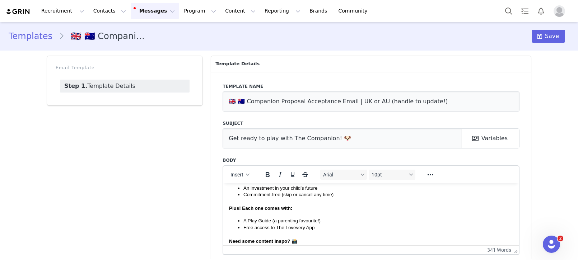
scroll to position [110, 0]
click at [539, 37] on icon at bounding box center [539, 36] width 5 height 6
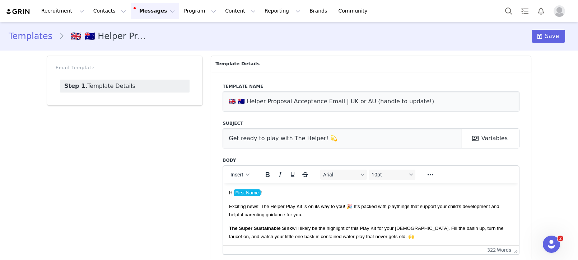
click at [272, 216] on span "Exciting news: The Helper Play Kit is on its way to you! 🎉 It’s packed with pla…" at bounding box center [364, 209] width 270 height 13
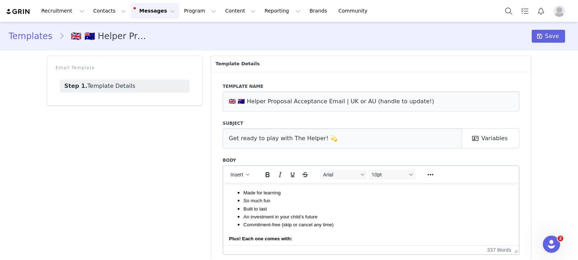
scroll to position [85, 0]
drag, startPoint x: 544, startPoint y: 35, endPoint x: 365, endPoint y: 17, distance: 180.3
click at [544, 35] on span at bounding box center [539, 36] width 9 height 9
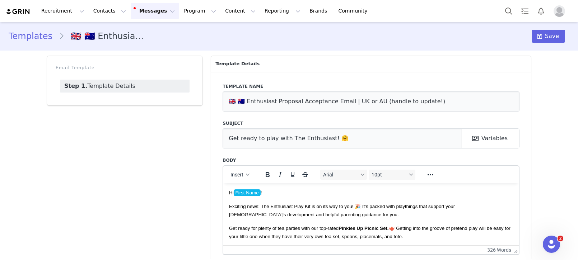
click at [285, 215] on span "Exciting news: The Enthusiast Play Kit is on its way to you! 🎉 It’s packed with…" at bounding box center [342, 209] width 226 height 13
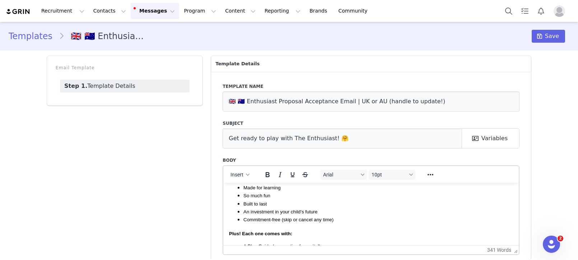
scroll to position [90, 0]
click at [539, 40] on span at bounding box center [539, 36] width 9 height 9
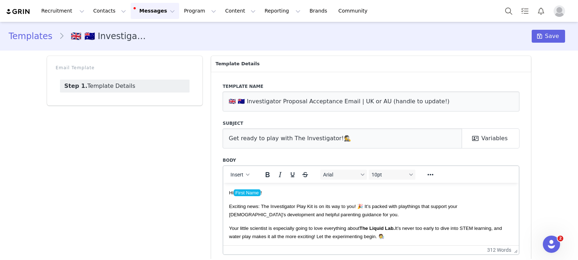
click at [287, 214] on span "Exciting news: The Investigator Play Kit is on its way to you! 🎉 It’s packed wi…" at bounding box center [343, 209] width 228 height 13
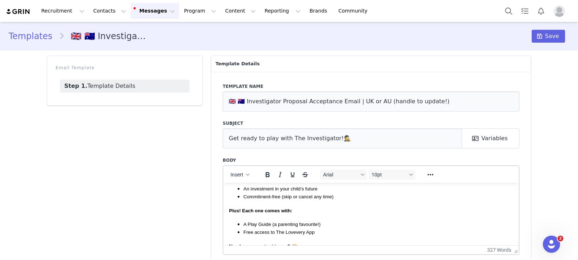
scroll to position [116, 0]
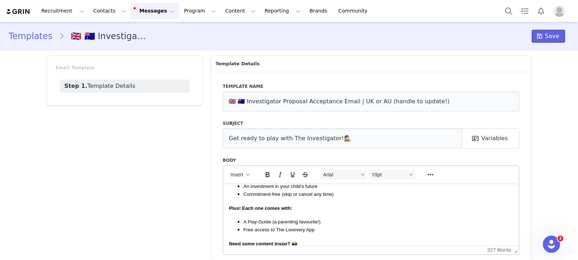
drag, startPoint x: 543, startPoint y: 32, endPoint x: 532, endPoint y: 27, distance: 11.9
click at [543, 32] on span at bounding box center [539, 36] width 9 height 9
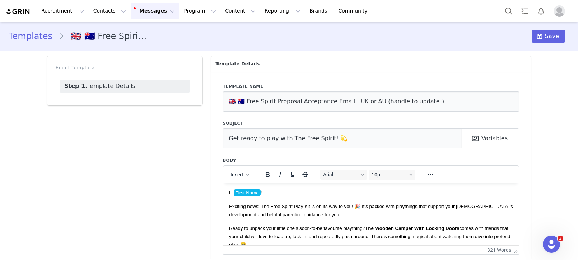
click at [281, 215] on span "Exciting news: The Free Spirit Play Kit is on its way to you! 🎉 It’s packed wit…" at bounding box center [371, 209] width 284 height 13
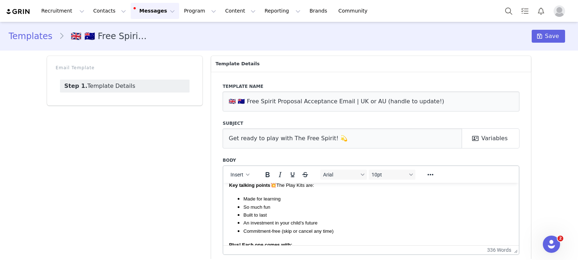
scroll to position [87, 0]
drag, startPoint x: 549, startPoint y: 34, endPoint x: 502, endPoint y: 5, distance: 55.9
click at [549, 34] on span "Save" at bounding box center [552, 36] width 14 height 9
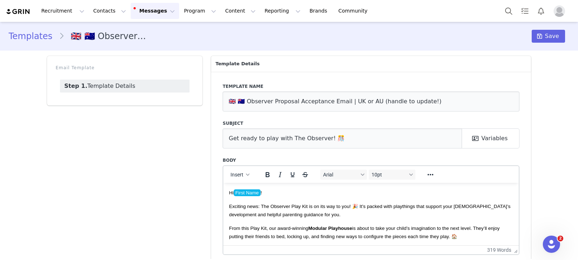
click at [284, 215] on span "Exciting news: The Observer Play Kit is on its way to you! 🎉 It’s packed with p…" at bounding box center [369, 209] width 281 height 13
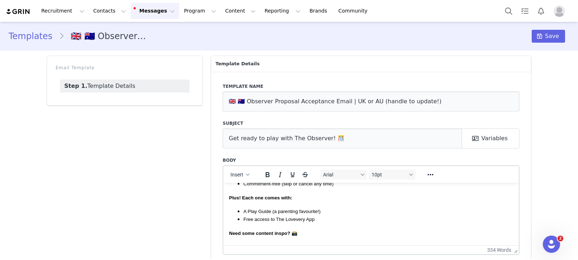
scroll to position [136, 0]
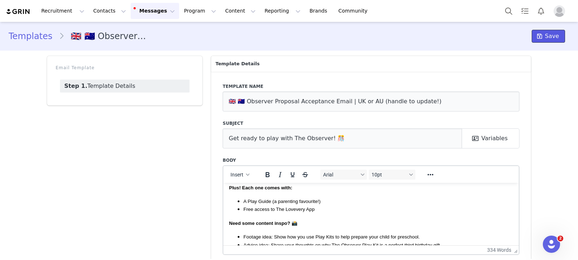
click at [546, 38] on span "Save" at bounding box center [552, 36] width 14 height 9
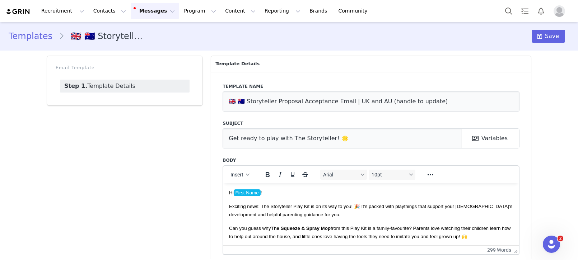
click at [286, 213] on span "Exciting news: The Storyteller Play Kit is on its way to you! 🎉 It’s packed wit…" at bounding box center [370, 209] width 283 height 13
click at [555, 24] on section "Templates 🇬🇧 🇦🇺 Storyteller Proposal Acceptance Email | UK and AU (handle to up…" at bounding box center [289, 36] width 578 height 29
click at [556, 31] on button "Save" at bounding box center [547, 36] width 33 height 13
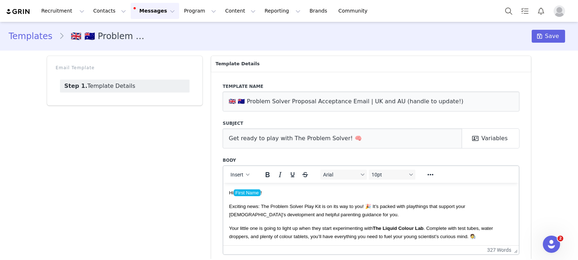
click at [290, 210] on p "Exciting news: The Problem Solver Play Kit is on its way to you! 🎉 It’s packed …" at bounding box center [371, 210] width 284 height 16
click at [292, 213] on span "Exciting news: The Problem Solver Play Kit is on its way to you! 🎉 It’s packed …" at bounding box center [347, 209] width 236 height 13
click at [308, 214] on span "Exciting news: The Problem Solver Play Kit is on its way to you! 🎉 It’s packed …" at bounding box center [347, 209] width 236 height 13
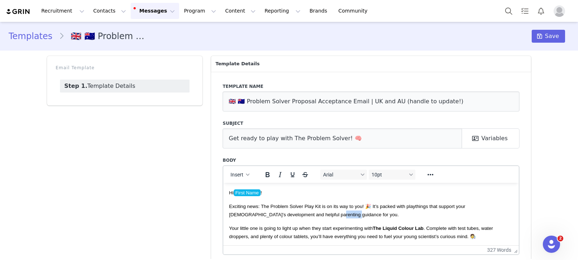
click at [308, 214] on span "Exciting news: The Problem Solver Play Kit is on its way to you! 🎉 It’s packed …" at bounding box center [347, 209] width 236 height 13
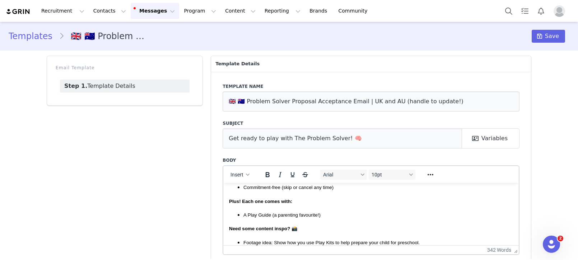
scroll to position [123, 0]
click at [549, 37] on span "Save" at bounding box center [552, 36] width 14 height 9
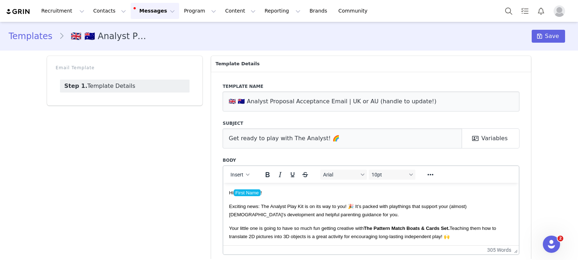
click at [312, 215] on span "Exciting news: The Analyst Play Kit is on its way to you! 🎉 It’s packed with pl…" at bounding box center [348, 209] width 238 height 13
click at [551, 32] on span "Save" at bounding box center [552, 36] width 14 height 9
